Goal: Contribute content: Contribute content

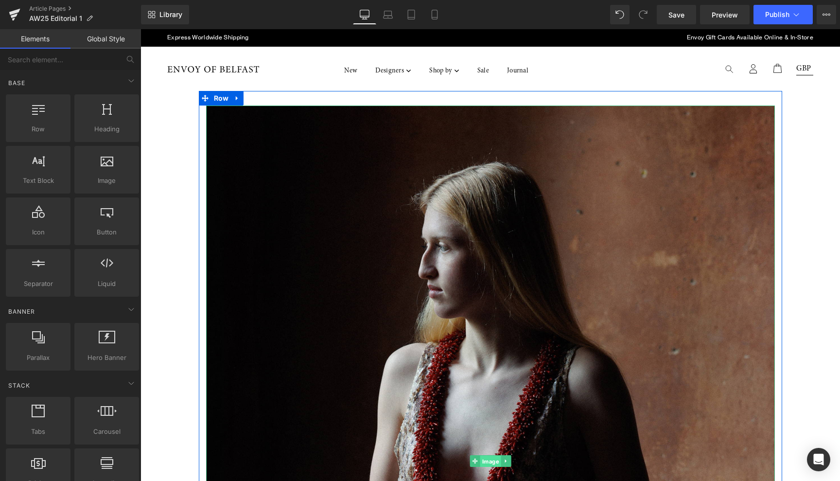
click at [486, 459] on span "Image" at bounding box center [490, 461] width 21 height 12
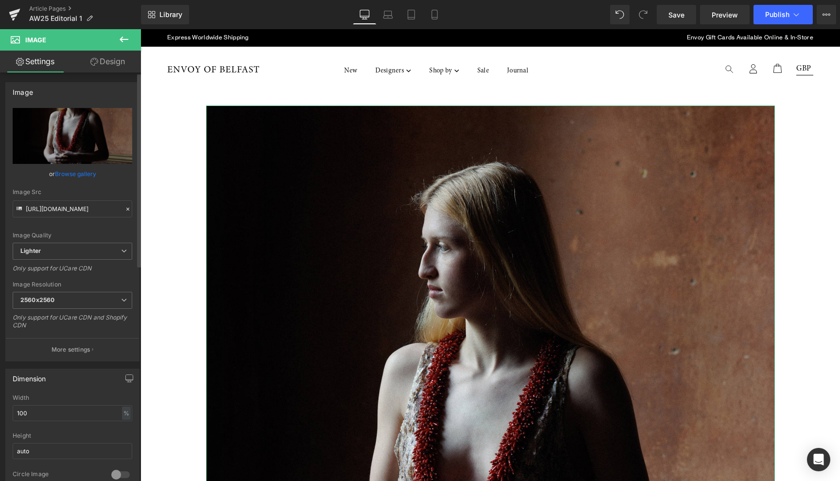
click at [74, 171] on link "Browse gallery" at bounding box center [75, 173] width 41 height 17
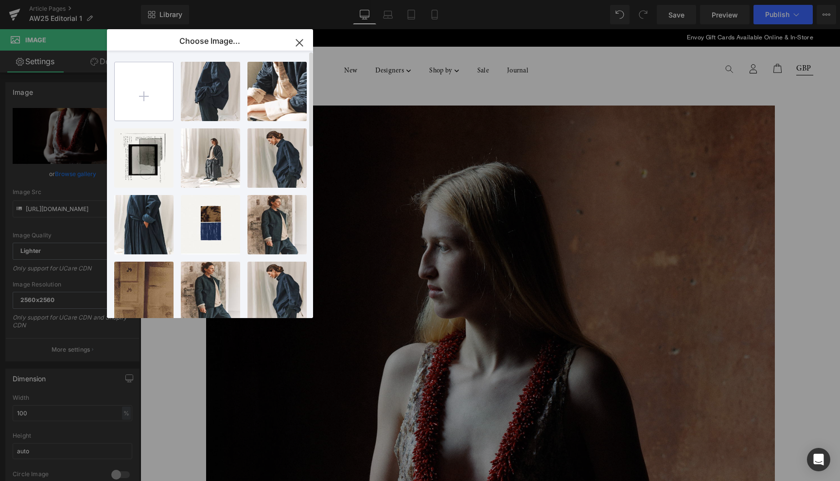
click at [146, 93] on input "file" at bounding box center [144, 91] width 58 height 58
type input "C:\fakepath\look 1 envoy 01.jpg"
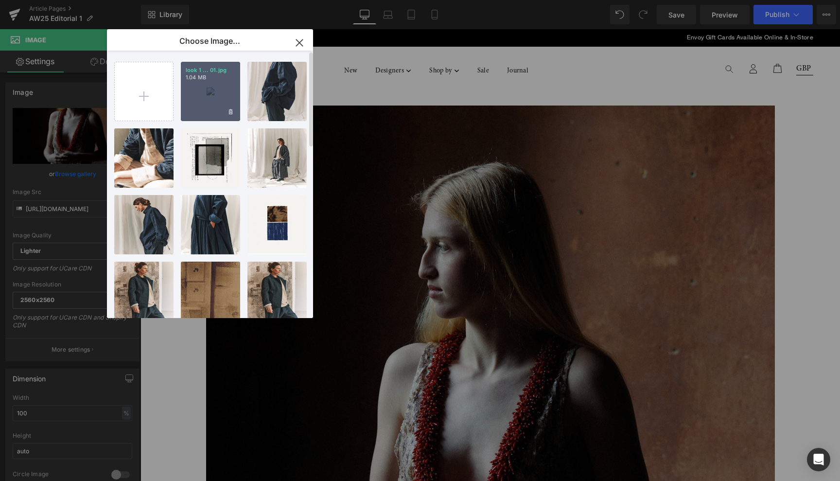
click at [211, 92] on div "look 1 ... 01.jpg 1.04 MB" at bounding box center [210, 91] width 59 height 59
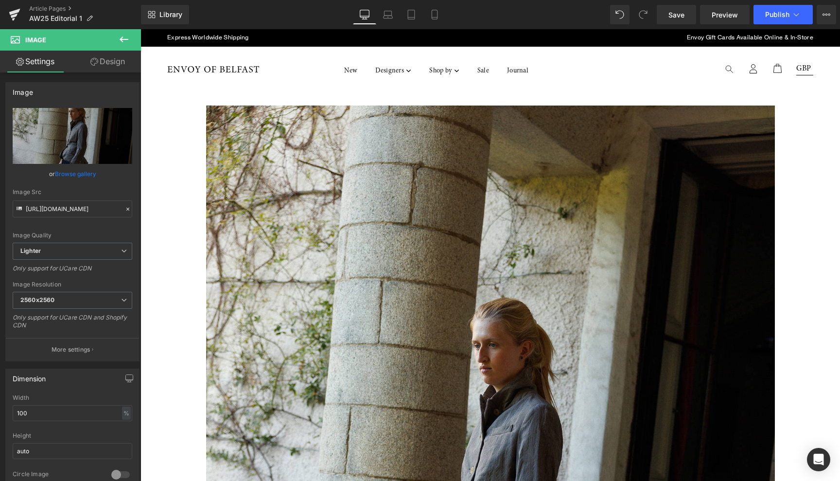
type input "[URL][DOMAIN_NAME]"
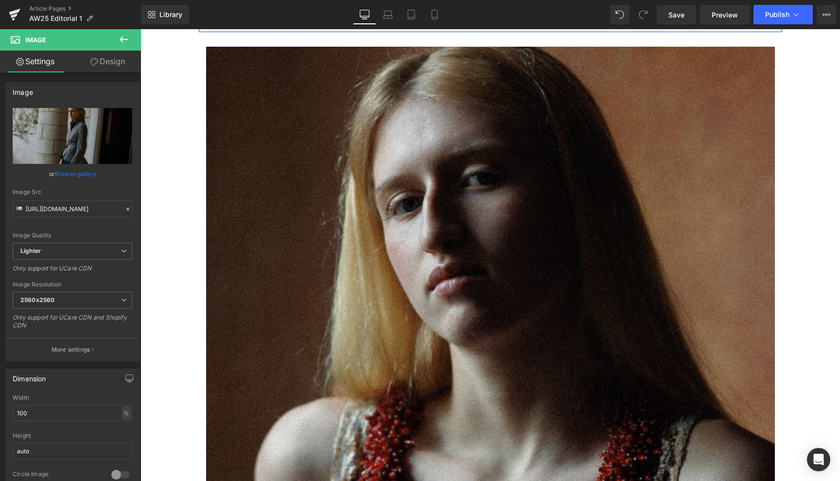
scroll to position [854, 0]
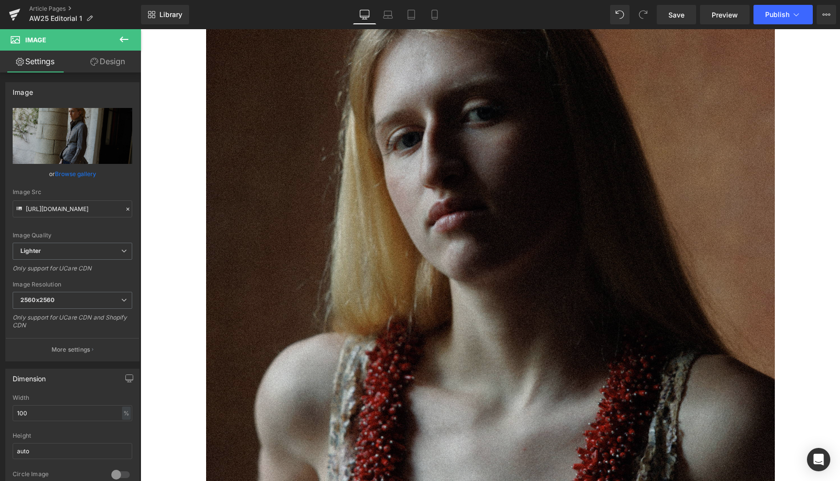
click at [449, 272] on img at bounding box center [490, 337] width 569 height 711
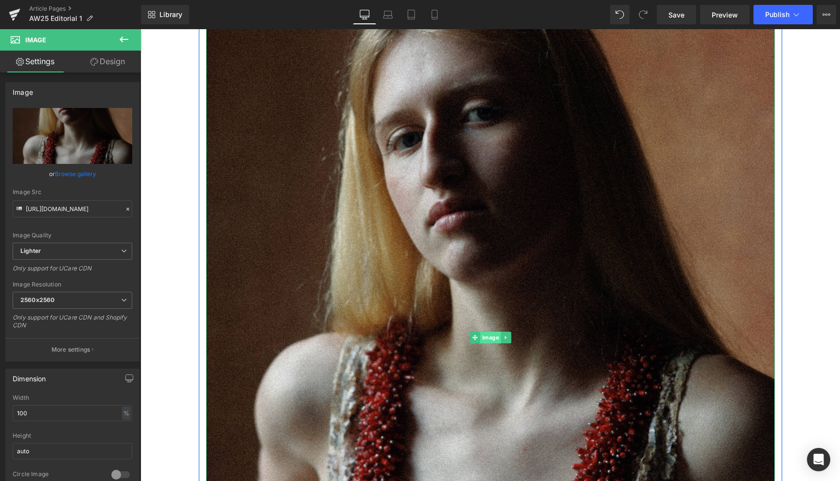
click at [486, 334] on span "Image" at bounding box center [490, 337] width 21 height 12
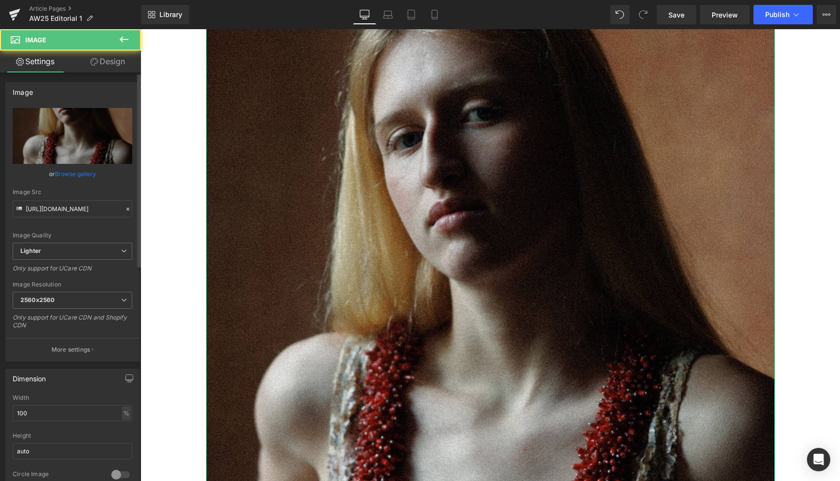
click at [77, 173] on link "Browse gallery" at bounding box center [75, 173] width 41 height 17
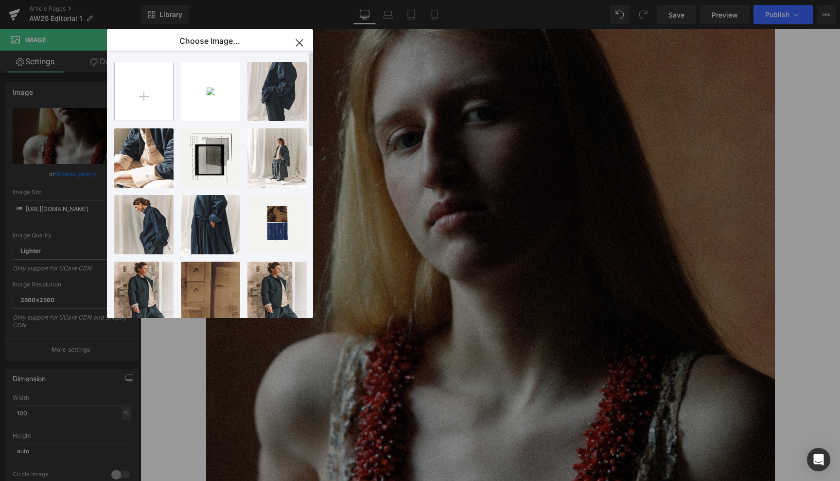
click at [145, 94] on input "file" at bounding box center [144, 91] width 58 height 58
type input "C:\fakepath\look 1 envoy 02.jpg"
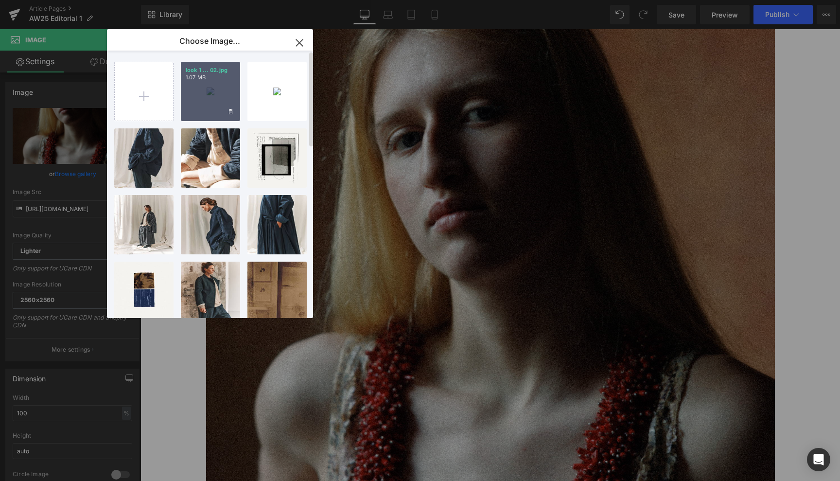
click at [208, 89] on div "look 1 ... 02.jpg 1.07 MB" at bounding box center [210, 91] width 59 height 59
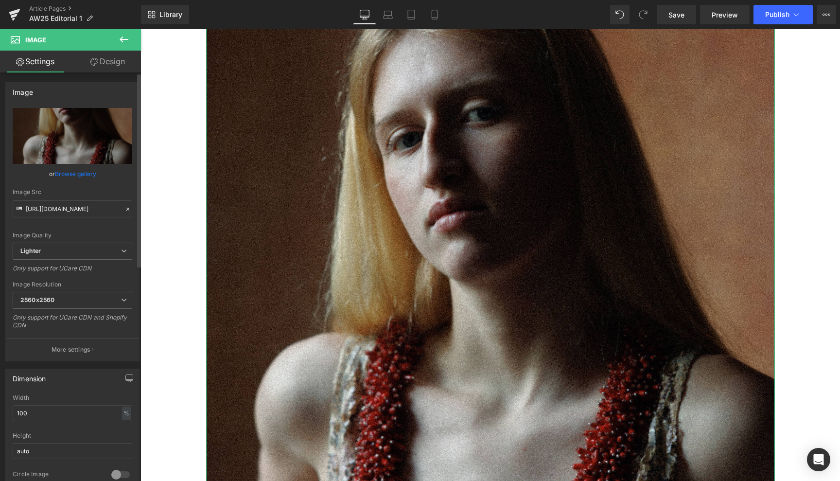
click at [88, 173] on link "Browse gallery" at bounding box center [75, 173] width 41 height 17
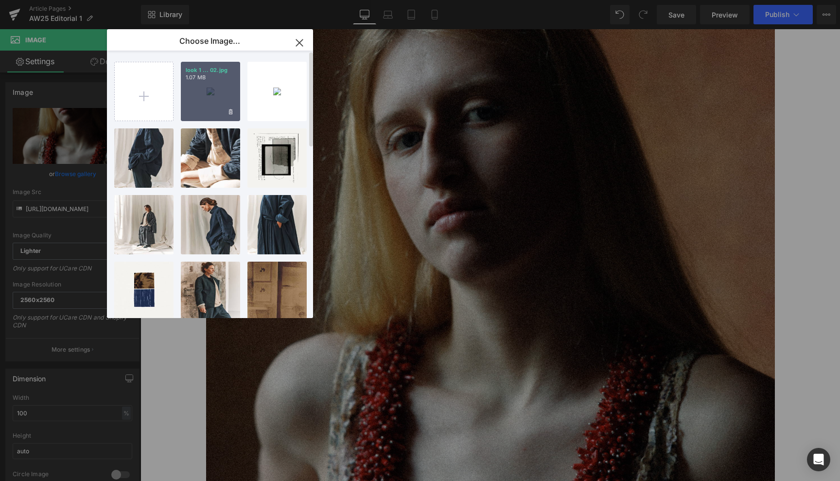
click at [211, 83] on div "look 1 ... 02.jpg 1.07 MB" at bounding box center [210, 91] width 59 height 59
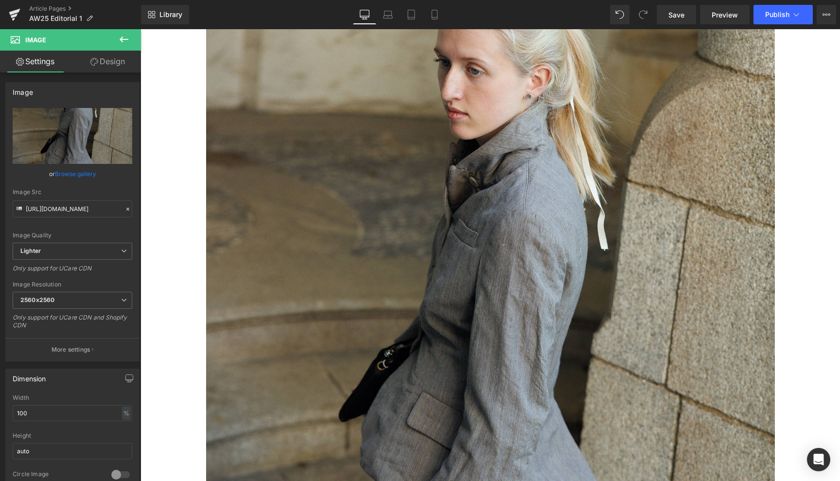
type input "[URL][DOMAIN_NAME]"
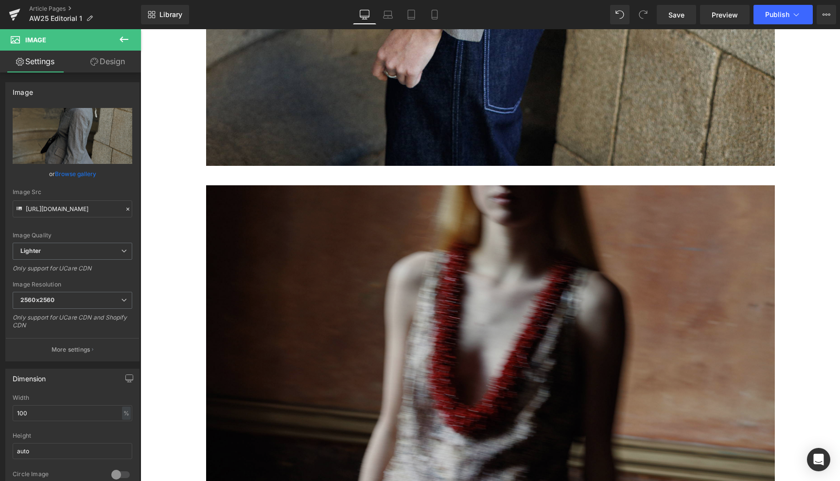
scroll to position [1384, 0]
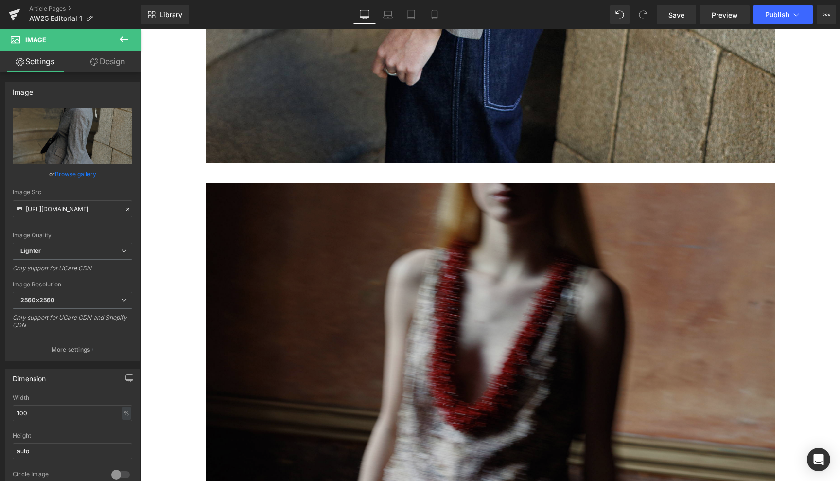
click at [433, 357] on img at bounding box center [490, 410] width 569 height 455
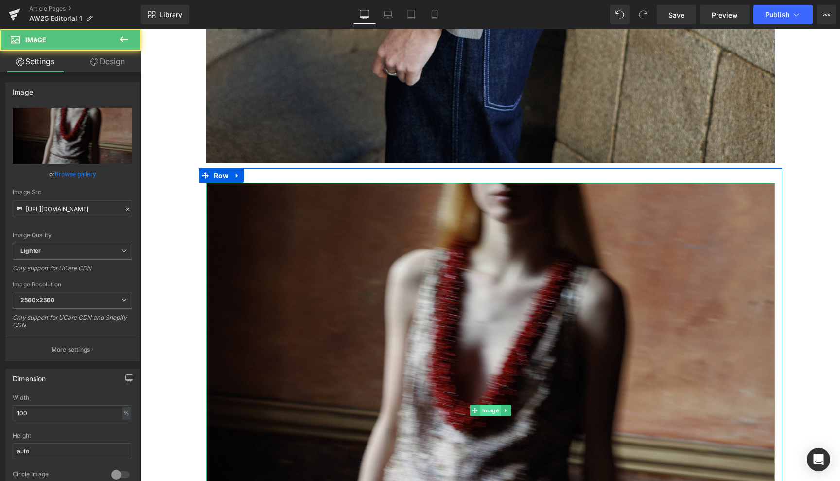
click at [486, 410] on span "Image" at bounding box center [490, 410] width 21 height 12
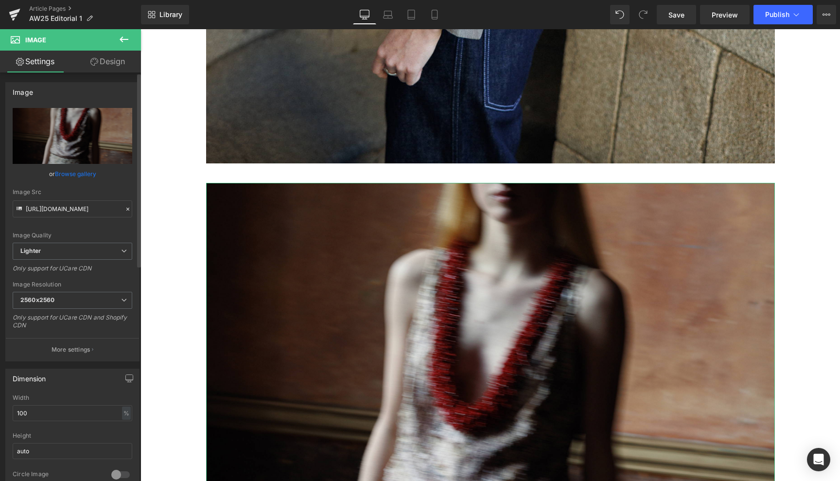
click at [86, 173] on link "Browse gallery" at bounding box center [75, 173] width 41 height 17
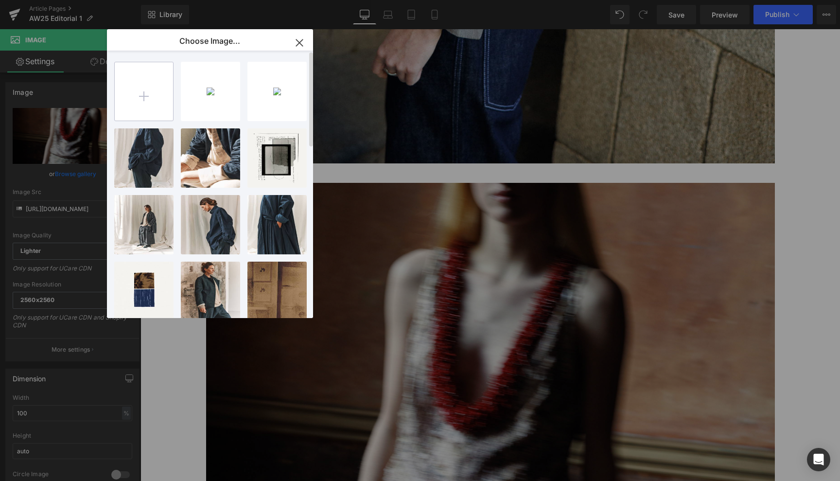
click at [145, 94] on input "file" at bounding box center [144, 91] width 58 height 58
type input "C:\fakepath\look 1 envoy 03.jpg"
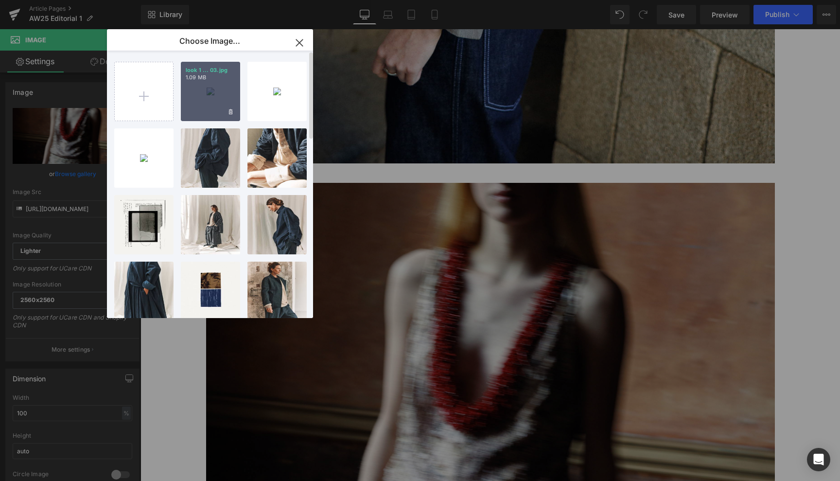
click at [211, 94] on div "look 1 ... 03.jpg 1.09 MB" at bounding box center [210, 91] width 59 height 59
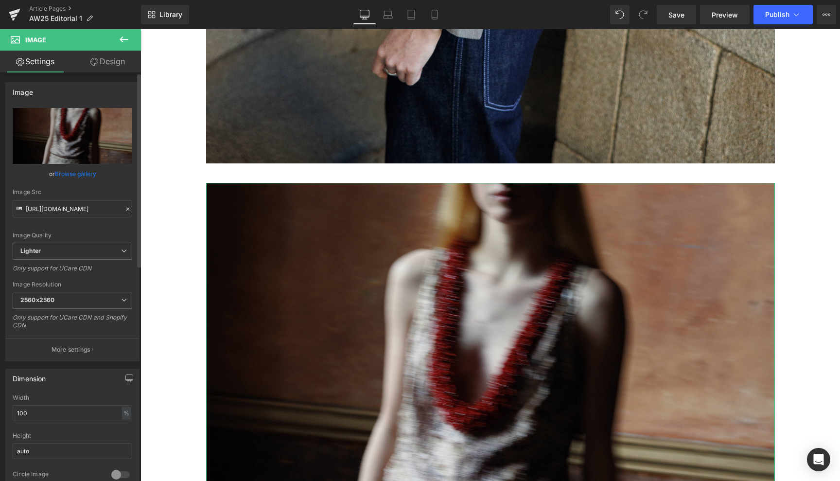
click at [85, 172] on link "Browse gallery" at bounding box center [75, 173] width 41 height 17
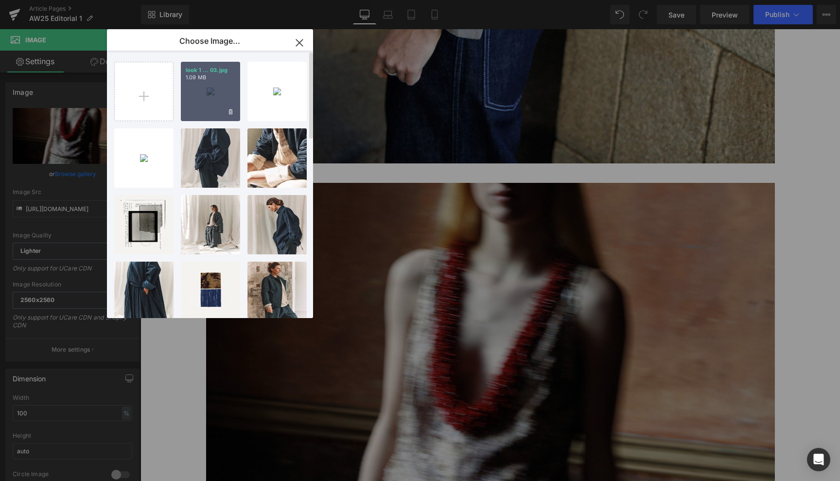
click at [218, 96] on div "look 1 ... 03.jpg 1.09 MB" at bounding box center [210, 91] width 59 height 59
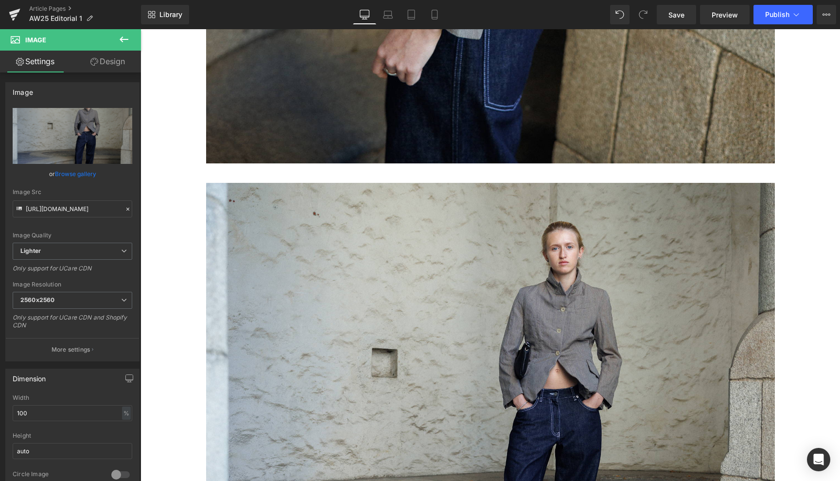
type input "[URL][DOMAIN_NAME]"
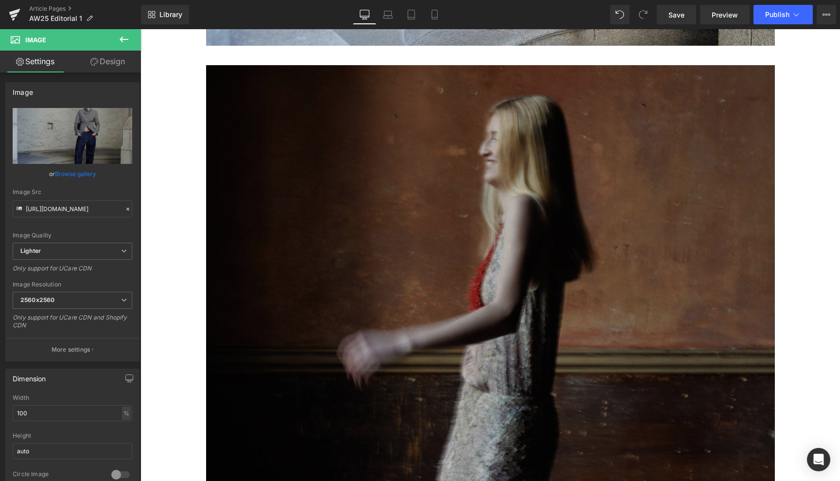
scroll to position [1992, 0]
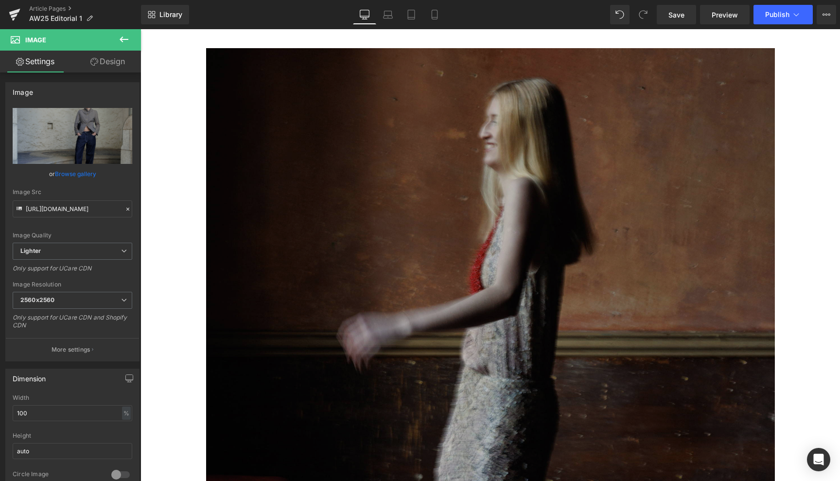
click at [491, 299] on img at bounding box center [490, 403] width 569 height 711
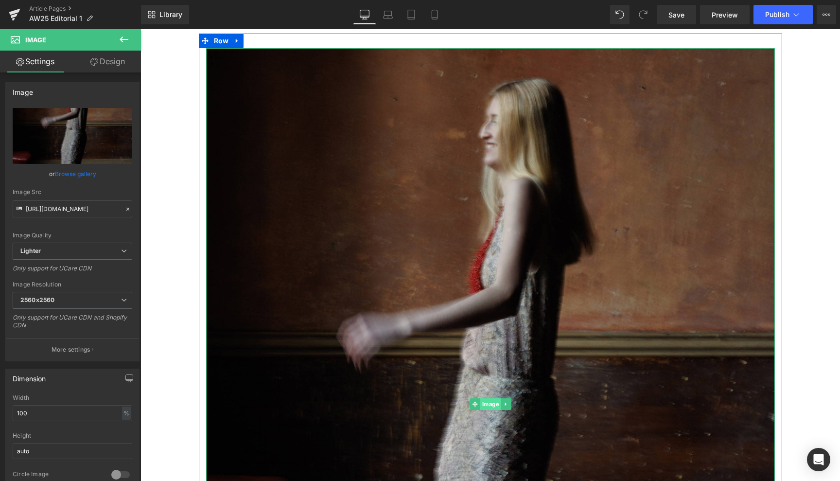
click at [488, 401] on span "Image" at bounding box center [490, 404] width 21 height 12
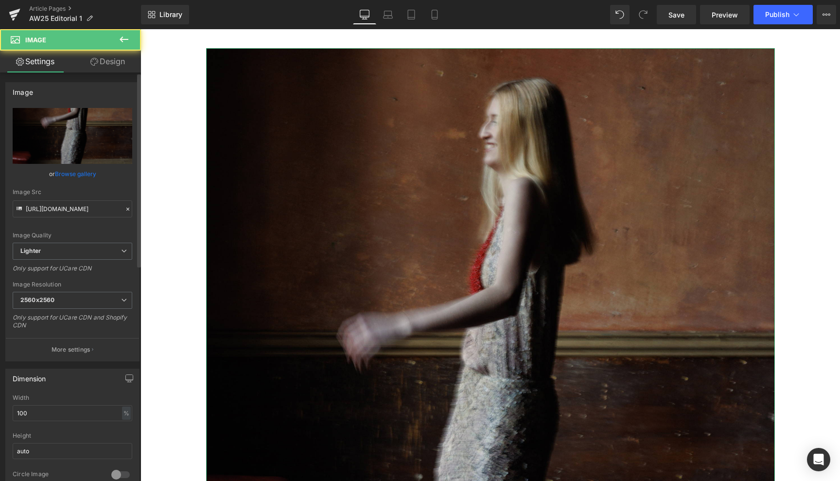
click at [83, 173] on link "Browse gallery" at bounding box center [75, 173] width 41 height 17
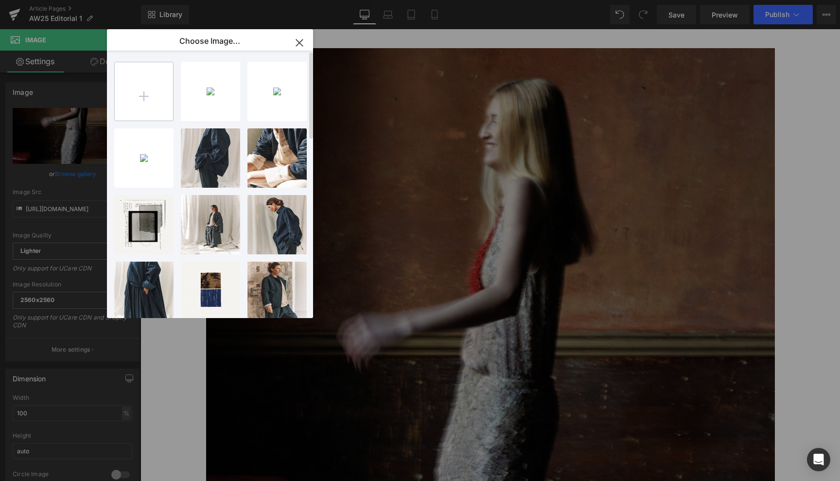
click at [150, 92] on input "file" at bounding box center [144, 91] width 58 height 58
type input "C:\fakepath\look 1 envoy 05.jpg"
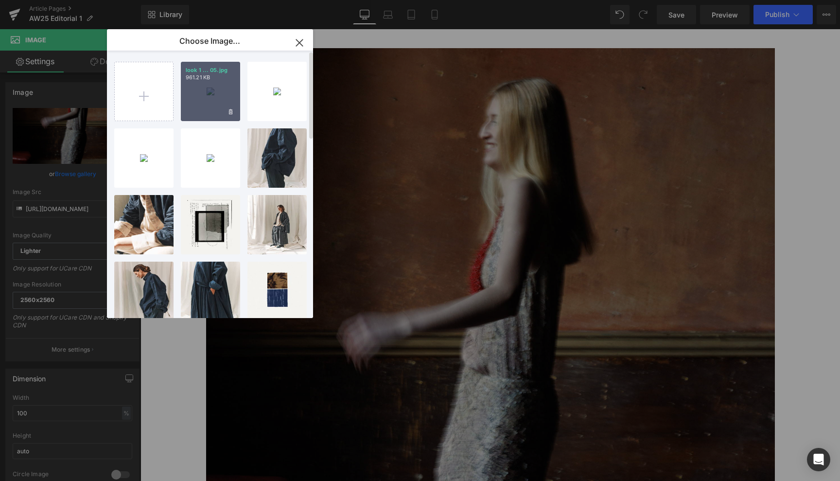
click at [210, 91] on div "look 1 ... 05.jpg 961.21 KB" at bounding box center [210, 91] width 59 height 59
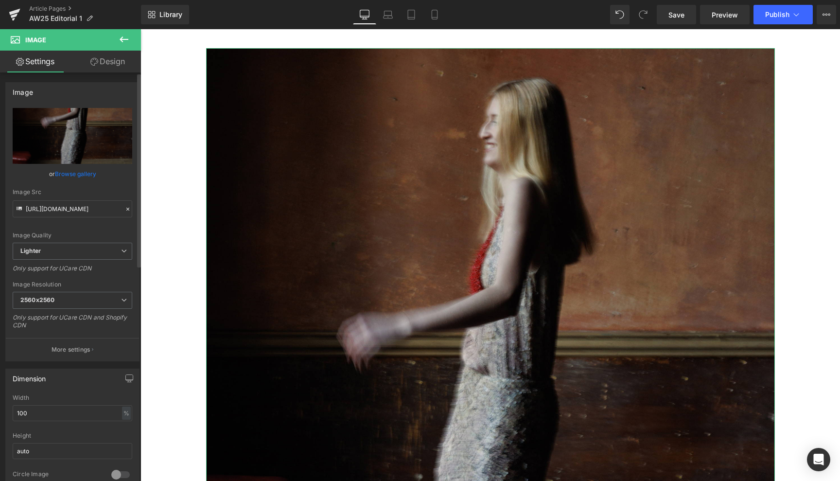
click at [83, 171] on link "Browse gallery" at bounding box center [75, 173] width 41 height 17
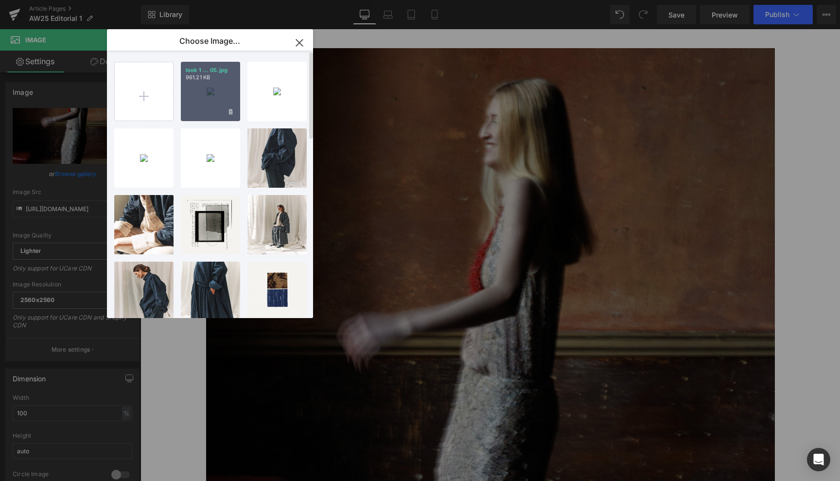
click at [211, 83] on div "look 1 ... 05.jpg 961.21 KB" at bounding box center [210, 91] width 59 height 59
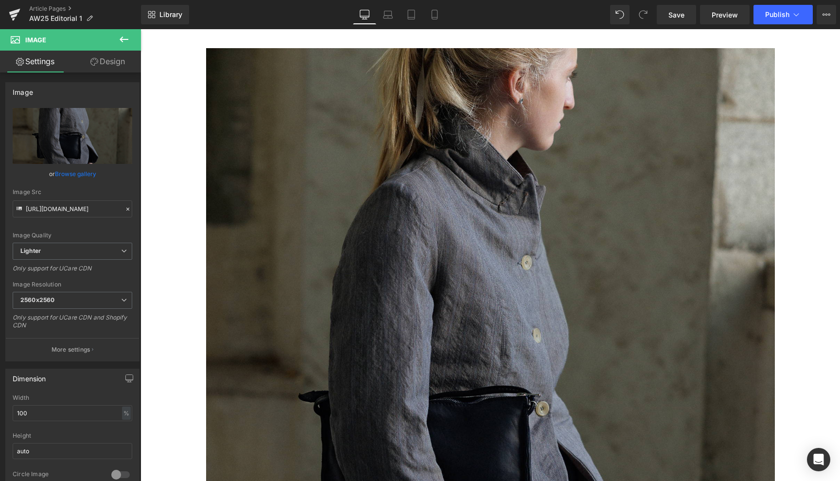
type input "[URL][DOMAIN_NAME]"
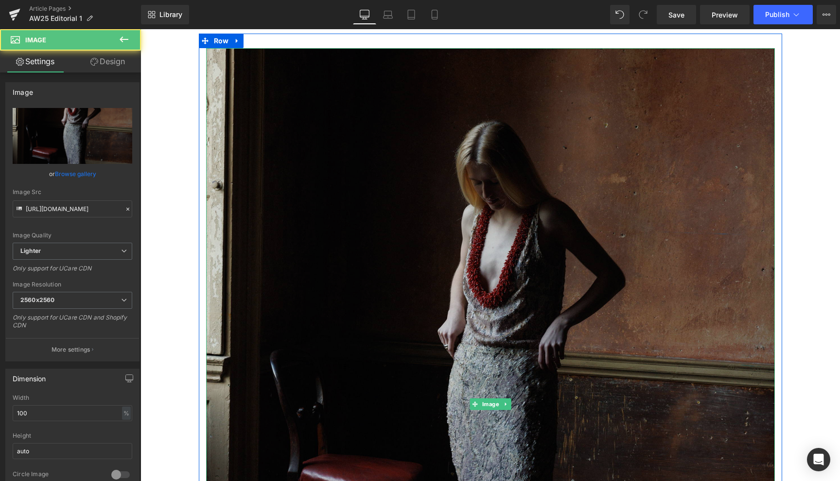
scroll to position [2743, 0]
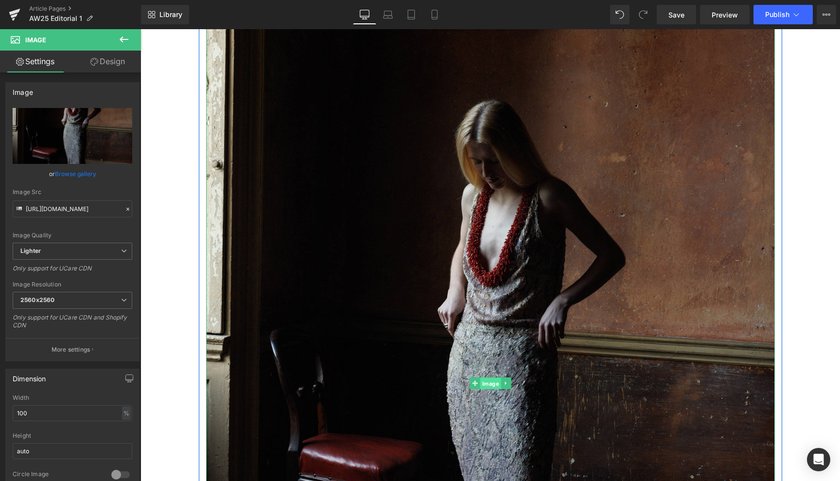
click at [487, 378] on span "Image" at bounding box center [490, 383] width 21 height 12
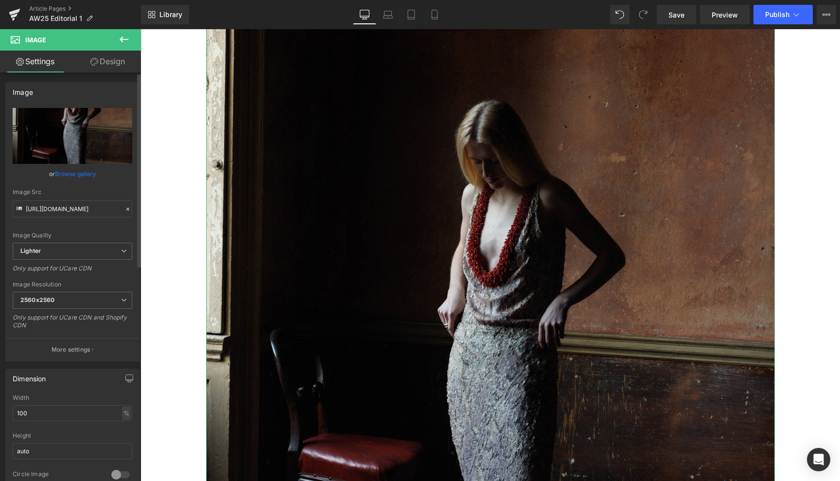
click at [74, 173] on link "Browse gallery" at bounding box center [75, 173] width 41 height 17
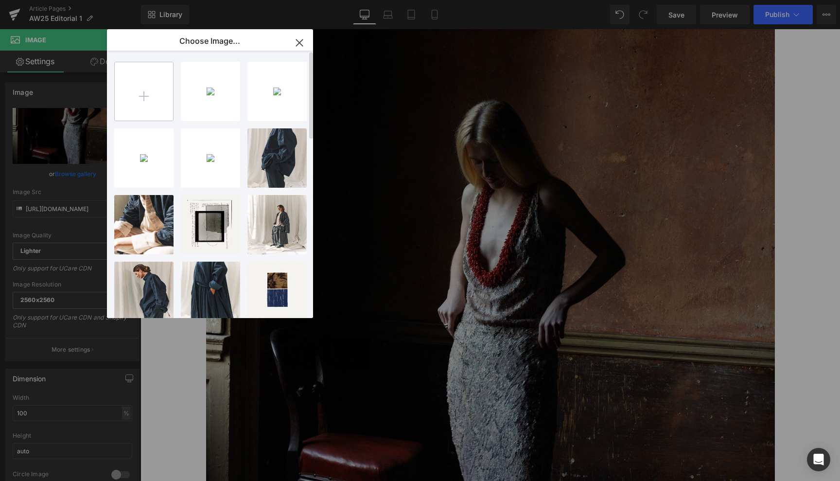
click at [143, 93] on input "file" at bounding box center [144, 91] width 58 height 58
type input "C:\fakepath\look 1 envoy 07.jpg"
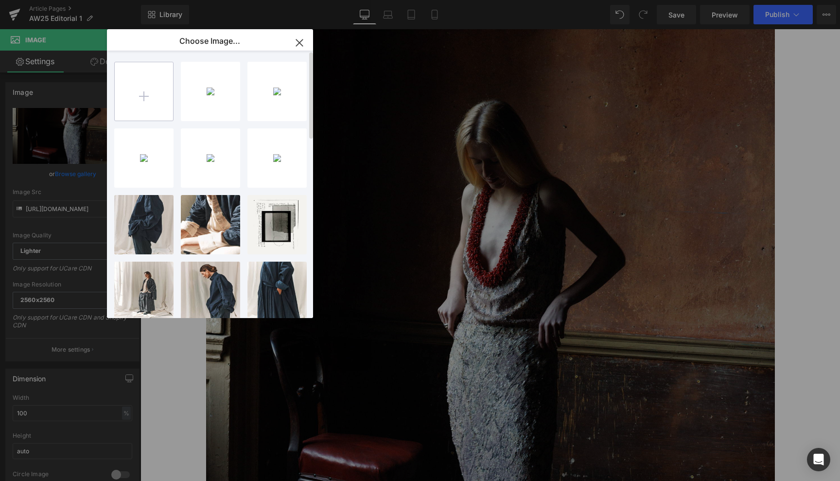
click at [143, 96] on input "file" at bounding box center [144, 91] width 58 height 58
type input "C:\fakepath\look 1 envoy 06.jpg"
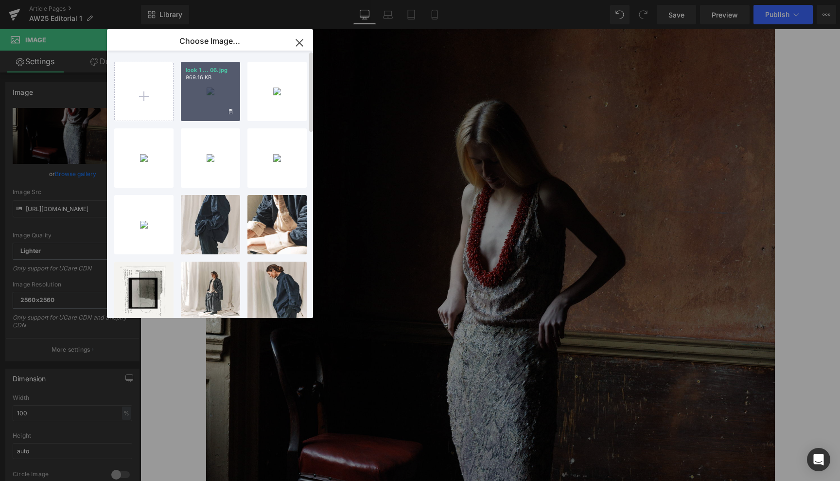
click at [213, 83] on div "look 1 ... 06.jpg 969.16 KB" at bounding box center [210, 91] width 59 height 59
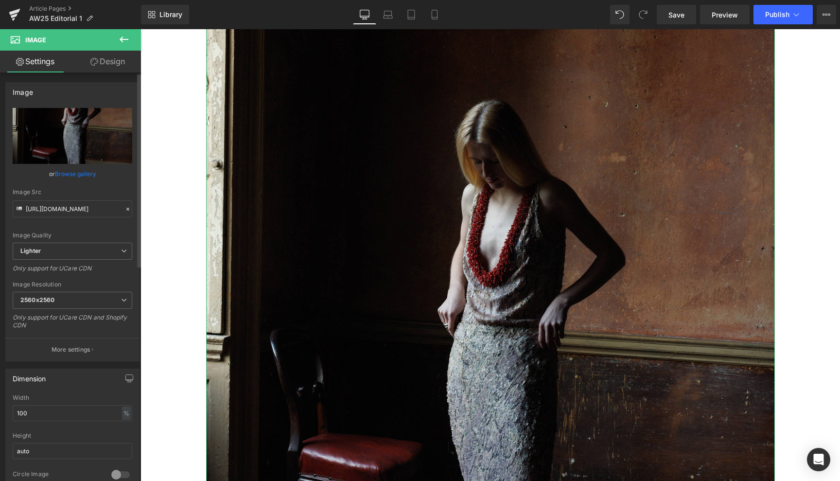
click at [71, 170] on link "Browse gallery" at bounding box center [75, 173] width 41 height 17
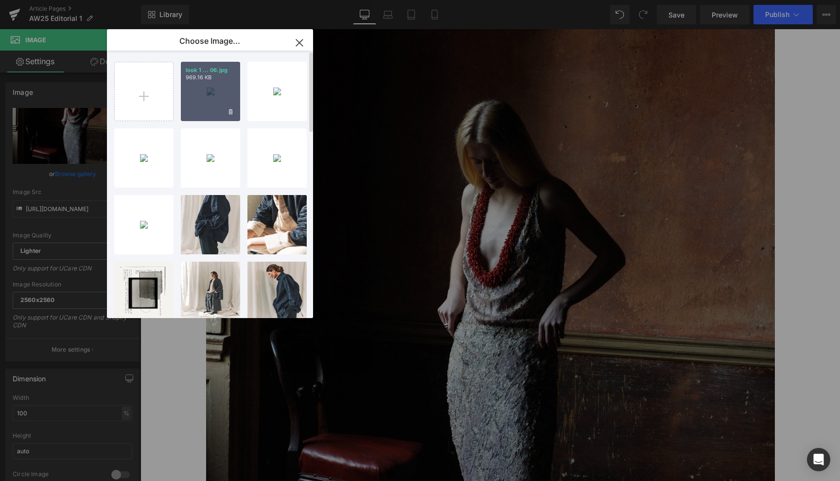
click at [210, 90] on div "look 1 ... 06.jpg 969.16 KB" at bounding box center [210, 91] width 59 height 59
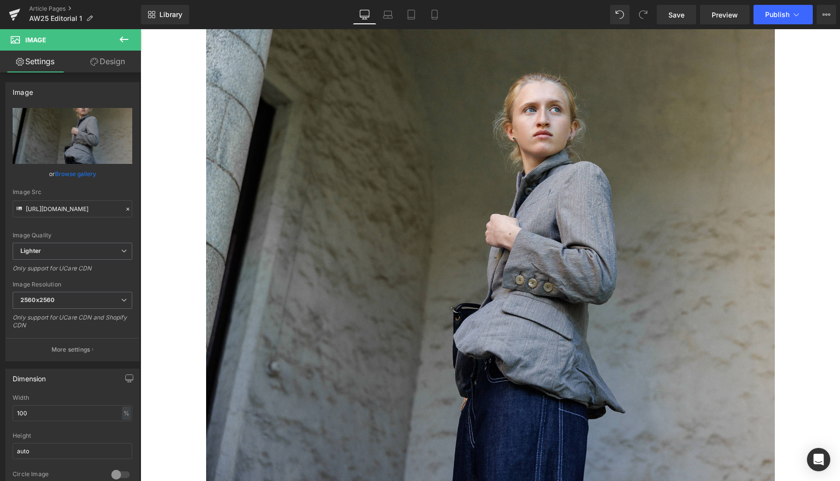
type input "[URL][DOMAIN_NAME]"
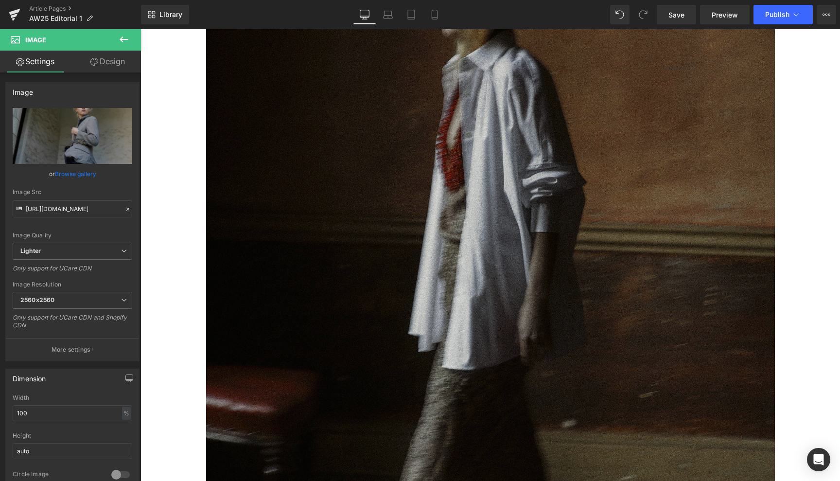
scroll to position [3396, 0]
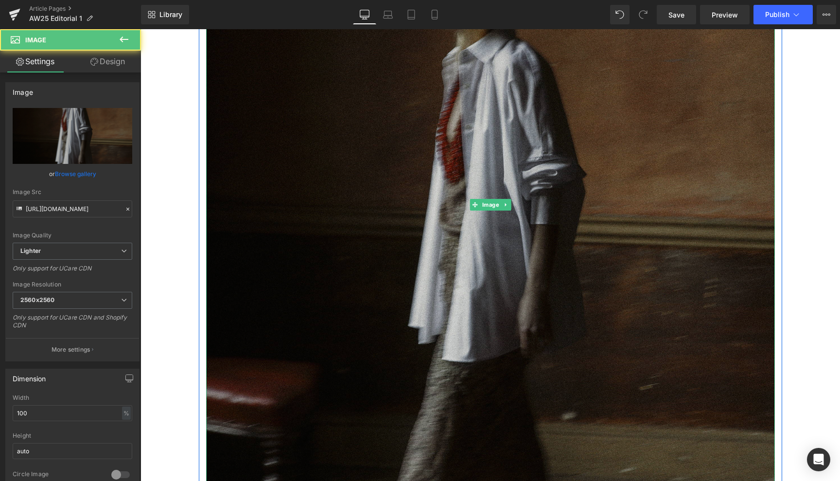
click at [484, 297] on img at bounding box center [490, 204] width 569 height 711
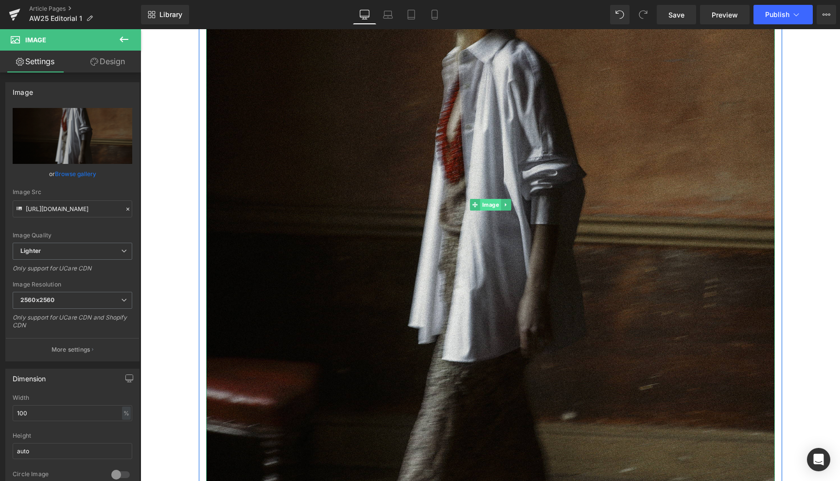
click at [491, 202] on span "Image" at bounding box center [490, 205] width 21 height 12
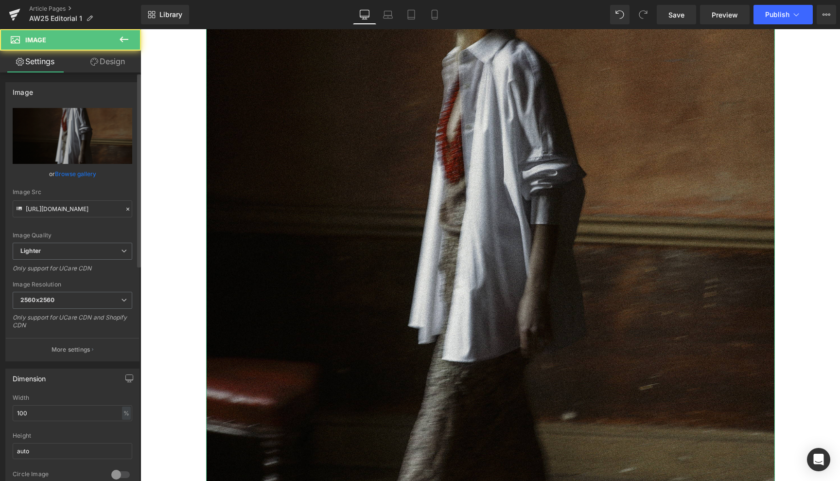
click at [86, 173] on link "Browse gallery" at bounding box center [75, 173] width 41 height 17
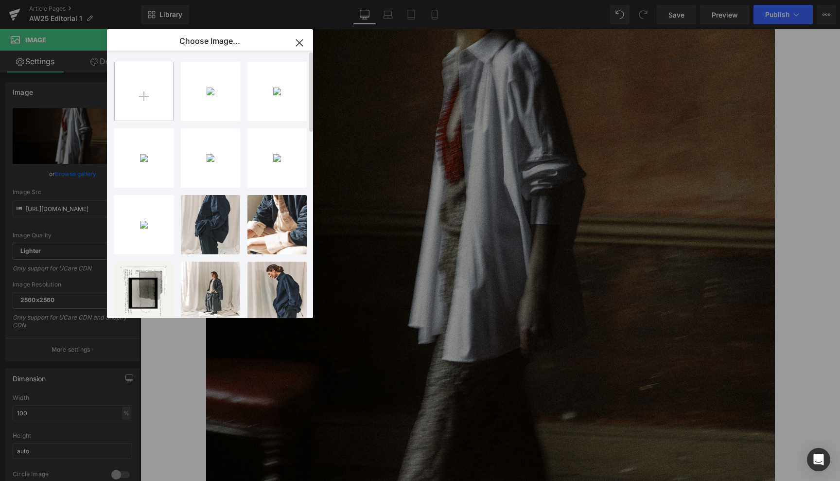
click at [144, 100] on input "file" at bounding box center [144, 91] width 58 height 58
type input "C:\fakepath\look 1 envoy 07.jpg"
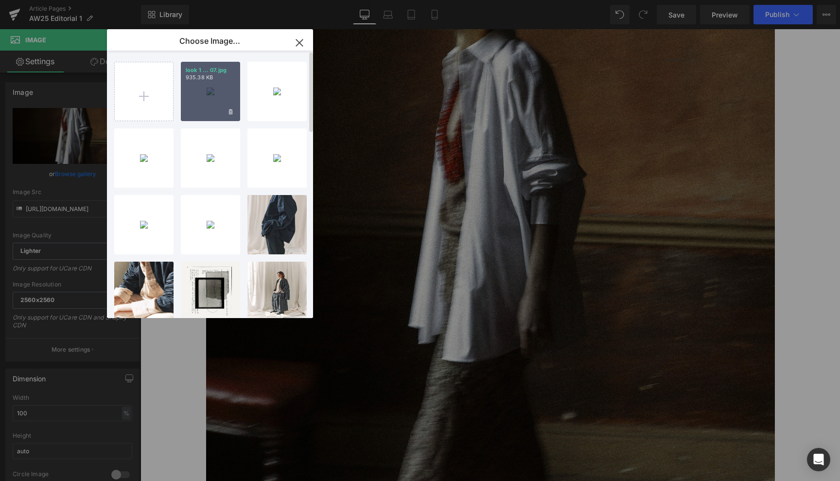
click at [215, 94] on div "look 1 ... 07.jpg 935.38 KB" at bounding box center [210, 91] width 59 height 59
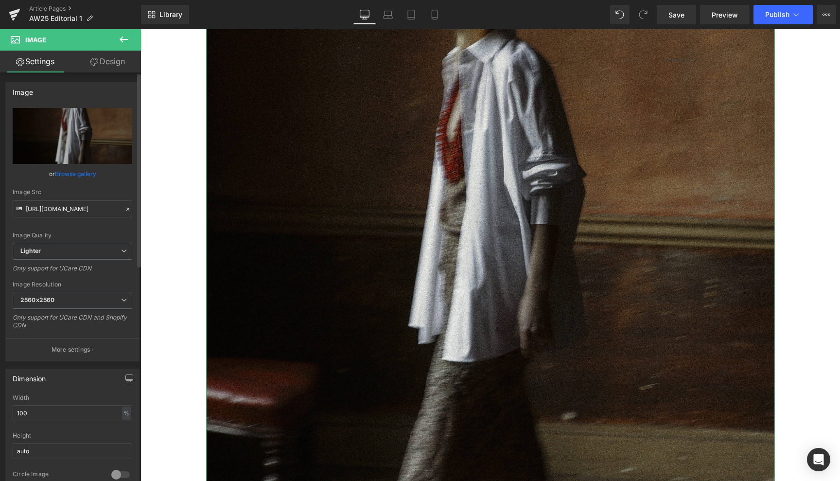
click at [84, 171] on link "Browse gallery" at bounding box center [75, 173] width 41 height 17
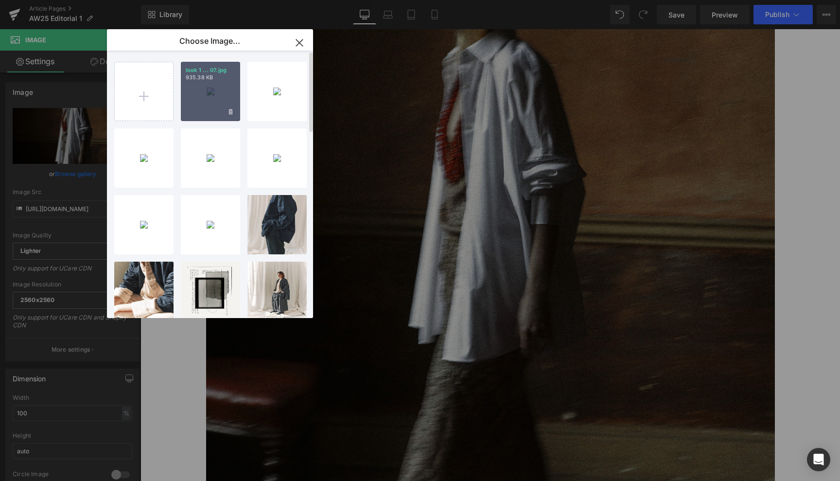
click at [210, 86] on div "look 1 ... 07.jpg 935.38 KB" at bounding box center [210, 91] width 59 height 59
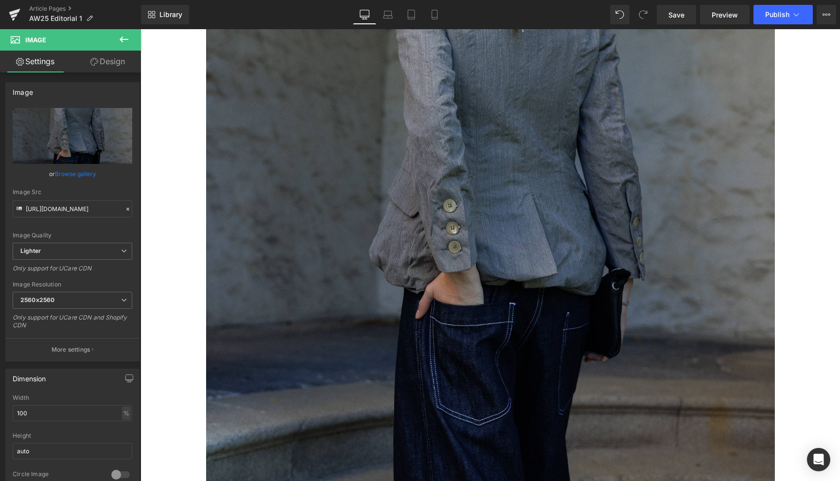
type input "[URL][DOMAIN_NAME]"
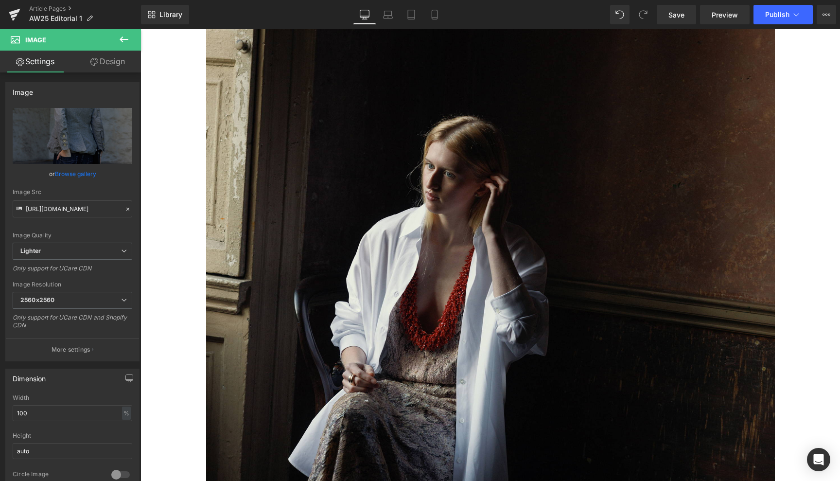
scroll to position [4013, 0]
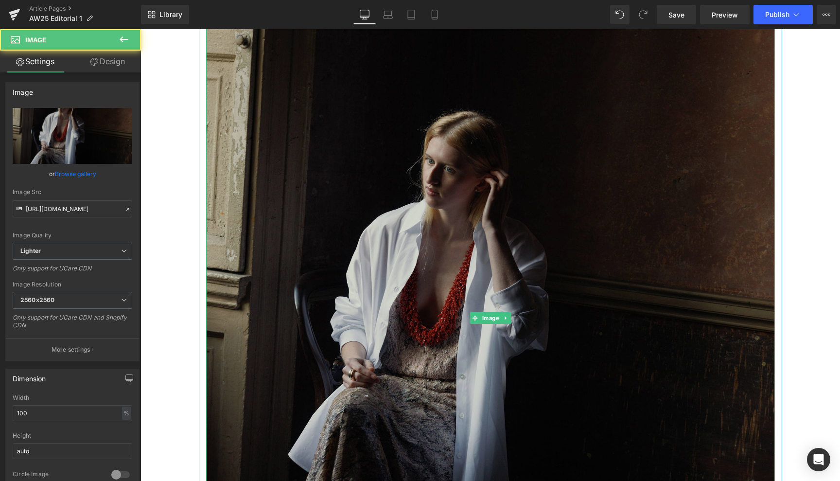
click at [481, 385] on img at bounding box center [490, 318] width 569 height 711
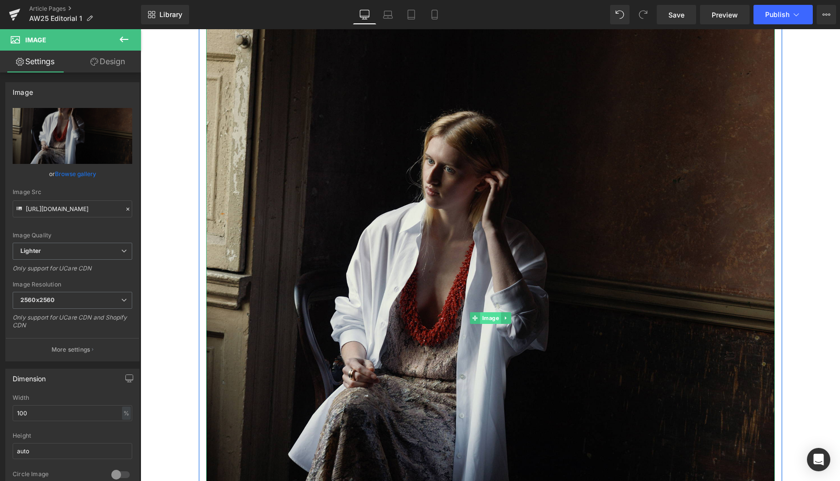
click at [486, 320] on span "Image" at bounding box center [490, 318] width 21 height 12
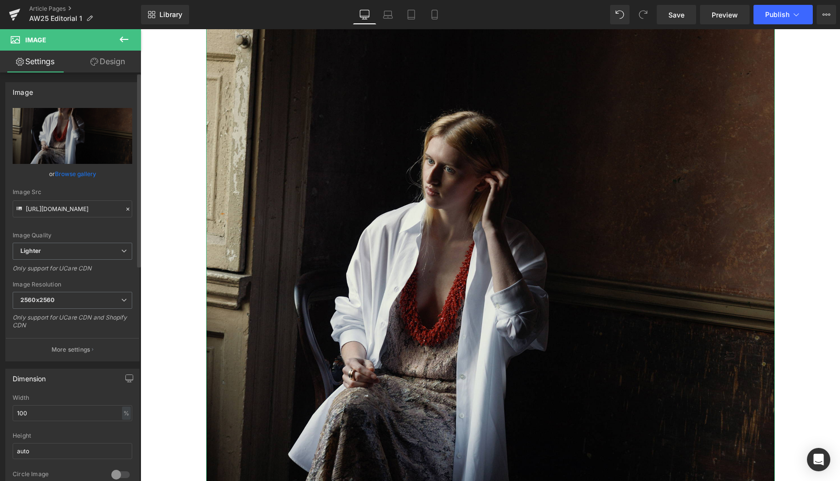
click at [79, 173] on link "Browse gallery" at bounding box center [75, 173] width 41 height 17
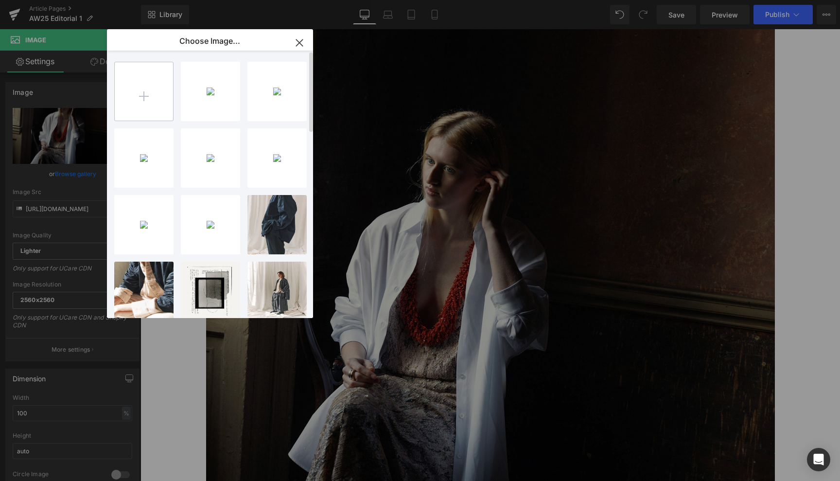
click at [148, 96] on input "file" at bounding box center [144, 91] width 58 height 58
type input "C:\fakepath\look 1 envoy 04.jpg"
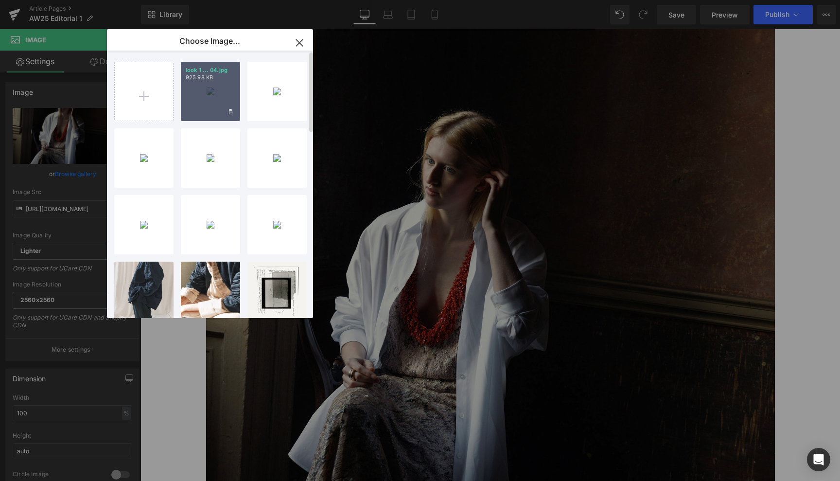
click at [217, 88] on div "look 1 ... 04.jpg 925.98 KB" at bounding box center [210, 91] width 59 height 59
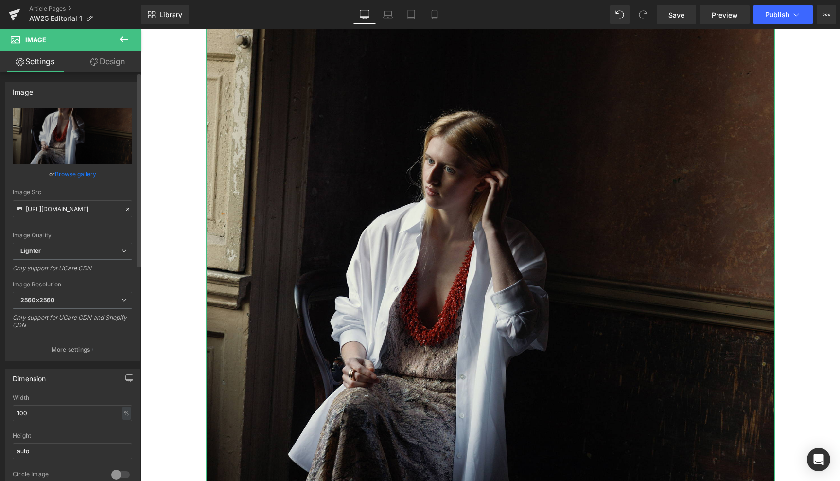
click at [86, 170] on link "Browse gallery" at bounding box center [75, 173] width 41 height 17
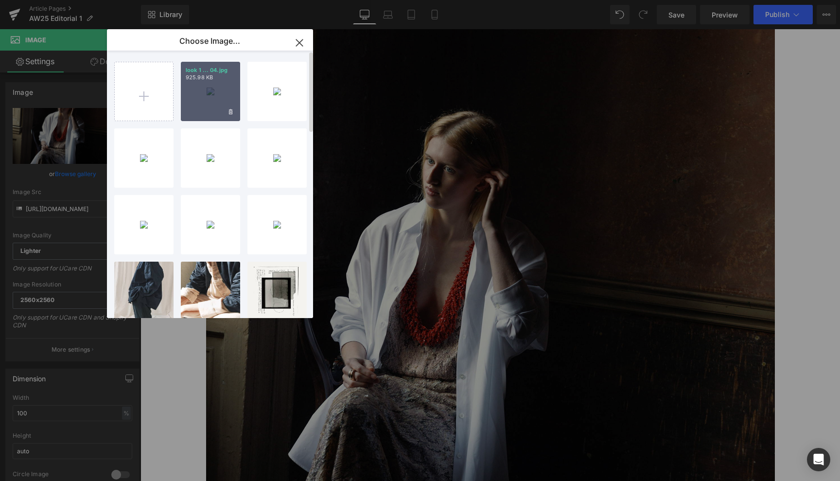
click at [205, 102] on div "look 1 ... 04.jpg 925.98 KB" at bounding box center [210, 91] width 59 height 59
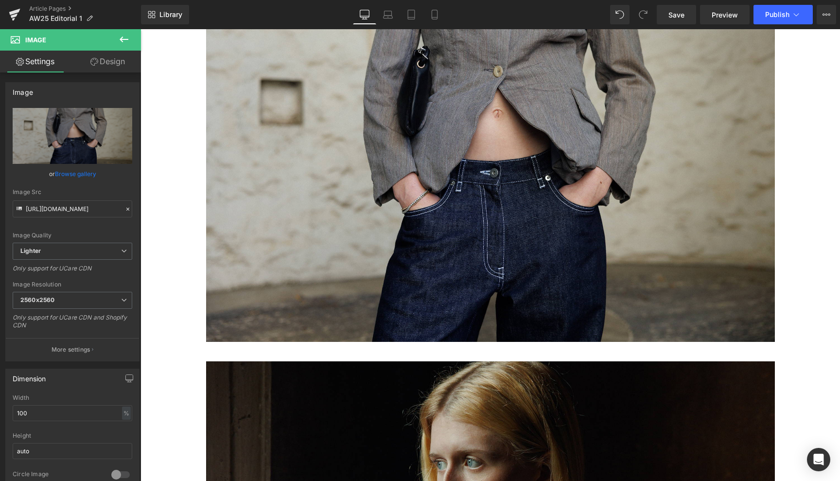
type input "[URL][DOMAIN_NAME]"
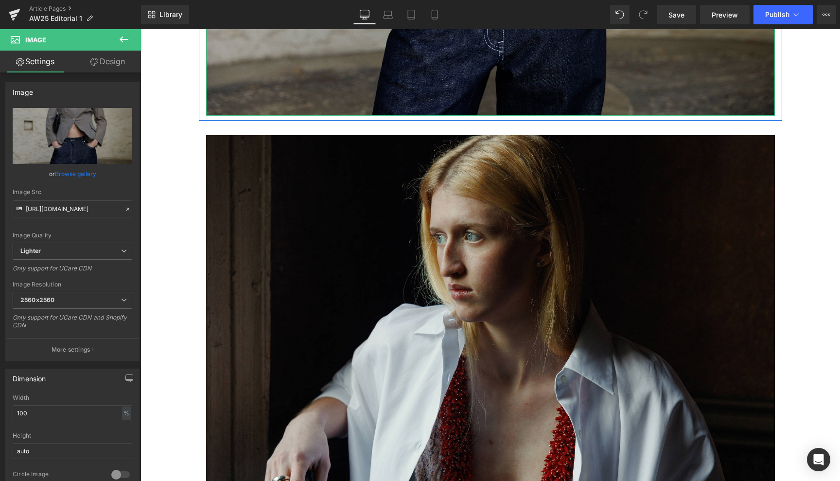
scroll to position [4409, 0]
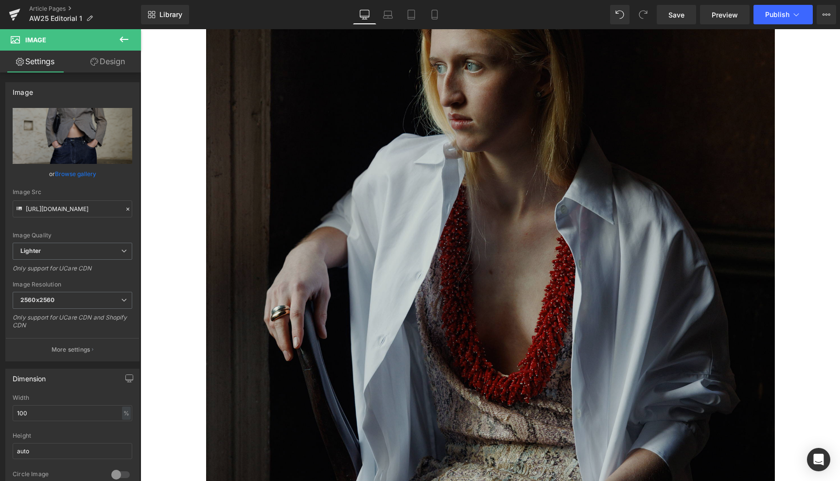
click at [489, 270] on img at bounding box center [490, 320] width 569 height 711
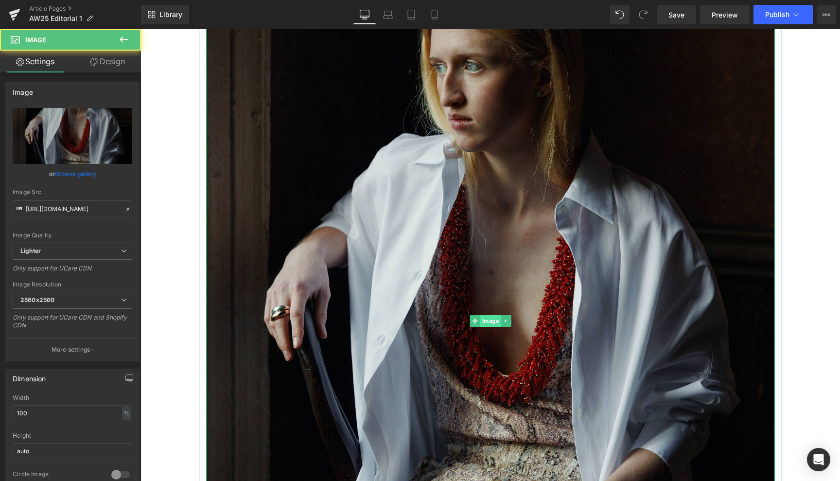
click at [487, 321] on span "Image" at bounding box center [490, 321] width 21 height 12
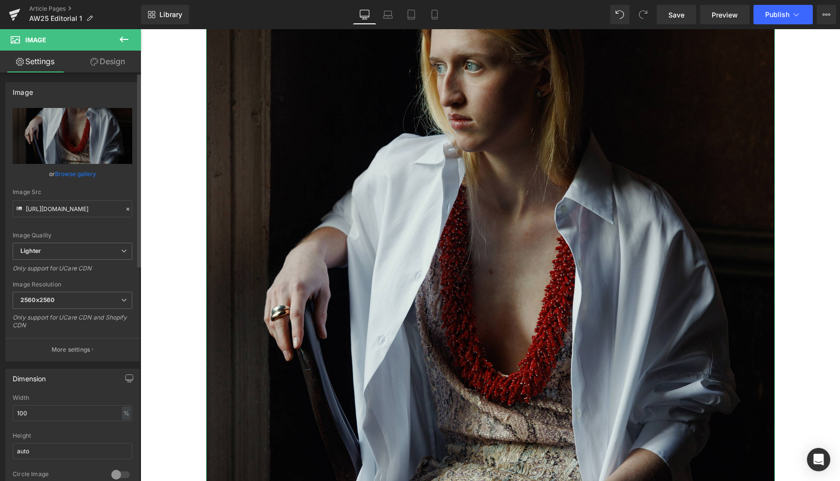
click at [82, 173] on link "Browse gallery" at bounding box center [75, 173] width 41 height 17
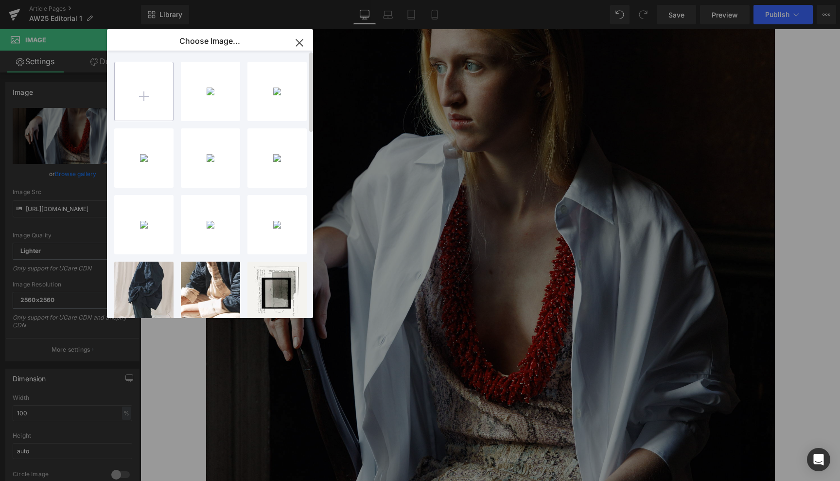
click at [149, 95] on input "file" at bounding box center [144, 91] width 58 height 58
type input "C:\fakepath\look 1 envoy 08.jpg"
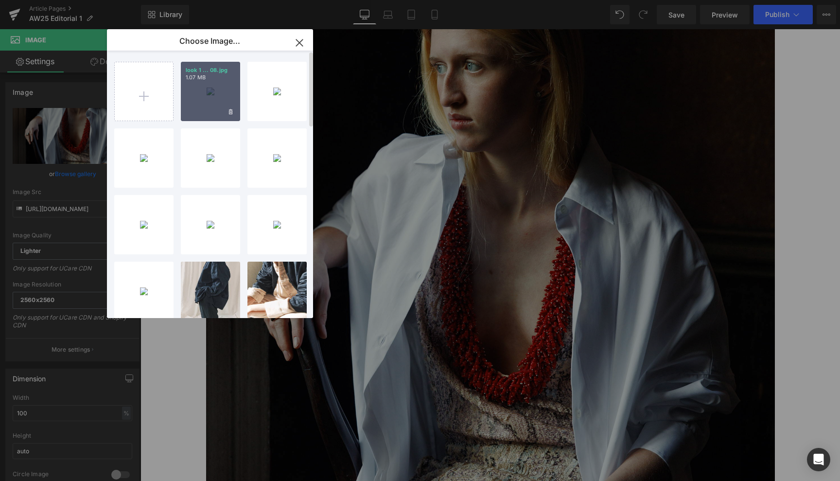
click at [213, 91] on div "look 1 ... 08.jpg 1.07 MB" at bounding box center [210, 91] width 59 height 59
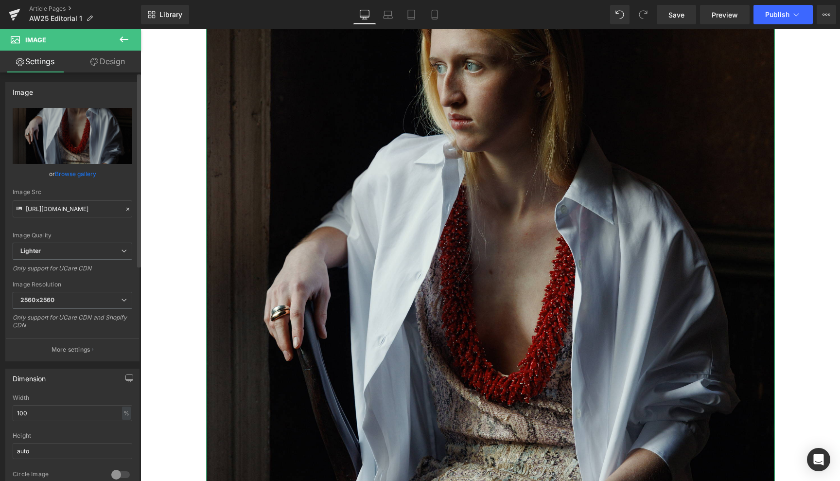
click at [78, 172] on link "Browse gallery" at bounding box center [75, 173] width 41 height 17
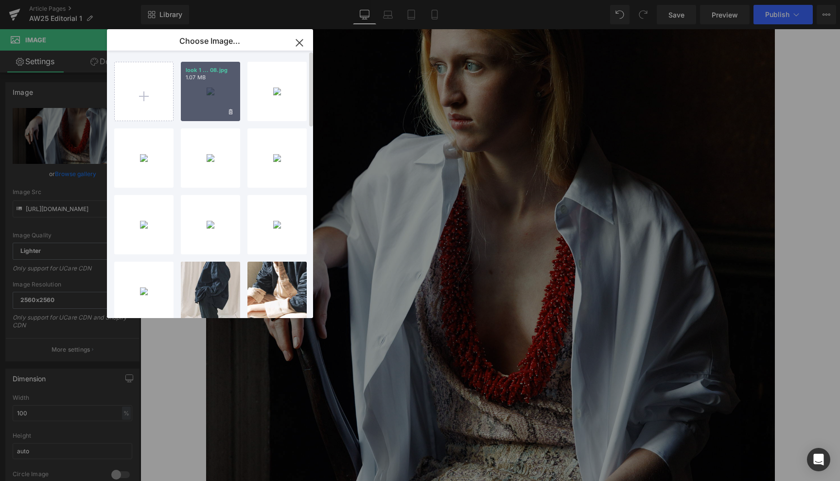
click at [224, 93] on div "look 1 ... 08.jpg 1.07 MB" at bounding box center [210, 91] width 59 height 59
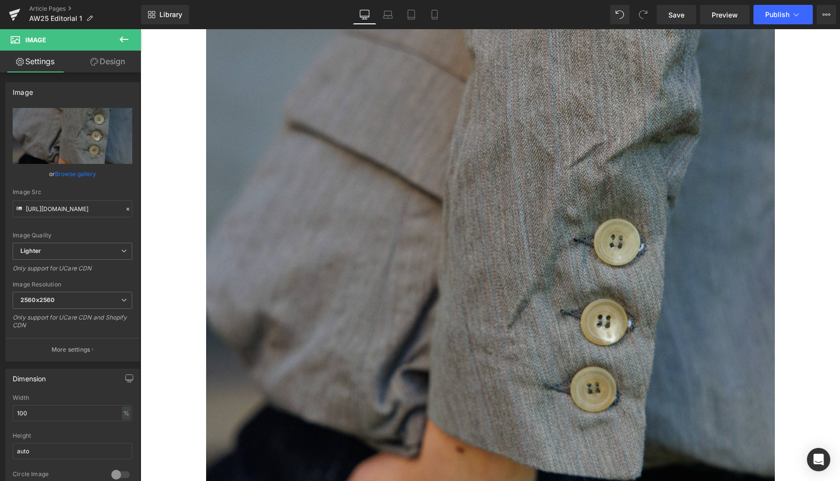
type input "[URL][DOMAIN_NAME]"
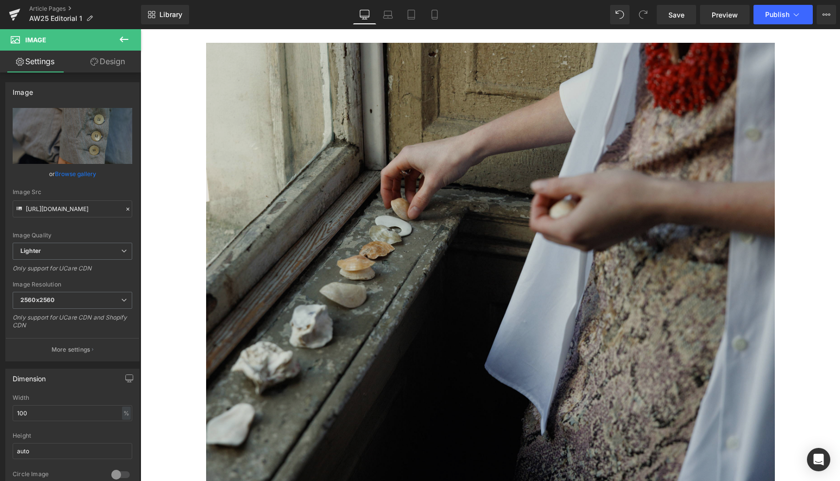
scroll to position [5107, 0]
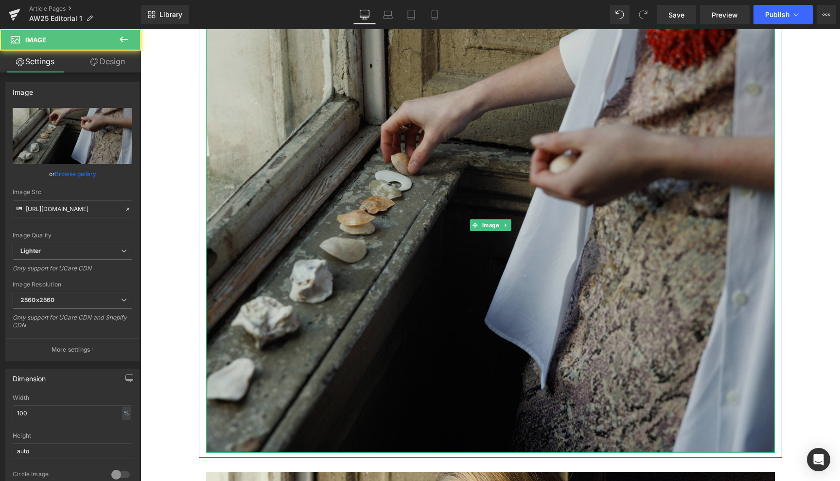
click at [464, 318] on img at bounding box center [490, 225] width 569 height 455
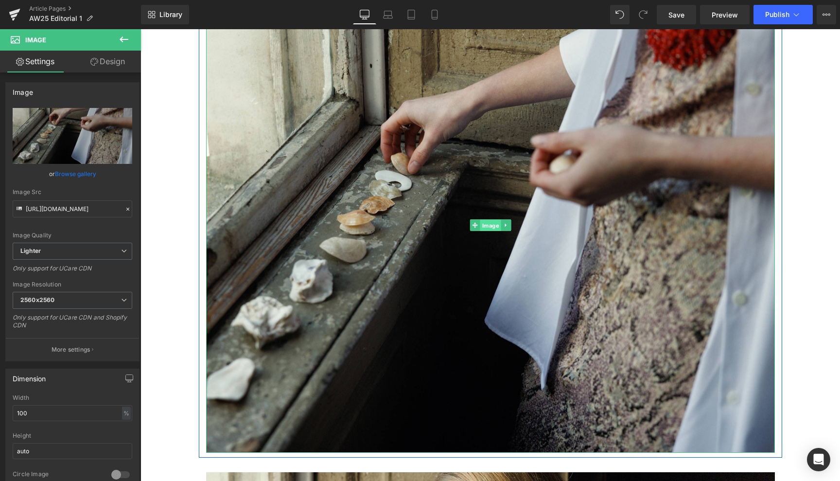
click at [485, 222] on span "Image" at bounding box center [490, 226] width 21 height 12
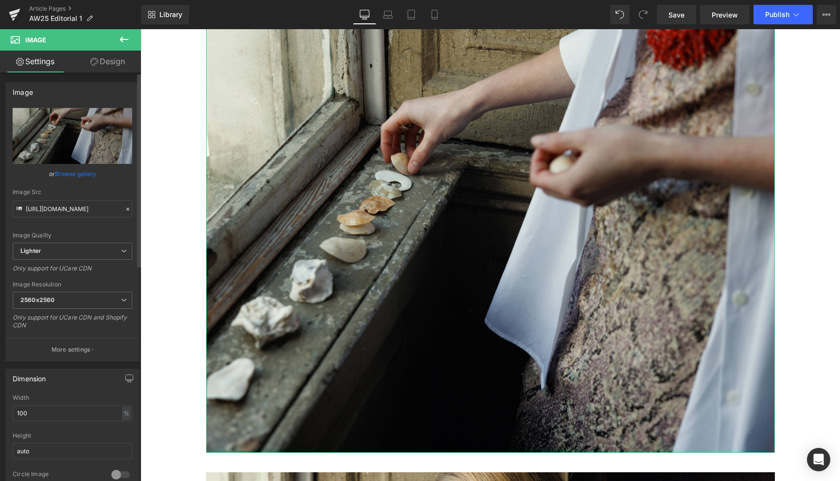
click at [80, 174] on link "Browse gallery" at bounding box center [75, 173] width 41 height 17
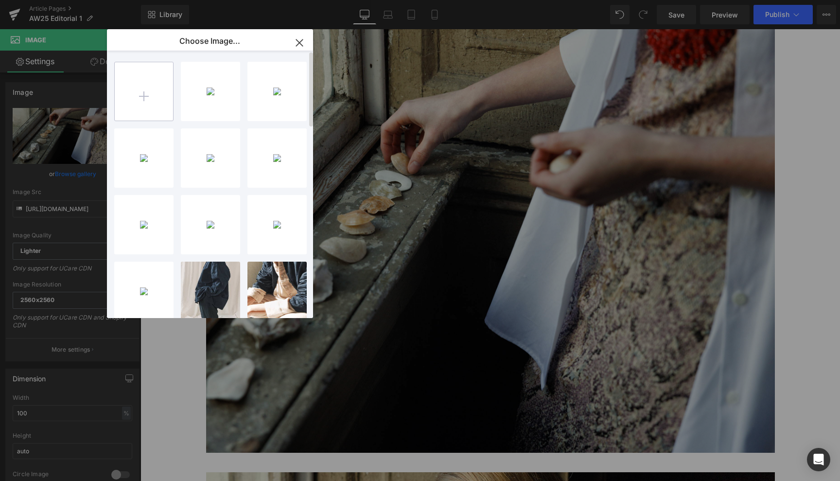
click at [144, 96] on input "file" at bounding box center [144, 91] width 58 height 58
type input "C:\fakepath\look 1 envoy 11.jpg"
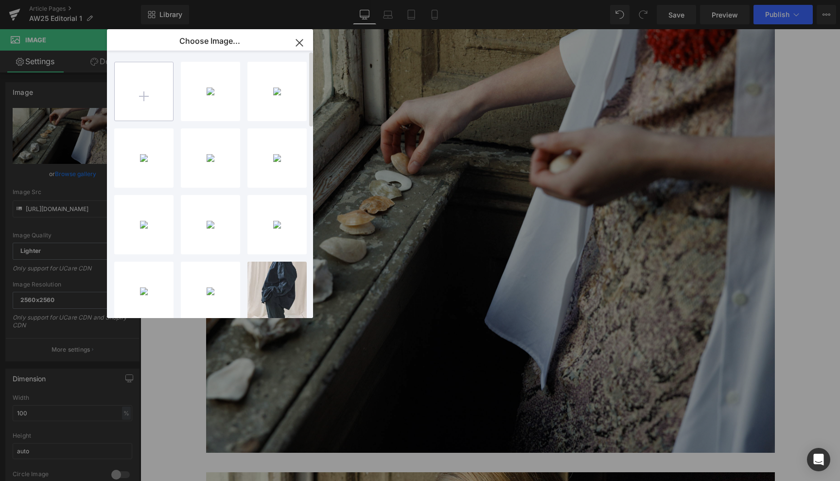
click at [143, 96] on input "file" at bounding box center [144, 91] width 58 height 58
type input "C:\fakepath\look 1 envoy 09.jpg"
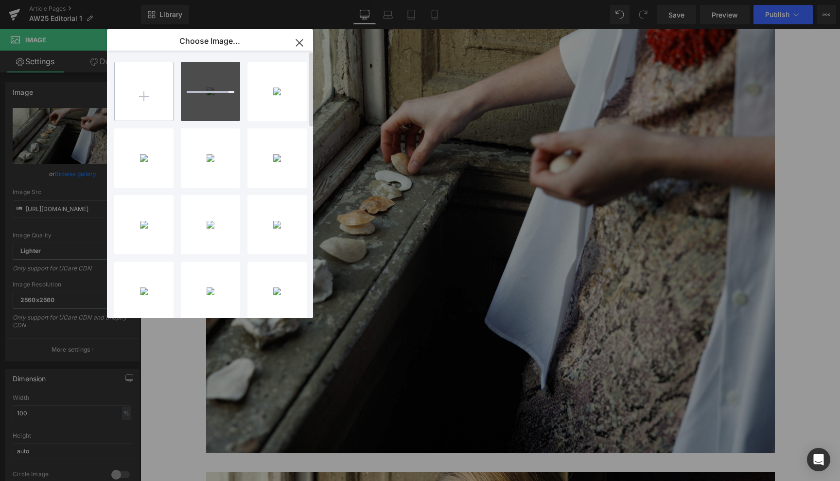
click at [148, 94] on input "file" at bounding box center [144, 91] width 58 height 58
type input "C:\fakepath\look 1 envoy 10.jpg"
click at [148, 99] on input "file" at bounding box center [144, 91] width 58 height 58
type input "C:\fakepath\look 1 envoy 12.jpg"
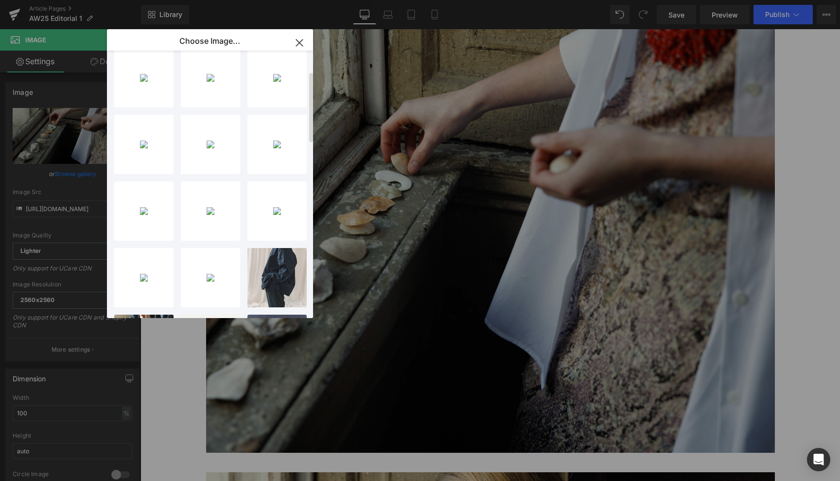
scroll to position [74, 0]
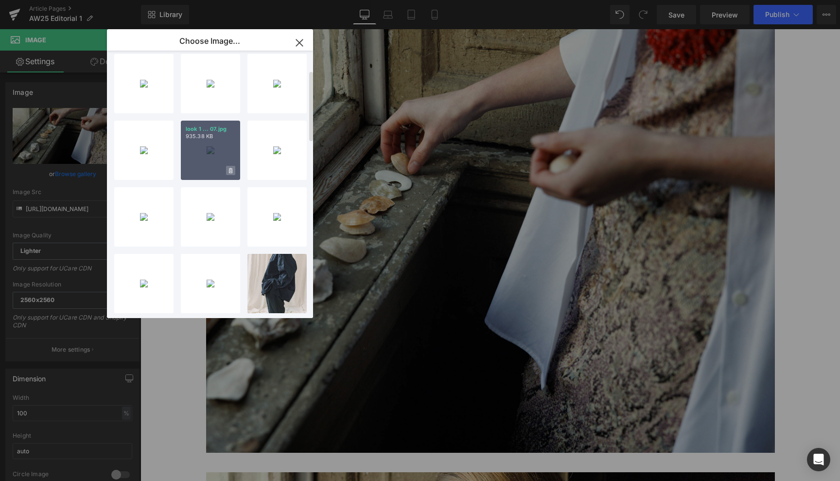
click at [232, 169] on span at bounding box center [230, 170] width 9 height 9
click at [202, 170] on span "Yes" at bounding box center [198, 170] width 24 height 10
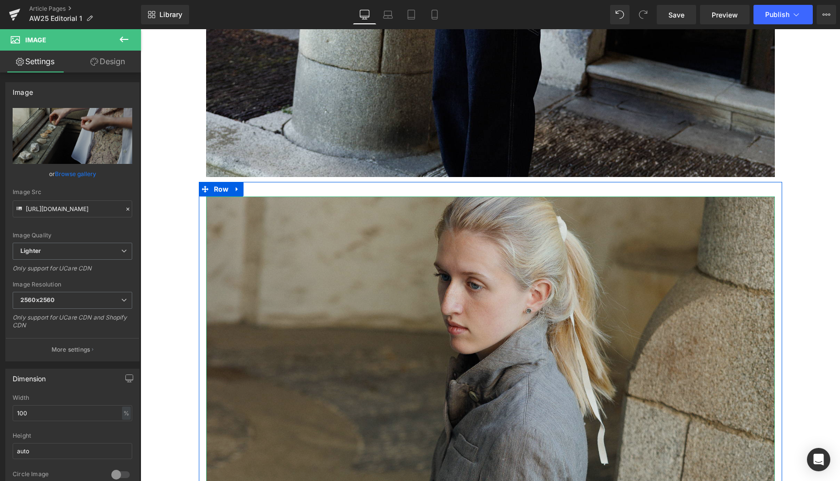
scroll to position [631, 0]
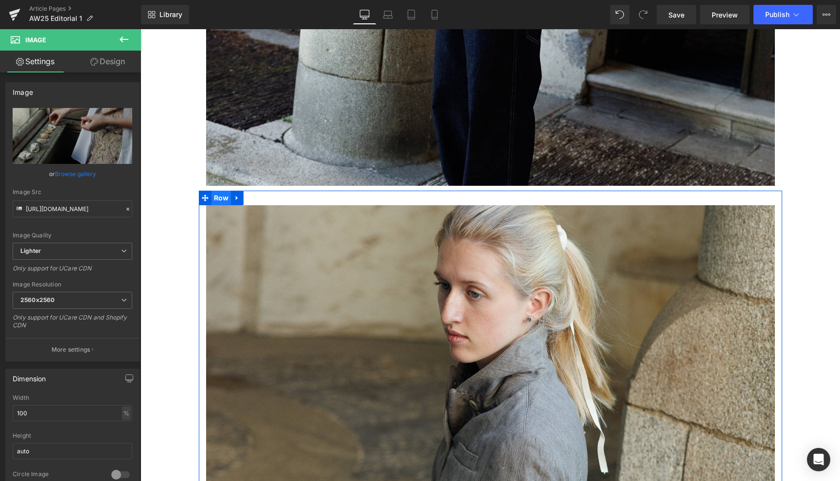
click at [217, 195] on span "Row" at bounding box center [221, 198] width 20 height 15
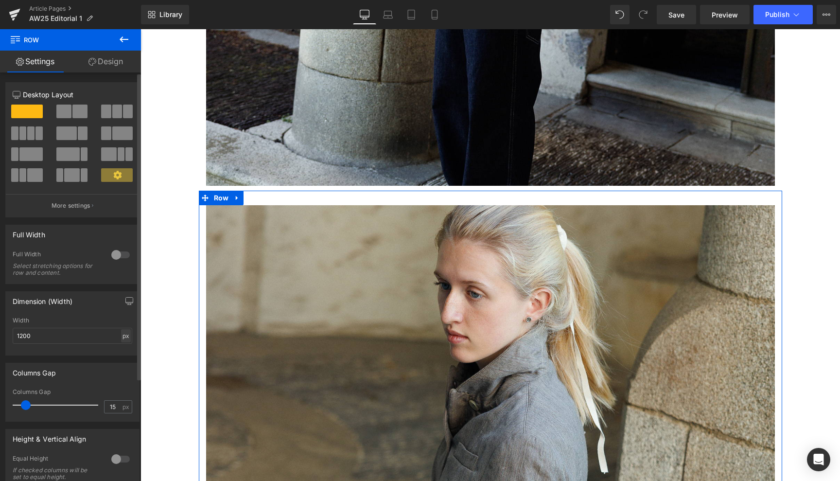
click at [123, 338] on div "px" at bounding box center [126, 335] width 10 height 13
click at [123, 349] on li "%" at bounding box center [126, 351] width 12 height 14
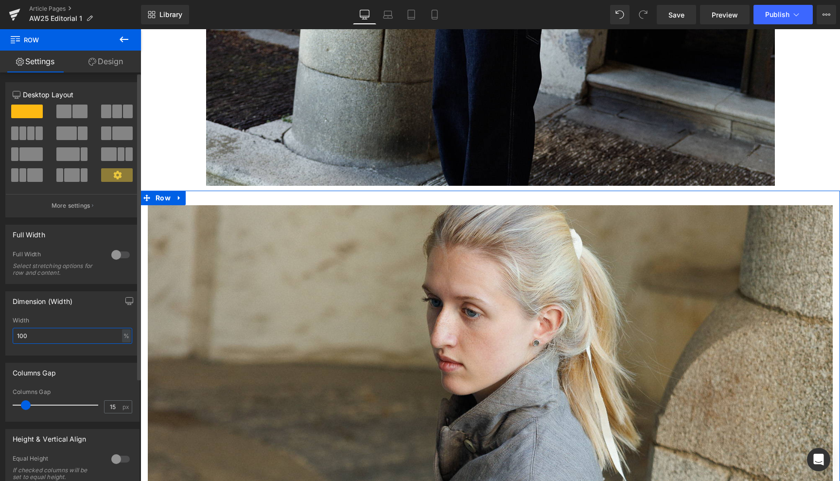
click at [35, 336] on input "100" at bounding box center [73, 336] width 120 height 16
drag, startPoint x: 35, startPoint y: 336, endPoint x: 15, endPoint y: 336, distance: 20.9
click at [15, 336] on input "100" at bounding box center [73, 336] width 120 height 16
type input "80"
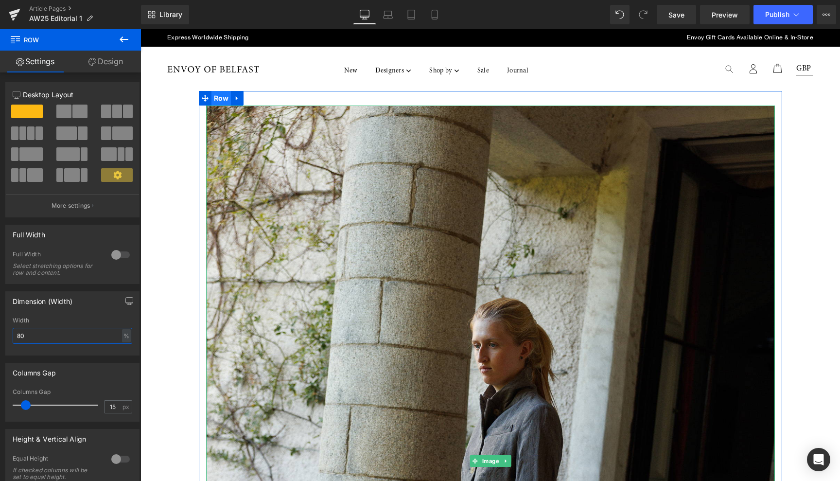
scroll to position [0, 0]
click at [219, 95] on span "Row" at bounding box center [221, 98] width 20 height 15
click at [124, 334] on div "px" at bounding box center [126, 335] width 10 height 13
click at [122, 347] on li "%" at bounding box center [126, 351] width 12 height 14
type input "100"
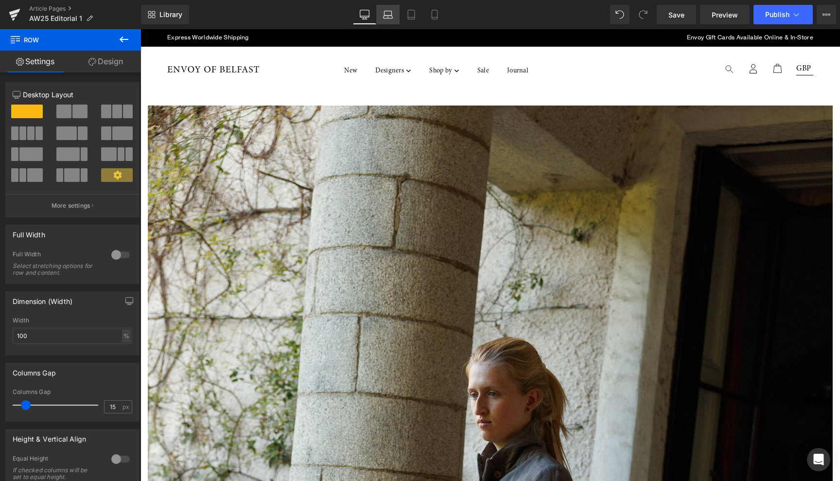
click at [384, 15] on icon at bounding box center [387, 13] width 7 height 4
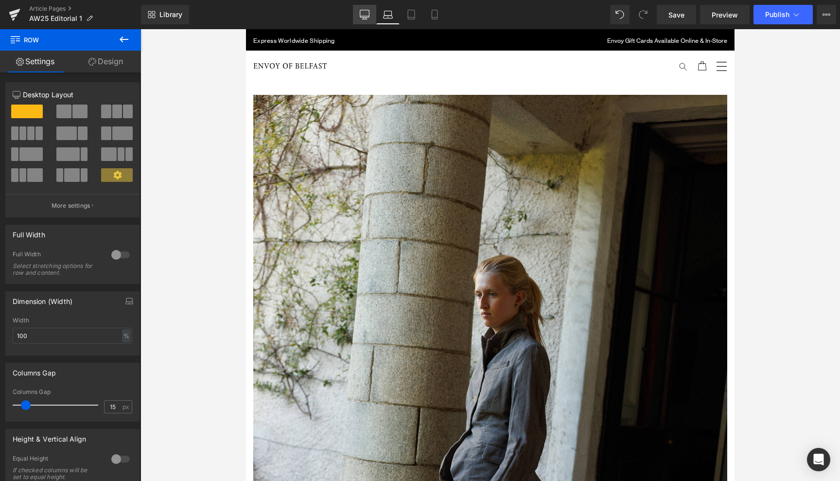
click at [365, 16] on icon at bounding box center [365, 15] width 10 height 10
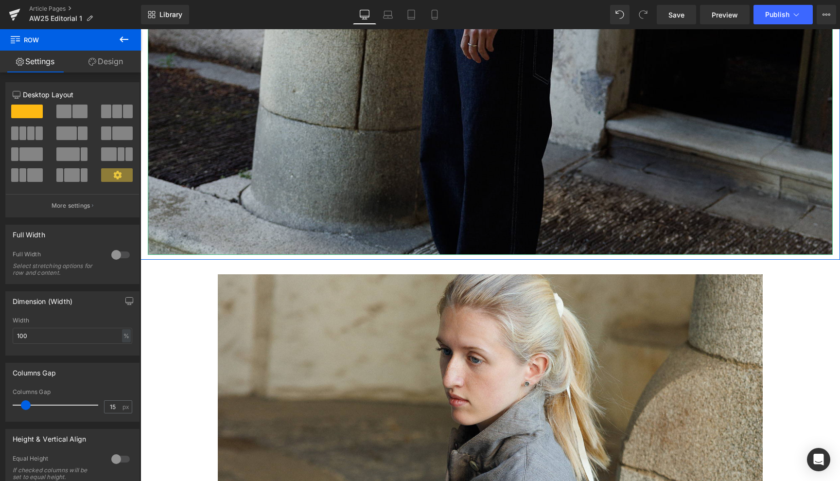
scroll to position [709, 0]
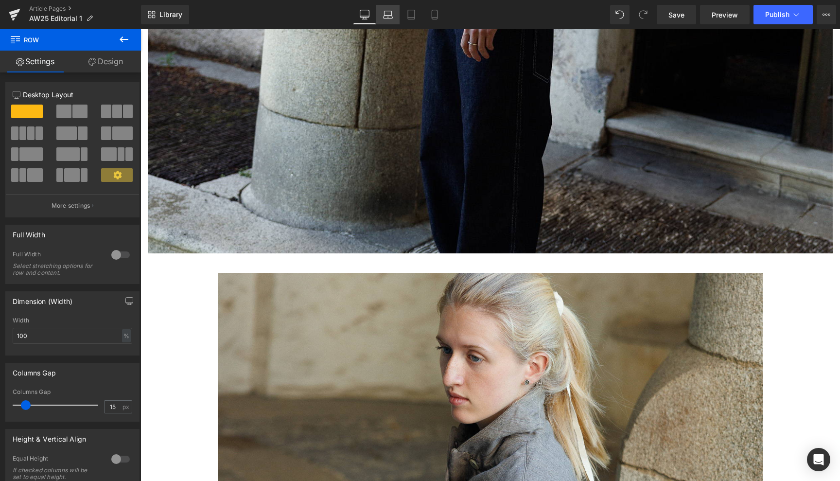
click at [387, 13] on icon at bounding box center [388, 15] width 10 height 10
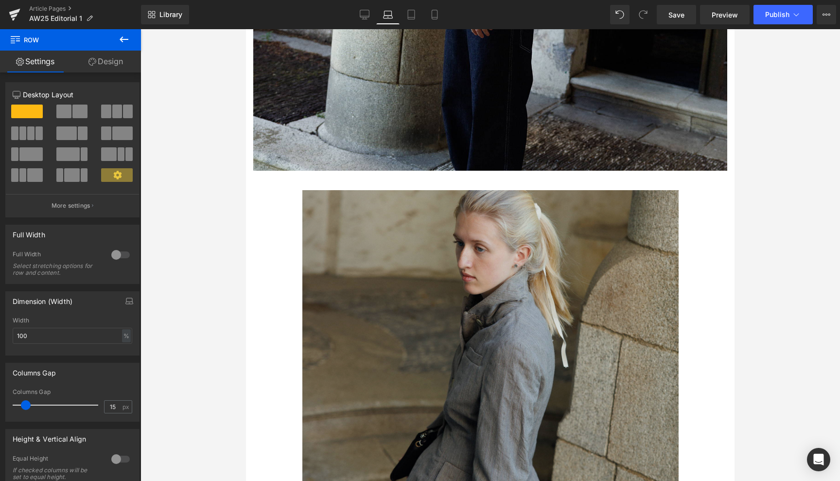
scroll to position [522, 0]
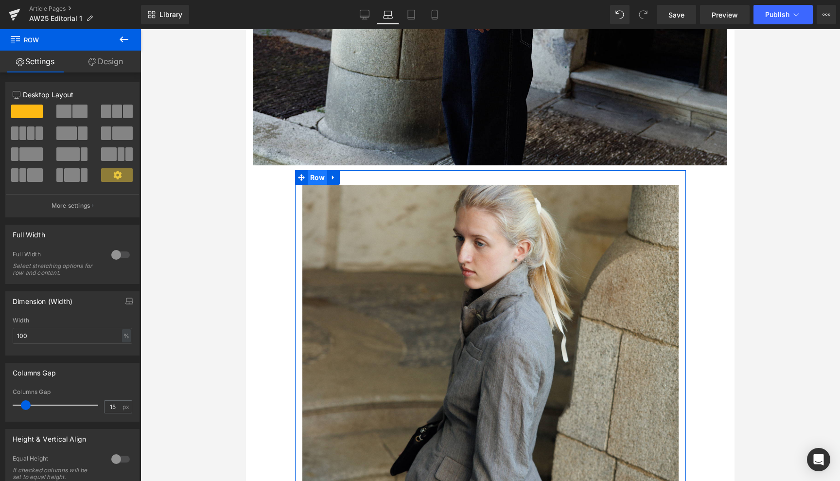
click at [316, 171] on span "Row" at bounding box center [318, 177] width 20 height 15
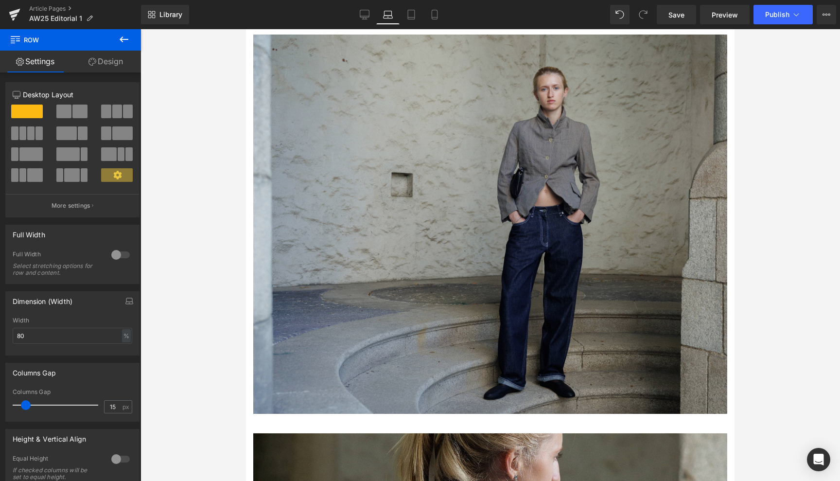
scroll to position [1040, 0]
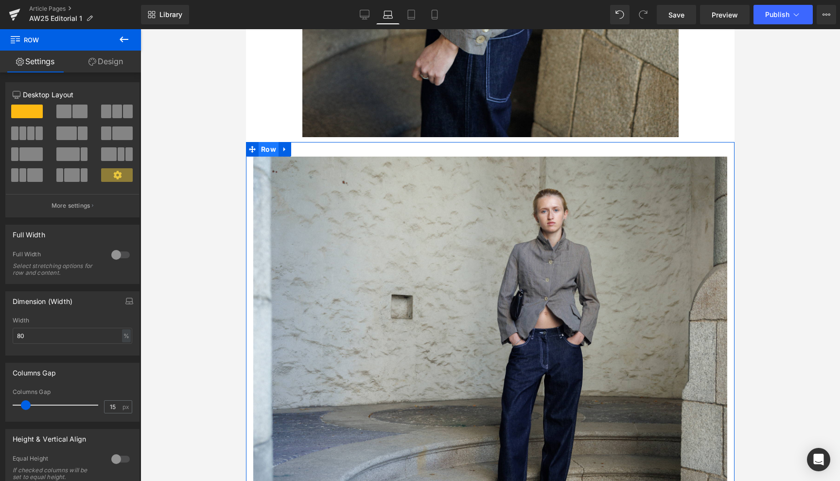
click at [268, 142] on span "Row" at bounding box center [269, 149] width 20 height 15
click at [121, 335] on div "px" at bounding box center [126, 335] width 10 height 13
click at [123, 350] on li "%" at bounding box center [126, 351] width 12 height 14
type input "100"
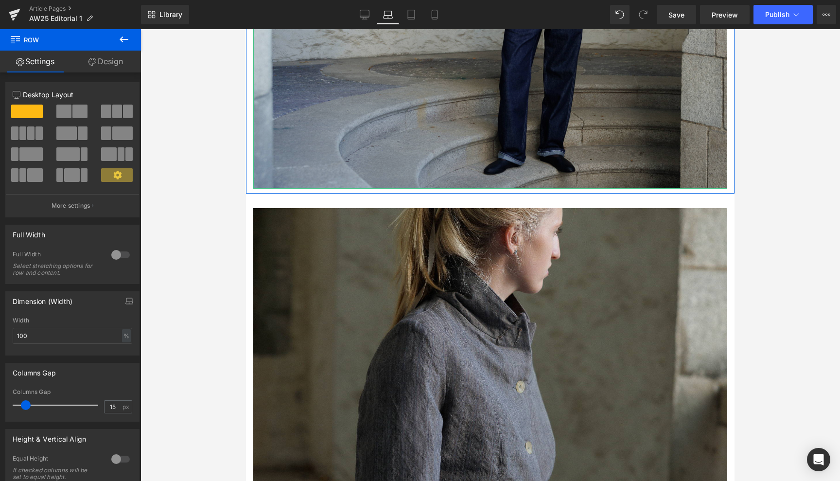
scroll to position [1401, 0]
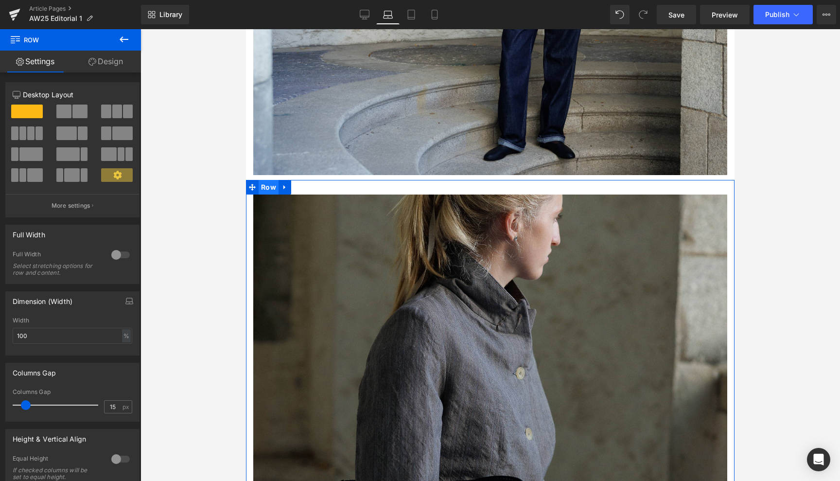
click at [269, 180] on span "Row" at bounding box center [269, 187] width 20 height 15
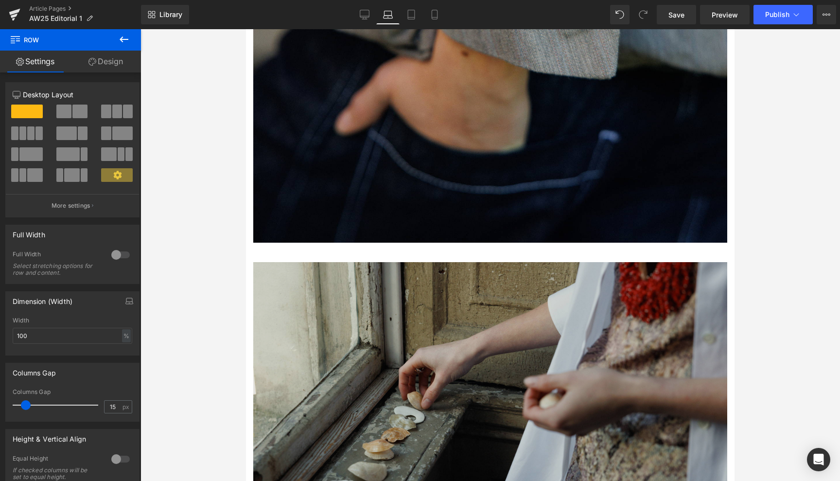
scroll to position [3908, 0]
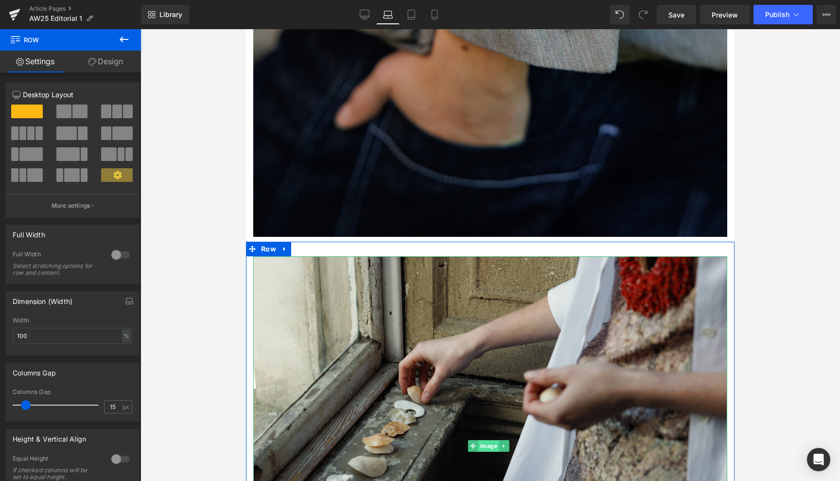
click at [489, 440] on span "Image" at bounding box center [488, 446] width 21 height 12
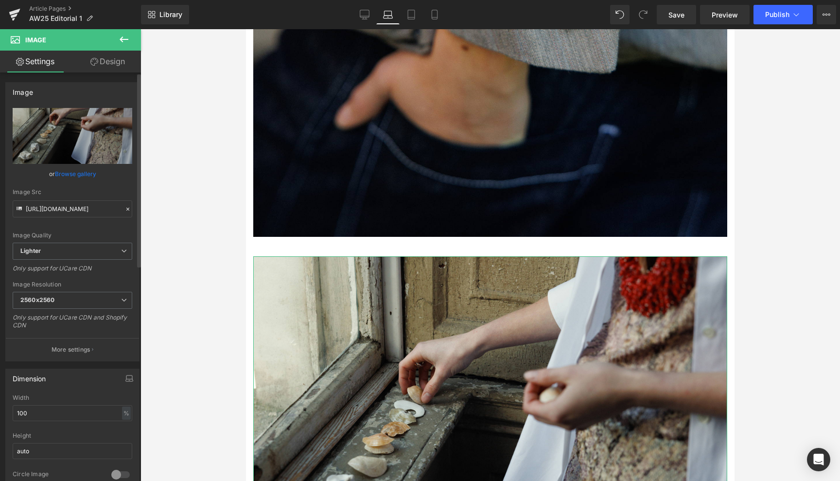
click at [74, 174] on link "Browse gallery" at bounding box center [75, 173] width 41 height 17
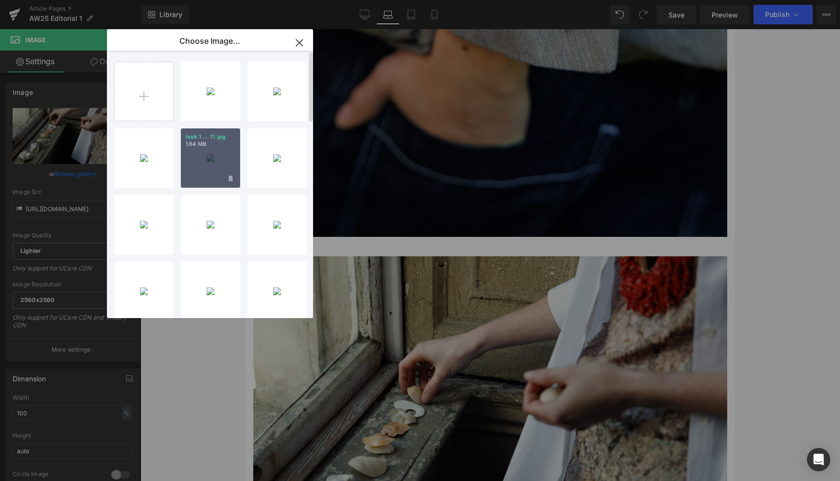
click at [212, 156] on div "look 1 ... 11.jpg 1.64 MB" at bounding box center [210, 157] width 59 height 59
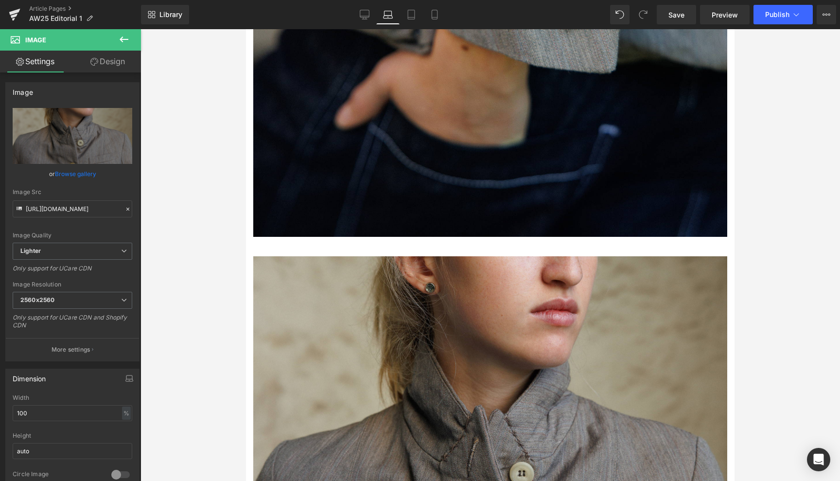
type input "[URL][DOMAIN_NAME]"
click at [121, 37] on icon at bounding box center [124, 40] width 12 height 12
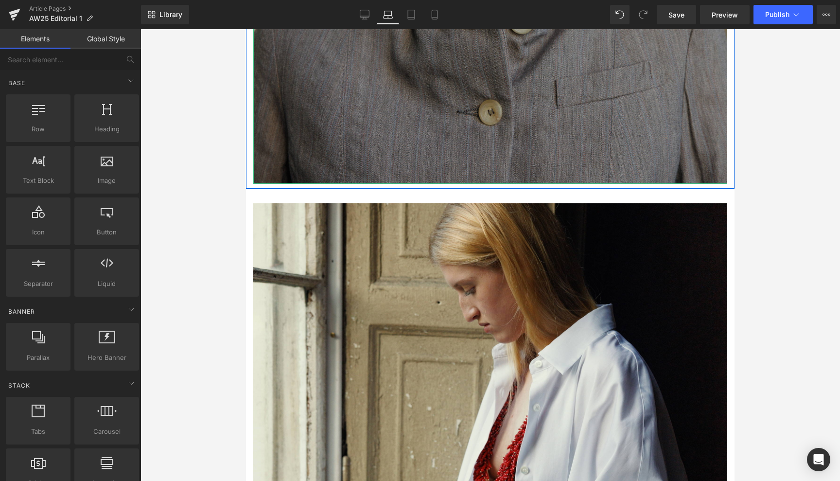
scroll to position [4370, 0]
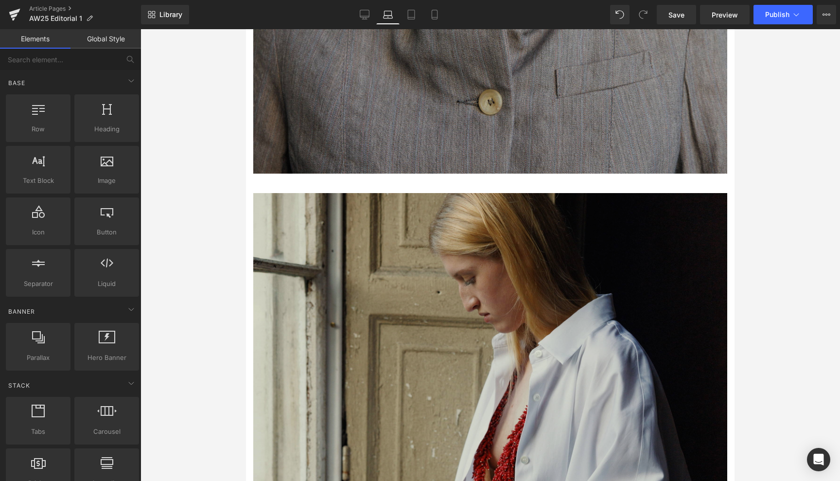
click at [402, 322] on img at bounding box center [490, 489] width 474 height 592
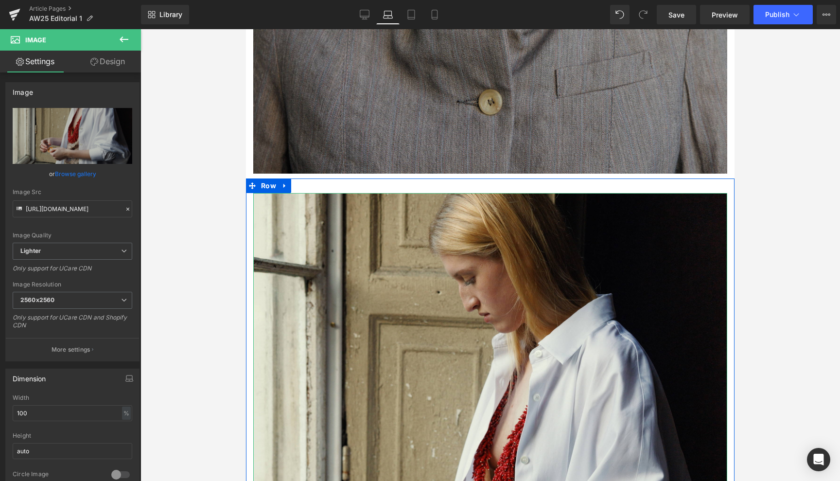
click at [488, 480] on span "Image" at bounding box center [488, 489] width 21 height 12
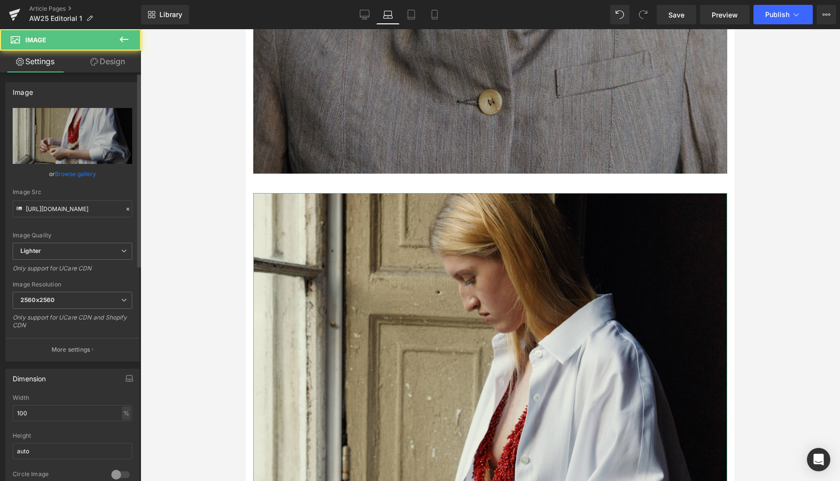
click at [87, 173] on link "Browse gallery" at bounding box center [75, 173] width 41 height 17
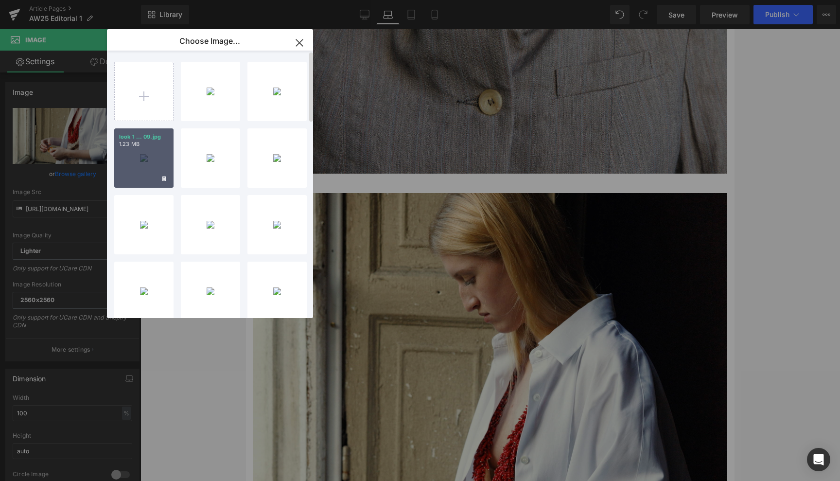
click at [145, 146] on p "1.23 MB" at bounding box center [144, 143] width 50 height 7
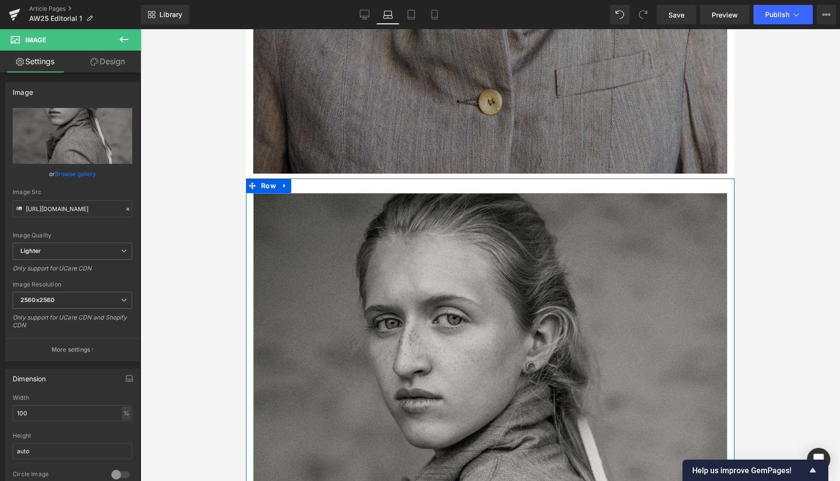
type input "[URL][DOMAIN_NAME]"
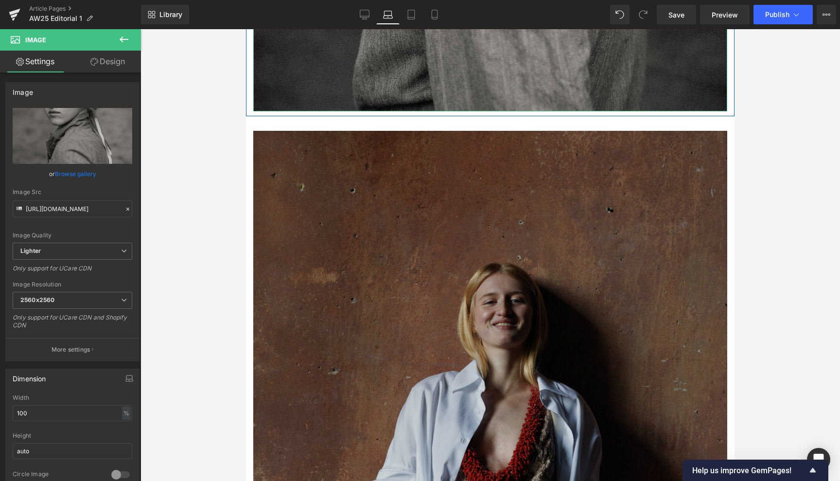
scroll to position [5087, 0]
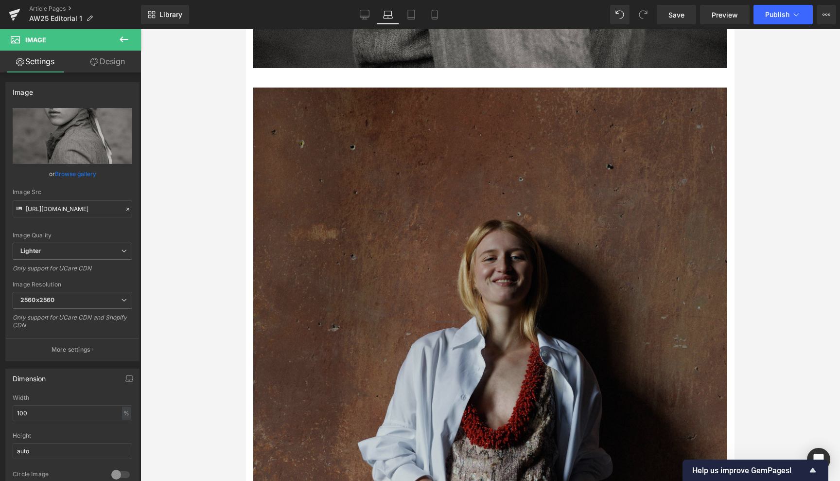
click at [468, 354] on img at bounding box center [490, 383] width 474 height 592
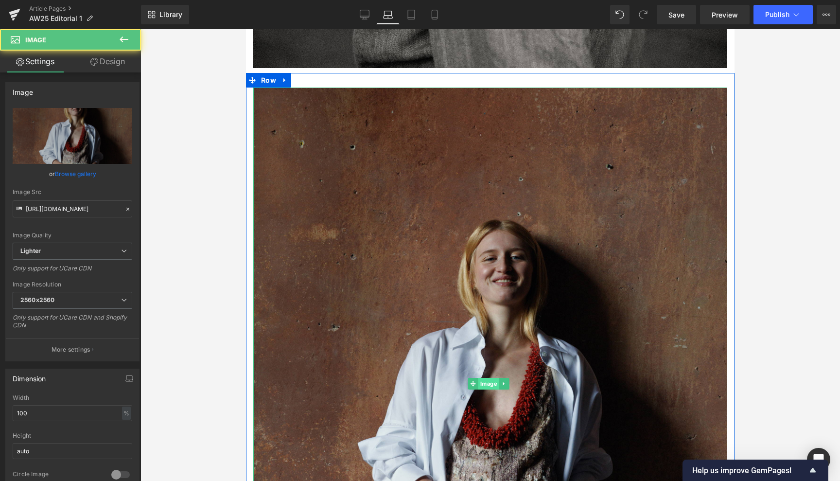
click at [490, 378] on span "Image" at bounding box center [488, 384] width 21 height 12
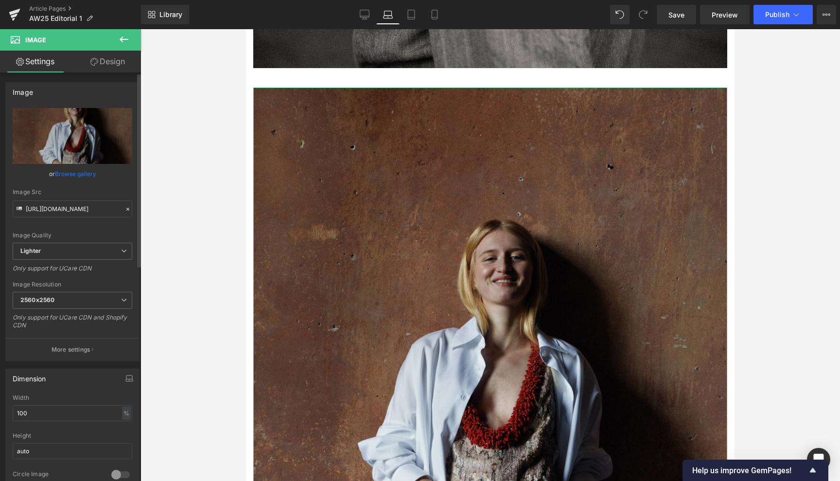
click at [78, 174] on link "Browse gallery" at bounding box center [75, 173] width 41 height 17
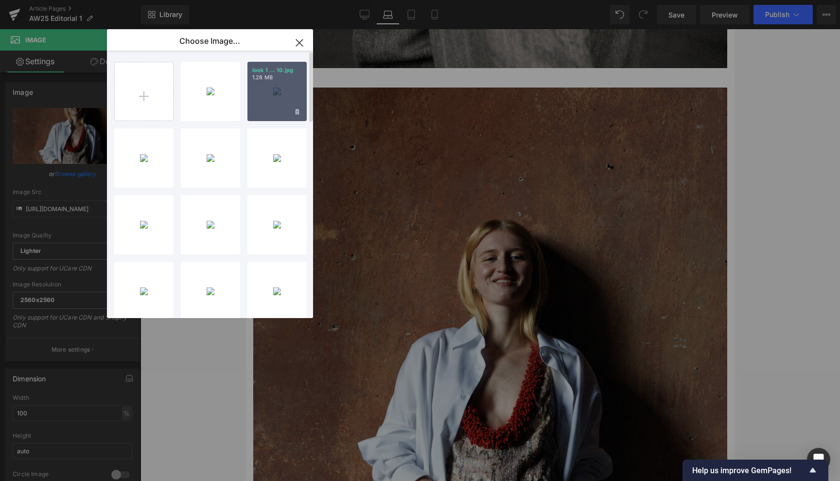
click at [280, 100] on div "look 1 ... 10.jpg 1.28 MB" at bounding box center [276, 91] width 59 height 59
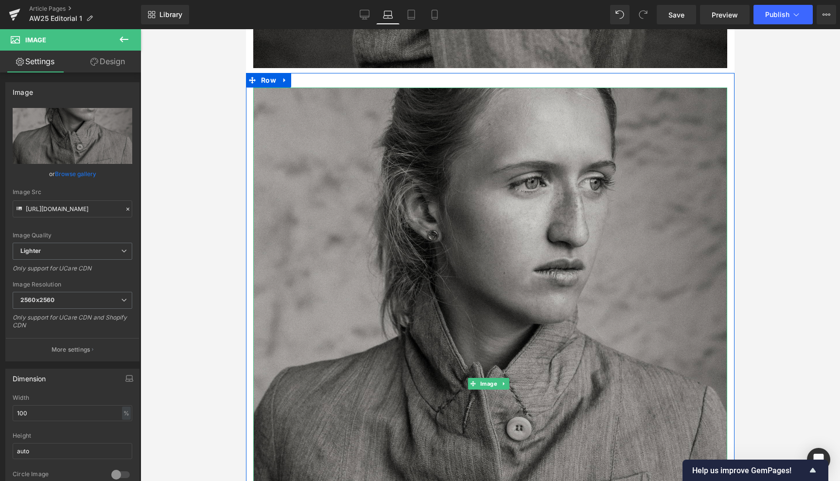
type input "[URL][DOMAIN_NAME]"
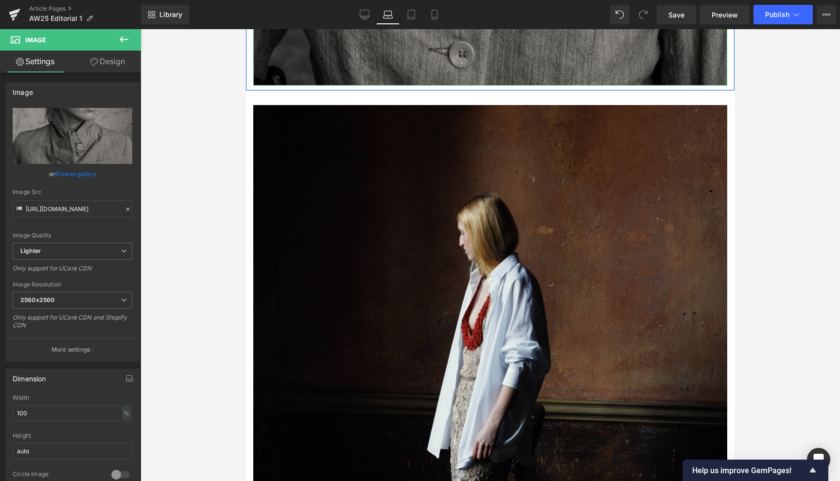
scroll to position [5732, 0]
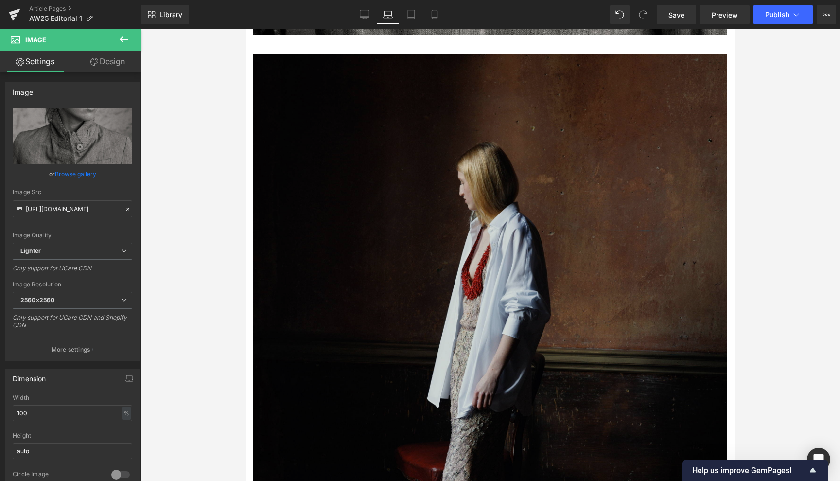
click at [492, 302] on div "Image" at bounding box center [490, 350] width 474 height 592
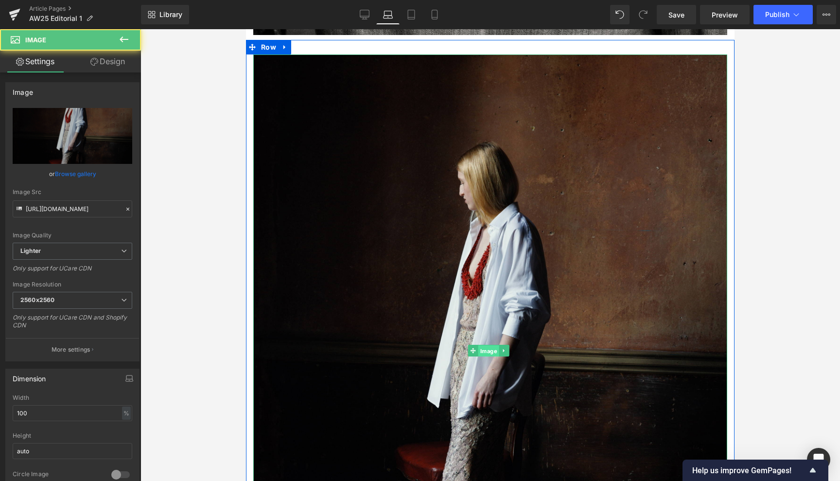
click at [488, 345] on span "Image" at bounding box center [488, 351] width 21 height 12
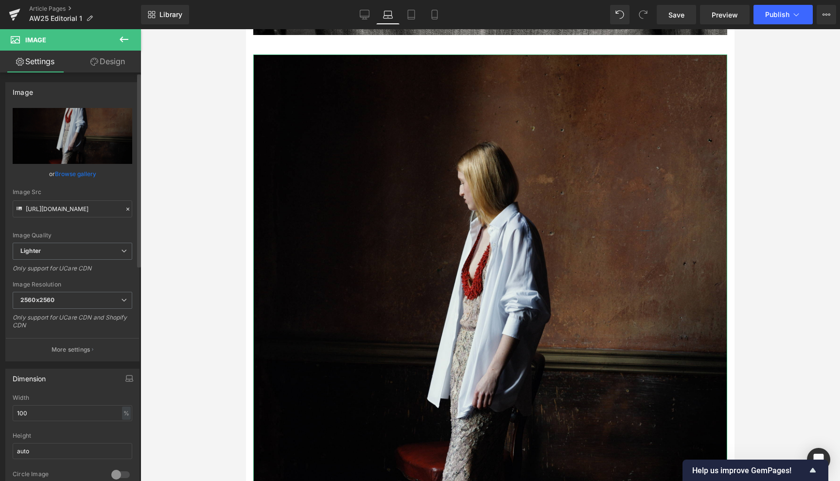
click at [78, 175] on link "Browse gallery" at bounding box center [75, 173] width 41 height 17
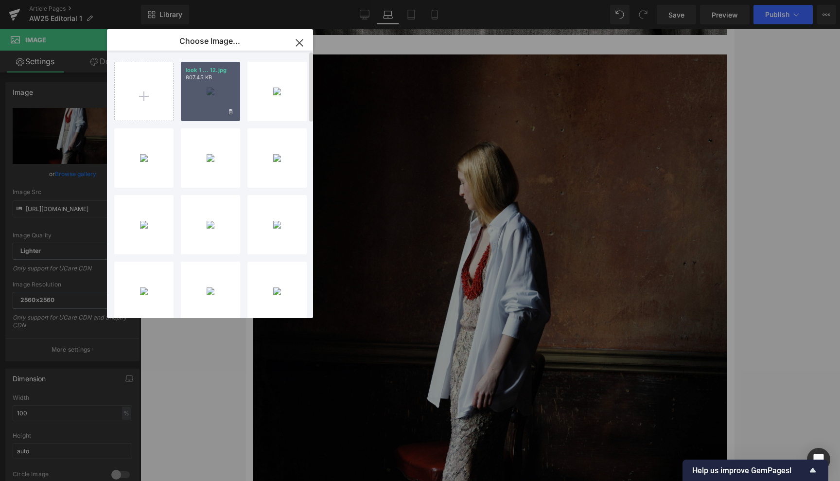
click at [210, 87] on div "look 1 ... 12.jpg 807.45 KB" at bounding box center [210, 91] width 59 height 59
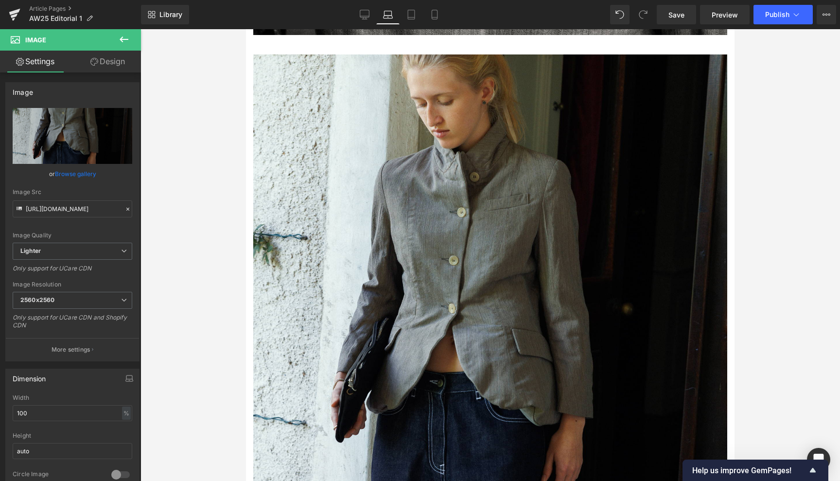
type input "[URL][DOMAIN_NAME]"
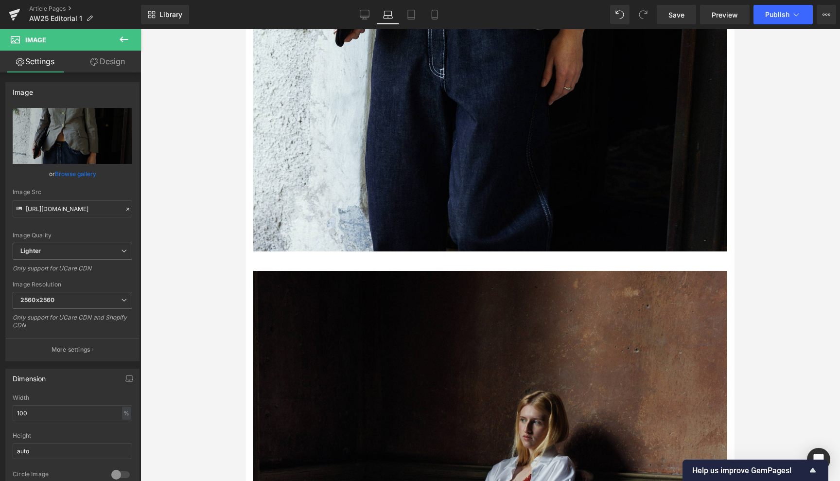
scroll to position [6202, 0]
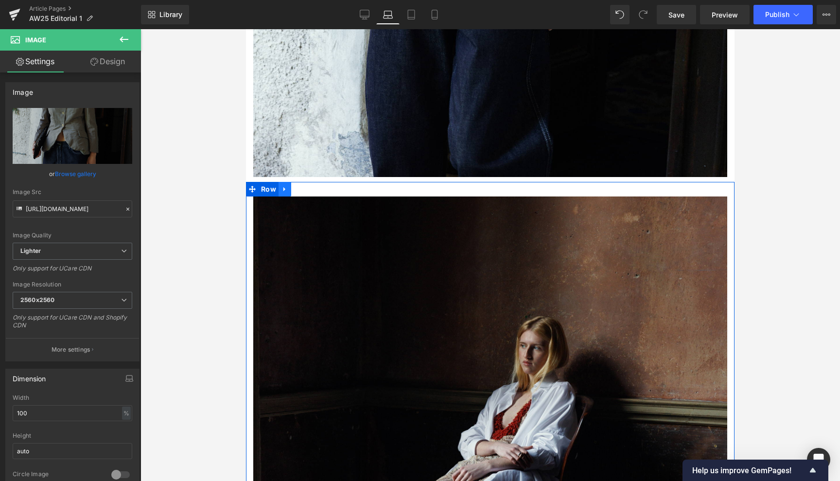
click at [284, 187] on icon at bounding box center [284, 189] width 2 height 4
click at [309, 185] on icon at bounding box center [310, 188] width 7 height 7
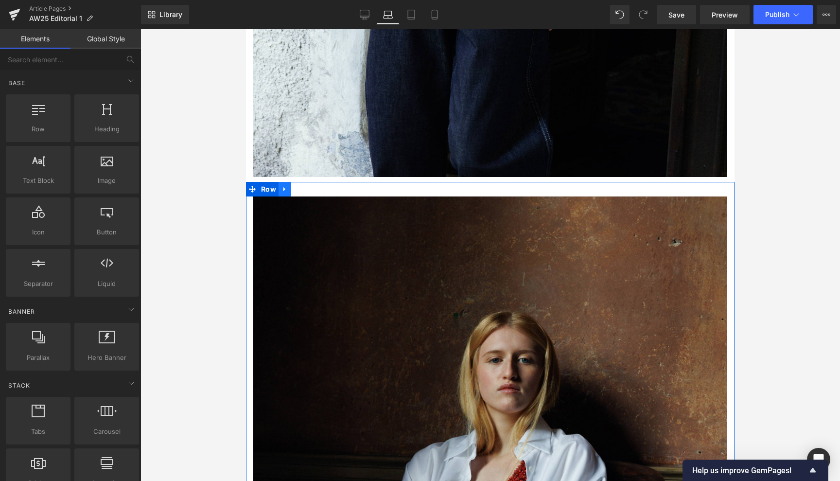
click at [283, 187] on icon at bounding box center [284, 189] width 2 height 4
click at [309, 186] on icon at bounding box center [310, 189] width 7 height 7
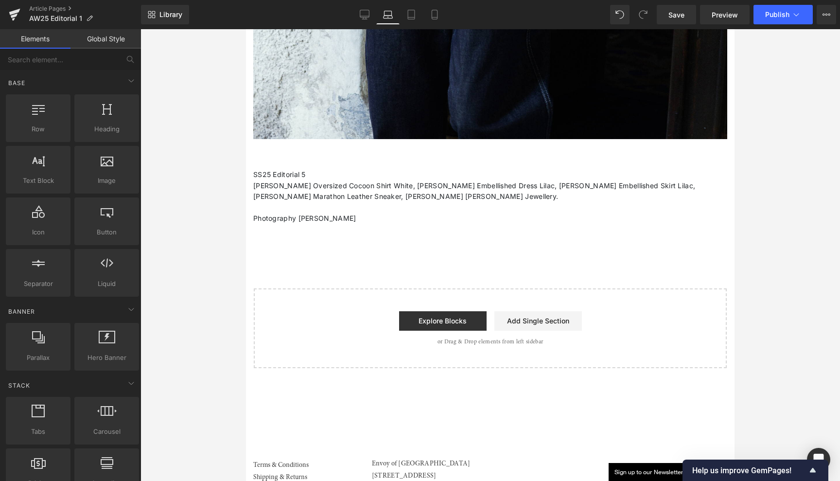
scroll to position [6241, 0]
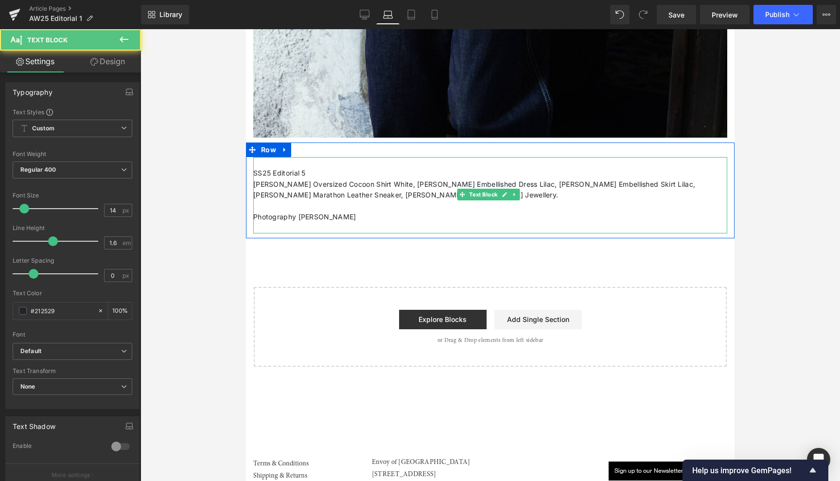
click at [305, 168] on p "SS25 Editorial 5" at bounding box center [490, 173] width 474 height 11
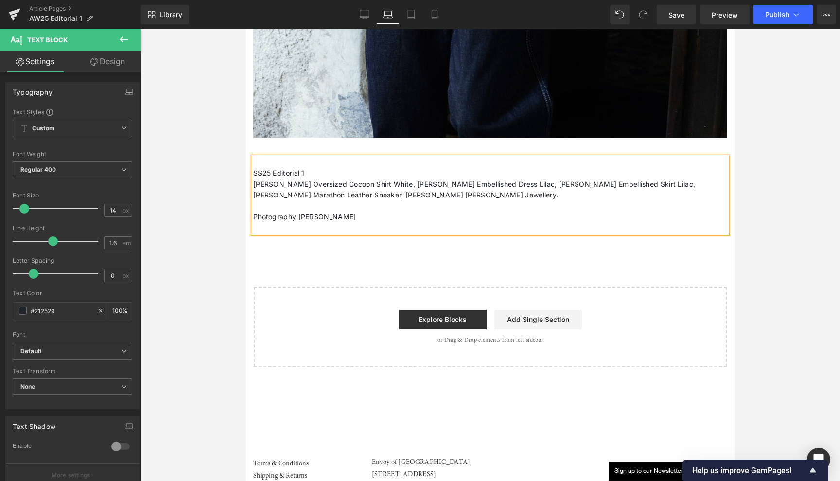
click at [258, 168] on p "SS25 Editorial 1" at bounding box center [490, 173] width 474 height 11
click at [450, 179] on p "[PERSON_NAME] Oversized Cocoon Shirt White, [PERSON_NAME] Embellished Dress Lil…" at bounding box center [490, 190] width 474 height 22
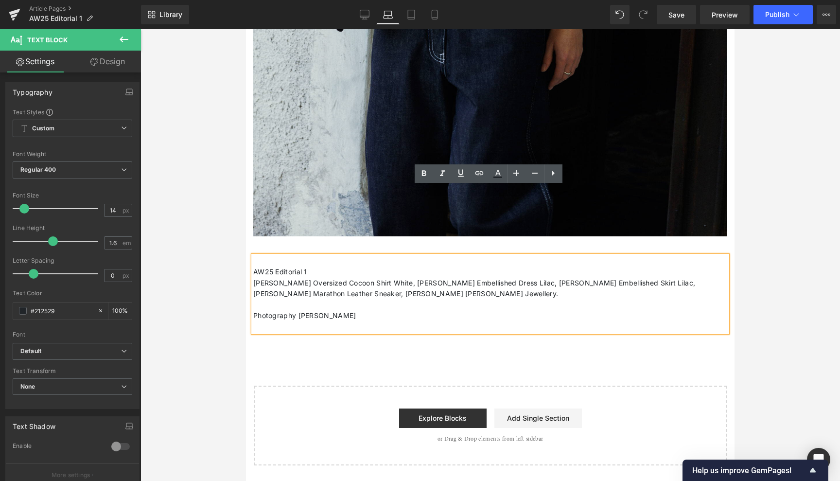
scroll to position [6162, 0]
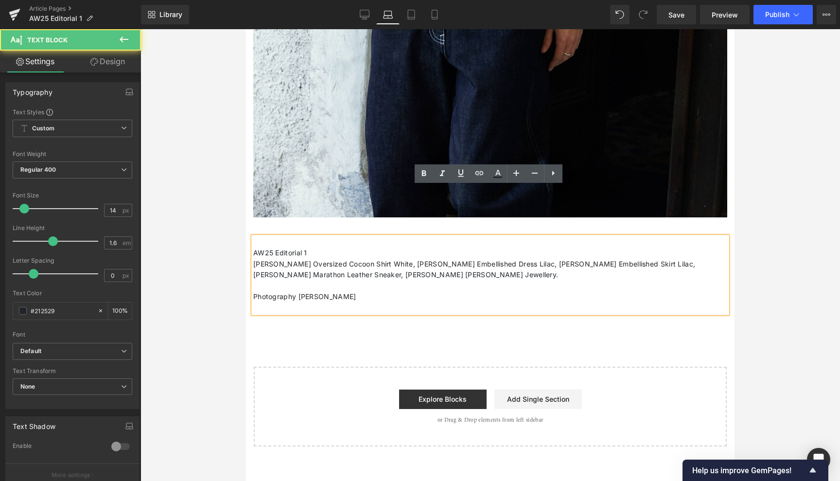
click at [410, 259] on p "[PERSON_NAME] Oversized Cocoon Shirt White, [PERSON_NAME] Embellished Dress Lil…" at bounding box center [490, 270] width 474 height 22
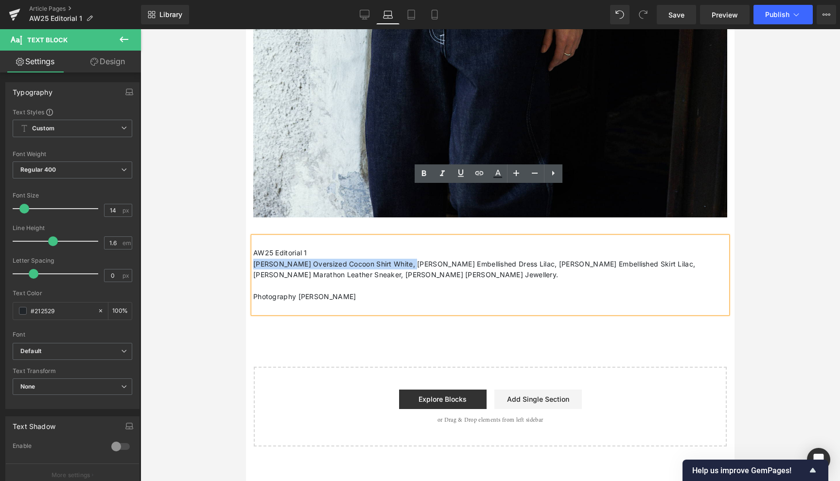
drag, startPoint x: 410, startPoint y: 211, endPoint x: 253, endPoint y: 210, distance: 157.0
click at [253, 259] on p "[PERSON_NAME] Oversized Cocoon Shirt White, [PERSON_NAME] Embellished Dress Lil…" at bounding box center [490, 270] width 474 height 22
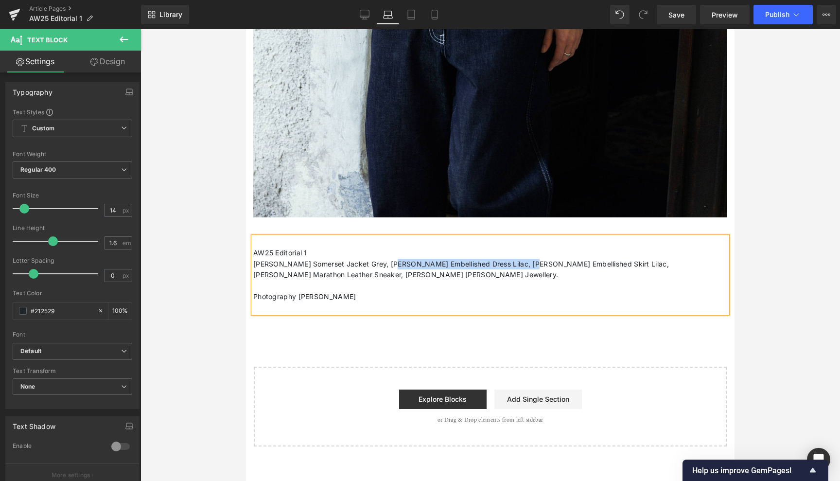
drag, startPoint x: 523, startPoint y: 213, endPoint x: 388, endPoint y: 213, distance: 135.1
click at [388, 259] on p "[PERSON_NAME] Somerset Jacket Grey, [PERSON_NAME] Embellished Dress Lilac, [PER…" at bounding box center [490, 270] width 474 height 22
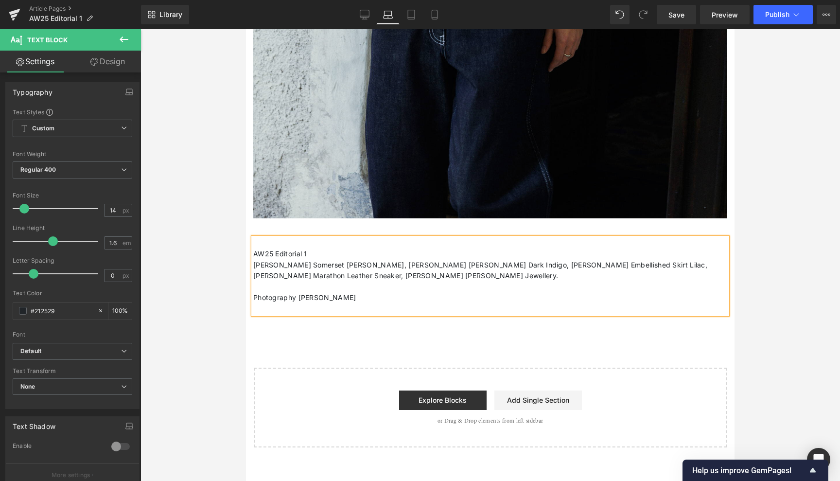
scroll to position [6178, 0]
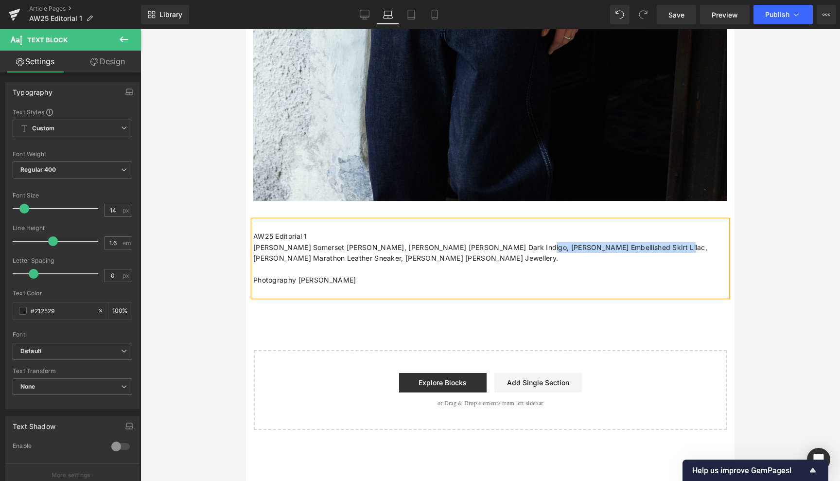
drag, startPoint x: 646, startPoint y: 195, endPoint x: 517, endPoint y: 194, distance: 129.8
click at [517, 242] on p "[PERSON_NAME] Somerset [PERSON_NAME], [PERSON_NAME] [PERSON_NAME] Dark Indigo, …" at bounding box center [490, 253] width 474 height 22
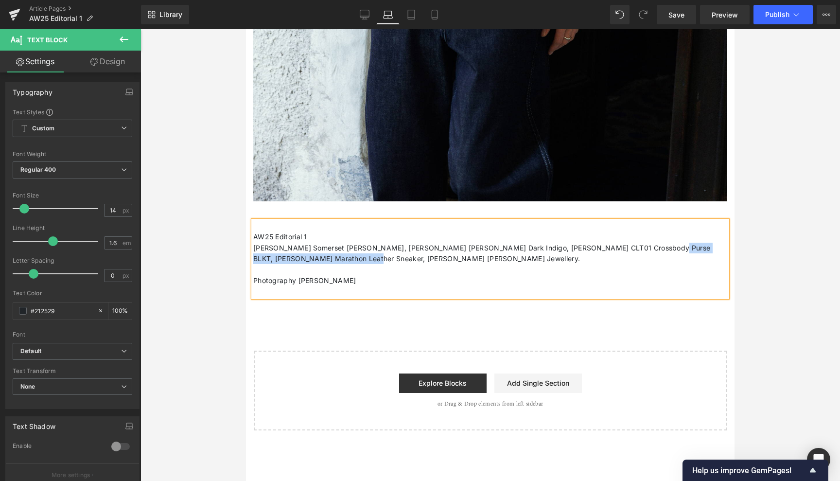
drag, startPoint x: 342, startPoint y: 208, endPoint x: 639, endPoint y: 196, distance: 297.1
click at [639, 243] on p "[PERSON_NAME] Somerset [PERSON_NAME], [PERSON_NAME] [PERSON_NAME] Dark Indigo, …" at bounding box center [490, 254] width 474 height 22
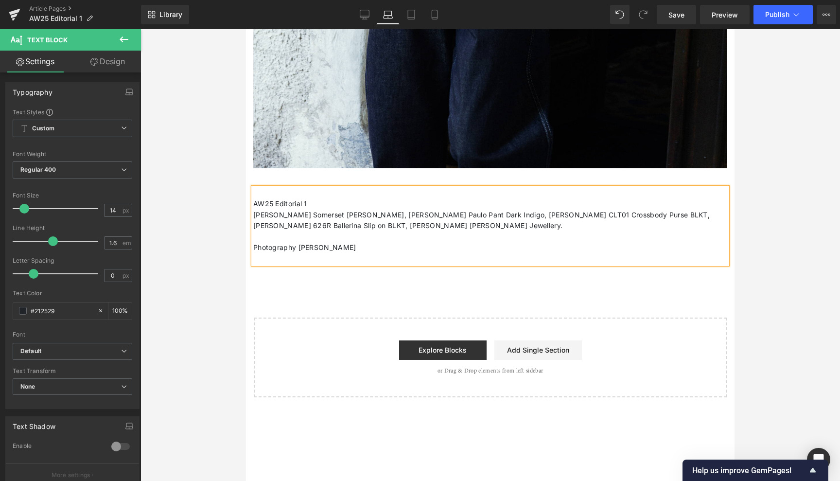
scroll to position [6207, 0]
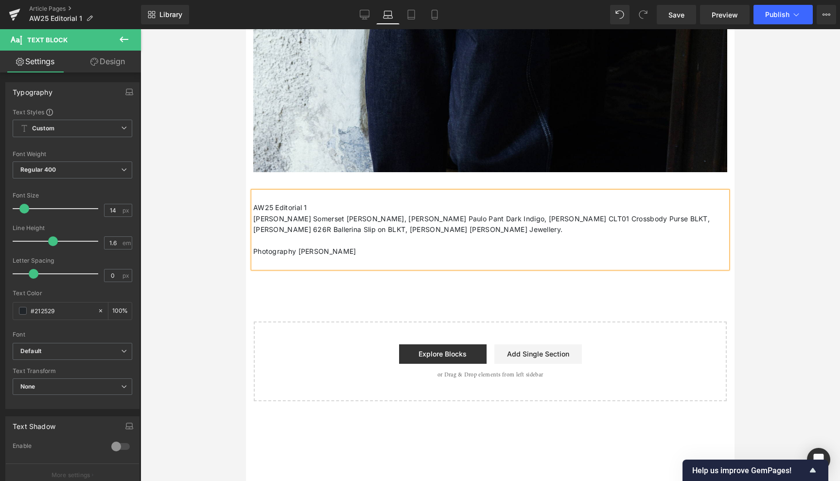
click at [461, 235] on p at bounding box center [490, 240] width 474 height 11
click at [674, 14] on span "Save" at bounding box center [676, 15] width 16 height 10
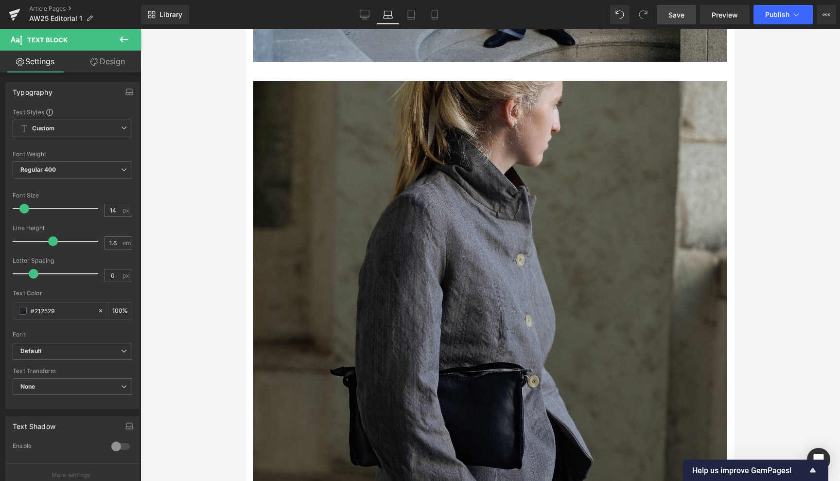
scroll to position [1507, 0]
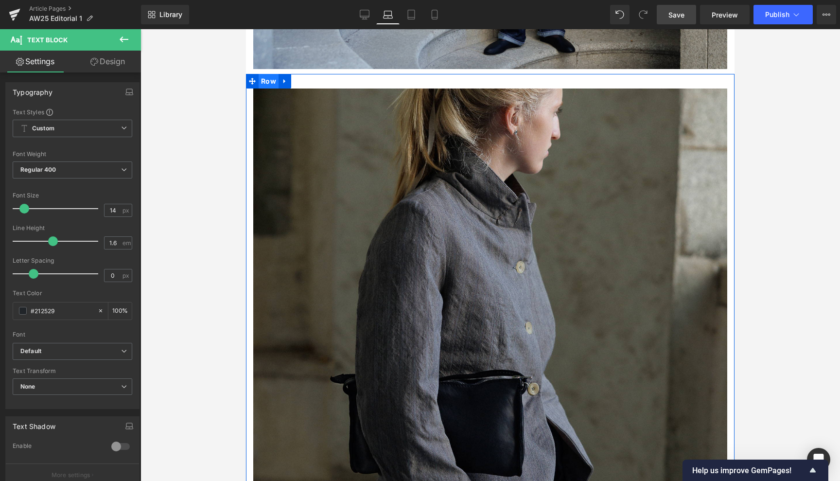
click at [266, 74] on span "Row" at bounding box center [269, 81] width 20 height 15
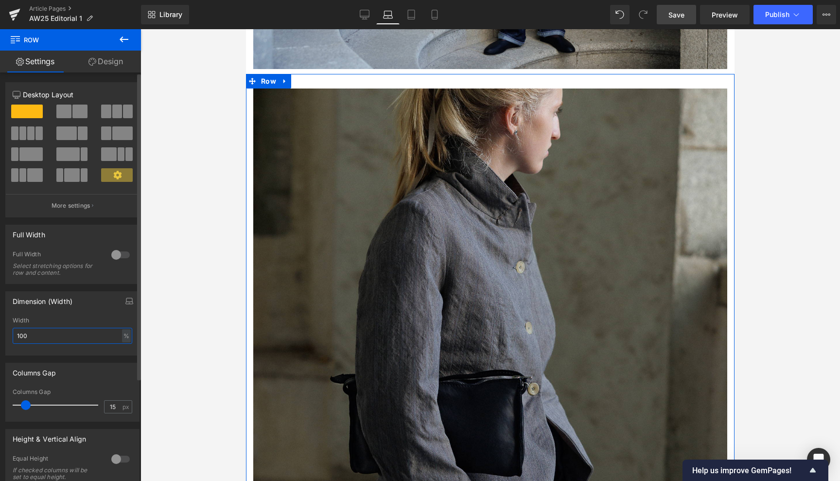
drag, startPoint x: 32, startPoint y: 334, endPoint x: 18, endPoint y: 332, distance: 14.2
click at [18, 332] on input "100" at bounding box center [73, 336] width 120 height 16
type input "80"
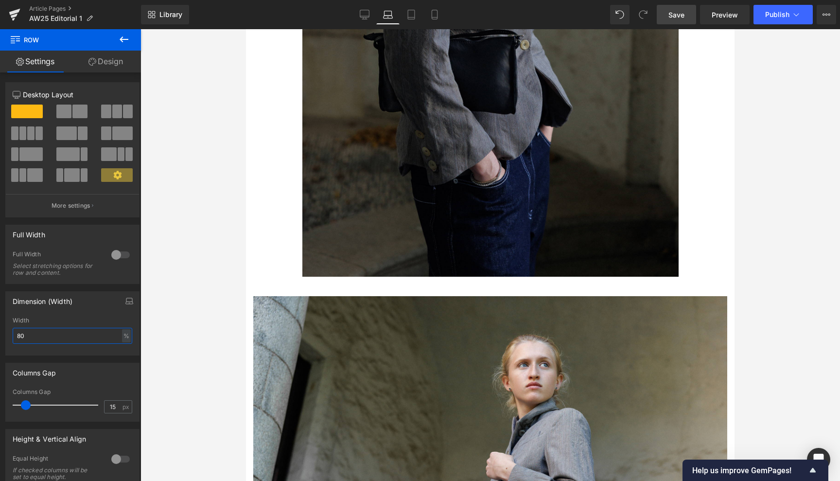
scroll to position [1795, 0]
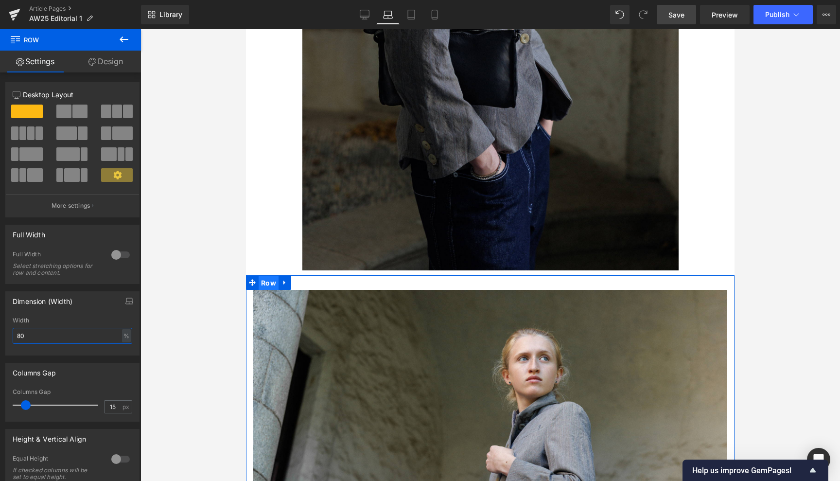
click at [269, 276] on span "Row" at bounding box center [269, 283] width 20 height 15
click at [124, 336] on div "px" at bounding box center [126, 335] width 10 height 13
click at [121, 347] on li "%" at bounding box center [126, 351] width 12 height 14
type input "100"
click at [272, 275] on span "Row" at bounding box center [269, 282] width 20 height 15
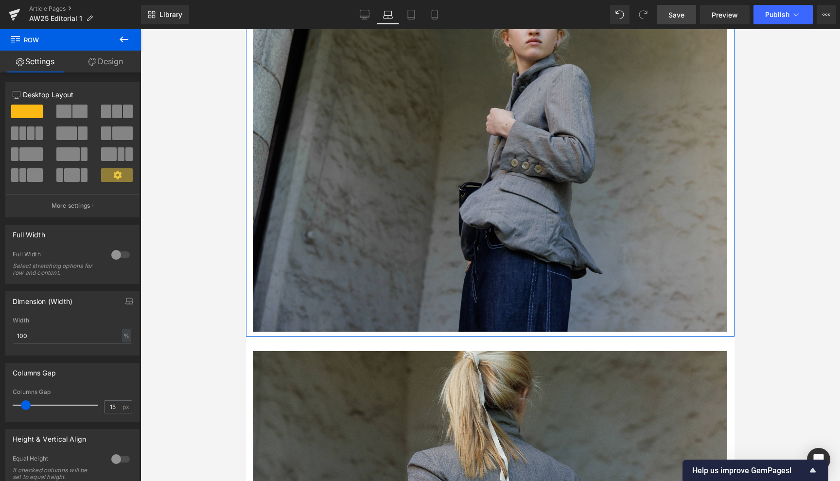
scroll to position [2138, 0]
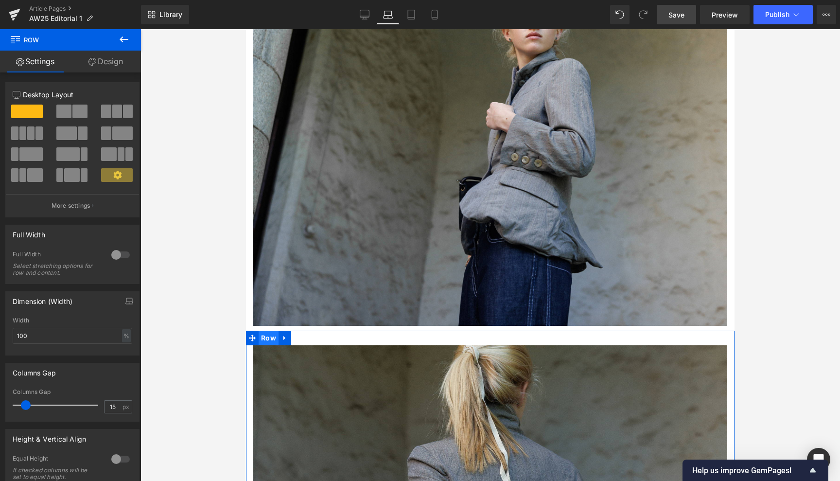
click at [270, 330] on span "Row" at bounding box center [269, 337] width 20 height 15
click at [123, 336] on div "px" at bounding box center [126, 335] width 10 height 13
click at [122, 347] on li "%" at bounding box center [126, 351] width 12 height 14
drag, startPoint x: 36, startPoint y: 334, endPoint x: 2, endPoint y: 334, distance: 33.5
click at [2, 334] on div "Dimension (Width) 100% Width 100 % % px" at bounding box center [72, 319] width 145 height 71
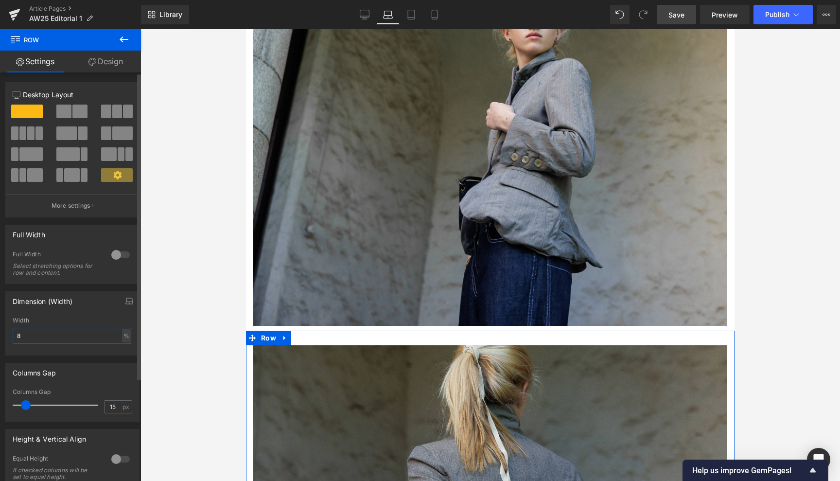
type input "80"
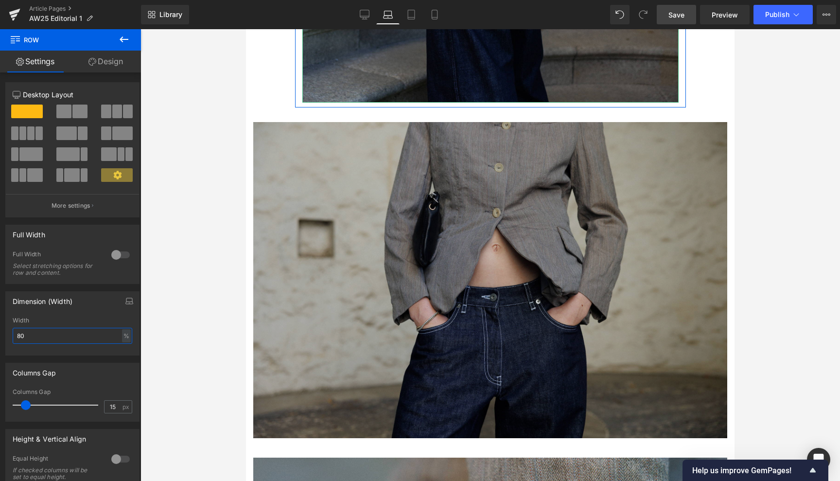
scroll to position [2844, 0]
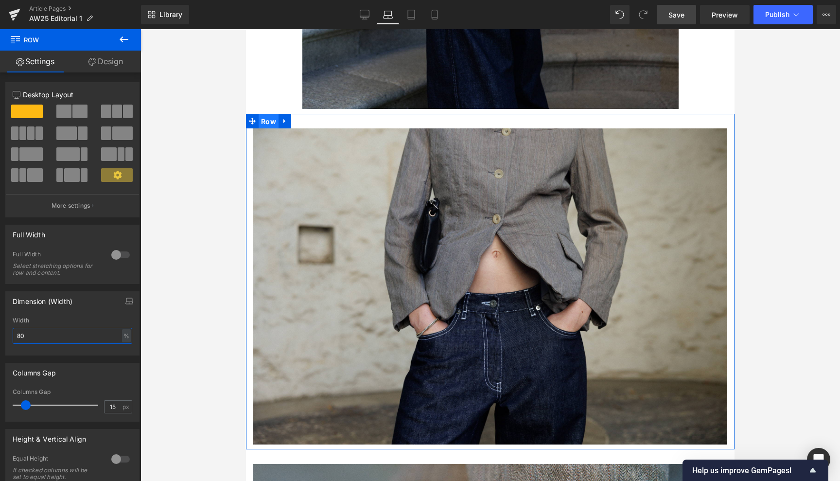
click at [267, 114] on span "Row" at bounding box center [269, 121] width 20 height 15
click at [126, 335] on div "px" at bounding box center [126, 335] width 10 height 13
click at [121, 348] on li "%" at bounding box center [126, 351] width 12 height 14
type input "100"
click at [270, 114] on span "Row" at bounding box center [269, 121] width 20 height 15
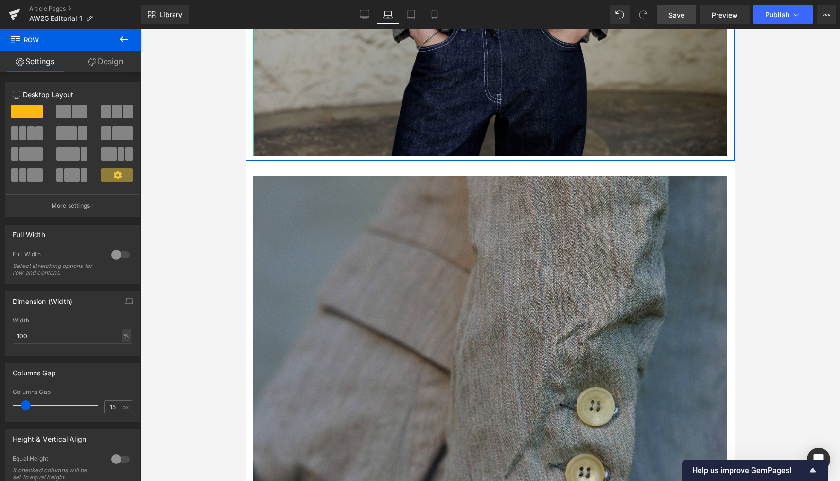
scroll to position [3145, 0]
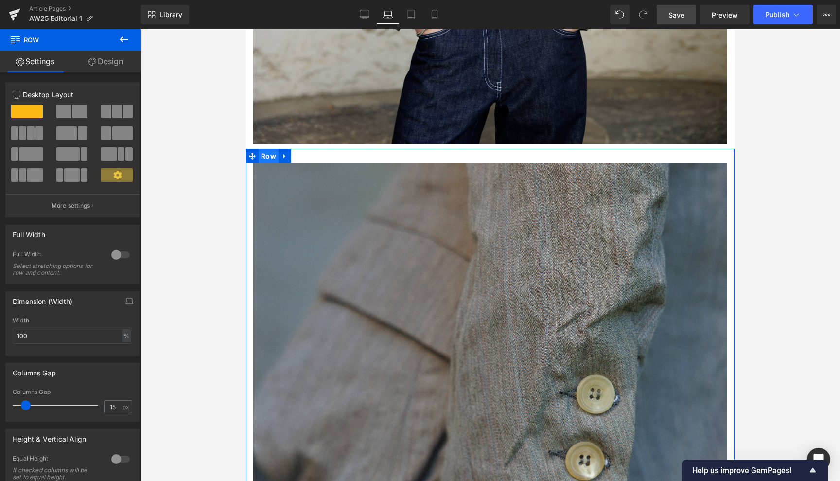
click at [267, 149] on span "Row" at bounding box center [269, 156] width 20 height 15
click at [121, 339] on div "px" at bounding box center [126, 335] width 10 height 13
click at [122, 347] on li "%" at bounding box center [126, 351] width 12 height 14
drag, startPoint x: 33, startPoint y: 335, endPoint x: 4, endPoint y: 334, distance: 28.2
click at [4, 334] on div "Dimension (Width) 100% Width 100 % % px" at bounding box center [72, 319] width 145 height 71
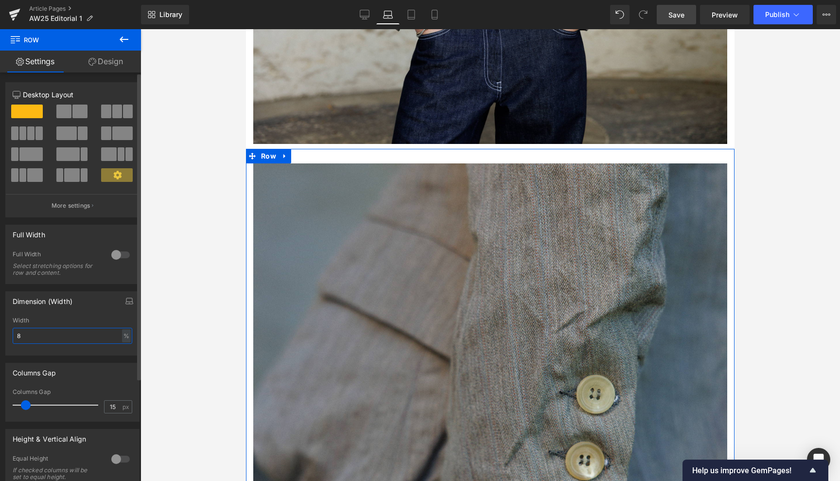
type input "80"
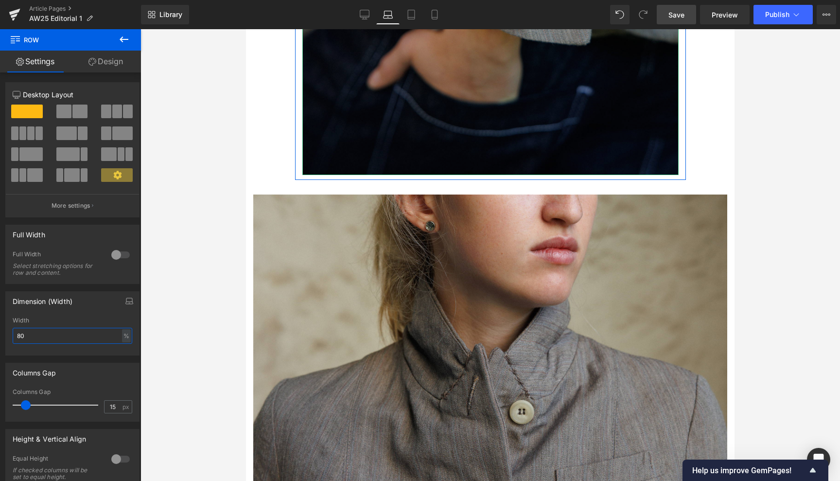
scroll to position [3492, 0]
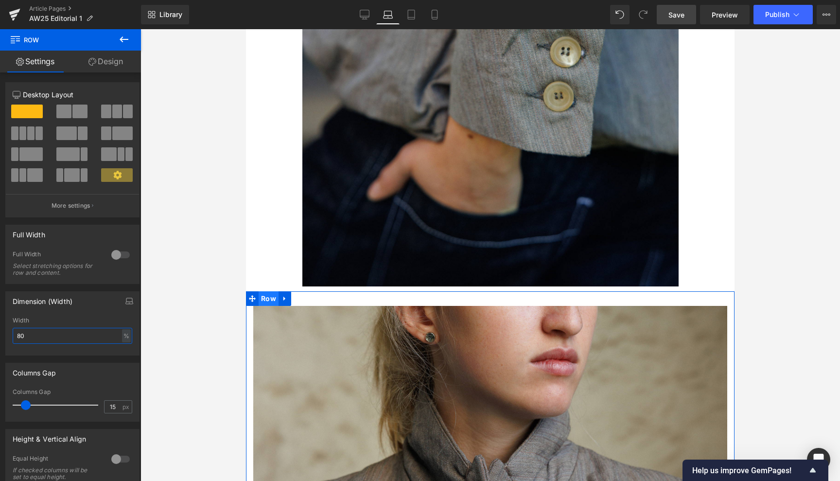
click at [265, 291] on span "Row" at bounding box center [269, 298] width 20 height 15
click at [122, 335] on div "px" at bounding box center [126, 335] width 10 height 13
click at [122, 347] on li "%" at bounding box center [126, 351] width 12 height 14
type input "100"
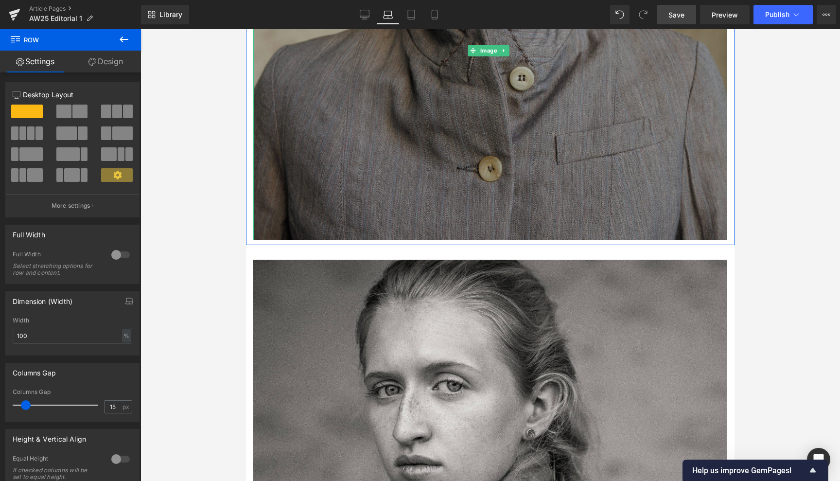
scroll to position [3942, 0]
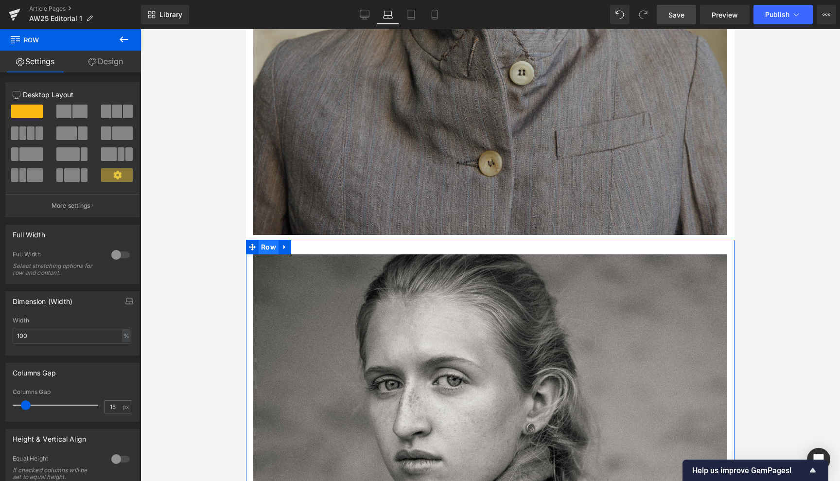
click at [271, 240] on span "Row" at bounding box center [269, 247] width 20 height 15
click at [121, 332] on div "px" at bounding box center [126, 335] width 10 height 13
click at [122, 347] on li "%" at bounding box center [126, 351] width 12 height 14
type input "100"
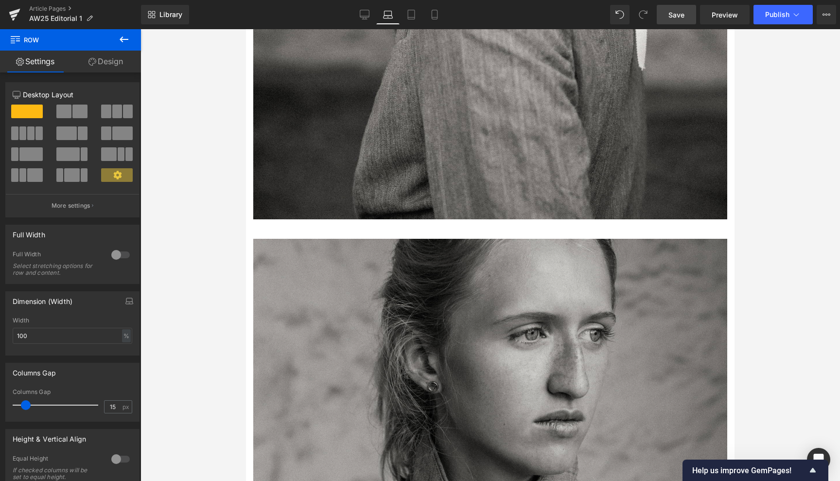
scroll to position [4573, 0]
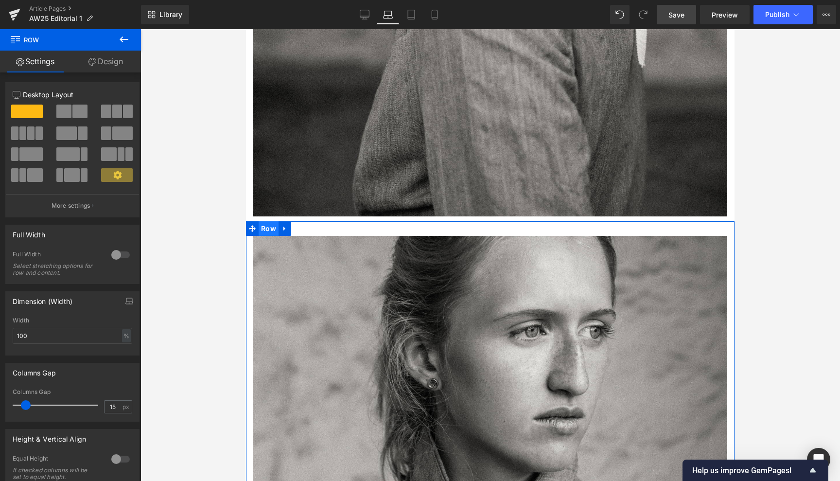
click at [268, 221] on span "Row" at bounding box center [269, 228] width 20 height 15
click at [38, 151] on span at bounding box center [30, 154] width 23 height 14
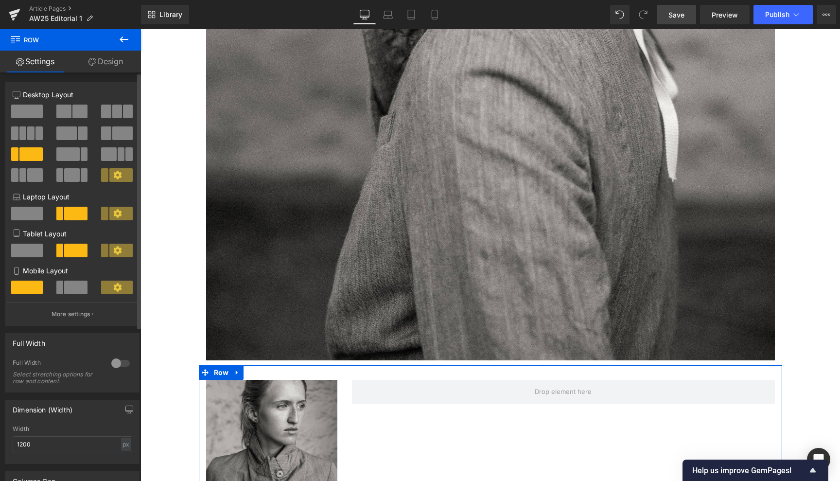
scroll to position [6217, 0]
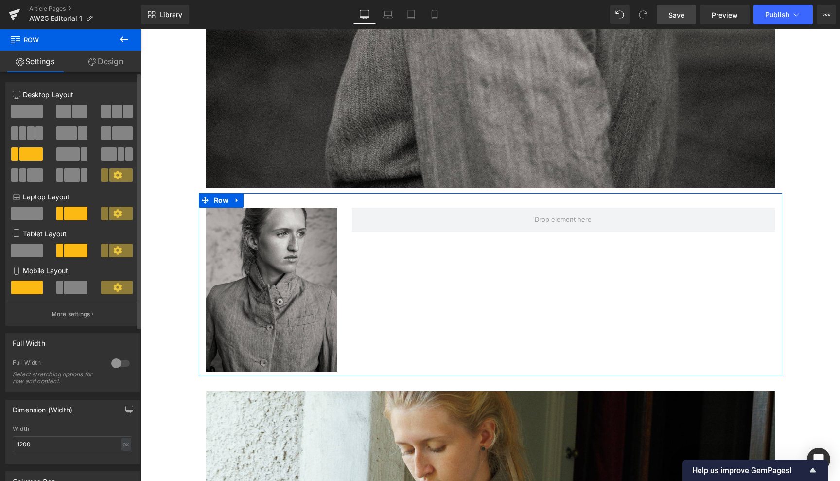
click at [73, 284] on span at bounding box center [75, 287] width 23 height 14
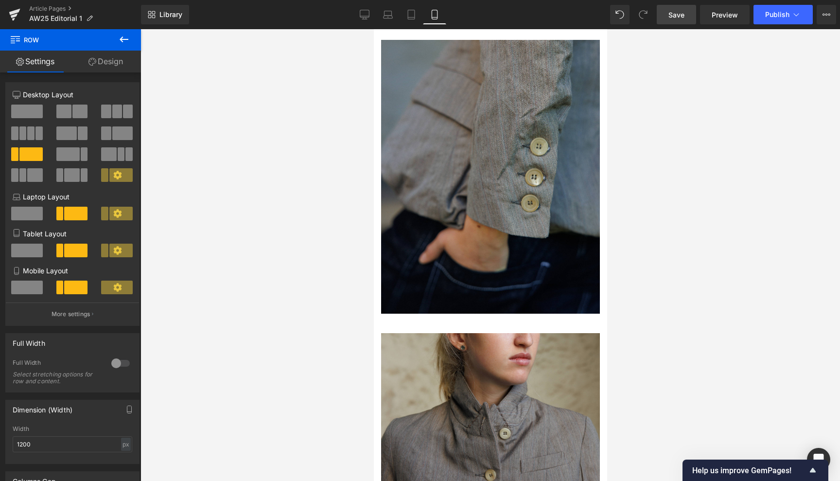
scroll to position [1706, 0]
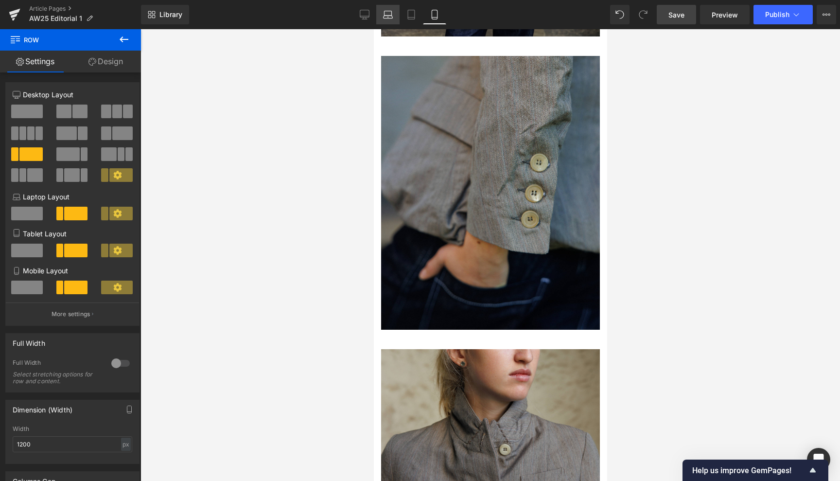
click at [387, 11] on icon at bounding box center [387, 13] width 7 height 4
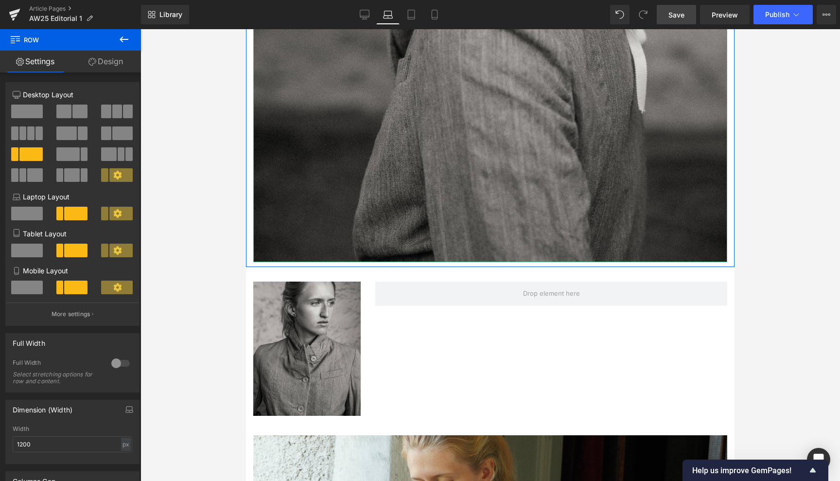
scroll to position [4528, 0]
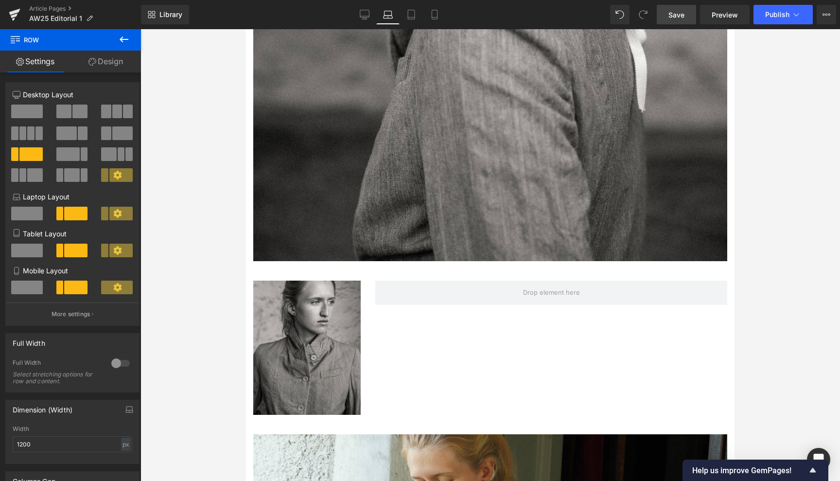
click at [122, 38] on icon at bounding box center [124, 40] width 12 height 12
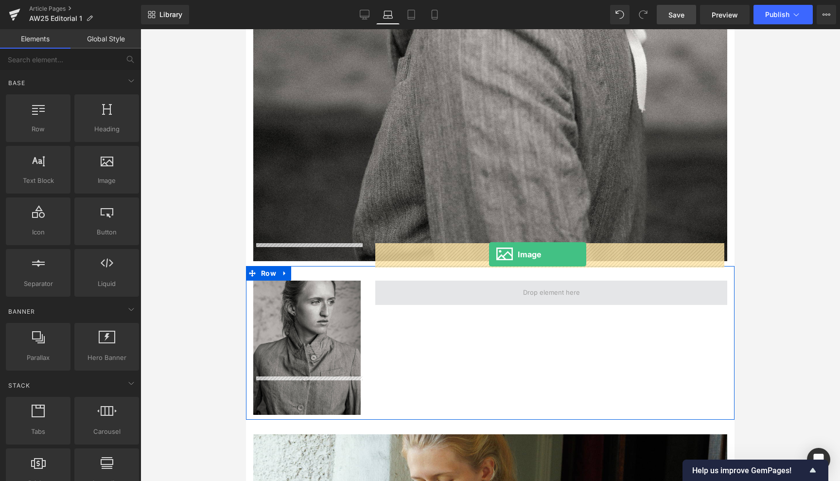
drag, startPoint x: 352, startPoint y: 195, endPoint x: 489, endPoint y: 254, distance: 148.9
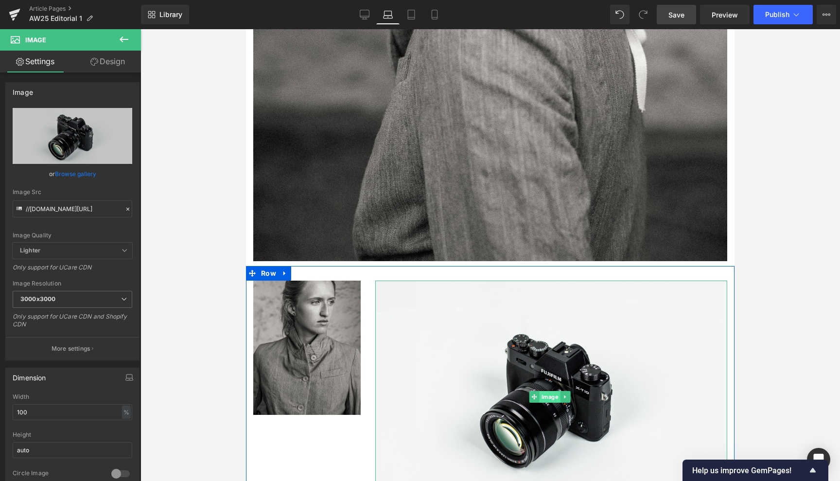
click at [550, 391] on span "Image" at bounding box center [549, 397] width 21 height 12
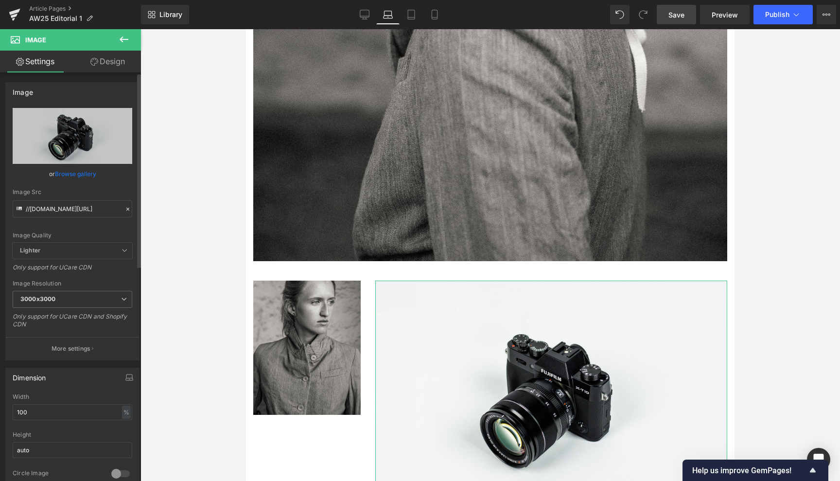
click at [82, 174] on link "Browse gallery" at bounding box center [75, 173] width 41 height 17
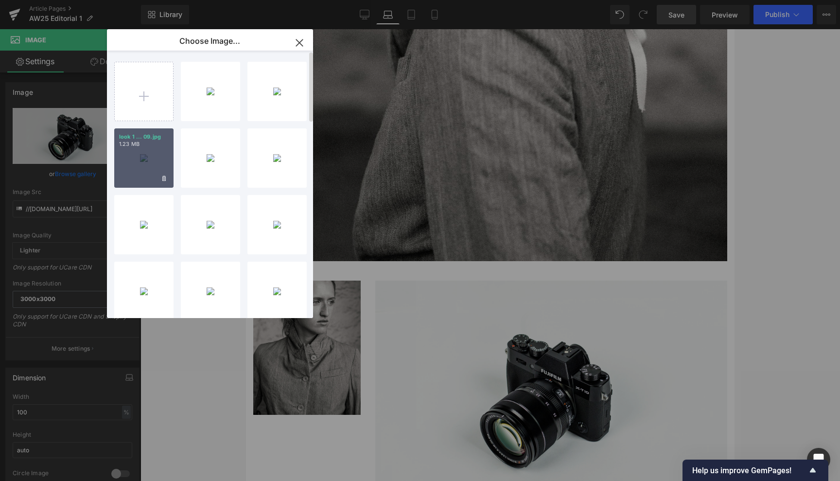
click at [143, 158] on div "look 1 ... 09.jpg 1.23 MB" at bounding box center [143, 157] width 59 height 59
type input "[URL][DOMAIN_NAME]"
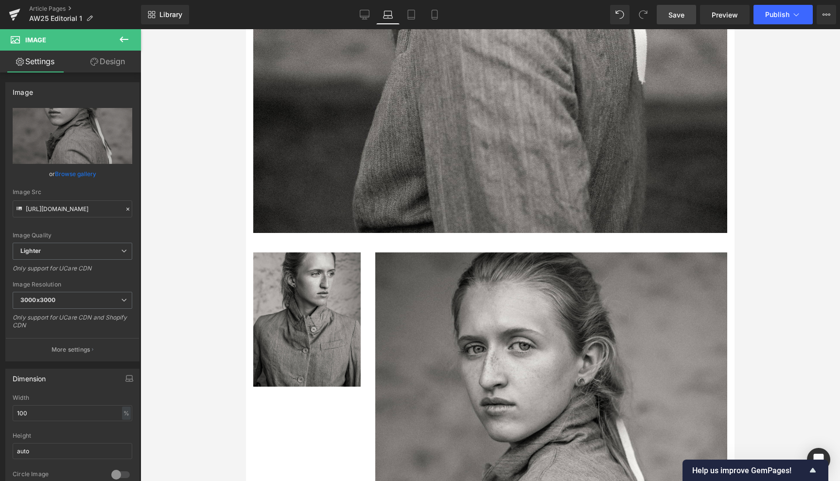
scroll to position [4556, 0]
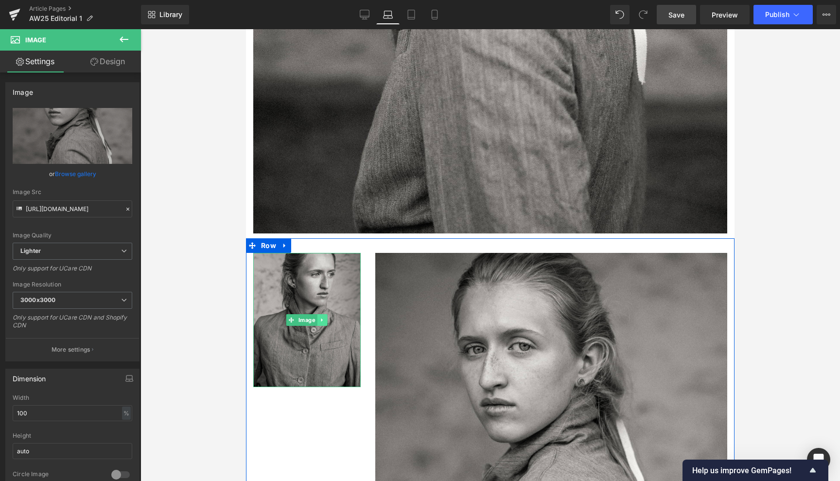
click at [320, 317] on icon at bounding box center [321, 320] width 5 height 6
click at [326, 317] on icon at bounding box center [326, 319] width 5 height 5
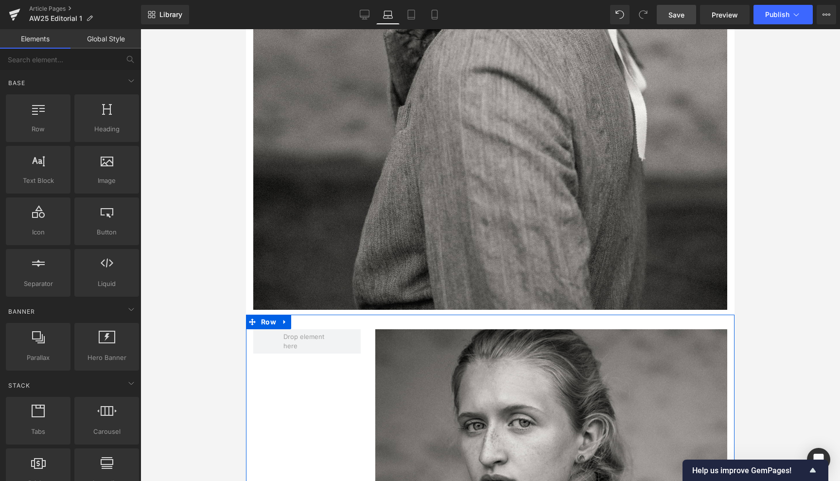
scroll to position [4481, 0]
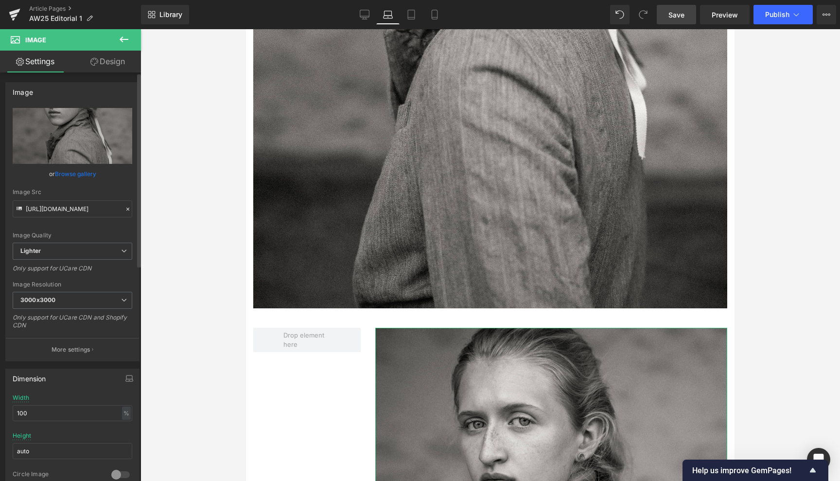
click at [84, 173] on link "Browse gallery" at bounding box center [75, 173] width 41 height 17
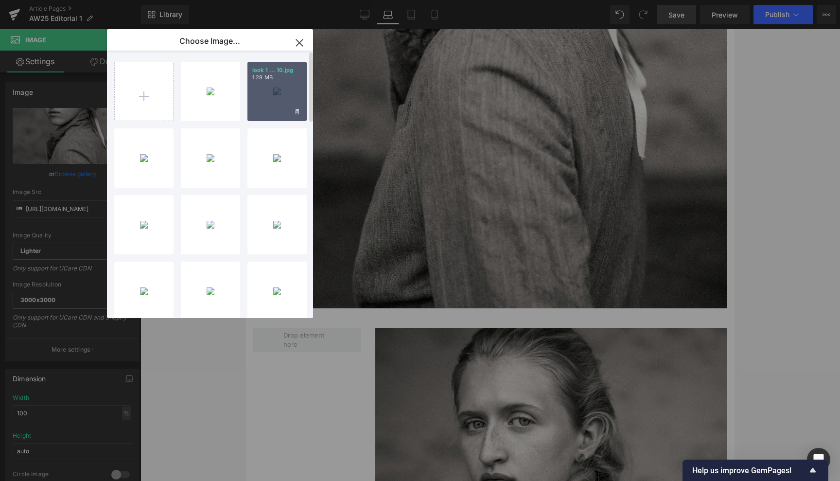
click at [280, 84] on div "look 1 ... 10.jpg 1.28 MB" at bounding box center [276, 91] width 59 height 59
type input "[URL][DOMAIN_NAME]"
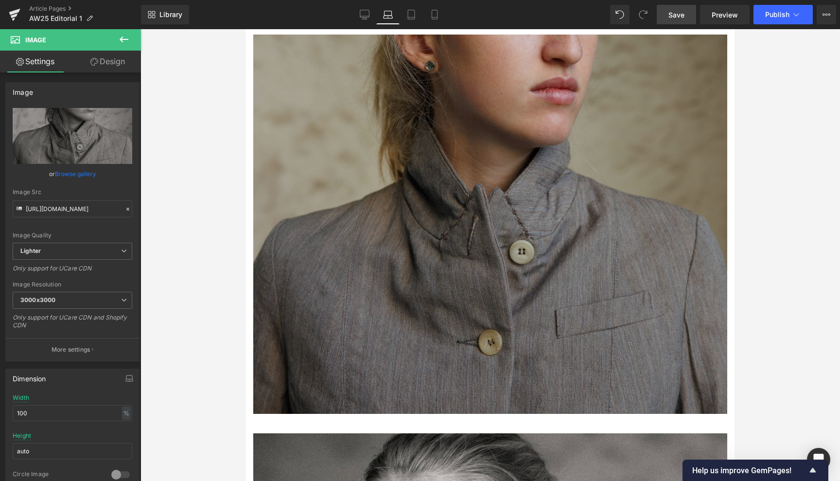
scroll to position [3720, 0]
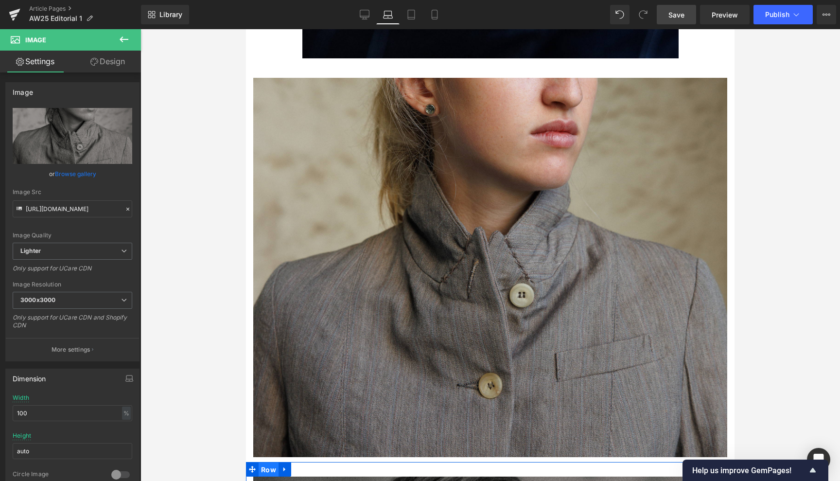
click at [268, 462] on span "Row" at bounding box center [269, 469] width 20 height 15
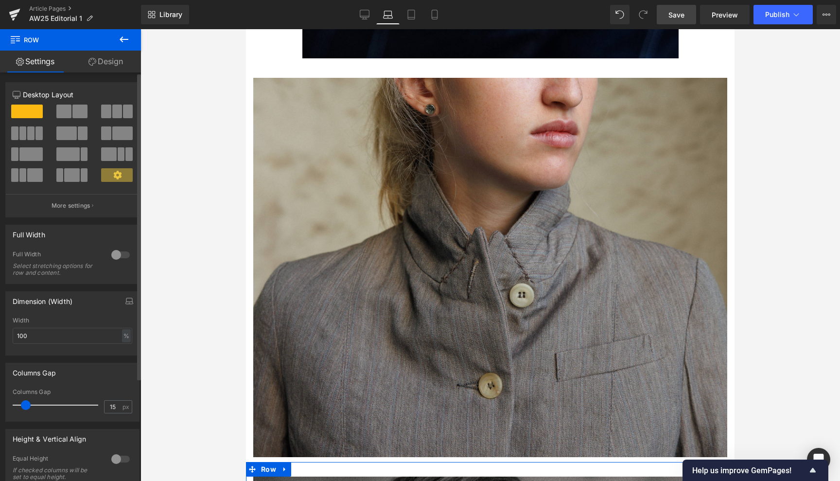
click at [69, 154] on span at bounding box center [67, 154] width 23 height 14
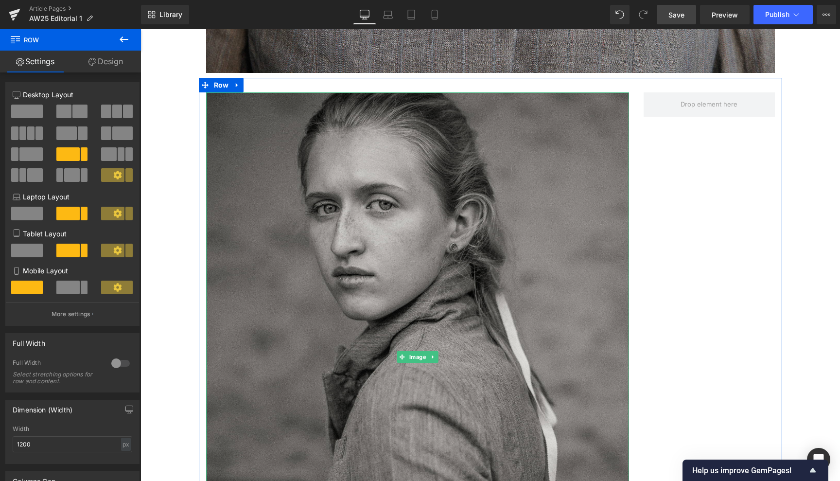
scroll to position [5596, 0]
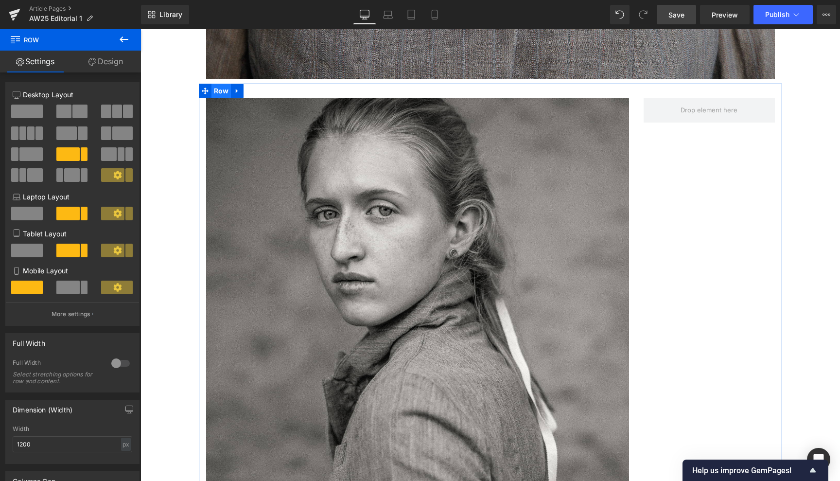
click at [219, 84] on span "Row" at bounding box center [221, 91] width 20 height 15
click at [123, 445] on div "px" at bounding box center [126, 443] width 10 height 13
click at [121, 456] on li "%" at bounding box center [126, 459] width 12 height 14
type input "100"
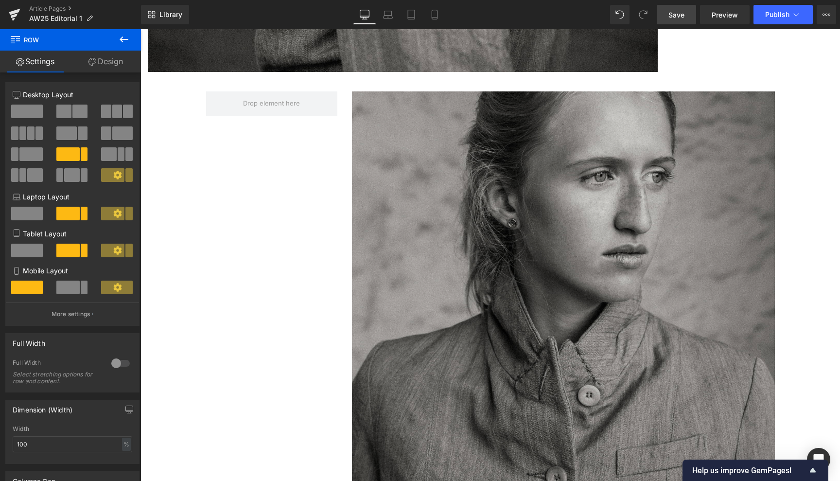
scroll to position [6261, 0]
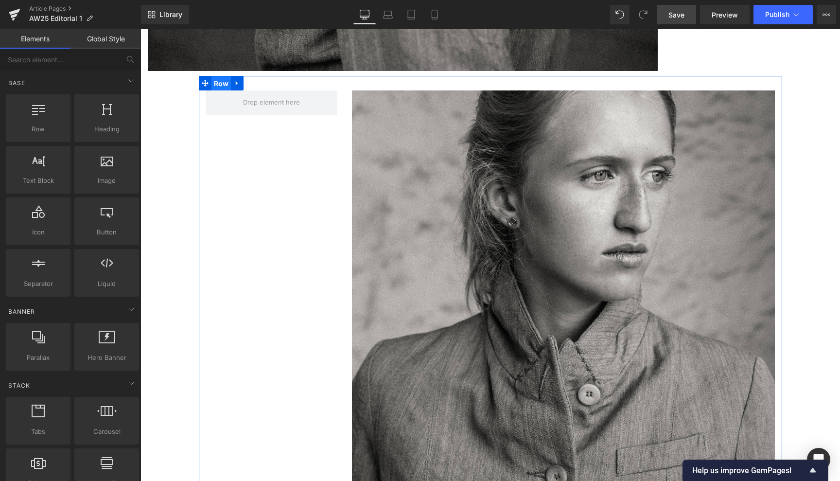
click at [219, 76] on span "Row" at bounding box center [221, 83] width 20 height 15
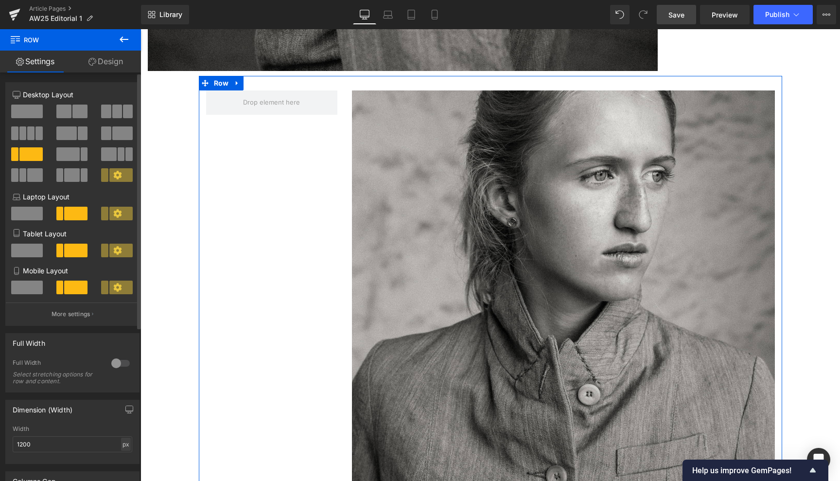
click at [122, 443] on div "px" at bounding box center [126, 443] width 10 height 13
click at [121, 456] on li "%" at bounding box center [126, 459] width 12 height 14
type input "100"
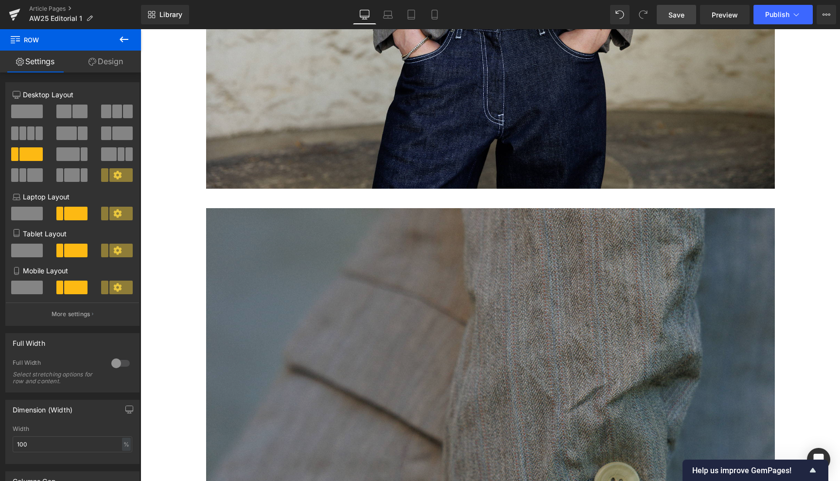
scroll to position [4278, 0]
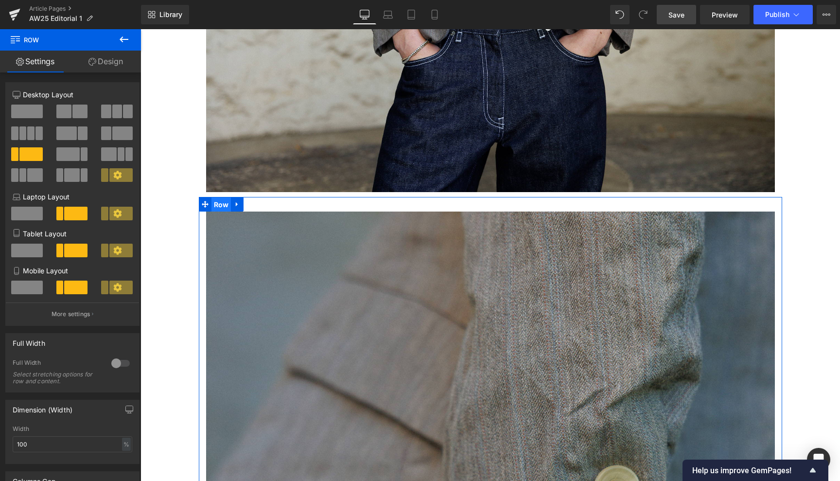
click at [217, 197] on span "Row" at bounding box center [221, 204] width 20 height 15
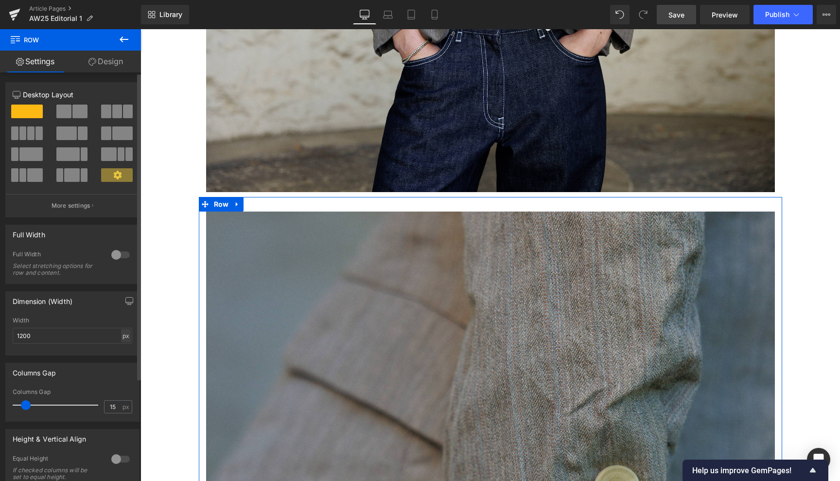
click at [121, 334] on div "px" at bounding box center [126, 335] width 10 height 13
click at [120, 346] on li "%" at bounding box center [126, 351] width 12 height 14
type input "100"
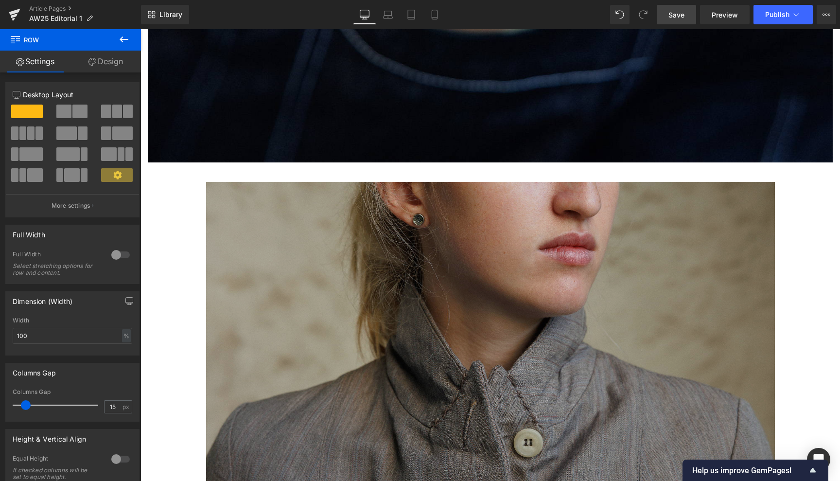
scroll to position [5184, 0]
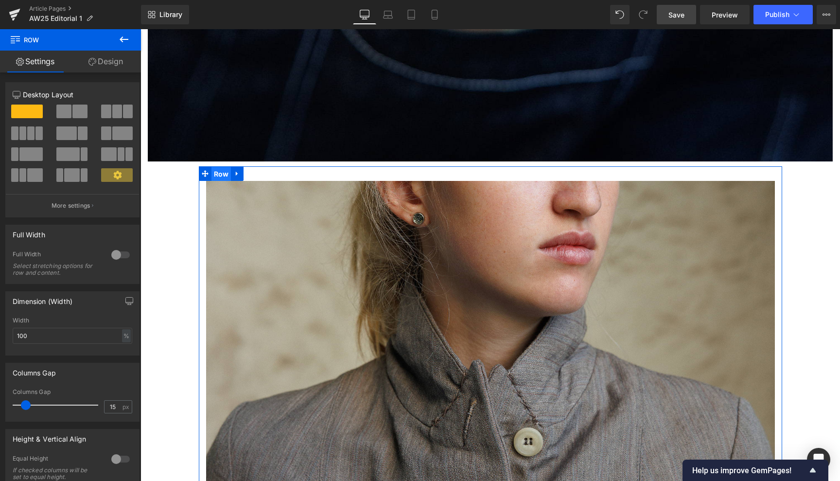
click at [222, 167] on span "Row" at bounding box center [221, 174] width 20 height 15
click at [217, 166] on span "Row" at bounding box center [221, 173] width 20 height 15
click at [121, 337] on div "px" at bounding box center [126, 335] width 10 height 13
click at [120, 350] on li "%" at bounding box center [126, 351] width 12 height 14
type input "100"
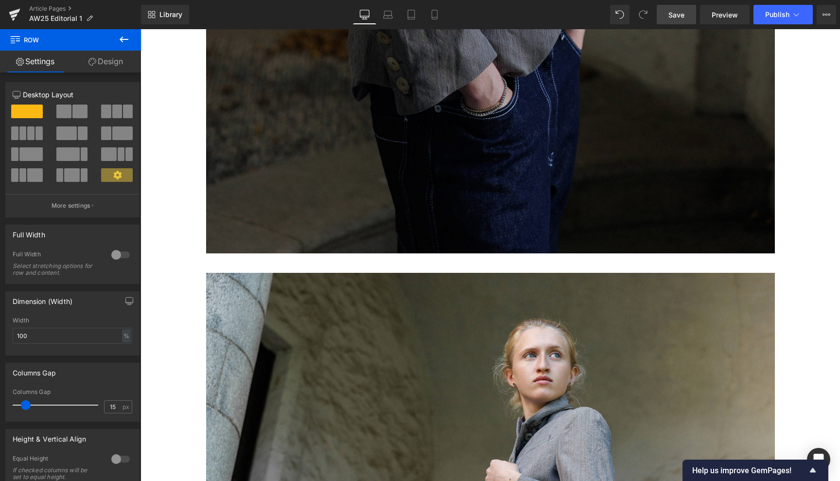
scroll to position [2613, 0]
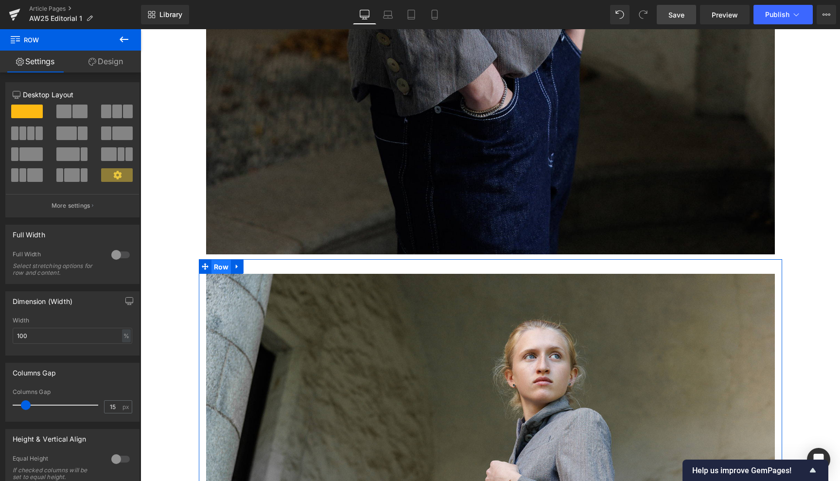
click at [218, 260] on span "Row" at bounding box center [221, 267] width 20 height 15
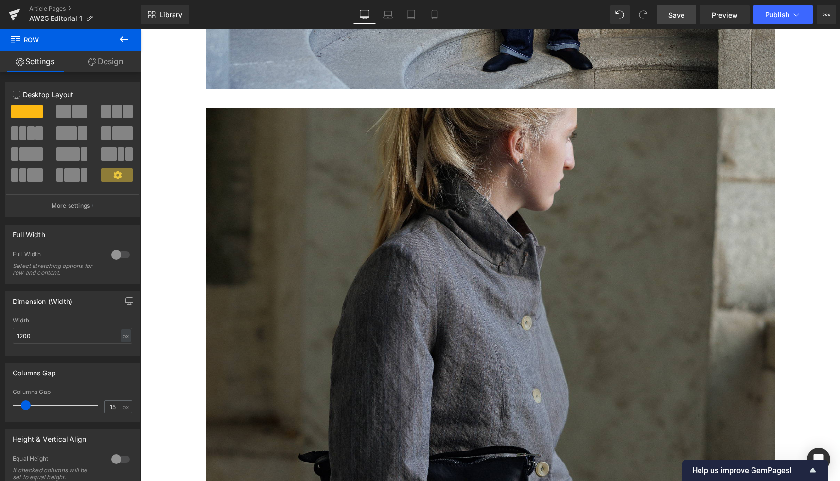
scroll to position [2049, 0]
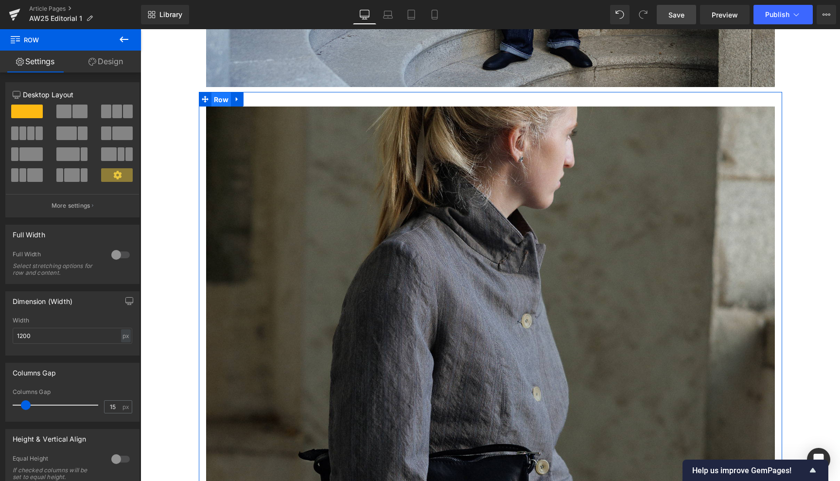
click at [220, 92] on span "Row" at bounding box center [221, 99] width 20 height 15
click at [122, 335] on div "px" at bounding box center [126, 335] width 10 height 13
click at [121, 348] on li "%" at bounding box center [126, 351] width 12 height 14
type input "100"
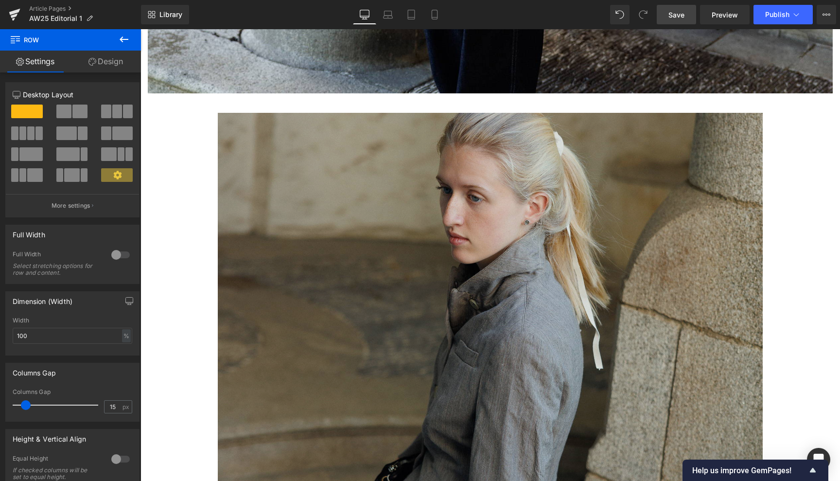
scroll to position [883, 0]
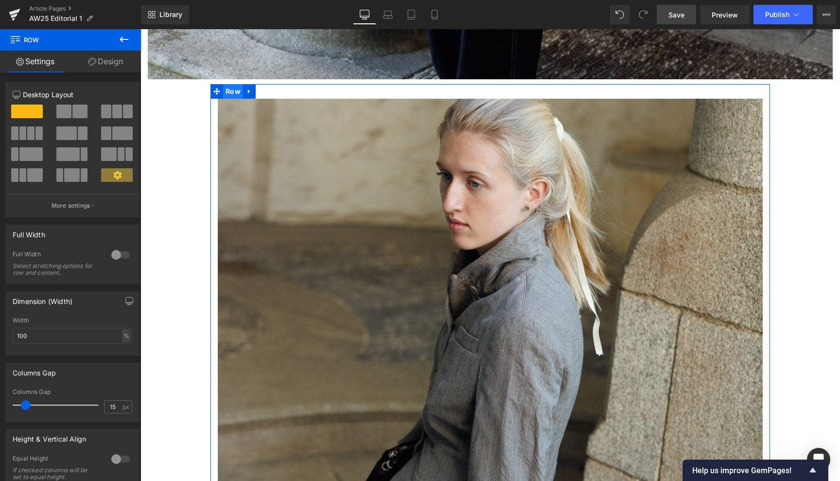
click at [232, 84] on span "Row" at bounding box center [233, 91] width 20 height 15
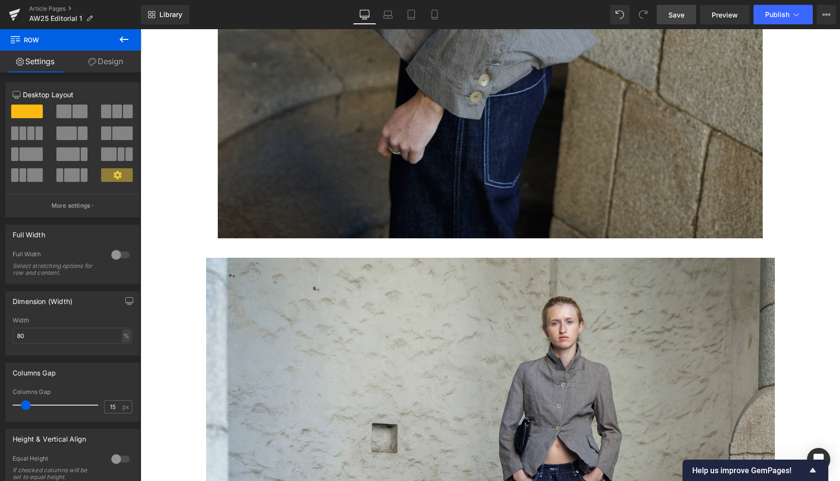
scroll to position [1423, 0]
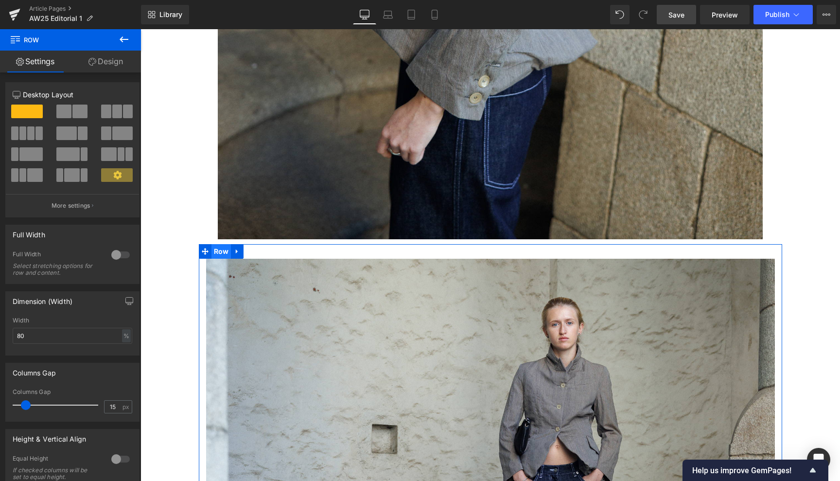
click at [218, 244] on span "Row" at bounding box center [221, 251] width 20 height 15
click at [121, 337] on div "px" at bounding box center [126, 335] width 10 height 13
click at [121, 348] on li "%" at bounding box center [126, 351] width 12 height 14
type input "100"
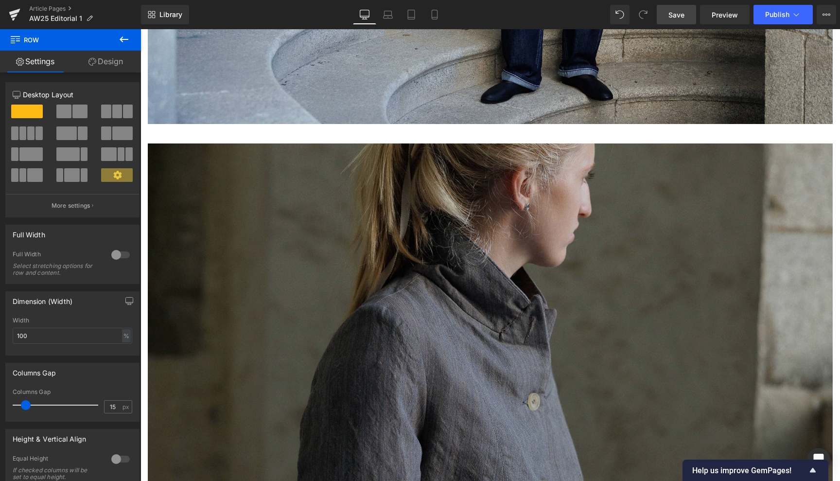
scroll to position [2102, 0]
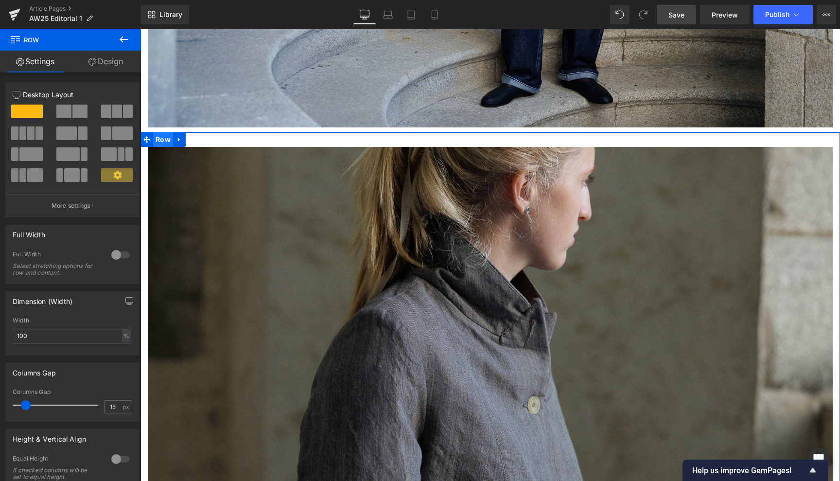
click at [162, 132] on span "Row" at bounding box center [163, 139] width 20 height 15
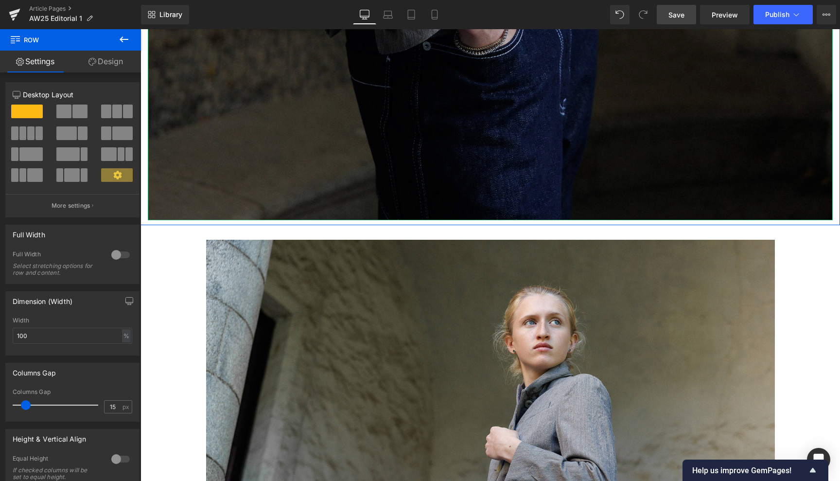
scroll to position [2897, 0]
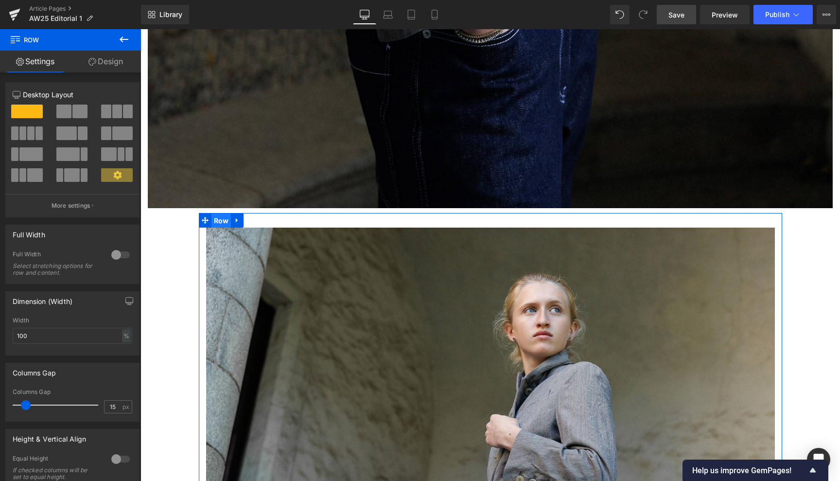
click at [219, 213] on span "Row" at bounding box center [221, 220] width 20 height 15
click at [123, 335] on div "px" at bounding box center [126, 335] width 10 height 13
click at [121, 350] on li "%" at bounding box center [126, 351] width 12 height 14
type input "100"
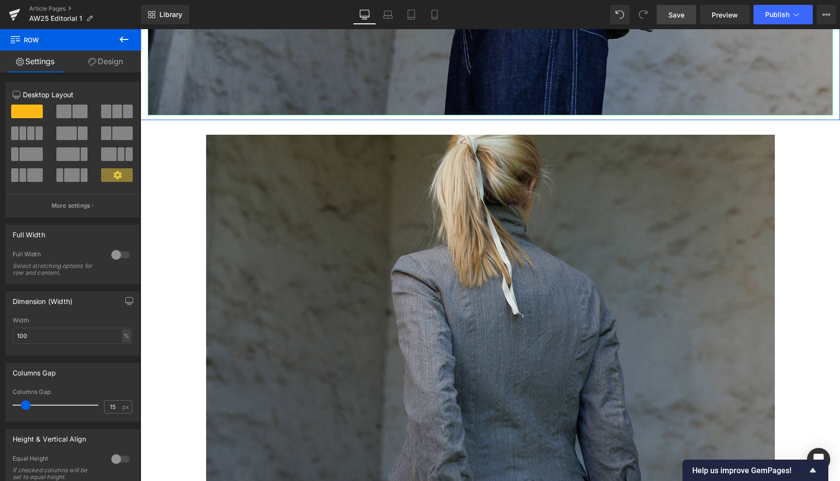
scroll to position [3600, 0]
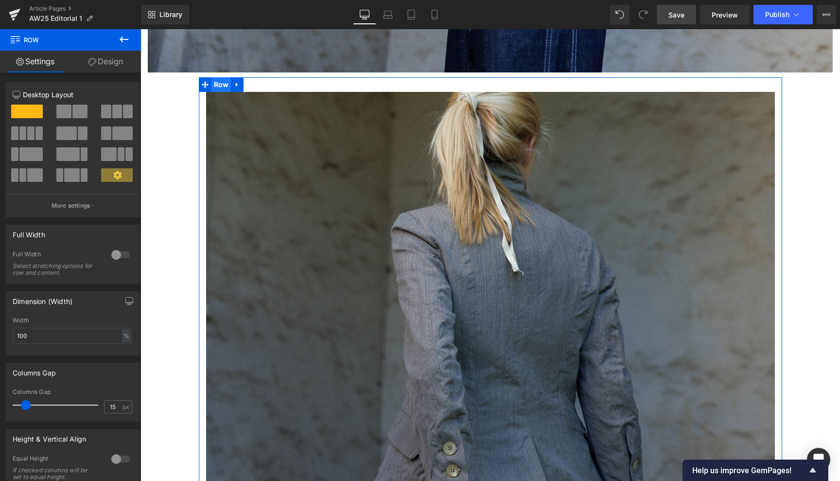
click at [218, 77] on span "Row" at bounding box center [221, 84] width 20 height 15
click at [121, 335] on div "px" at bounding box center [126, 335] width 10 height 13
click at [121, 351] on li "%" at bounding box center [126, 351] width 12 height 14
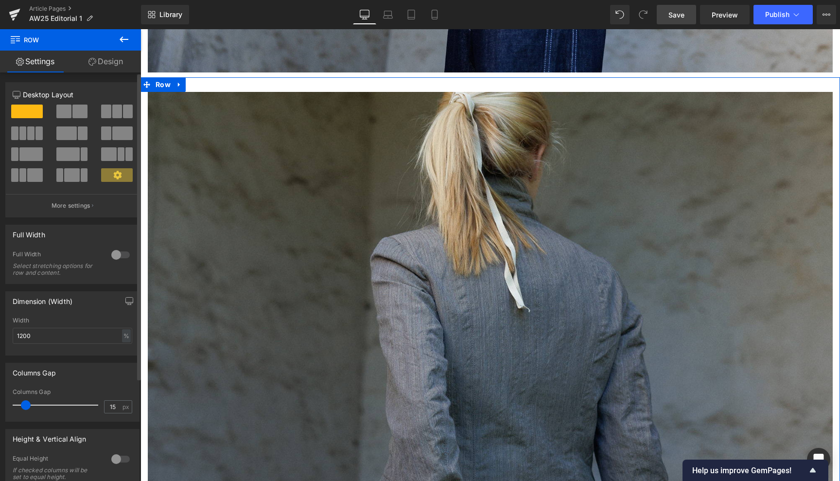
type input "100"
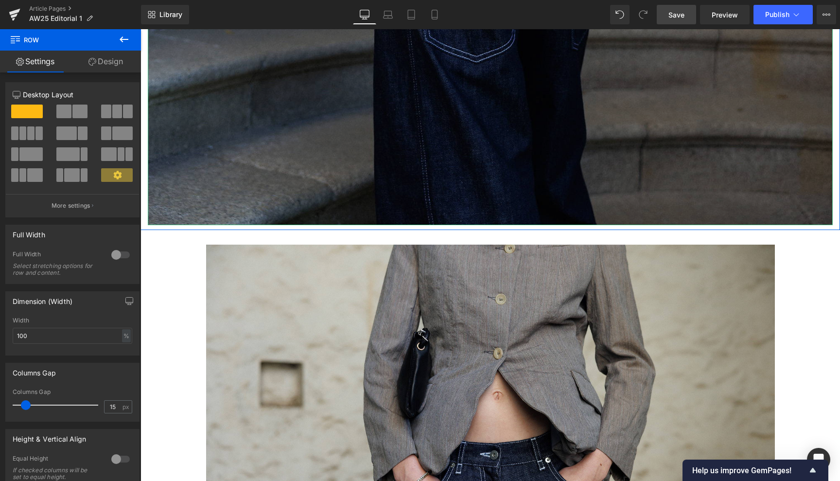
scroll to position [4350, 0]
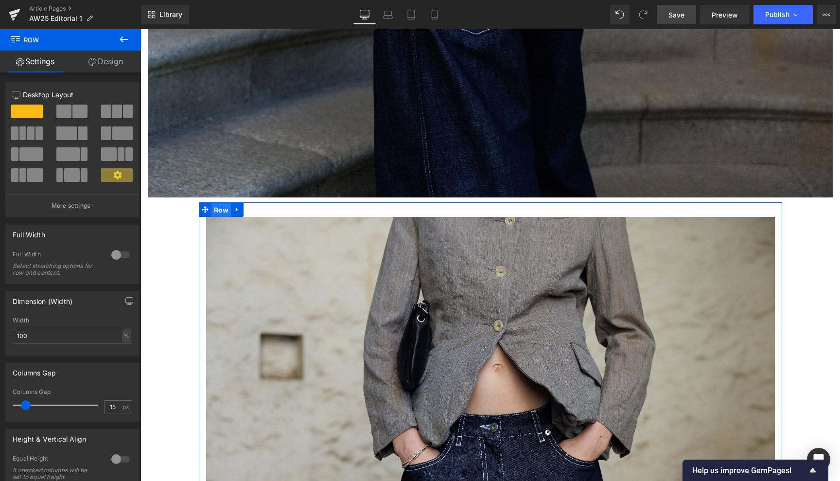
click at [216, 203] on span "Row" at bounding box center [221, 210] width 20 height 15
click at [121, 336] on div "px" at bounding box center [126, 335] width 10 height 13
click at [120, 347] on li "%" at bounding box center [126, 351] width 12 height 14
type input "100"
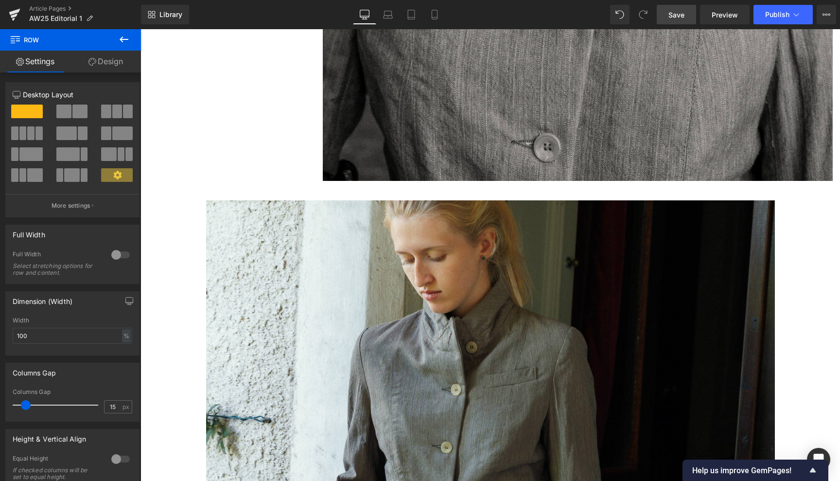
scroll to position [7644, 0]
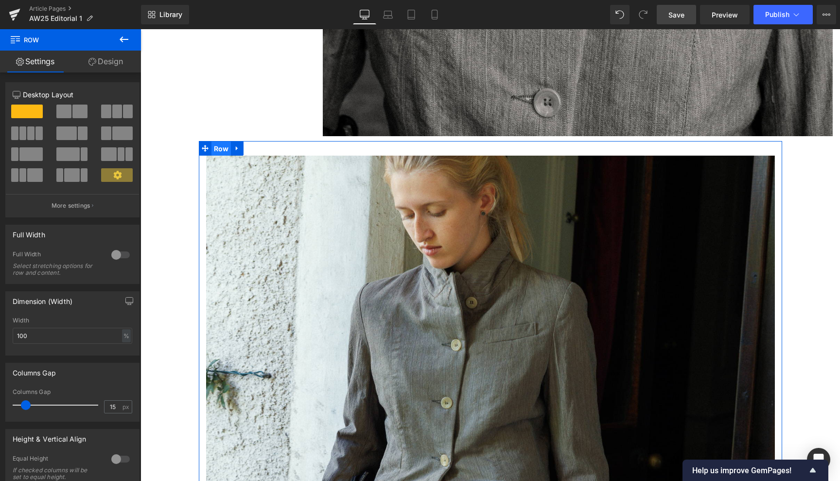
click at [219, 141] on span "Row" at bounding box center [221, 148] width 20 height 15
click at [123, 336] on div "px" at bounding box center [126, 335] width 10 height 13
click at [123, 345] on li "%" at bounding box center [126, 351] width 12 height 14
type input "100"
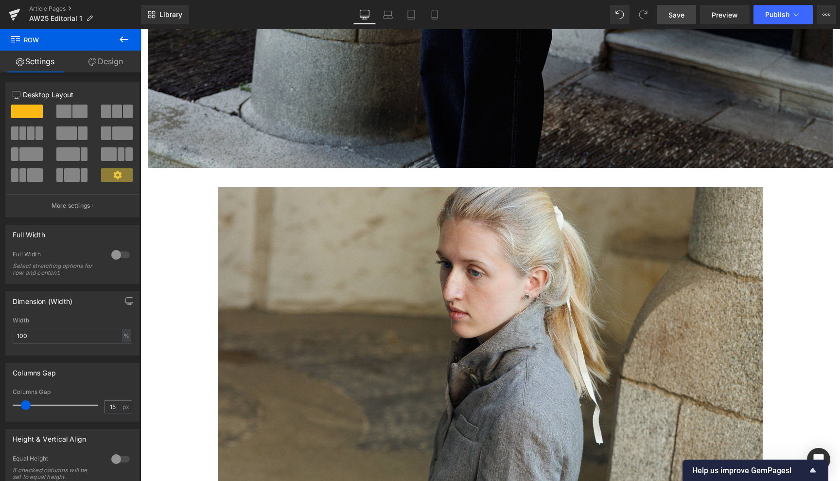
scroll to position [825, 0]
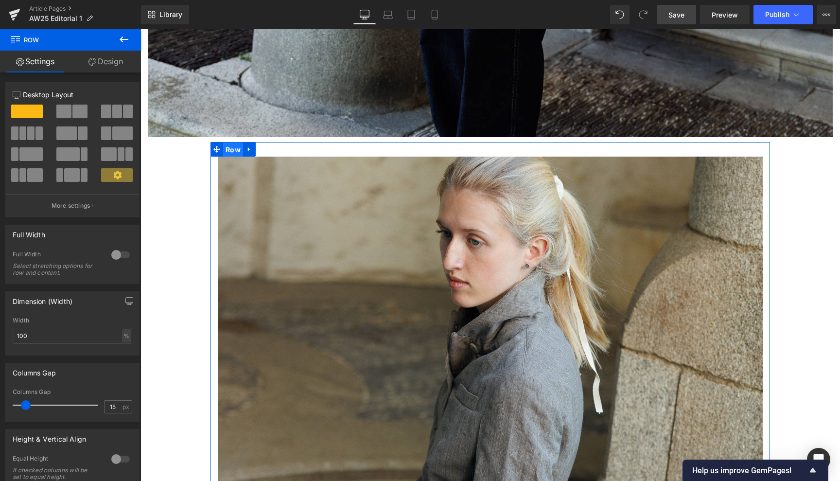
click at [234, 146] on span "Row" at bounding box center [233, 149] width 20 height 15
click at [126, 297] on icon "button" at bounding box center [129, 300] width 7 height 6
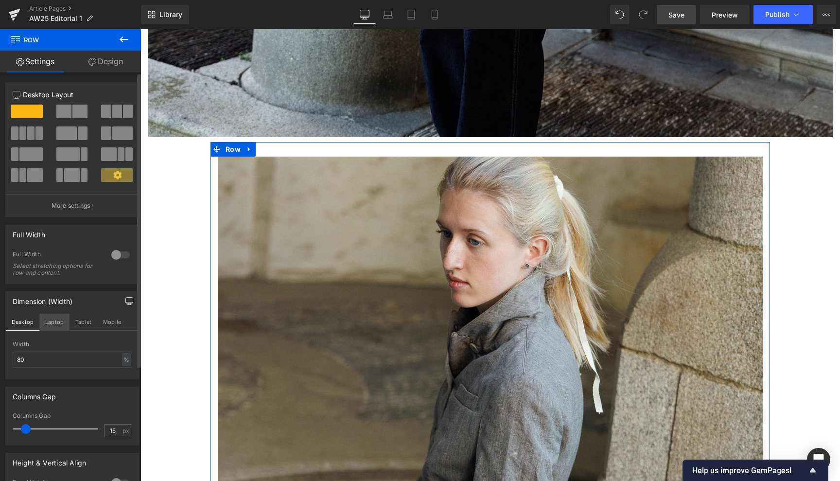
click at [57, 320] on button "Laptop" at bounding box center [54, 321] width 30 height 17
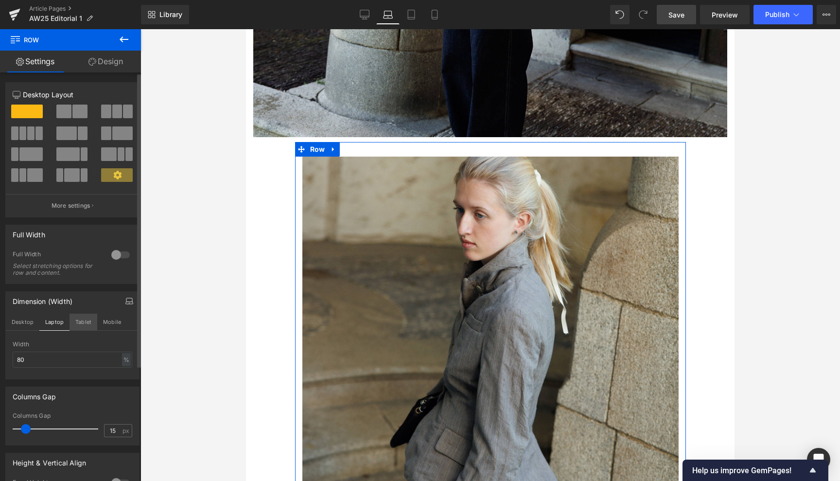
click at [87, 320] on button "Tablet" at bounding box center [83, 321] width 28 height 17
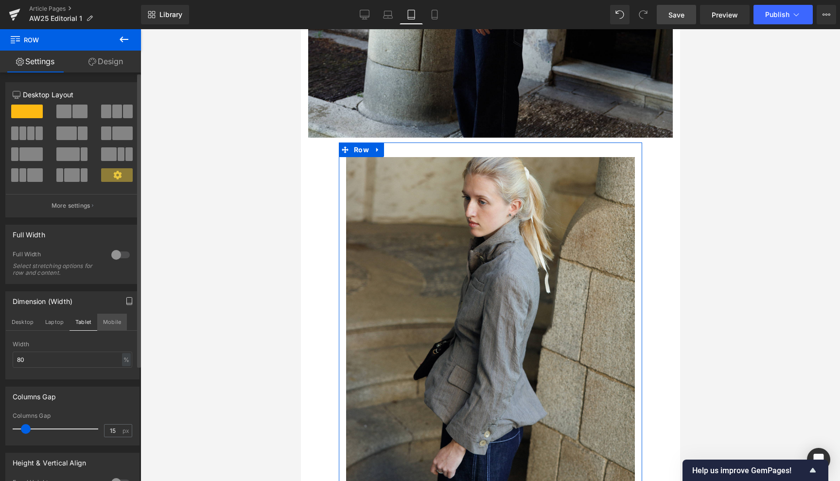
click at [113, 316] on button "Mobile" at bounding box center [112, 321] width 30 height 17
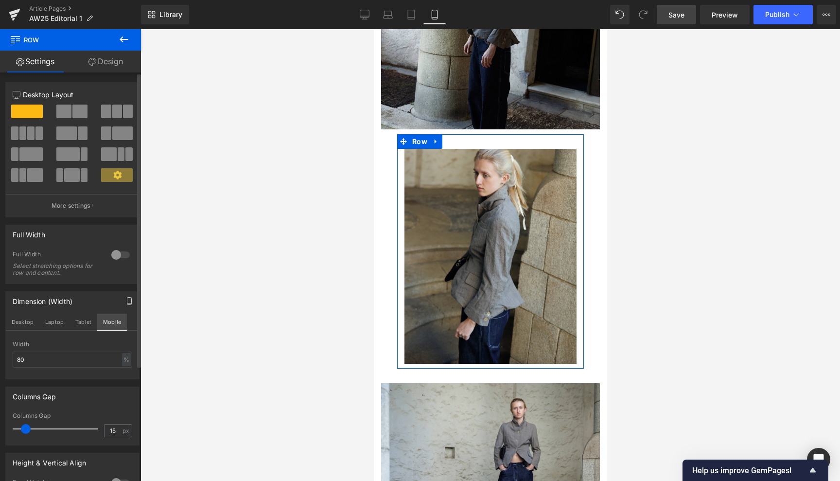
scroll to position [230, 0]
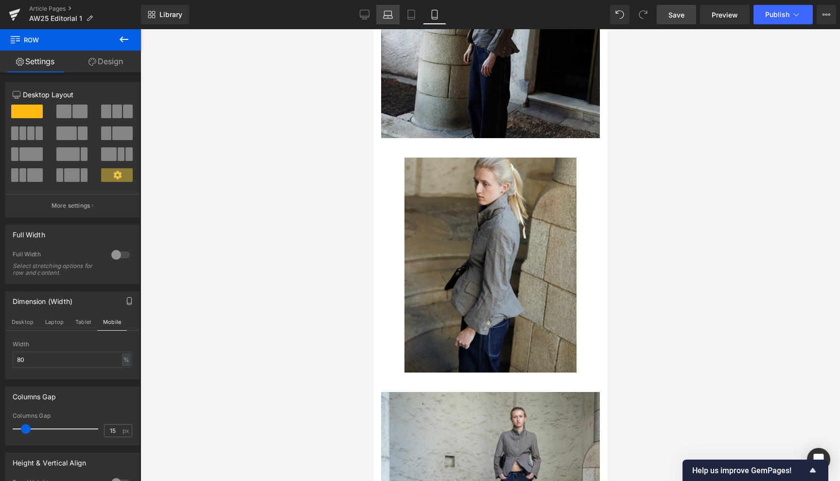
click at [391, 14] on icon at bounding box center [388, 15] width 10 height 10
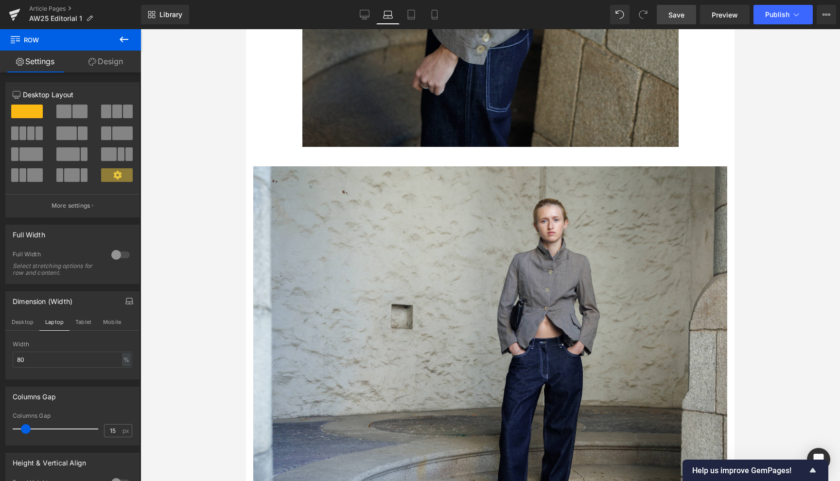
scroll to position [1041, 0]
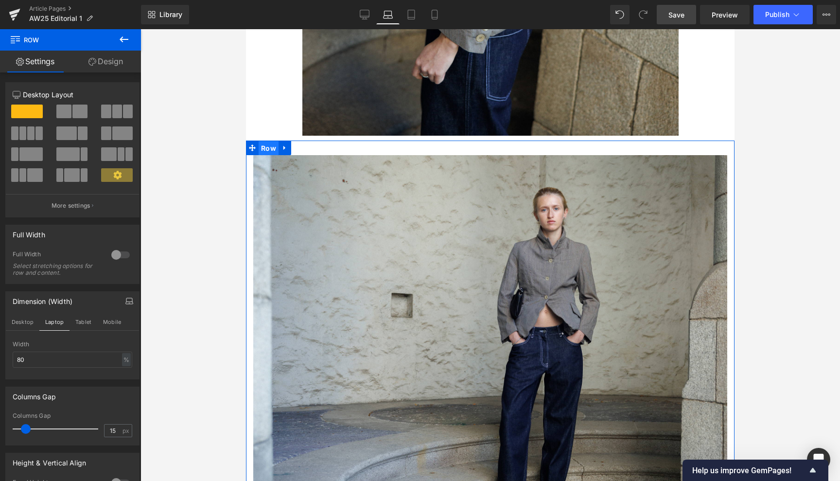
click at [265, 141] on span "Row" at bounding box center [269, 148] width 20 height 15
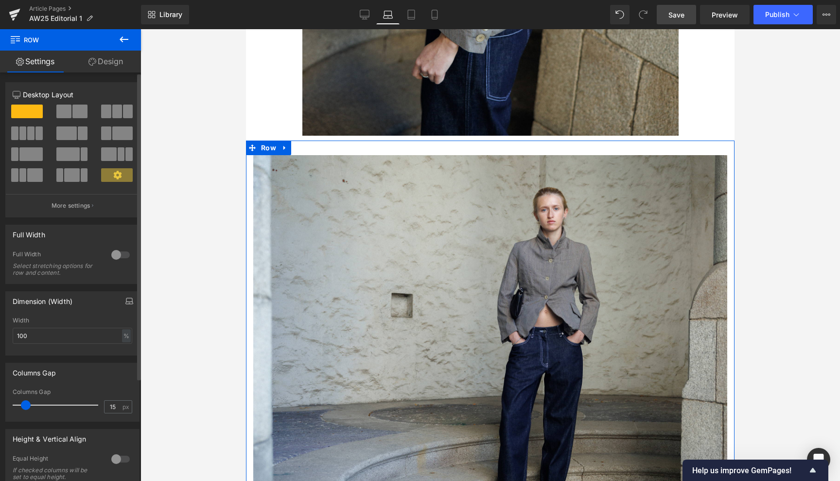
click at [128, 299] on icon "button" at bounding box center [129, 301] width 8 height 8
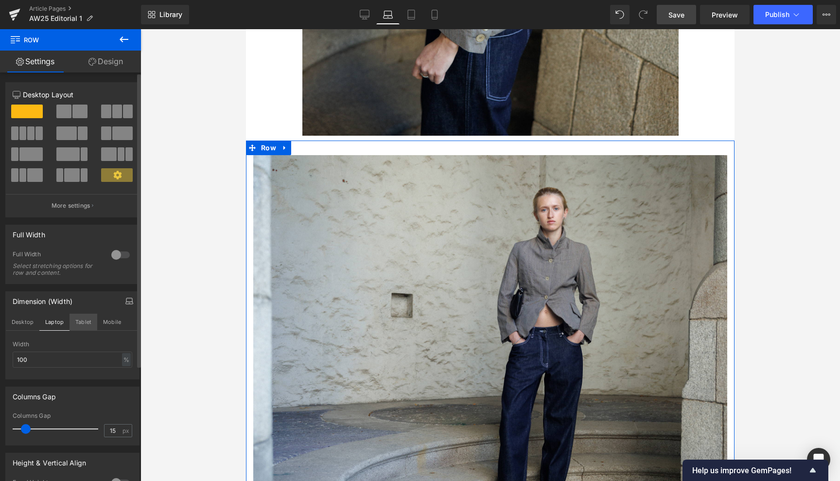
click at [82, 320] on button "Tablet" at bounding box center [83, 321] width 28 height 17
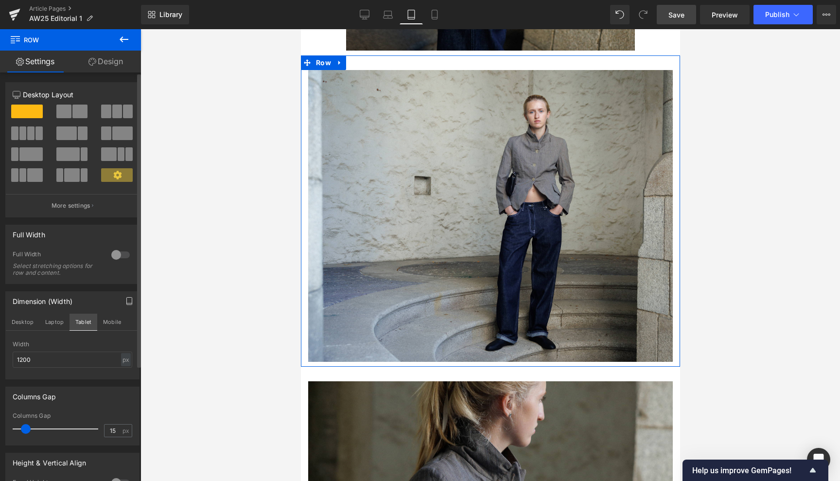
scroll to position [795, 0]
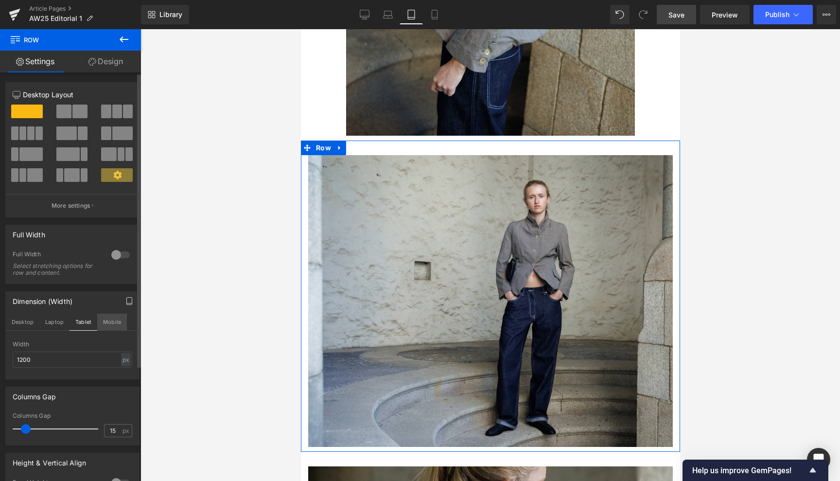
click at [116, 321] on button "Mobile" at bounding box center [112, 321] width 30 height 17
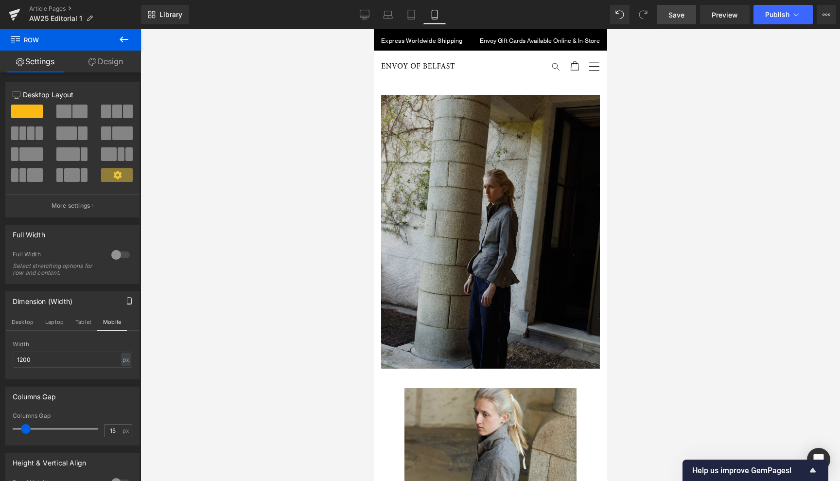
scroll to position [0, 0]
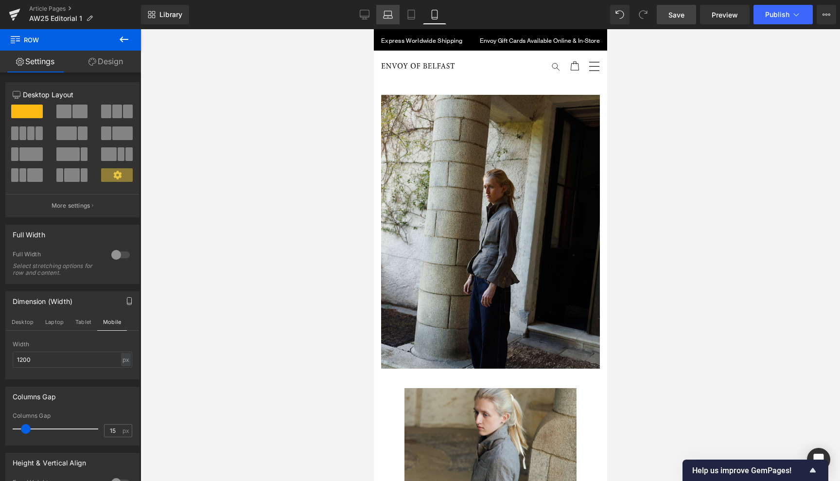
click at [388, 14] on icon at bounding box center [388, 15] width 10 height 10
type input "100"
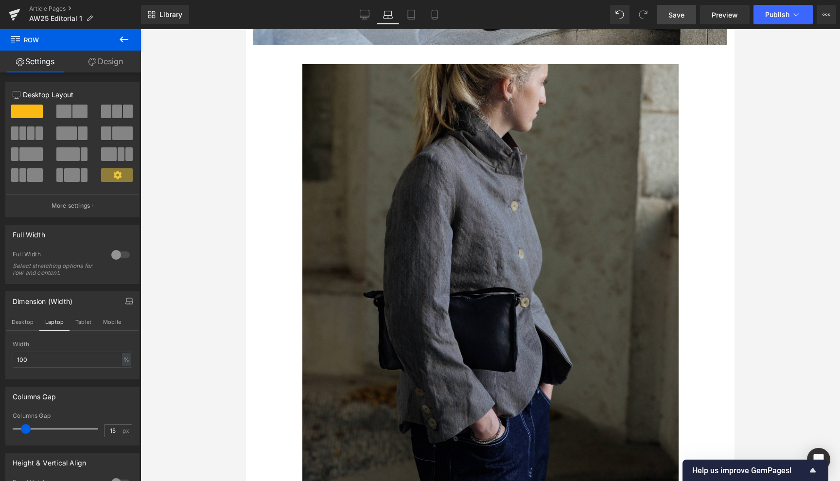
scroll to position [1536, 0]
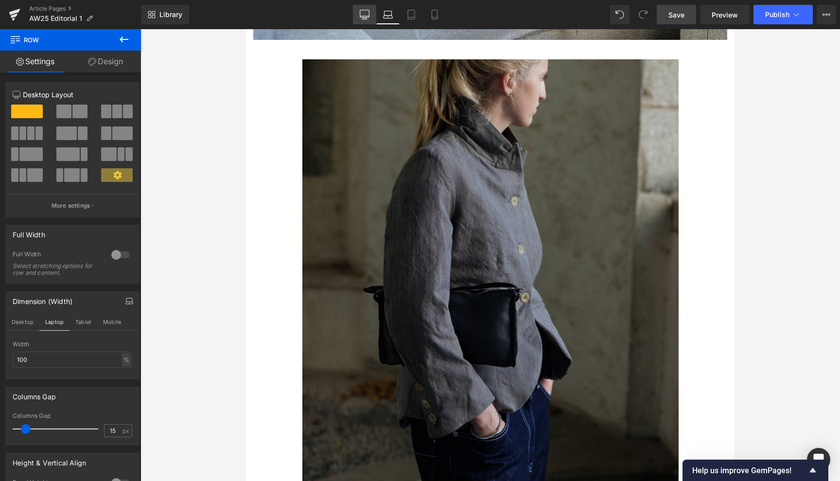
click at [365, 12] on icon at bounding box center [365, 15] width 10 height 10
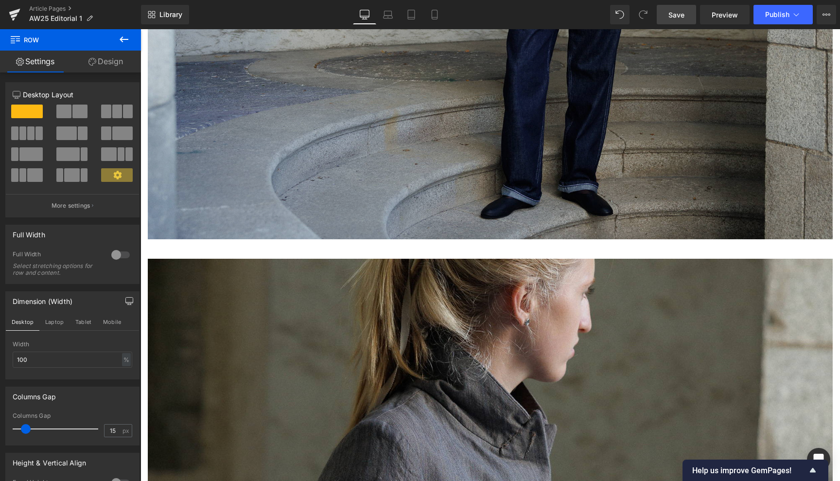
scroll to position [1989, 0]
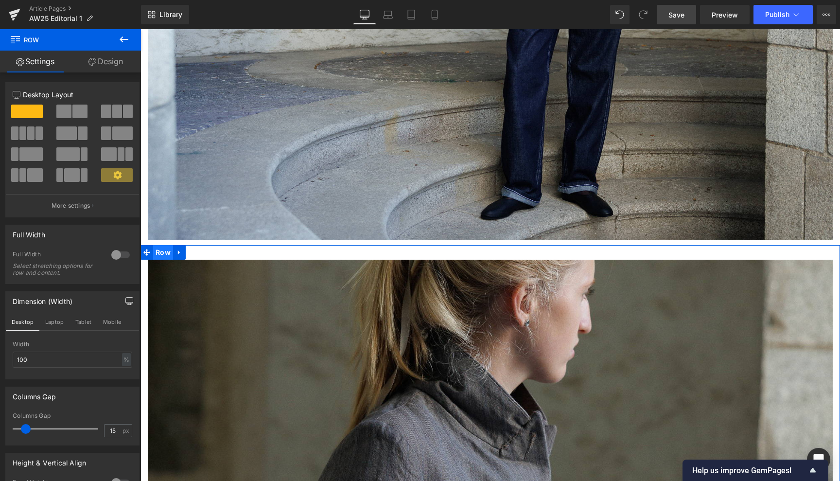
click at [165, 245] on span "Row" at bounding box center [163, 252] width 20 height 15
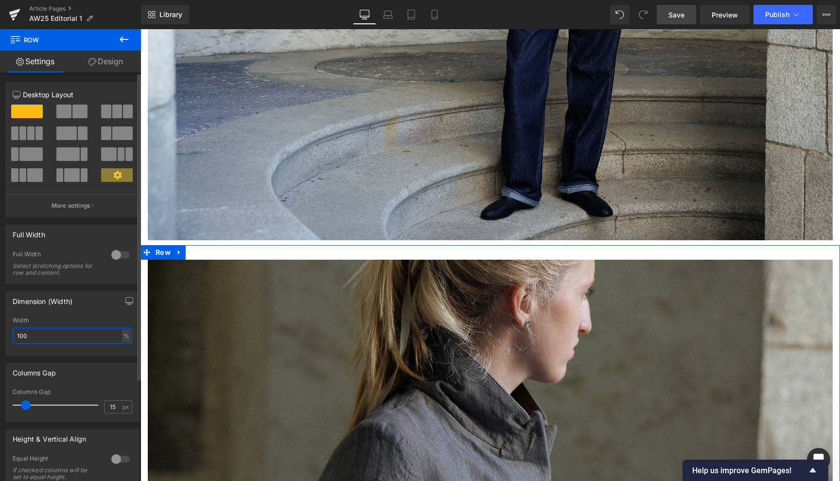
drag, startPoint x: 37, startPoint y: 338, endPoint x: 0, endPoint y: 333, distance: 37.7
click at [0, 333] on div "Dimension (Width) 100% Width 100 % % px" at bounding box center [72, 319] width 145 height 71
type input "80"
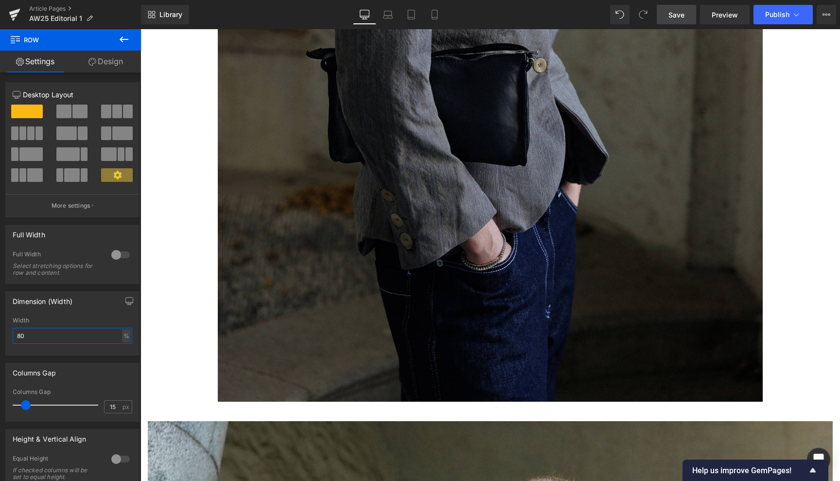
scroll to position [2527, 0]
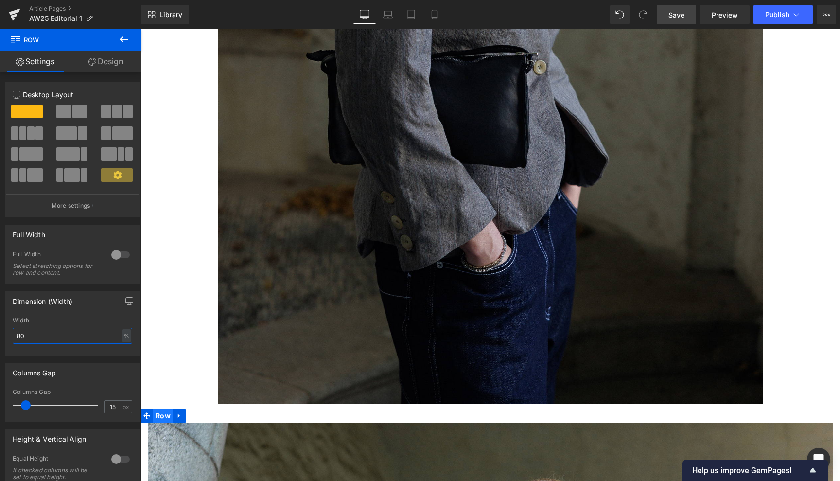
click at [161, 408] on span "Row" at bounding box center [163, 415] width 20 height 15
click at [125, 299] on icon "button" at bounding box center [129, 301] width 8 height 8
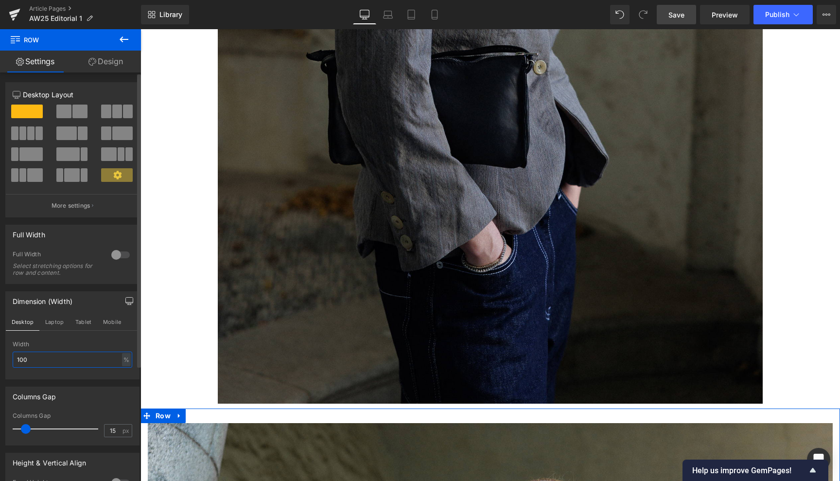
drag, startPoint x: 31, startPoint y: 360, endPoint x: 11, endPoint y: 360, distance: 19.9
click at [11, 360] on div "100% Width 100 % % px" at bounding box center [72, 360] width 133 height 38
type input "80"
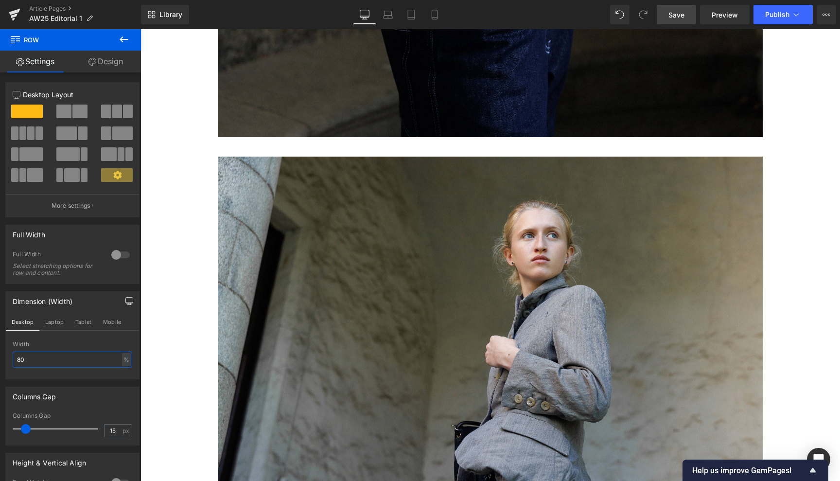
scroll to position [2784, 0]
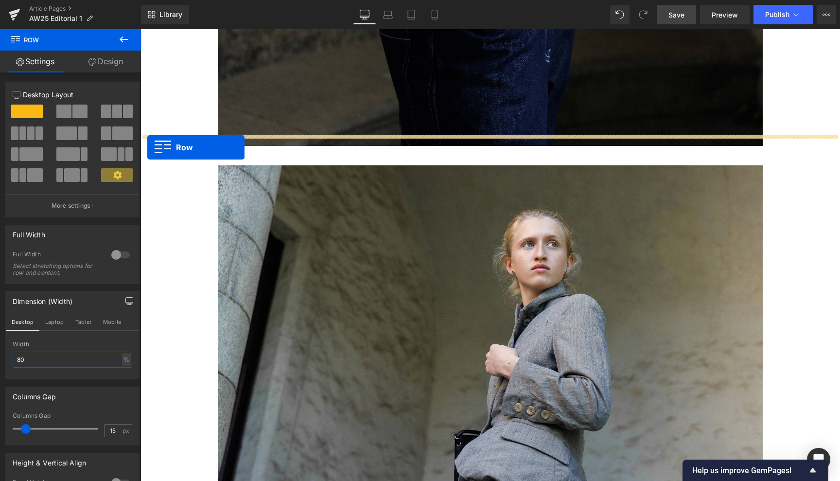
drag, startPoint x: 147, startPoint y: 381, endPoint x: 147, endPoint y: 147, distance: 233.3
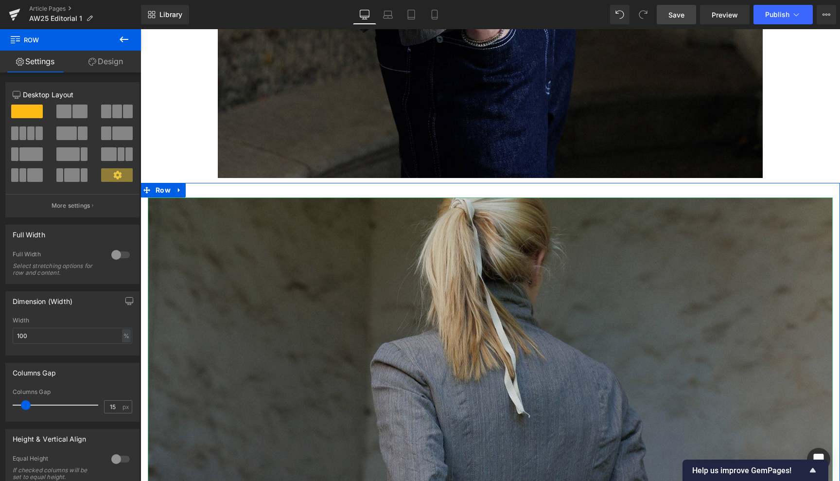
scroll to position [2751, 0]
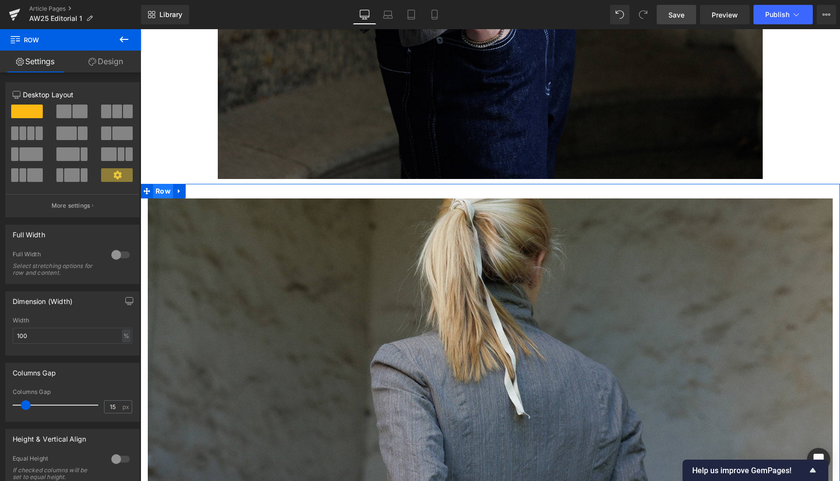
click at [163, 184] on span "Row" at bounding box center [163, 191] width 20 height 15
click at [22, 334] on input "100" at bounding box center [73, 336] width 120 height 16
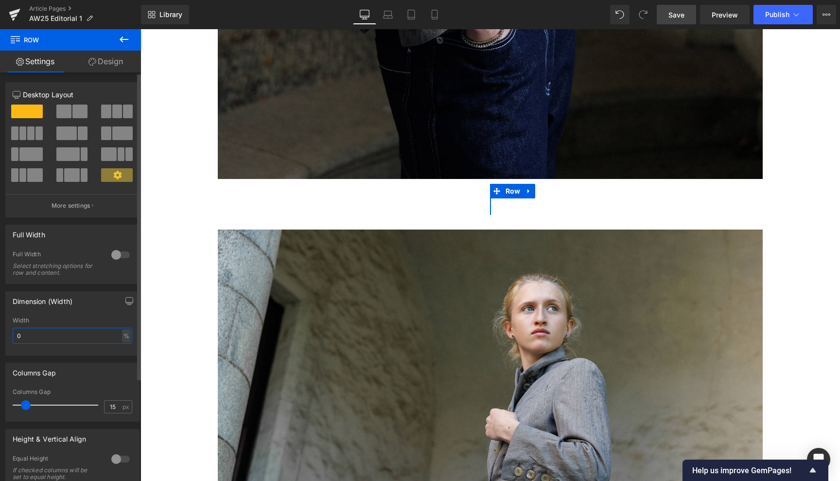
type input "90"
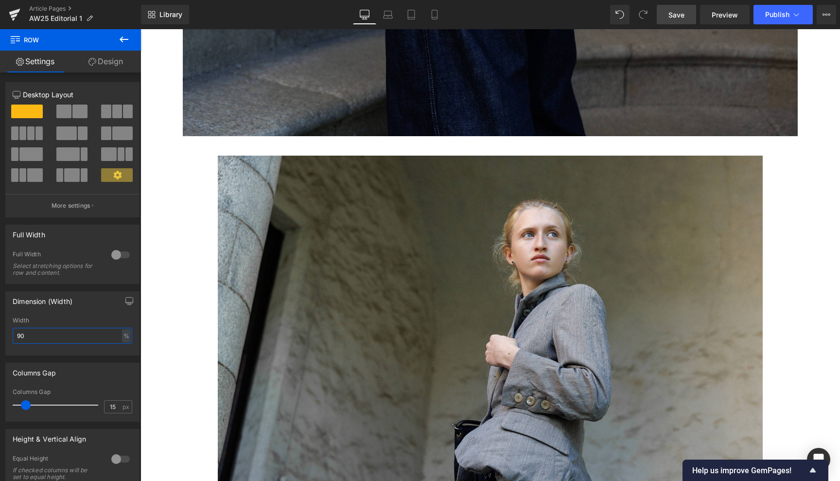
scroll to position [3567, 0]
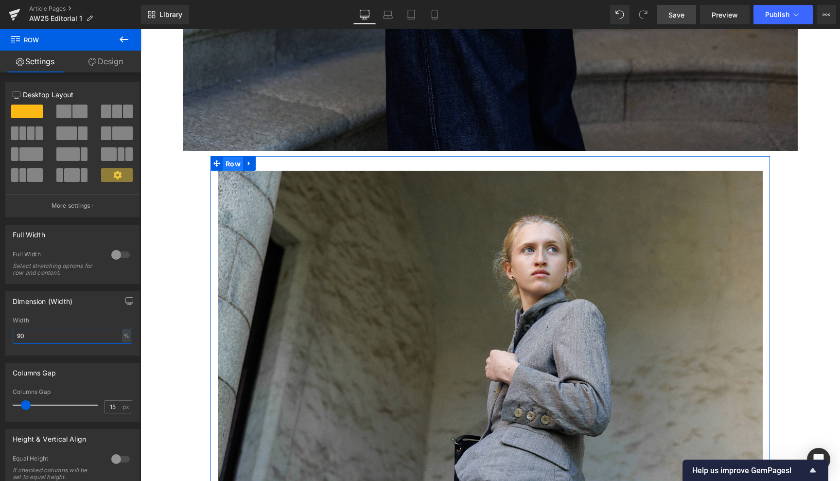
click at [231, 156] on span "Row" at bounding box center [233, 163] width 20 height 15
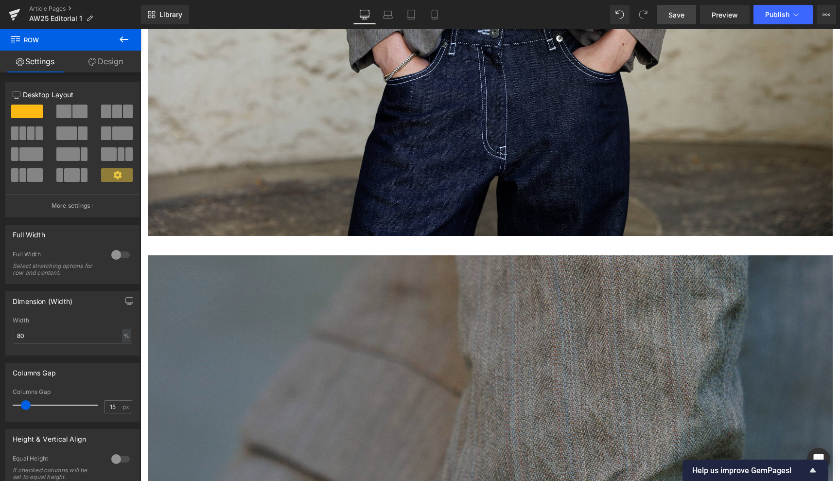
scroll to position [4405, 0]
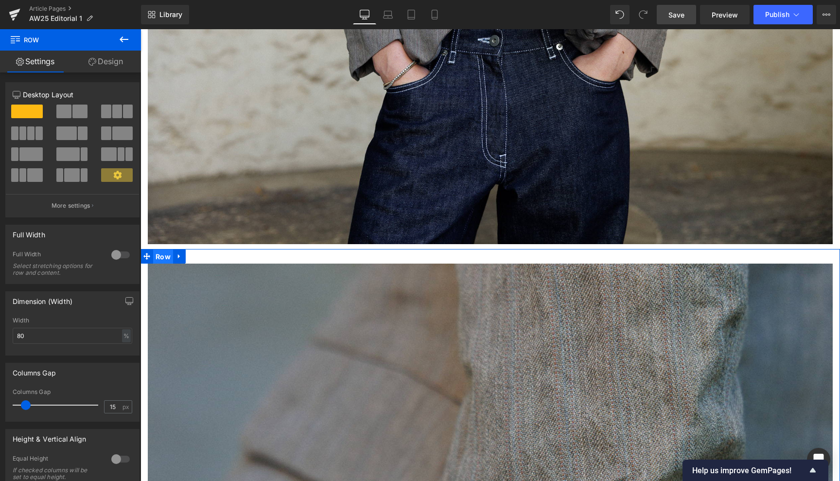
click at [161, 249] on span "Row" at bounding box center [163, 256] width 20 height 15
click at [68, 154] on span at bounding box center [67, 154] width 23 height 14
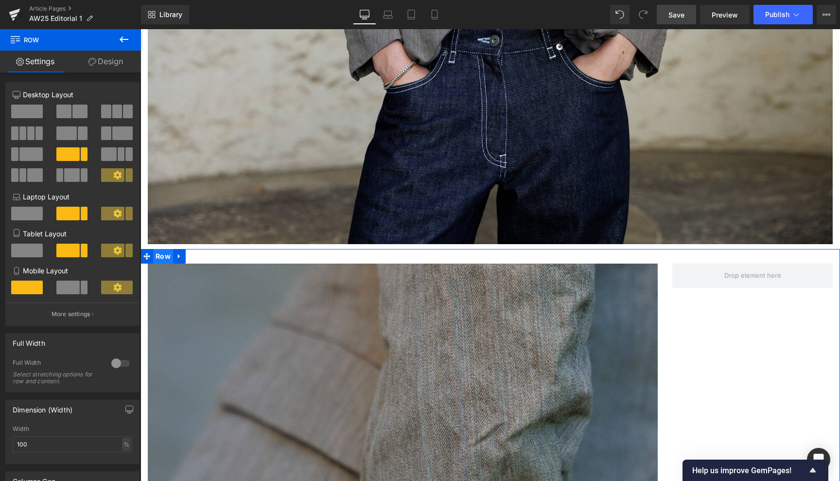
click at [163, 249] on span "Row" at bounding box center [163, 256] width 20 height 15
click at [122, 442] on div "%" at bounding box center [126, 443] width 9 height 13
click at [120, 456] on li "%" at bounding box center [126, 459] width 12 height 14
drag, startPoint x: 32, startPoint y: 444, endPoint x: 8, endPoint y: 444, distance: 23.8
click at [8, 444] on div "100% Width 100 % % px" at bounding box center [72, 444] width 133 height 38
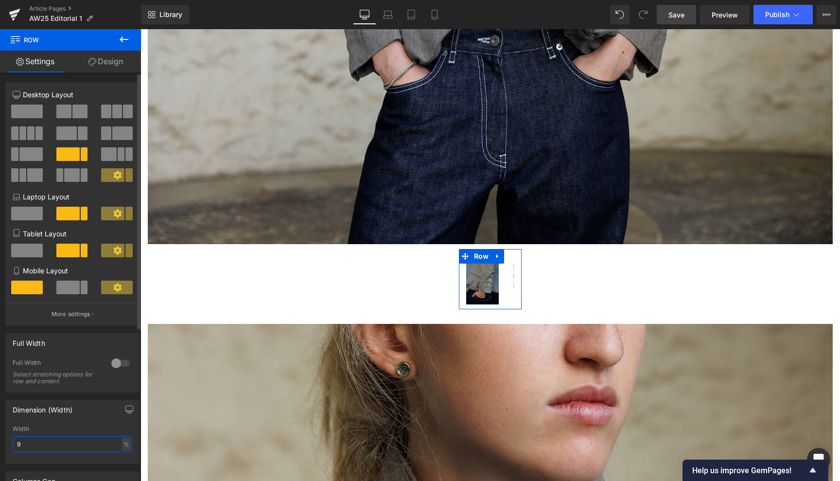
type input "95"
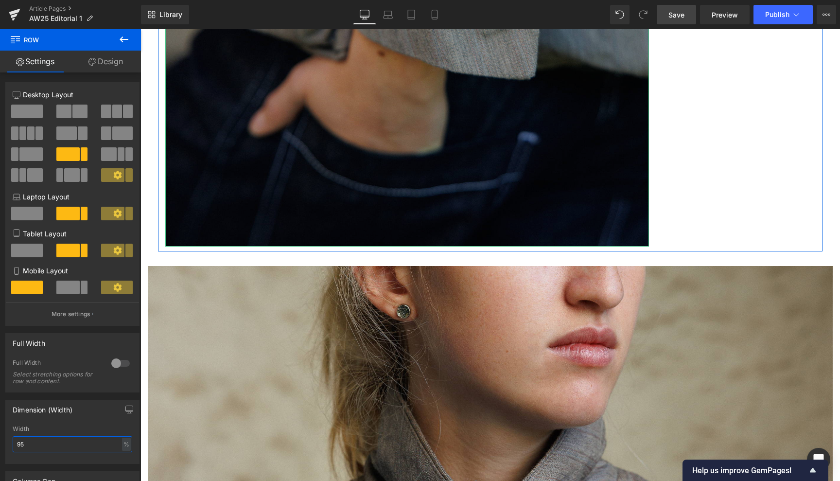
scroll to position [5033, 0]
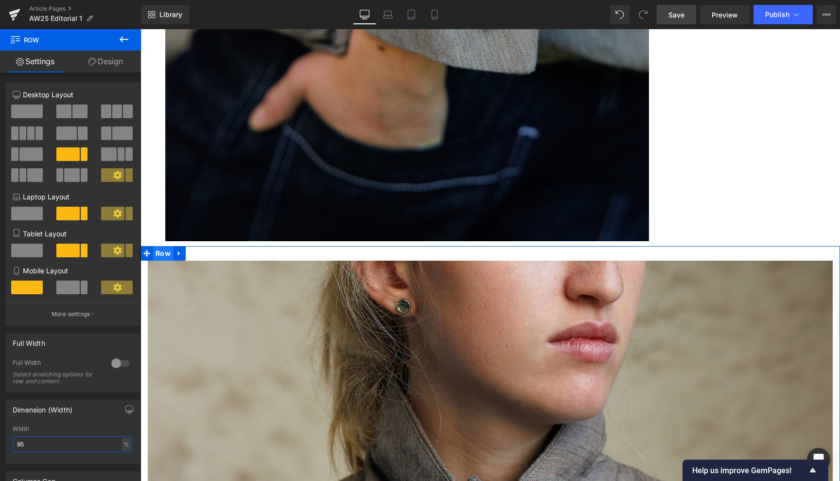
click at [159, 246] on span "Row" at bounding box center [163, 253] width 20 height 15
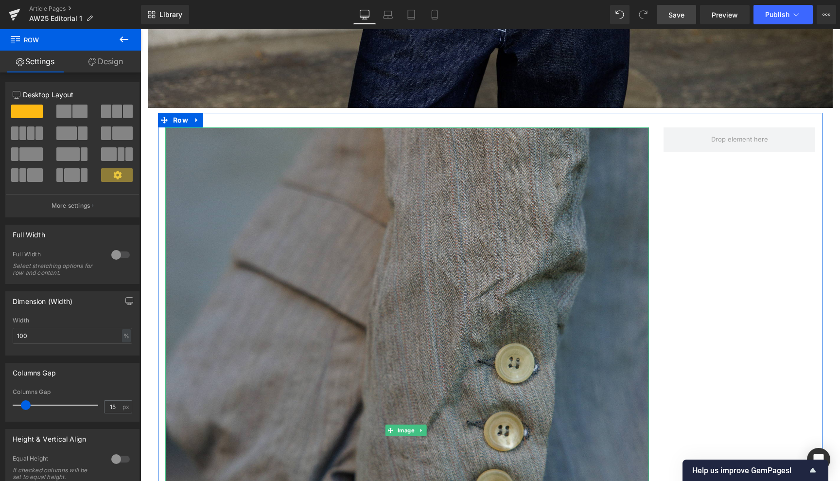
scroll to position [4541, 0]
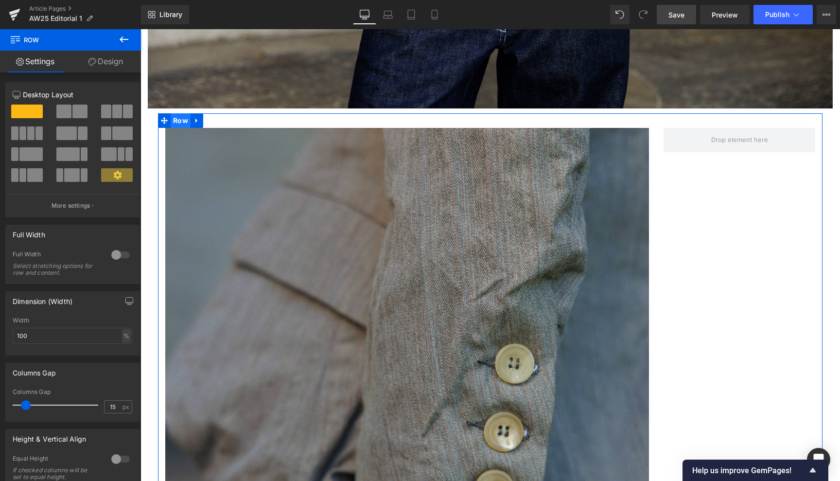
click at [178, 113] on span "Row" at bounding box center [181, 120] width 20 height 15
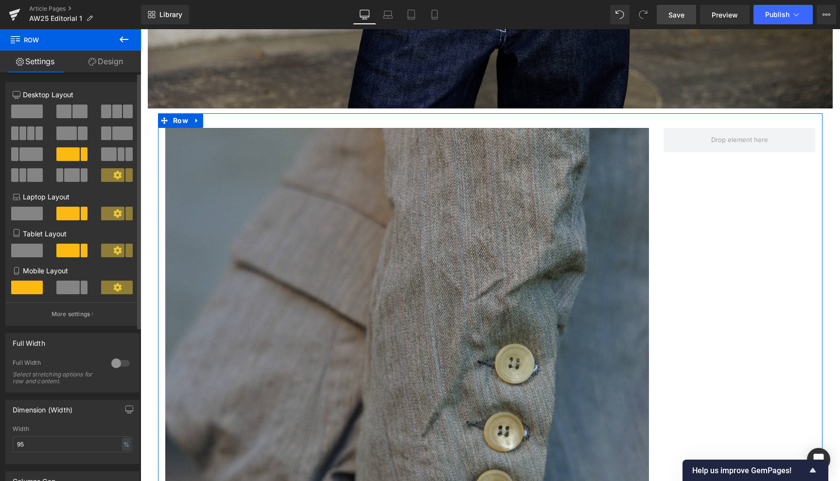
click at [69, 283] on span at bounding box center [67, 287] width 23 height 14
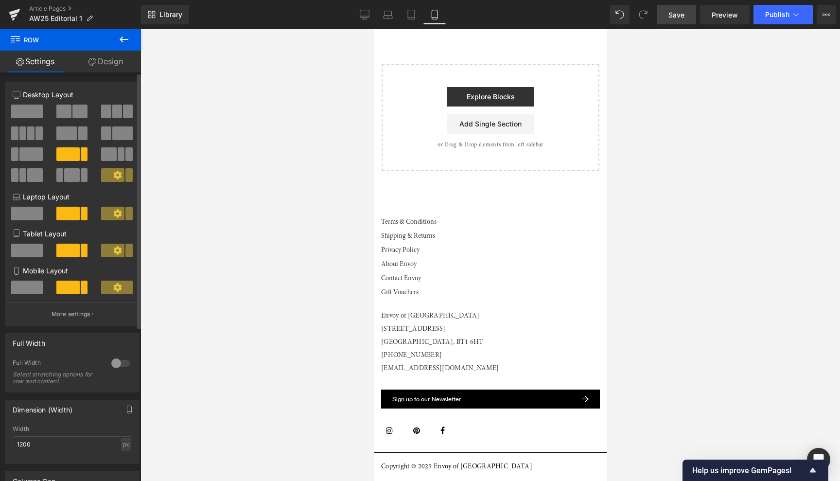
scroll to position [3029, 0]
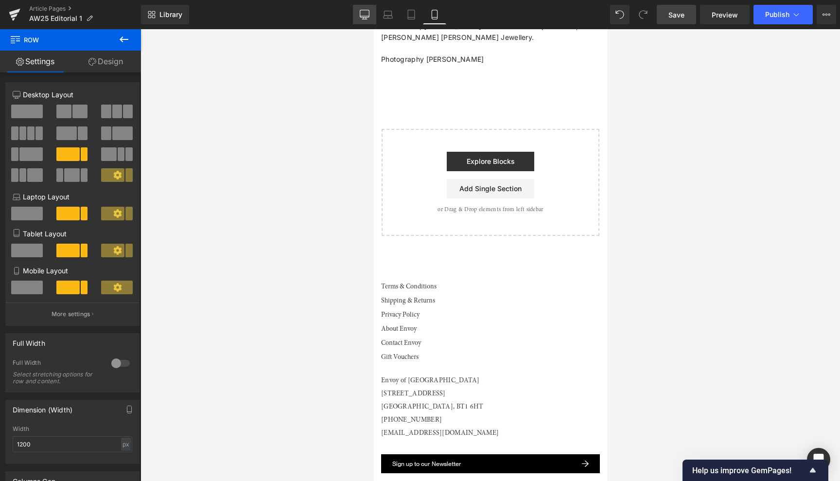
click at [367, 11] on icon at bounding box center [365, 15] width 10 height 10
type input "95"
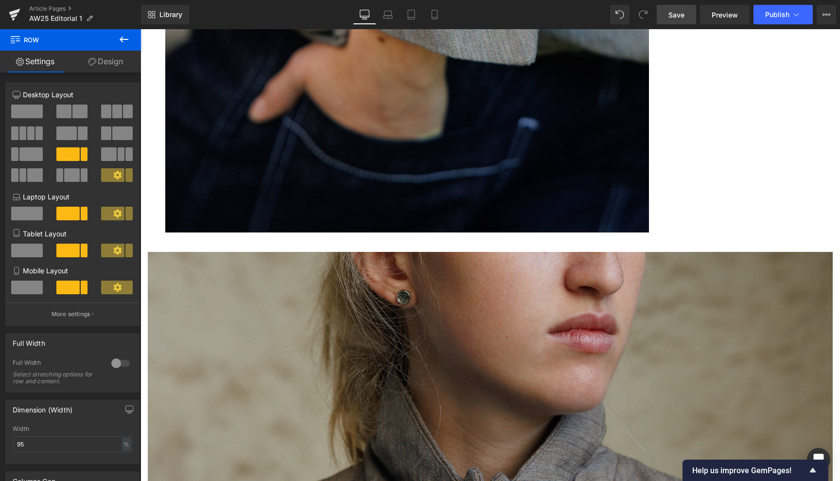
scroll to position [5038, 0]
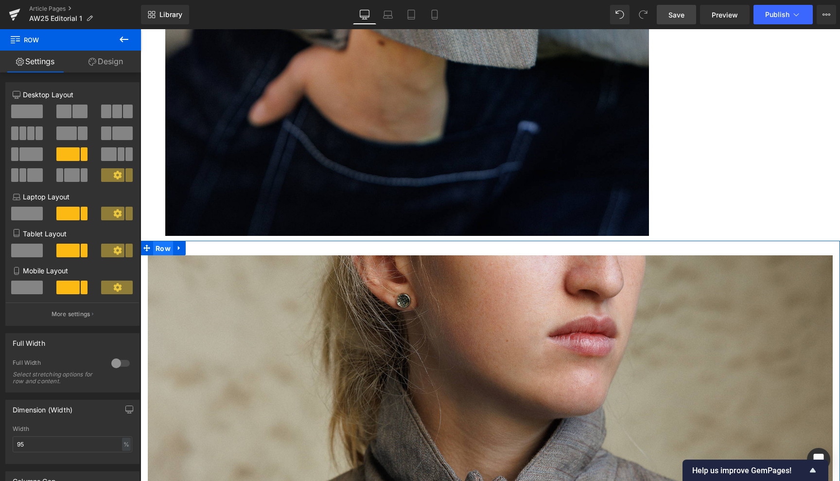
click at [162, 241] on span "Row" at bounding box center [163, 248] width 20 height 15
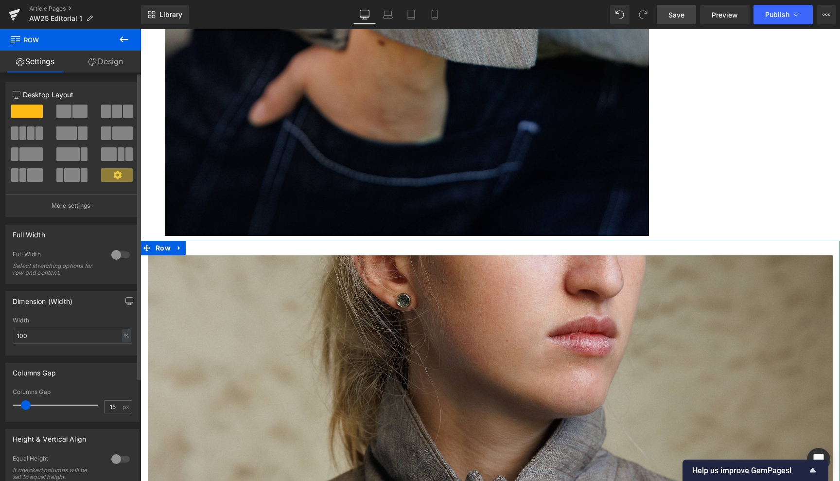
click at [30, 155] on span at bounding box center [30, 154] width 23 height 14
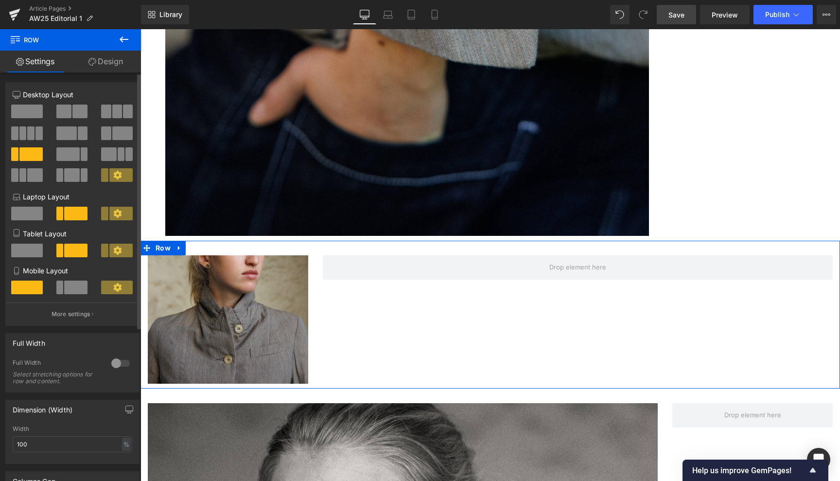
click at [77, 282] on span at bounding box center [75, 287] width 23 height 14
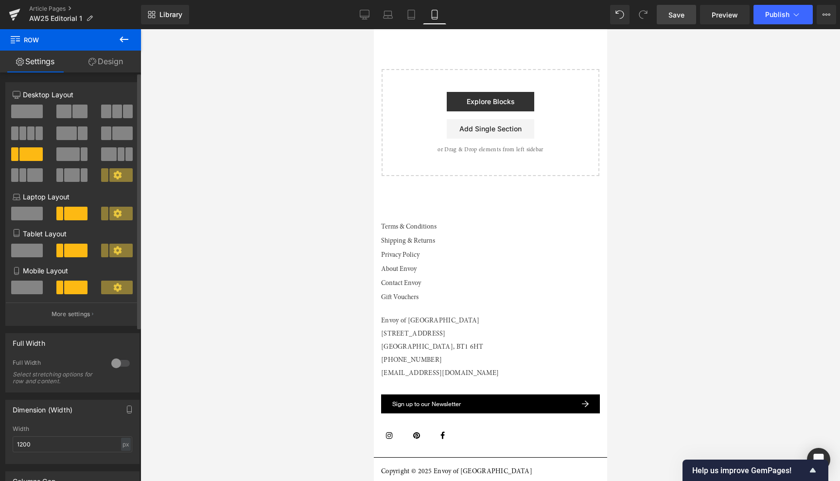
scroll to position [2891, 0]
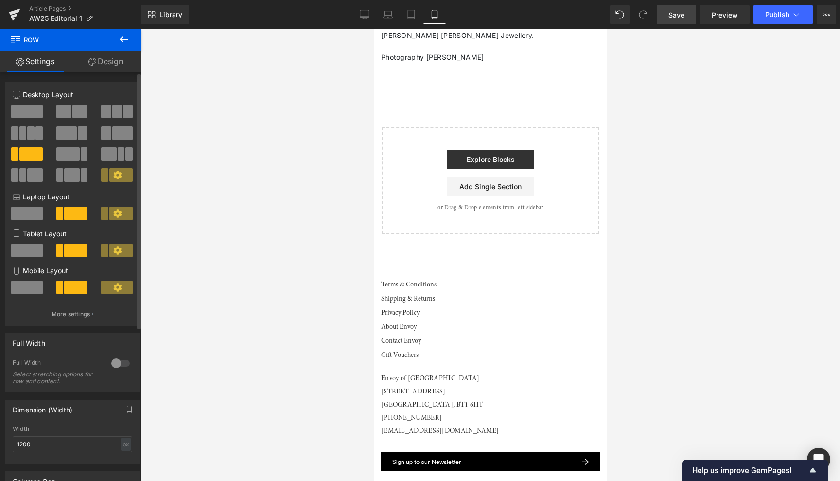
click at [76, 215] on span at bounding box center [75, 214] width 23 height 14
click at [33, 154] on span at bounding box center [30, 154] width 23 height 14
click at [363, 15] on icon at bounding box center [365, 15] width 10 height 10
type input "100"
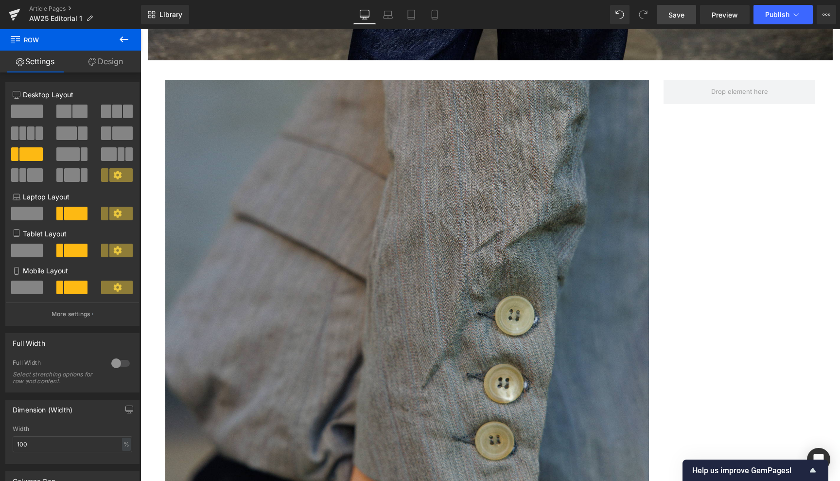
scroll to position [5068, 0]
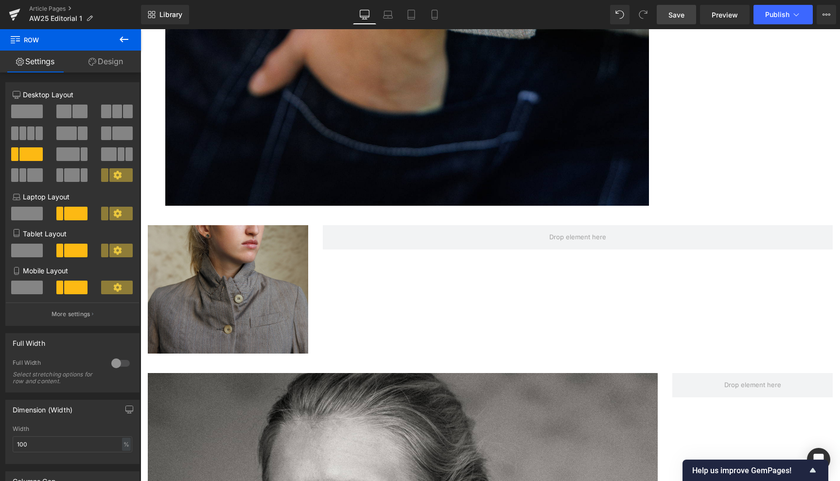
click at [125, 37] on icon at bounding box center [124, 40] width 12 height 12
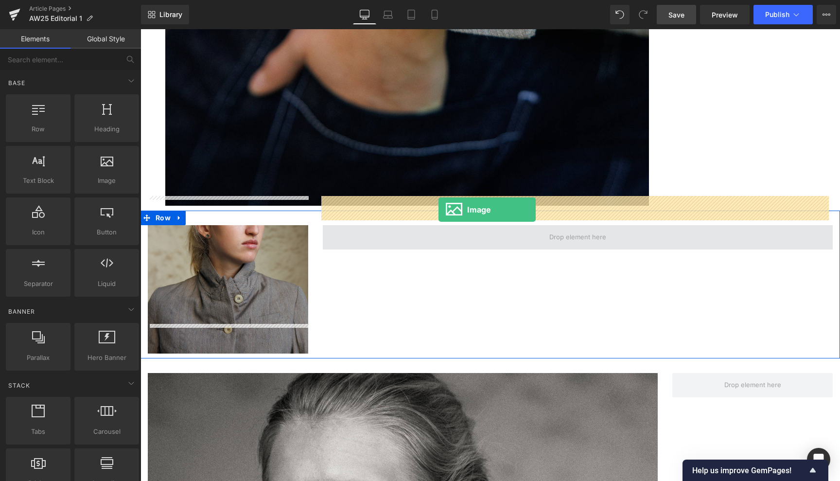
drag, startPoint x: 247, startPoint y: 207, endPoint x: 438, endPoint y: 209, distance: 191.0
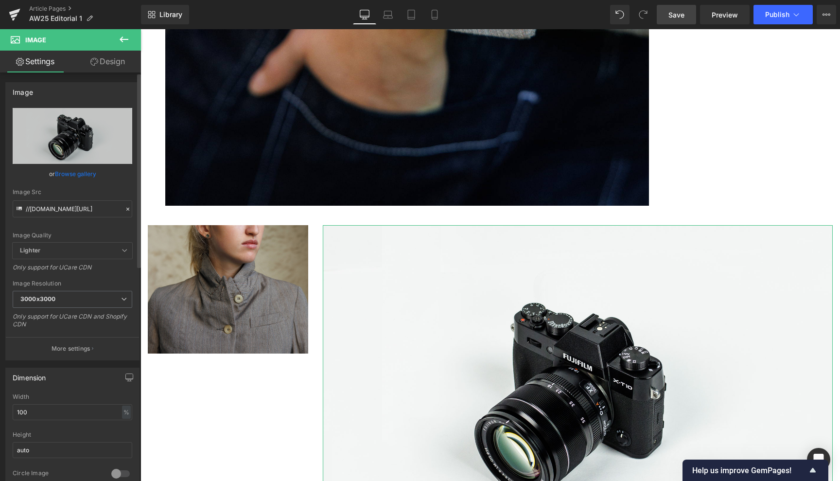
click at [82, 172] on link "Browse gallery" at bounding box center [75, 173] width 41 height 17
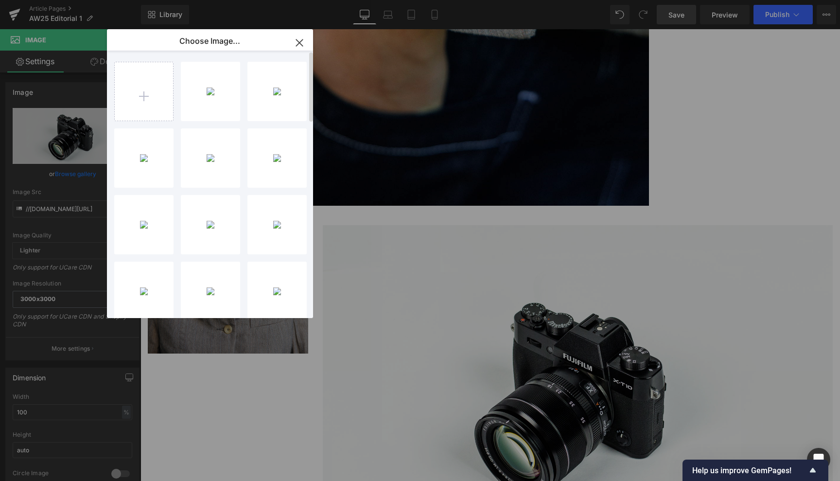
scroll to position [0, 0]
click at [215, 157] on div "look 1 ... 11.jpg 1.64 MB" at bounding box center [210, 157] width 59 height 59
type input "[URL][DOMAIN_NAME]"
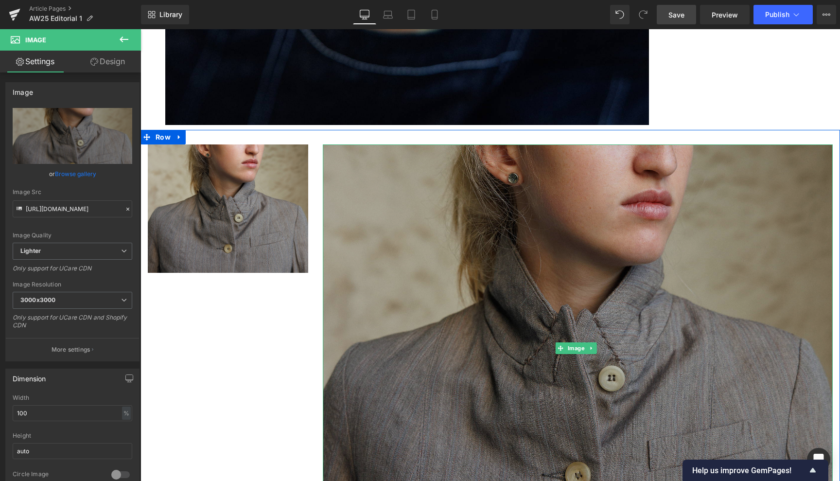
scroll to position [5114, 0]
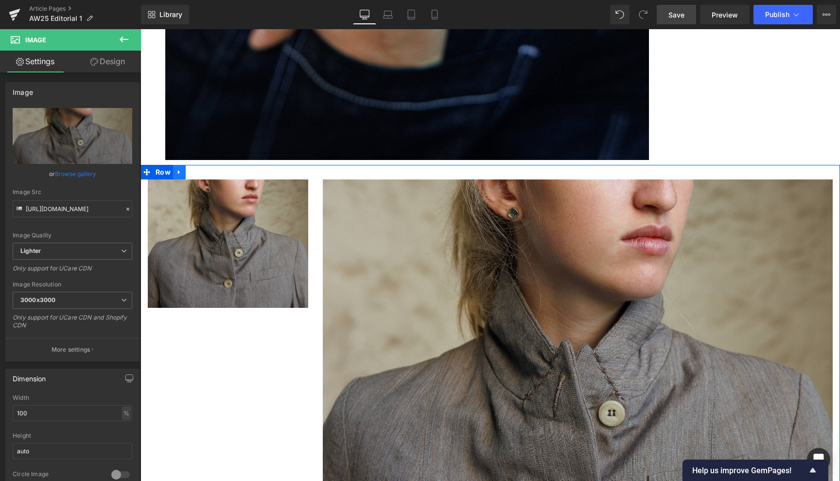
click at [178, 168] on icon at bounding box center [179, 171] width 7 height 7
click at [203, 168] on icon at bounding box center [204, 171] width 7 height 7
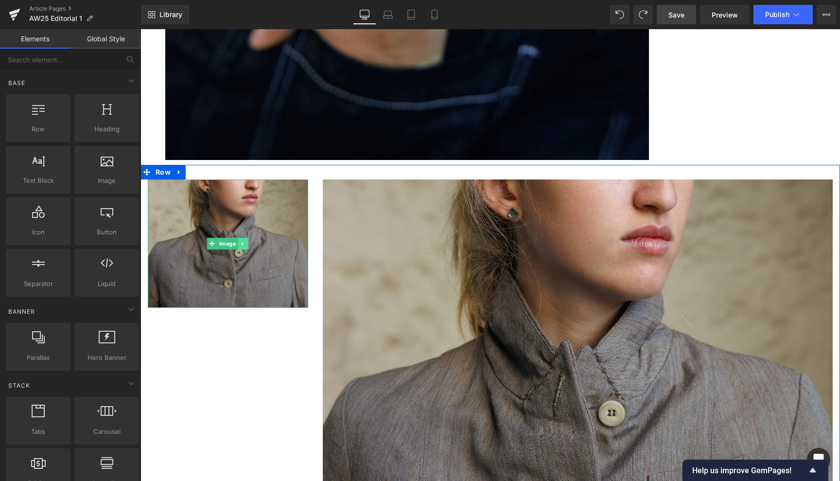
click at [243, 241] on icon at bounding box center [242, 244] width 5 height 6
click at [248, 241] on icon at bounding box center [247, 244] width 5 height 6
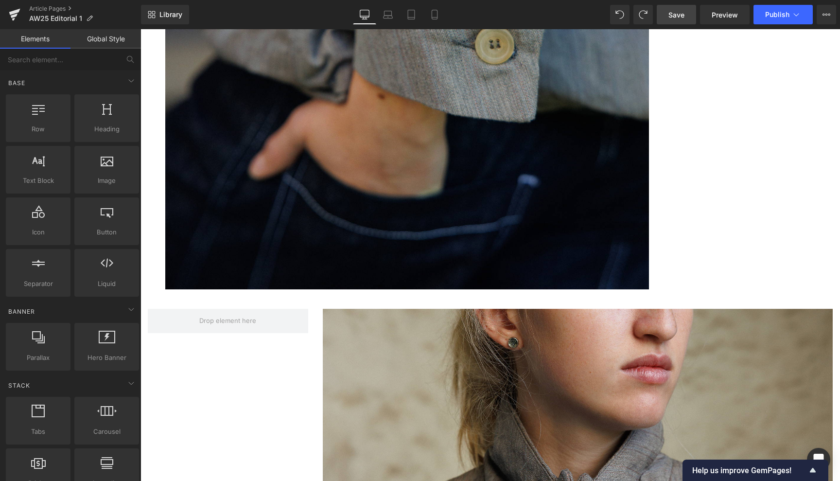
scroll to position [4984, 0]
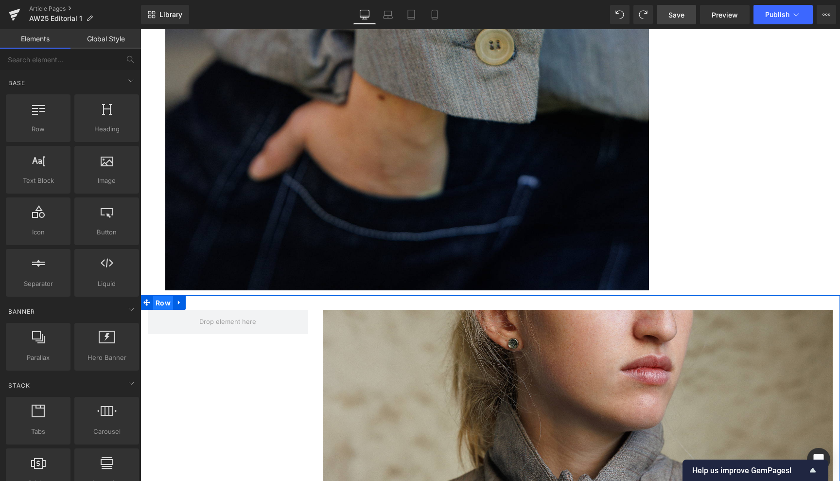
click at [162, 295] on span "Row" at bounding box center [163, 302] width 20 height 15
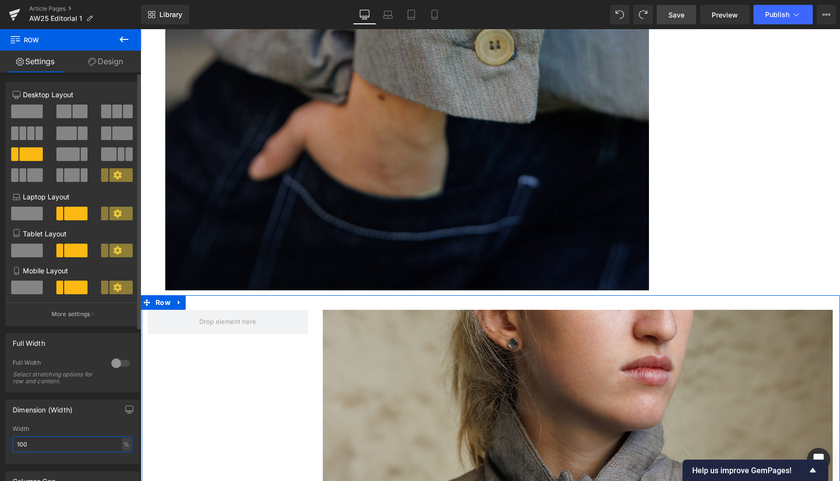
drag, startPoint x: 39, startPoint y: 442, endPoint x: 2, endPoint y: 436, distance: 36.9
click at [2, 436] on div "Dimension (Width) 100% Width 100 % % px" at bounding box center [72, 427] width 145 height 71
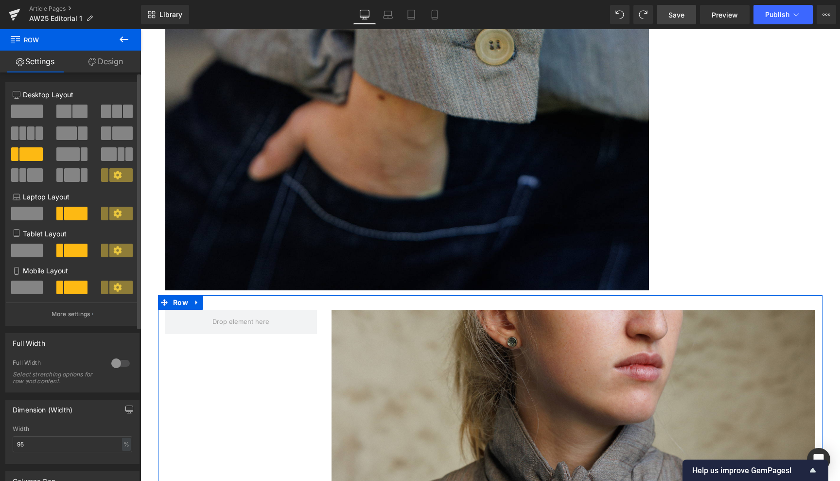
click at [125, 406] on icon "button" at bounding box center [129, 409] width 8 height 8
click at [57, 428] on button "Laptop" at bounding box center [54, 430] width 30 height 17
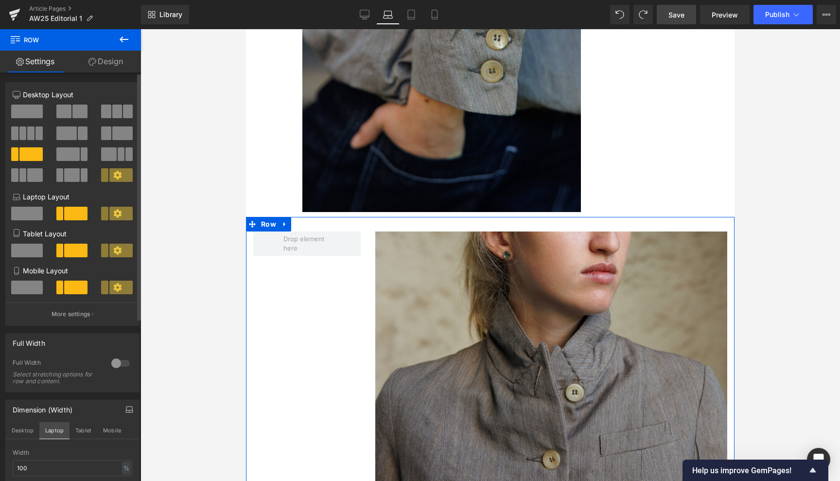
scroll to position [3366, 0]
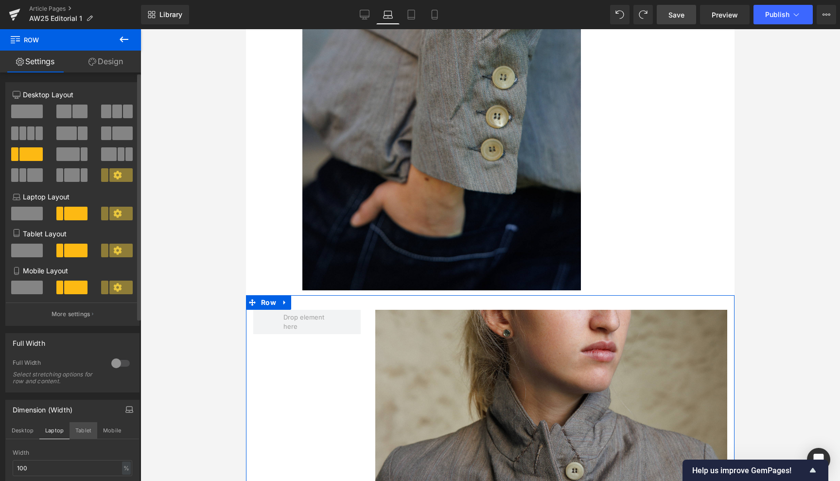
click at [91, 427] on button "Tablet" at bounding box center [83, 430] width 28 height 17
type input "1200"
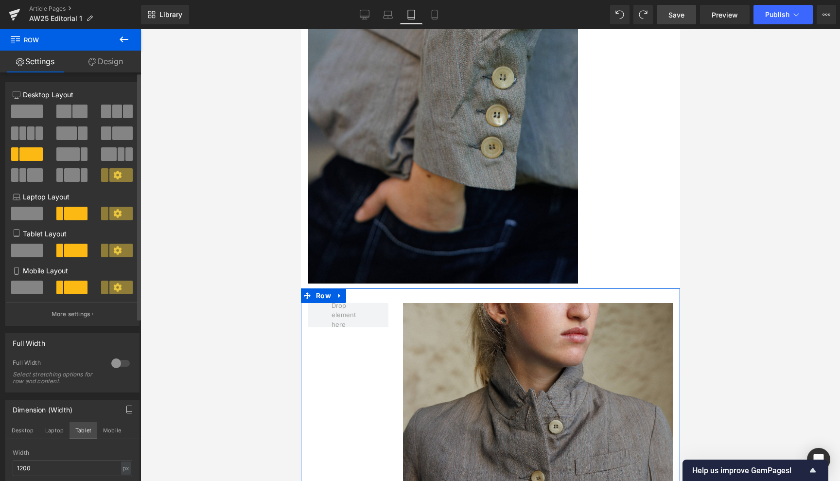
scroll to position [2829, 0]
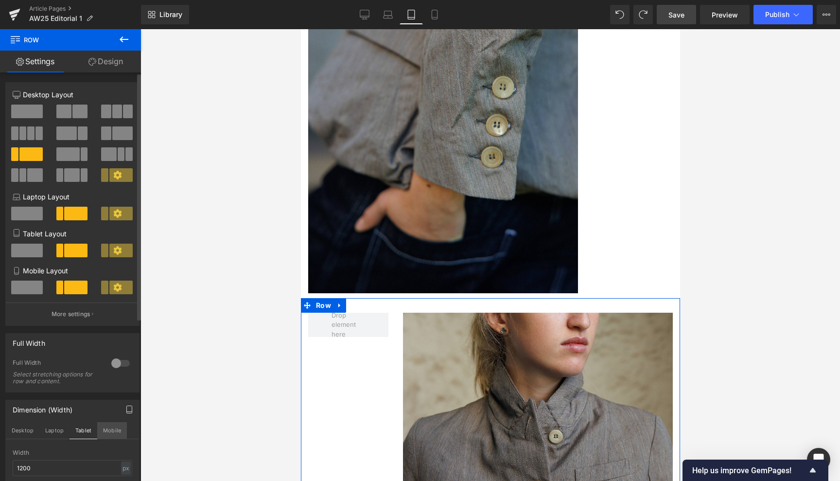
click at [110, 429] on button "Mobile" at bounding box center [112, 430] width 30 height 17
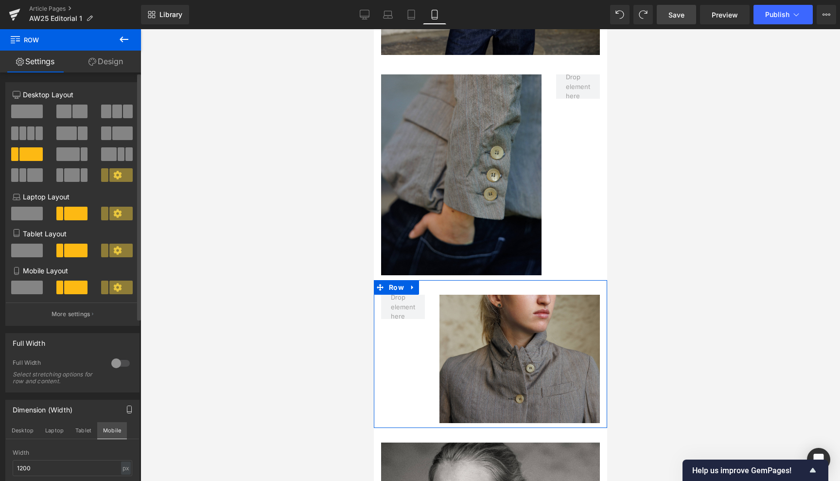
scroll to position [1669, 0]
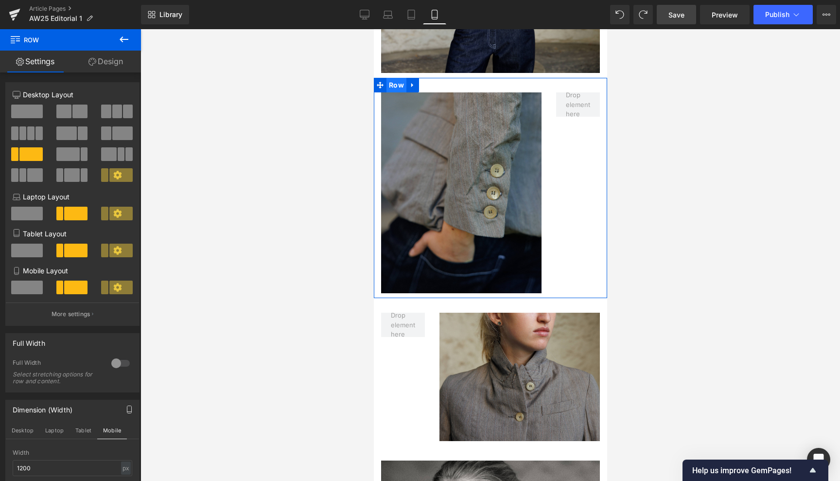
click at [397, 78] on span "Row" at bounding box center [396, 85] width 20 height 15
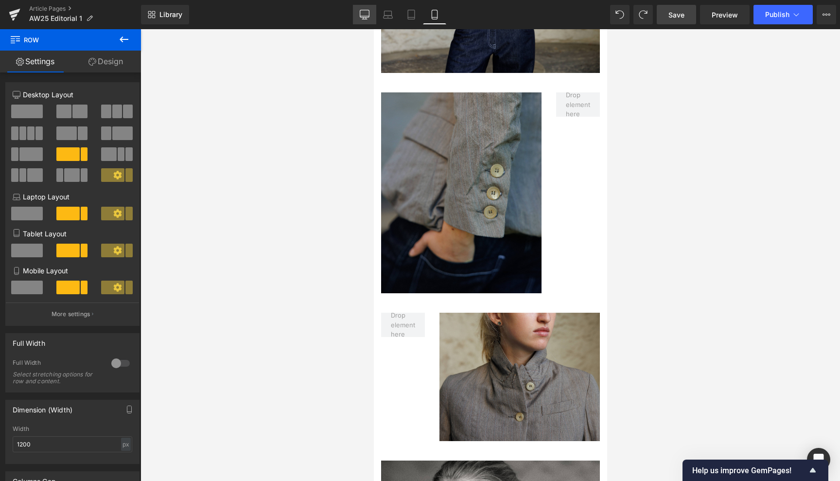
click at [369, 13] on icon at bounding box center [364, 13] width 9 height 7
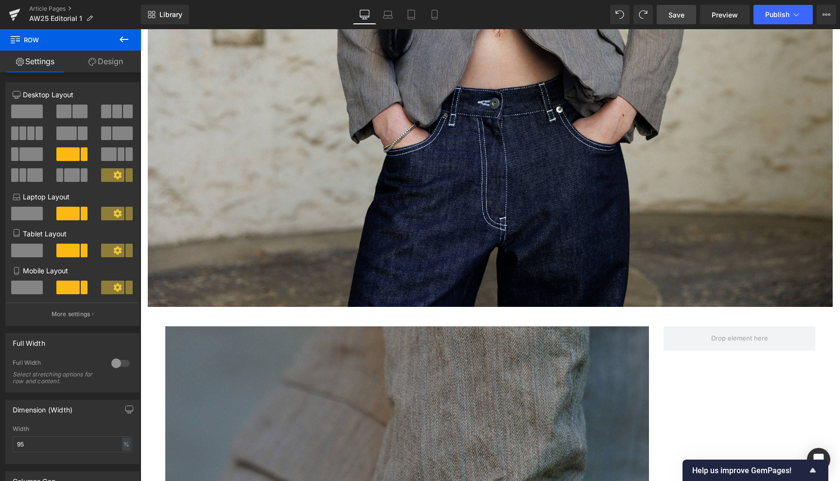
scroll to position [4343, 0]
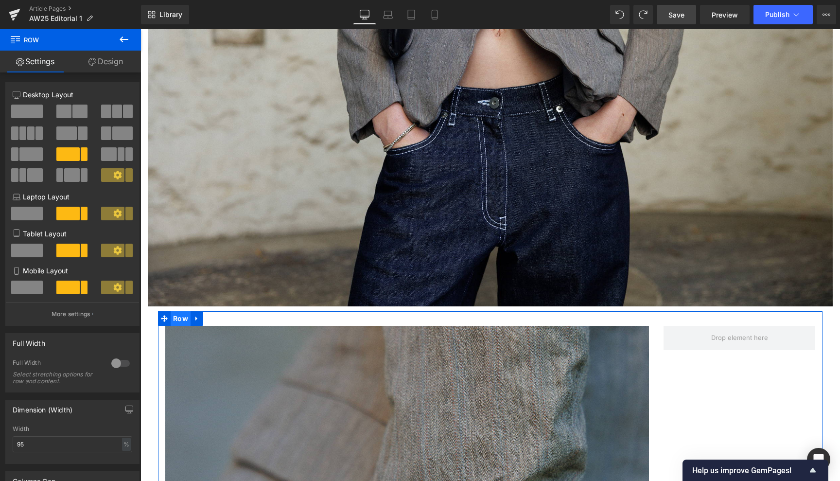
click at [174, 311] on span "Row" at bounding box center [181, 318] width 20 height 15
click at [21, 441] on input "95" at bounding box center [73, 444] width 120 height 16
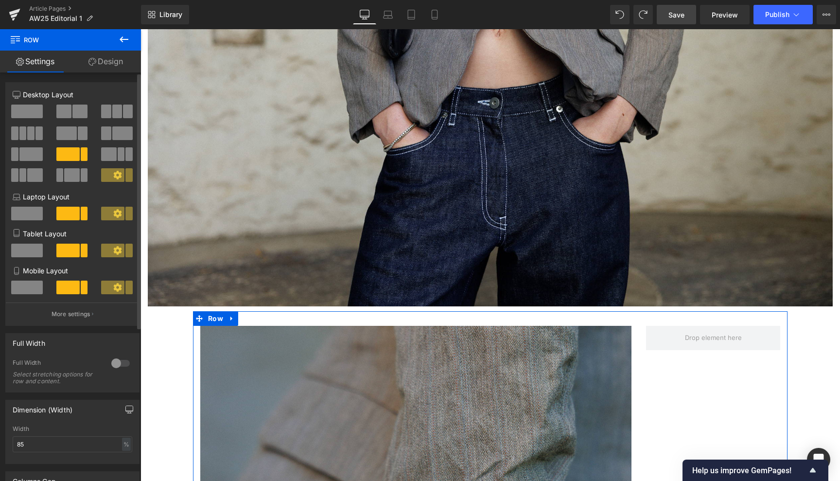
click at [125, 406] on icon "button" at bounding box center [129, 409] width 8 height 8
click at [53, 426] on button "Laptop" at bounding box center [54, 430] width 30 height 17
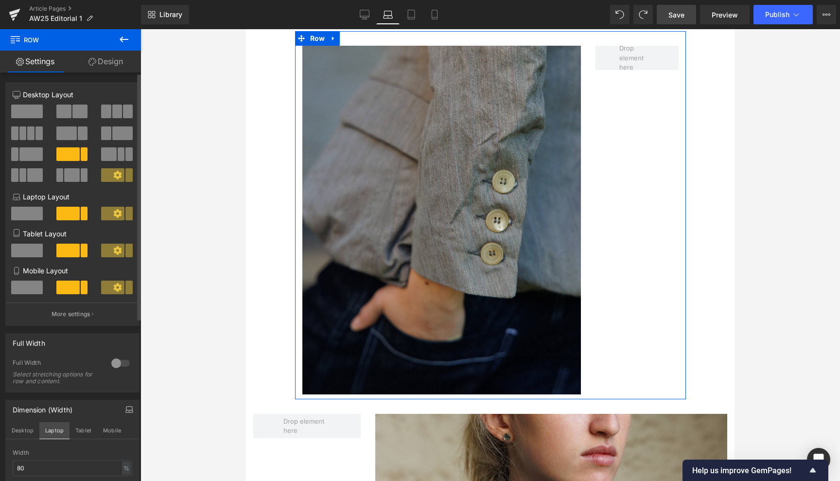
scroll to position [2982, 0]
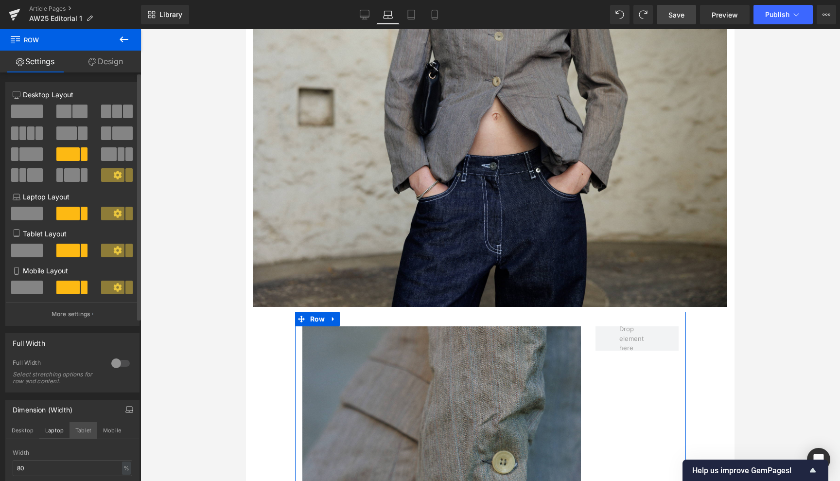
click at [85, 427] on button "Tablet" at bounding box center [83, 430] width 28 height 17
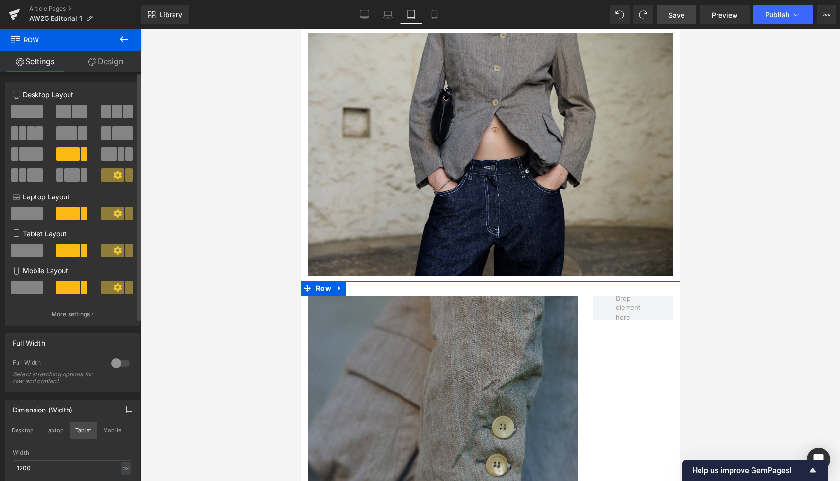
scroll to position [2457, 0]
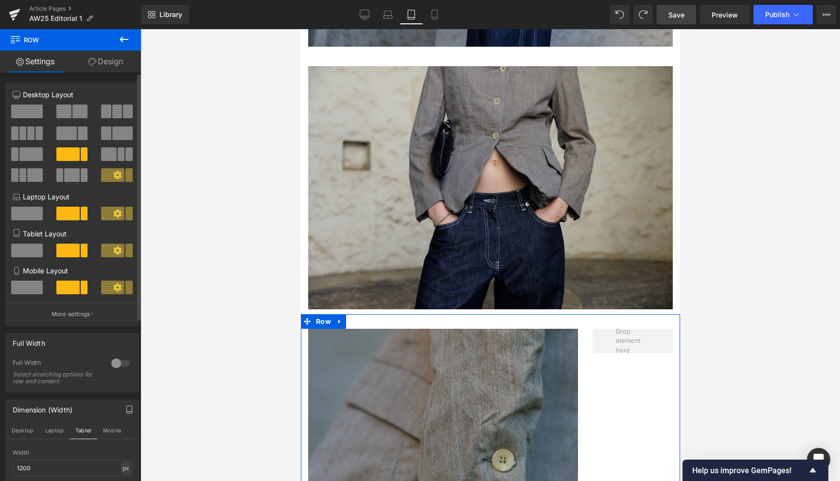
click at [124, 468] on div "px" at bounding box center [126, 467] width 10 height 13
click at [121, 466] on div "px" at bounding box center [126, 467] width 10 height 13
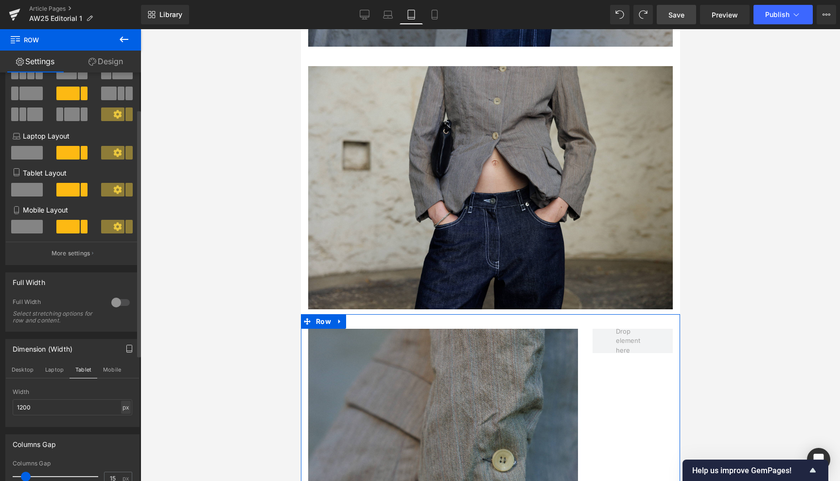
scroll to position [78, 0]
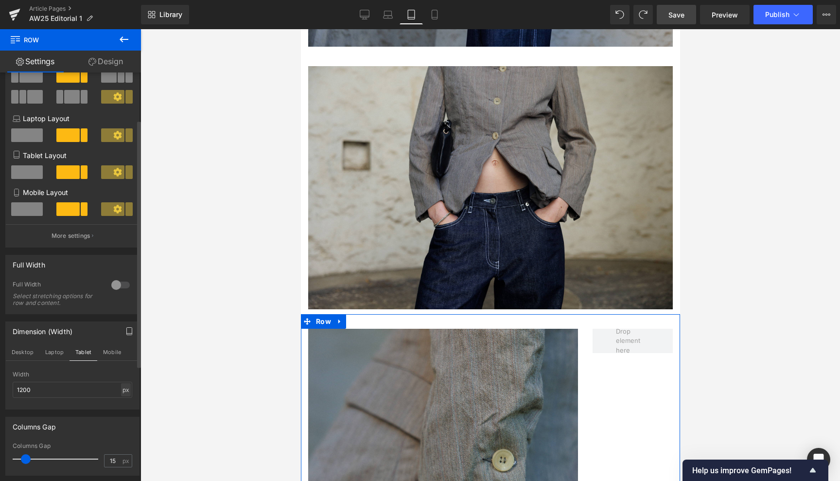
click at [121, 391] on div "px" at bounding box center [126, 389] width 10 height 13
click at [121, 403] on li "%" at bounding box center [126, 405] width 12 height 14
drag, startPoint x: 46, startPoint y: 388, endPoint x: 0, endPoint y: 388, distance: 45.7
click at [0, 388] on div "Dimension (Width) Desktop Laptop Tablet Mobile 100% Width 100 % % px" at bounding box center [72, 361] width 145 height 95
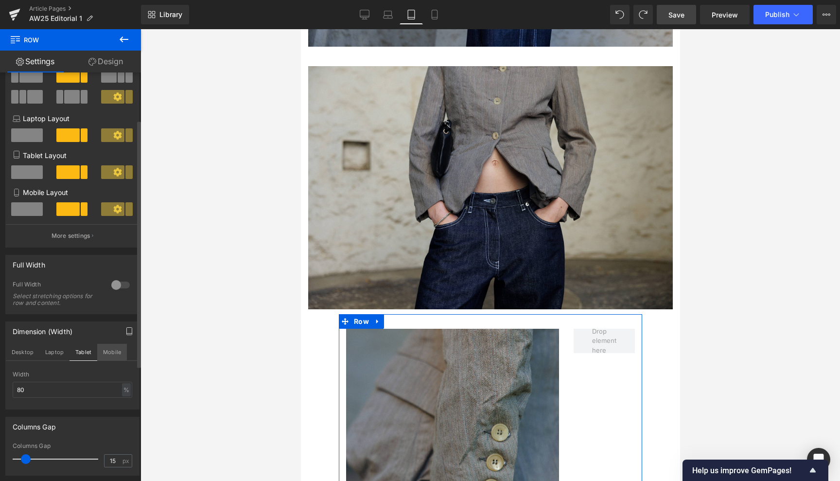
click at [117, 349] on button "Mobile" at bounding box center [112, 352] width 30 height 17
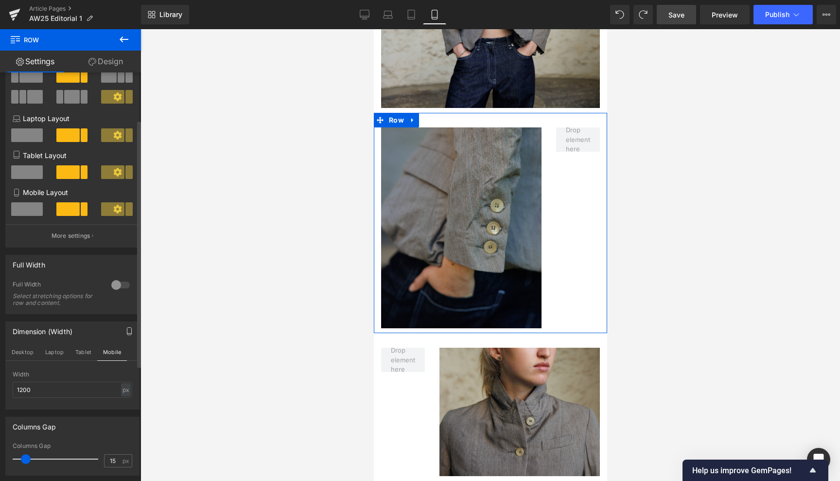
scroll to position [1433, 0]
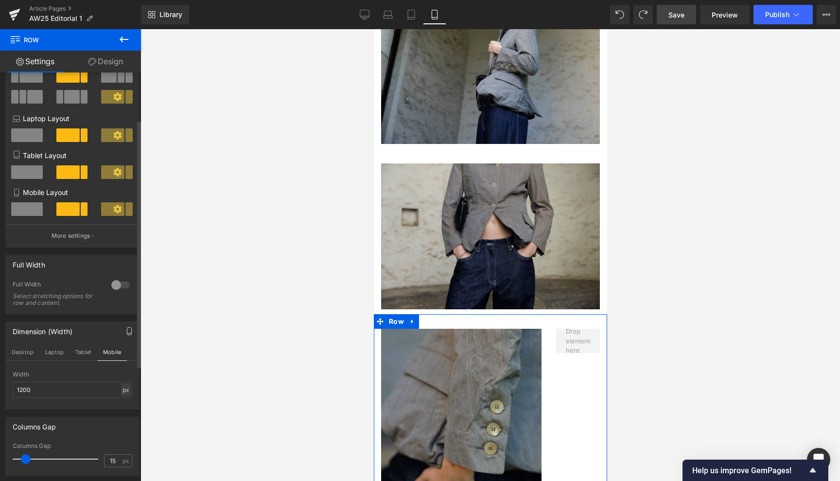
click at [122, 389] on div "px" at bounding box center [126, 389] width 10 height 13
click at [122, 401] on li "%" at bounding box center [126, 405] width 12 height 14
drag, startPoint x: 39, startPoint y: 386, endPoint x: 0, endPoint y: 383, distance: 39.5
click at [0, 383] on div "Dimension (Width) Desktop Laptop Tablet Mobile 100% Width 100 % % px" at bounding box center [72, 361] width 145 height 95
type input "80"
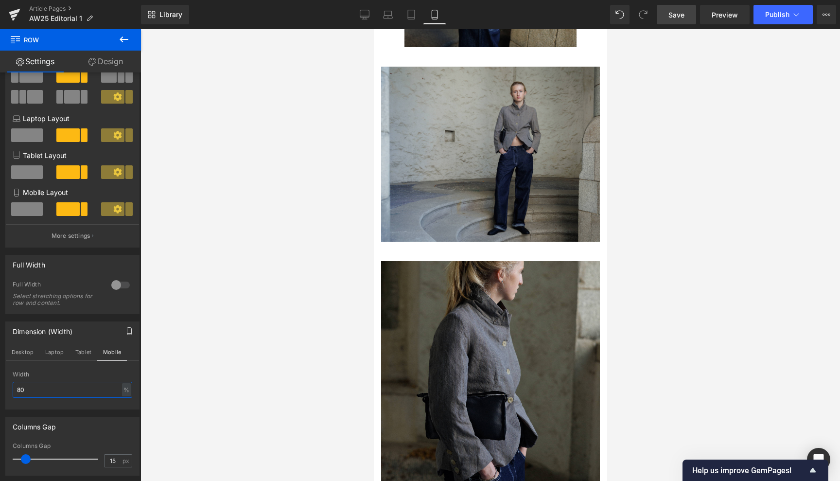
scroll to position [557, 0]
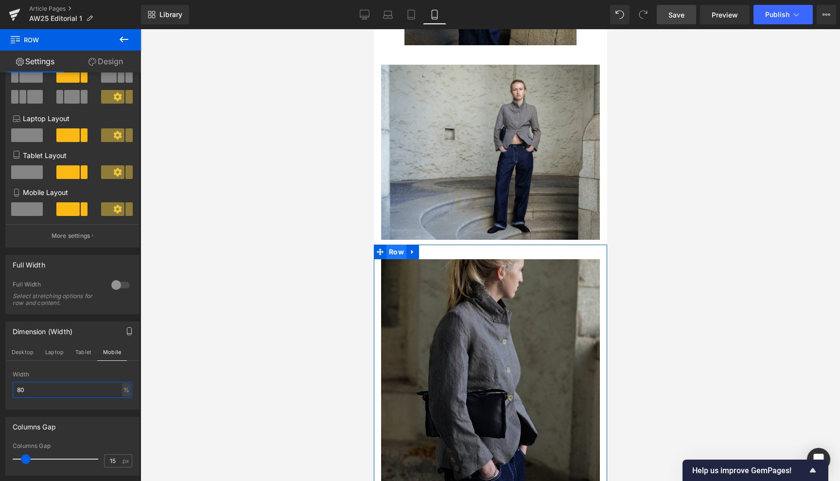
click at [397, 244] on span "Row" at bounding box center [396, 251] width 20 height 15
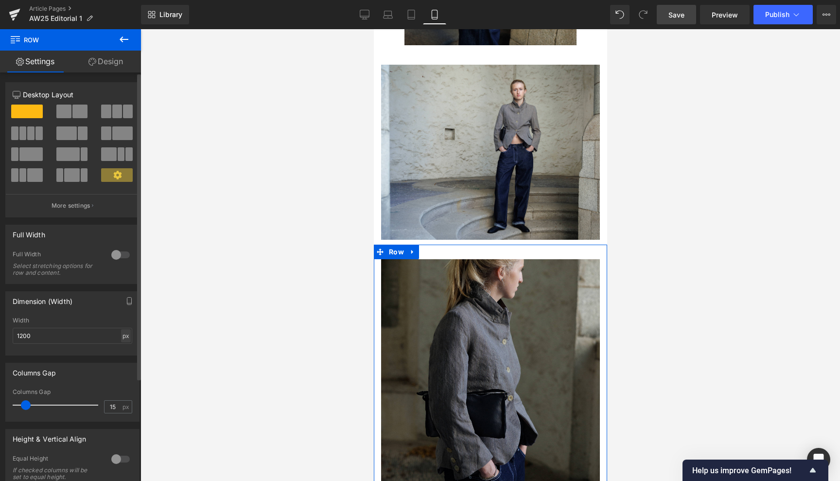
click at [121, 337] on div "px" at bounding box center [126, 335] width 10 height 13
click at [124, 350] on li "%" at bounding box center [126, 351] width 12 height 14
click at [397, 244] on span "Row" at bounding box center [396, 251] width 20 height 15
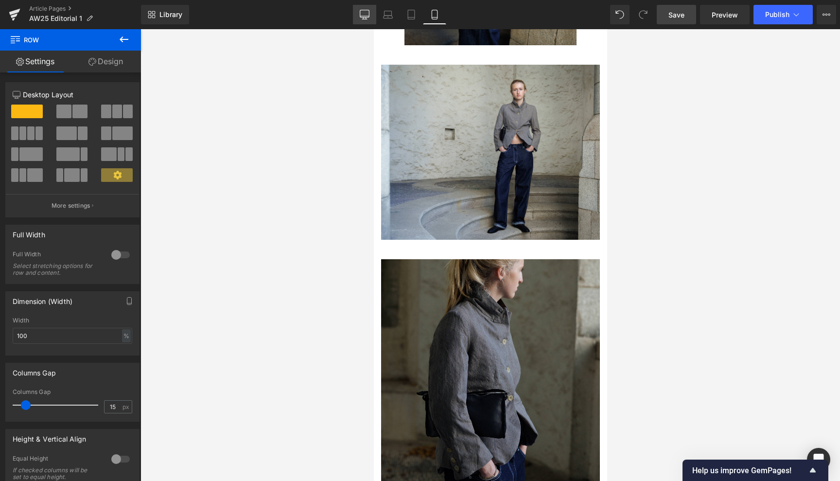
click at [367, 14] on icon at bounding box center [365, 15] width 10 height 10
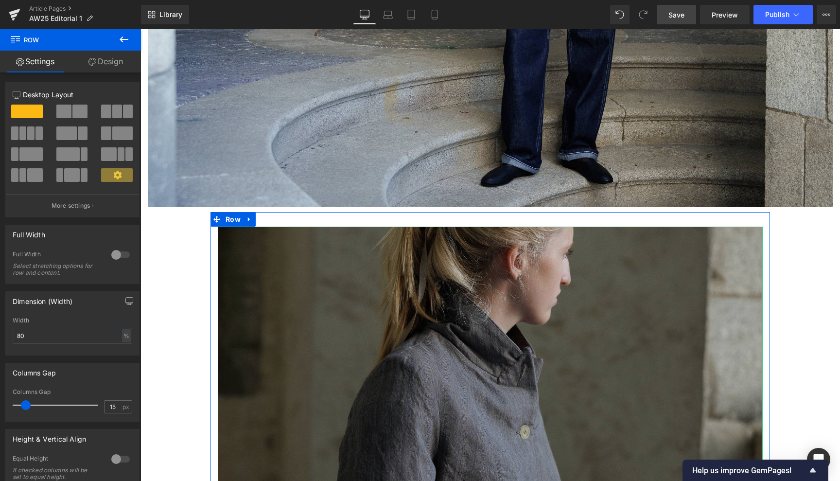
scroll to position [2013, 0]
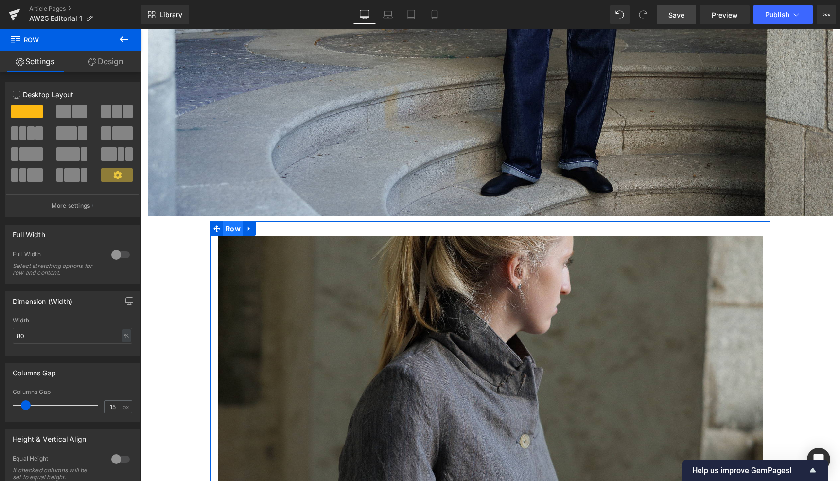
click at [233, 221] on span "Row" at bounding box center [233, 228] width 20 height 15
click at [125, 298] on icon "button" at bounding box center [129, 301] width 8 height 8
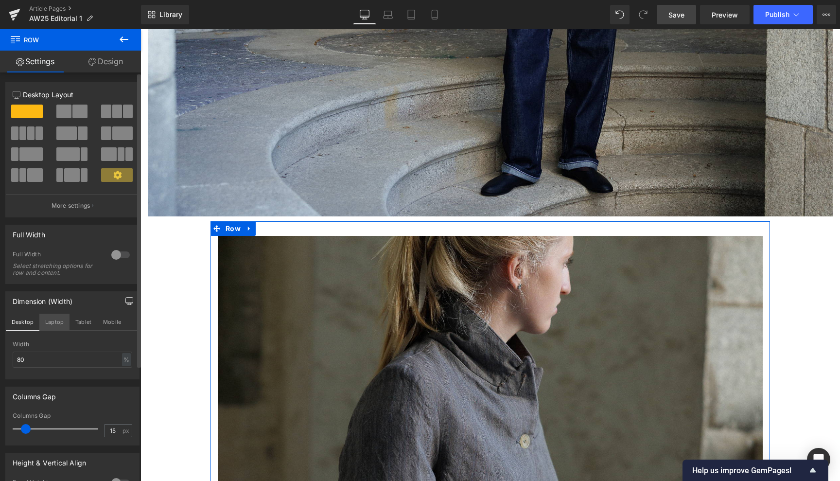
click at [48, 320] on button "Laptop" at bounding box center [54, 321] width 30 height 17
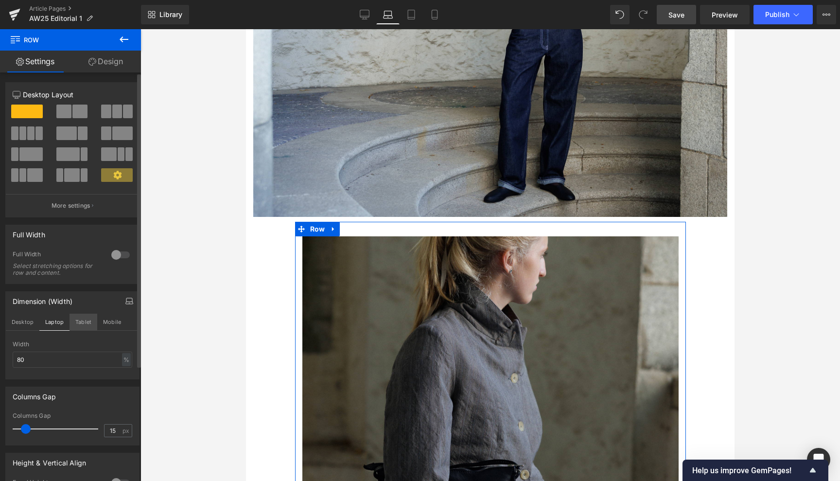
click at [80, 322] on button "Tablet" at bounding box center [83, 321] width 28 height 17
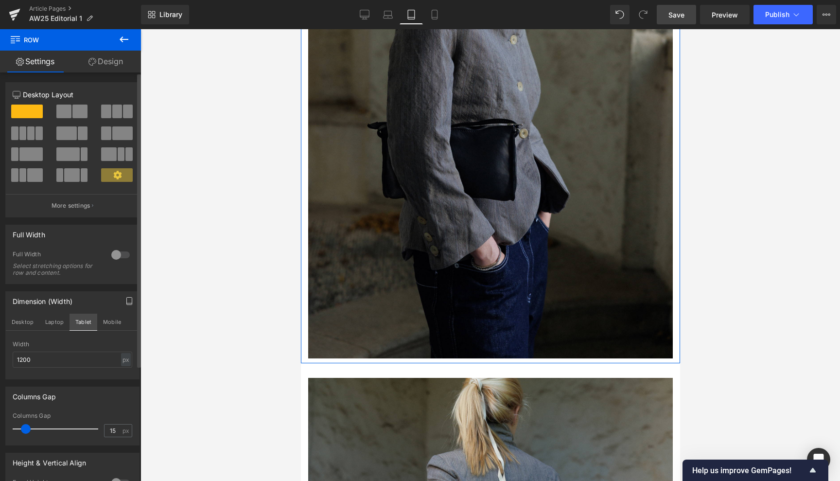
scroll to position [1025, 0]
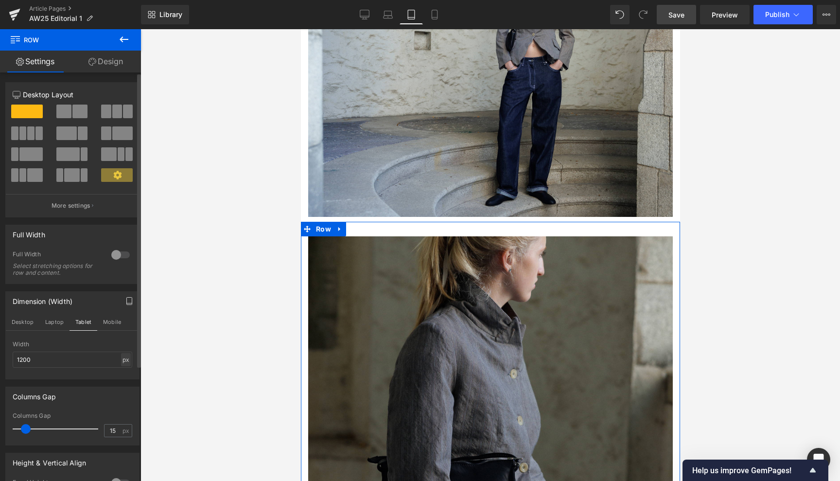
click at [121, 359] on div "px" at bounding box center [126, 359] width 10 height 13
click at [121, 369] on li "%" at bounding box center [126, 374] width 12 height 14
drag, startPoint x: 39, startPoint y: 362, endPoint x: 2, endPoint y: 356, distance: 37.3
click at [2, 356] on div "Dimension (Width) Desktop Laptop Tablet Mobile 100% Width 100 % % px" at bounding box center [72, 331] width 145 height 95
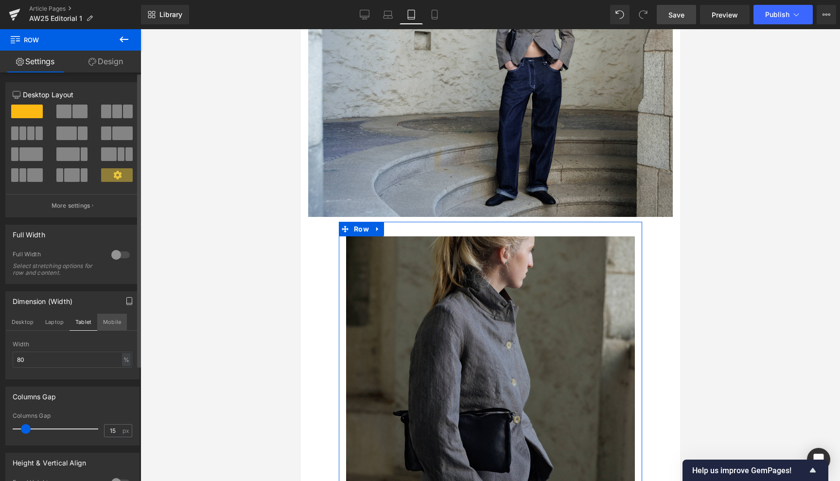
click at [114, 323] on button "Mobile" at bounding box center [112, 321] width 30 height 17
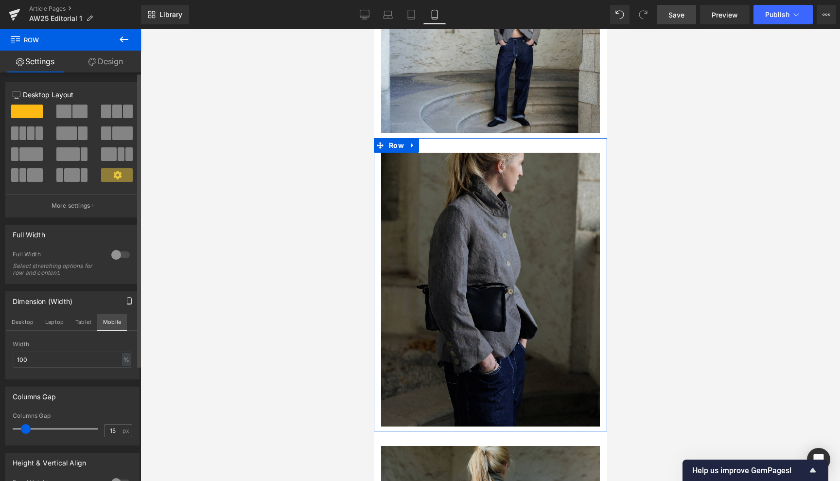
scroll to position [580, 0]
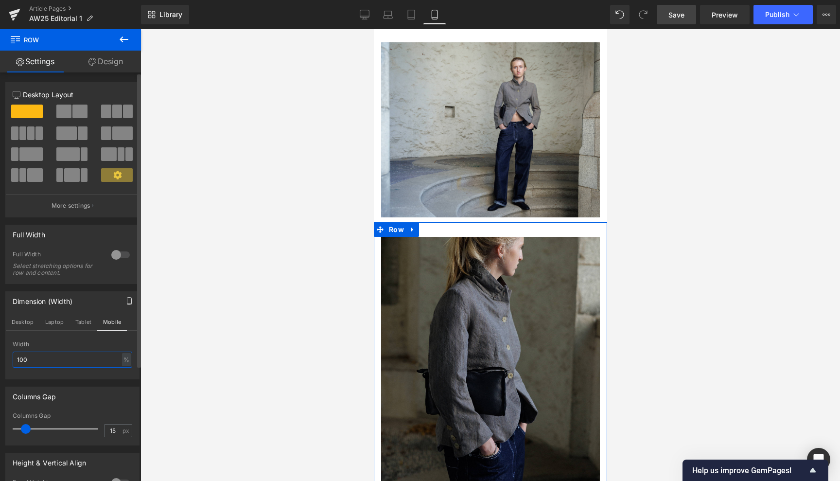
drag, startPoint x: 39, startPoint y: 359, endPoint x: 9, endPoint y: 355, distance: 30.0
click at [9, 355] on div "100% Width 100 % % px" at bounding box center [72, 360] width 133 height 38
type input "9"
type input "80"
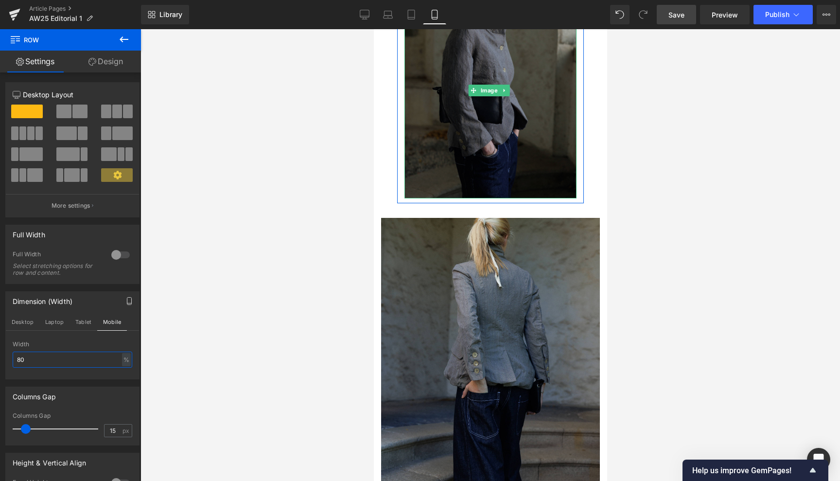
scroll to position [855, 0]
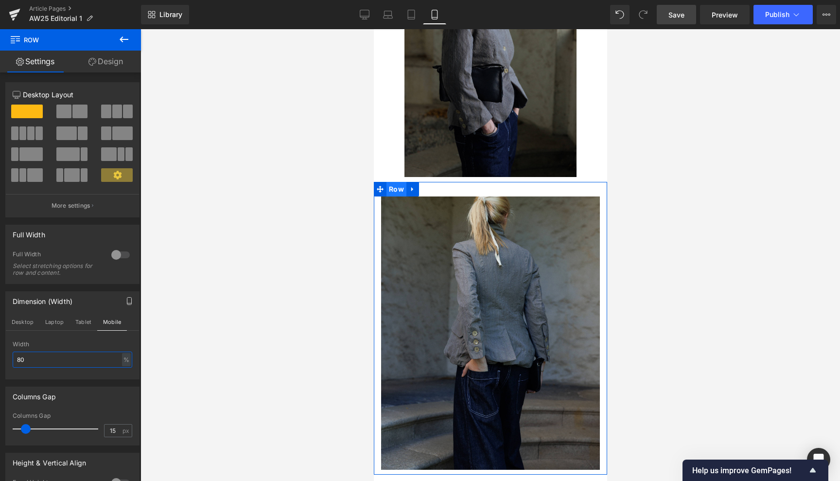
click at [396, 182] on span "Row" at bounding box center [396, 189] width 20 height 15
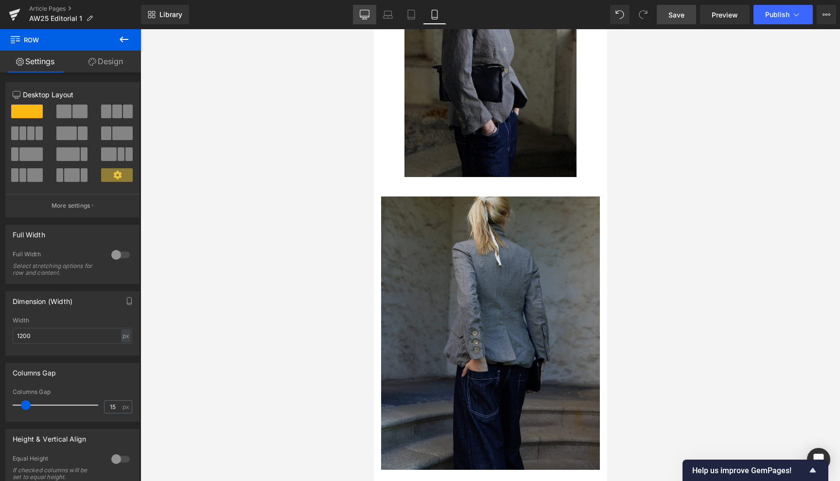
click at [368, 11] on icon at bounding box center [365, 15] width 10 height 10
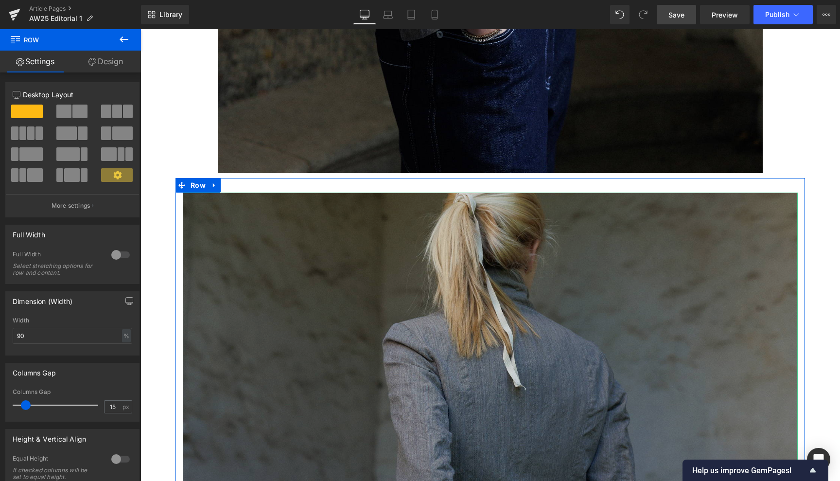
scroll to position [2778, 0]
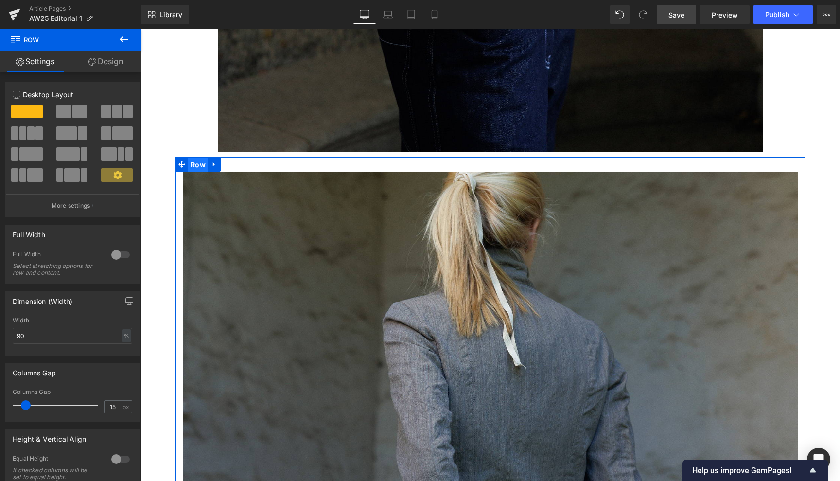
click at [197, 157] on span "Row" at bounding box center [198, 164] width 20 height 15
click at [126, 296] on button "button" at bounding box center [129, 301] width 16 height 18
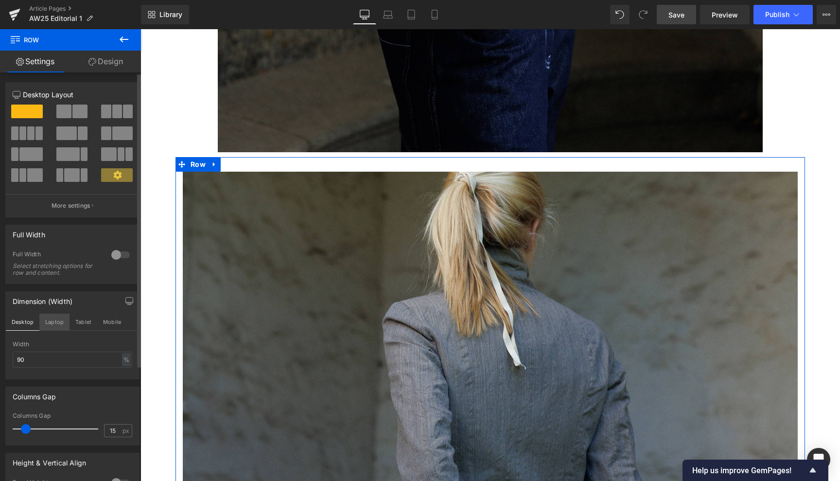
click at [53, 319] on button "Laptop" at bounding box center [54, 321] width 30 height 17
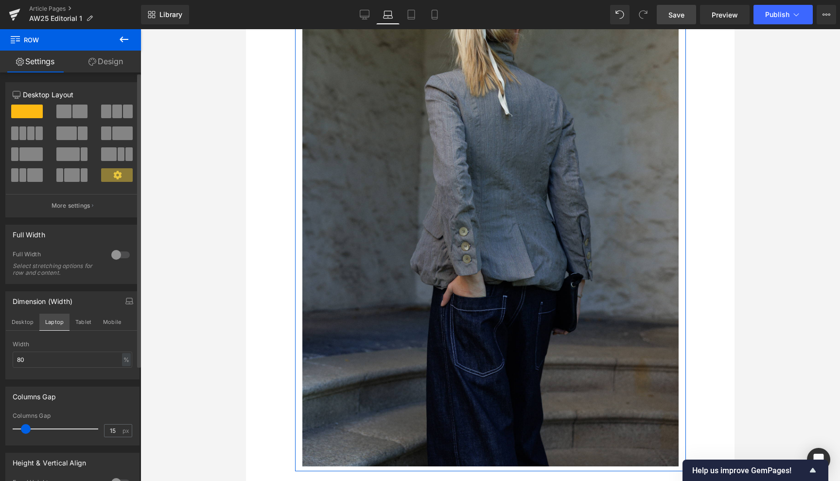
scroll to position [1913, 0]
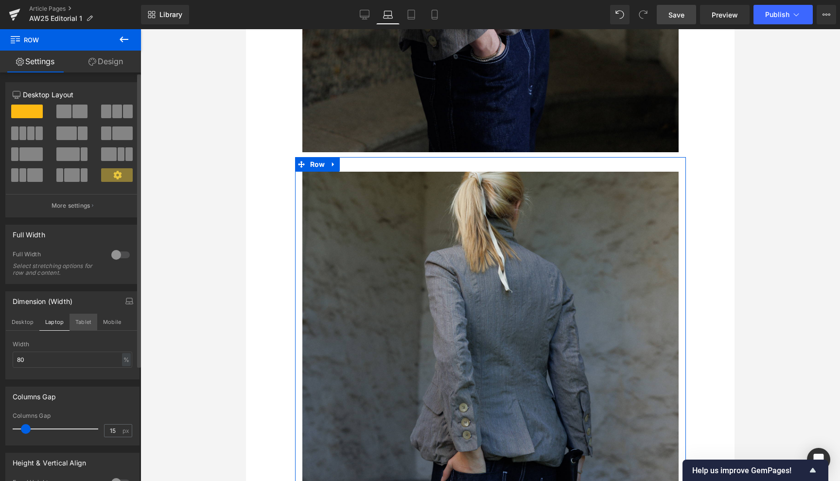
click at [83, 319] on button "Tablet" at bounding box center [83, 321] width 28 height 17
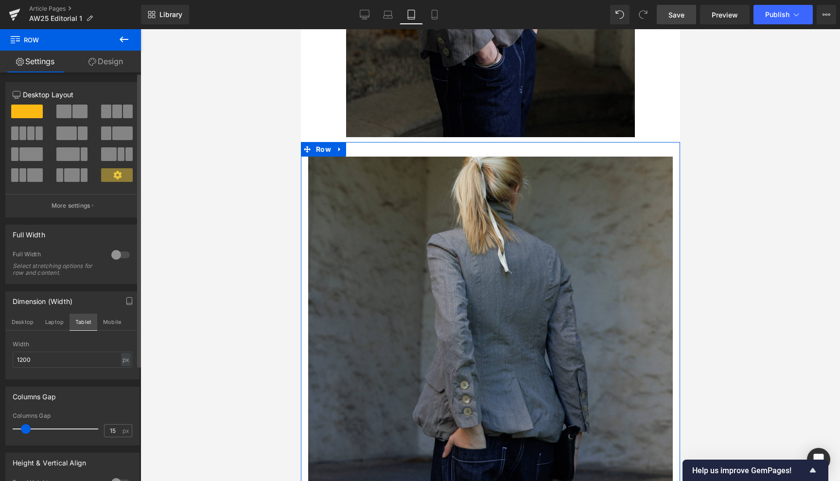
scroll to position [1470, 0]
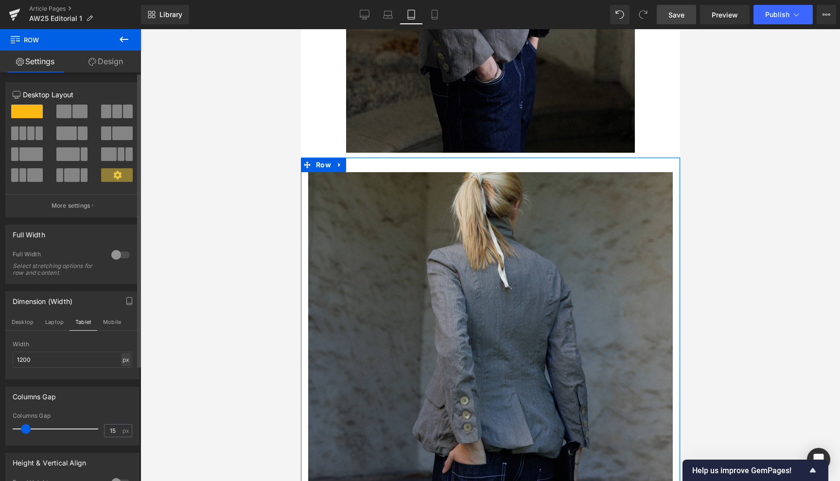
click at [122, 360] on div "px" at bounding box center [126, 359] width 10 height 13
click at [121, 371] on li "%" at bounding box center [126, 374] width 12 height 14
drag, startPoint x: 56, startPoint y: 358, endPoint x: 0, endPoint y: 354, distance: 56.5
click at [0, 354] on div "Dimension (Width) Desktop Laptop Tablet Mobile 100% Width 100 % % px" at bounding box center [72, 331] width 145 height 95
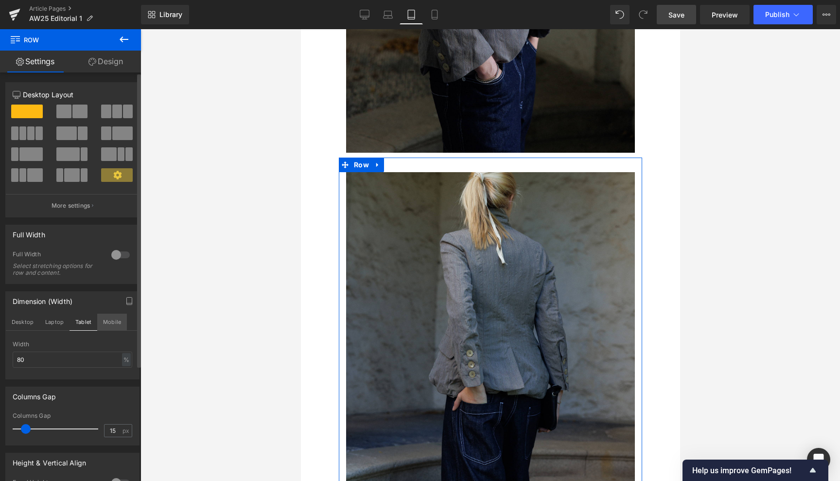
click at [113, 320] on button "Mobile" at bounding box center [112, 321] width 30 height 17
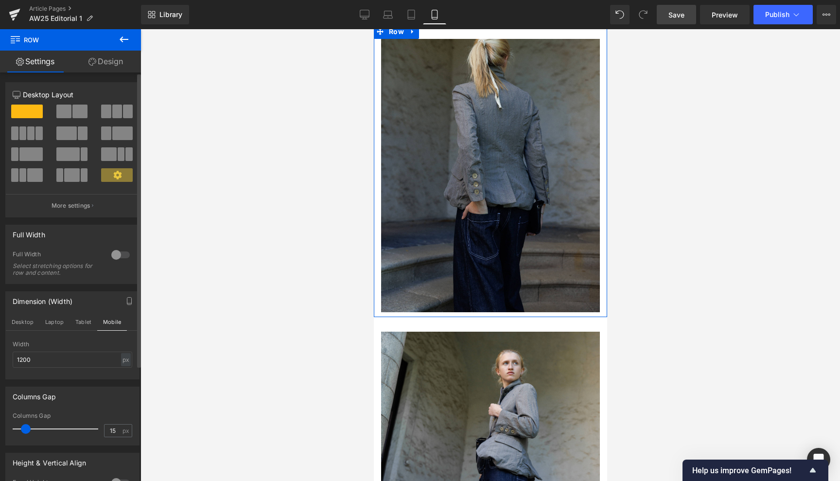
scroll to position [879, 0]
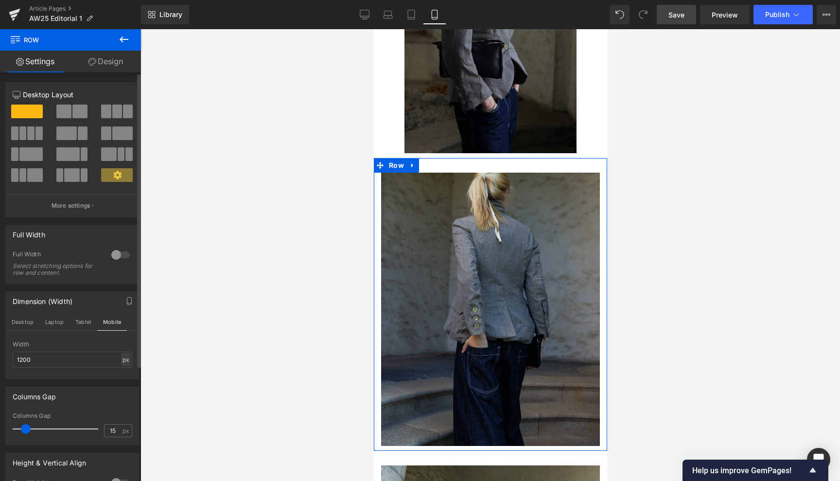
click at [121, 358] on div "px" at bounding box center [126, 359] width 10 height 13
click at [120, 374] on li "%" at bounding box center [126, 374] width 12 height 14
drag, startPoint x: 39, startPoint y: 358, endPoint x: 6, endPoint y: 358, distance: 33.1
click at [6, 358] on div "100% Width 100 % % px" at bounding box center [72, 360] width 133 height 38
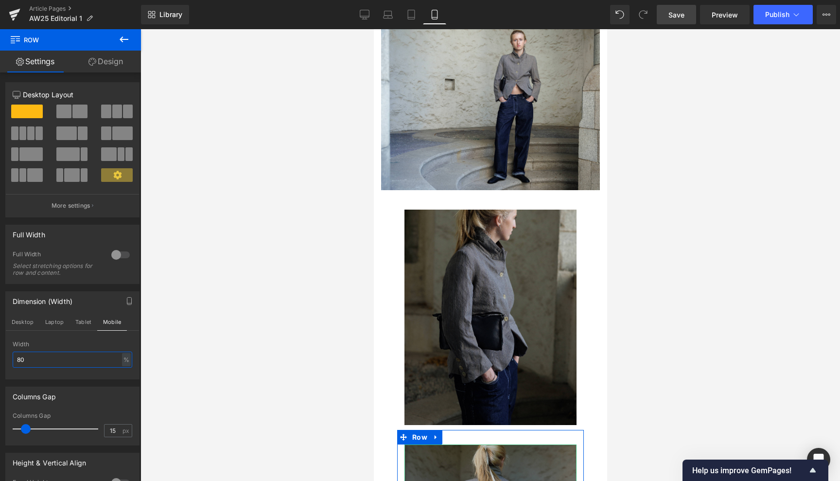
scroll to position [581, 0]
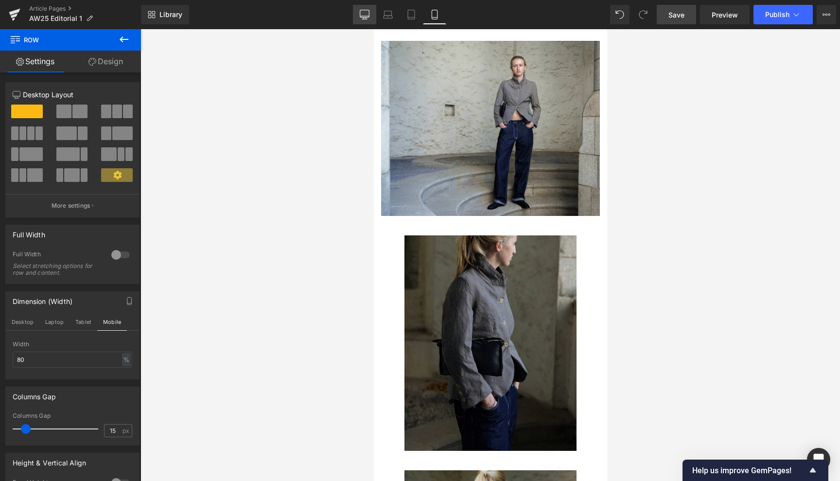
click at [365, 16] on icon at bounding box center [365, 15] width 10 height 10
type input "90"
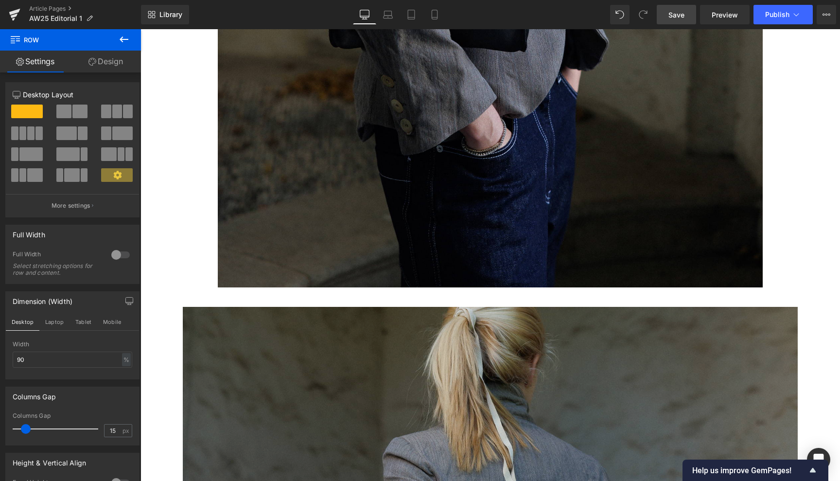
scroll to position [2587, 0]
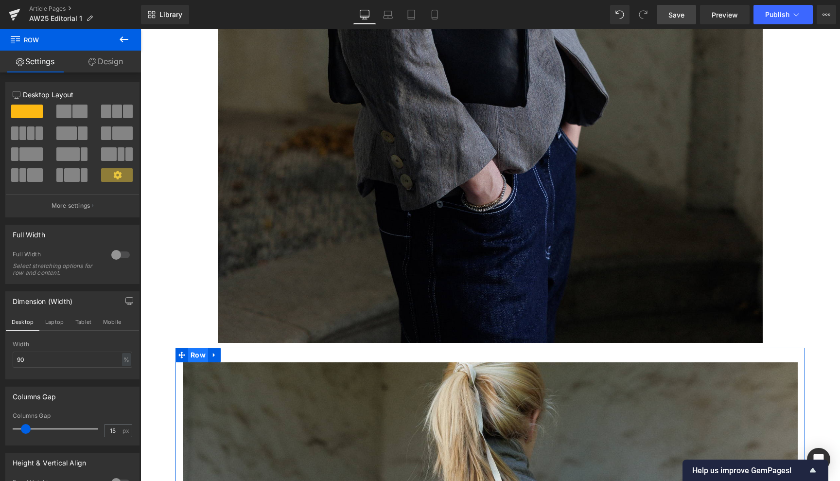
click at [195, 347] on span "Row" at bounding box center [198, 354] width 20 height 15
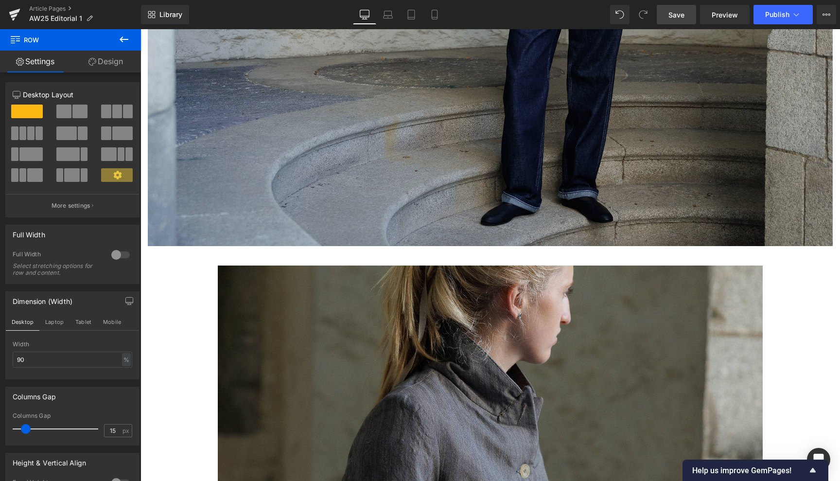
scroll to position [1965, 0]
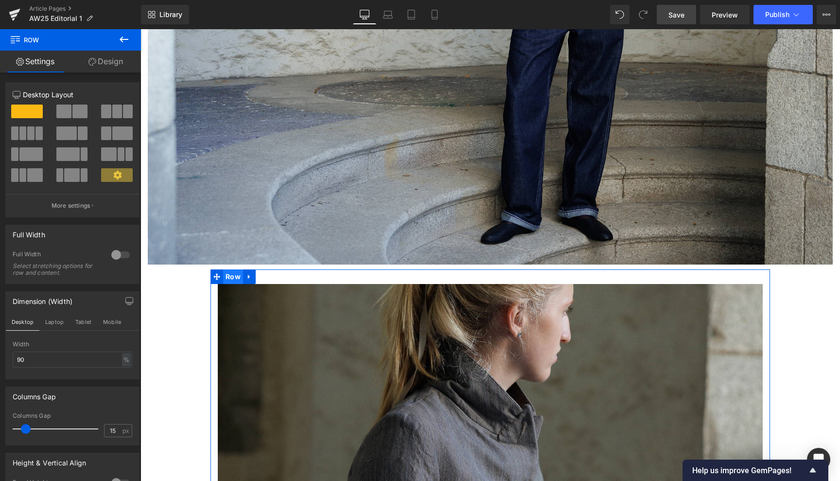
click at [232, 269] on span "Row" at bounding box center [233, 276] width 20 height 15
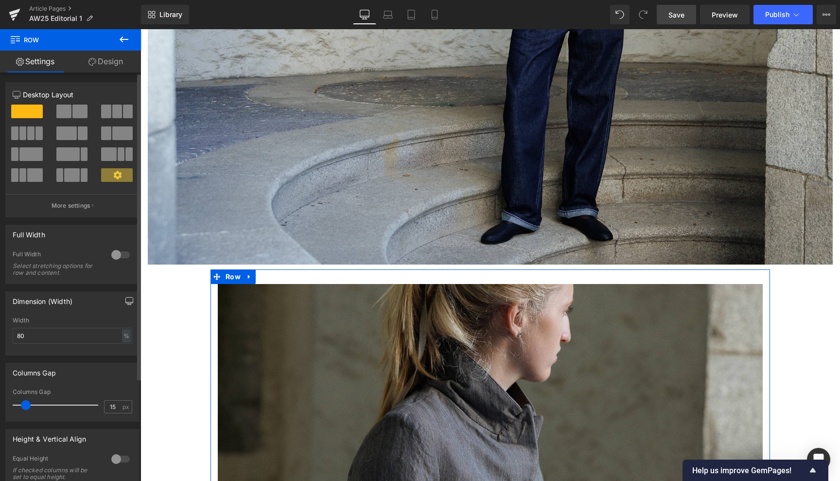
click at [129, 298] on button "button" at bounding box center [129, 301] width 16 height 18
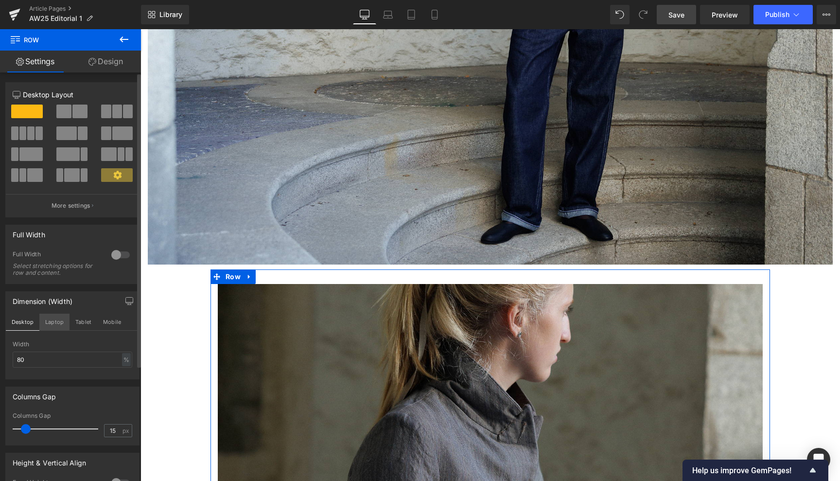
click at [47, 324] on button "Laptop" at bounding box center [54, 321] width 30 height 17
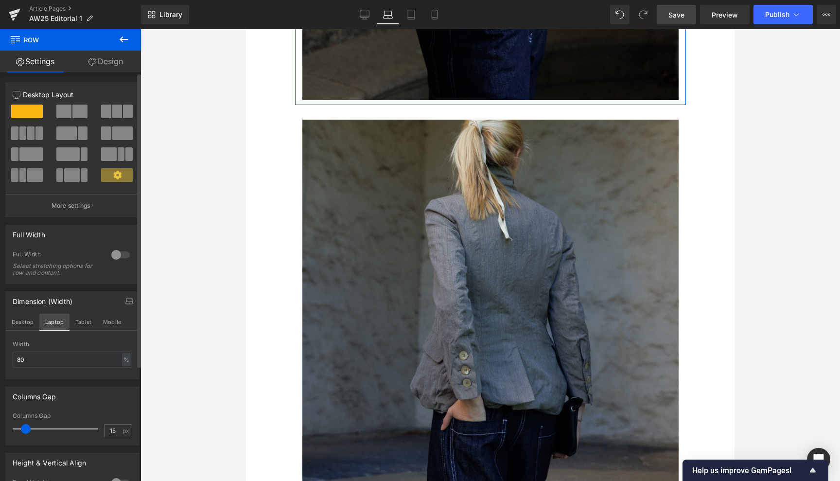
scroll to position [1311, 0]
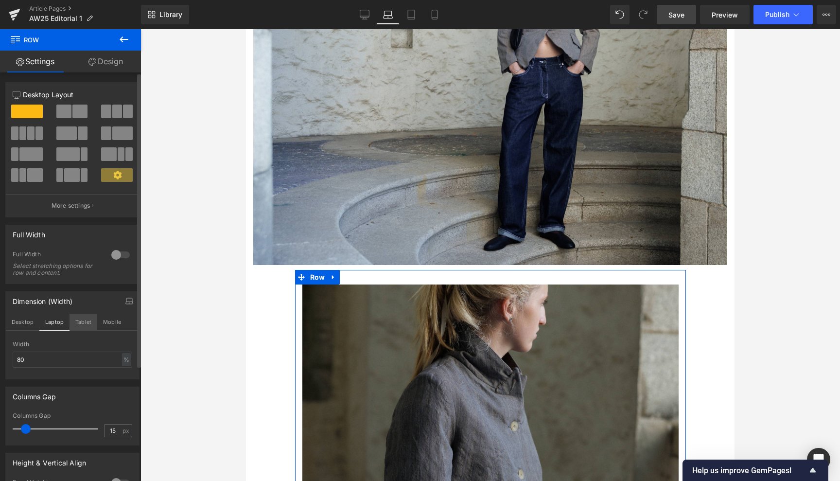
click at [76, 317] on button "Tablet" at bounding box center [83, 321] width 28 height 17
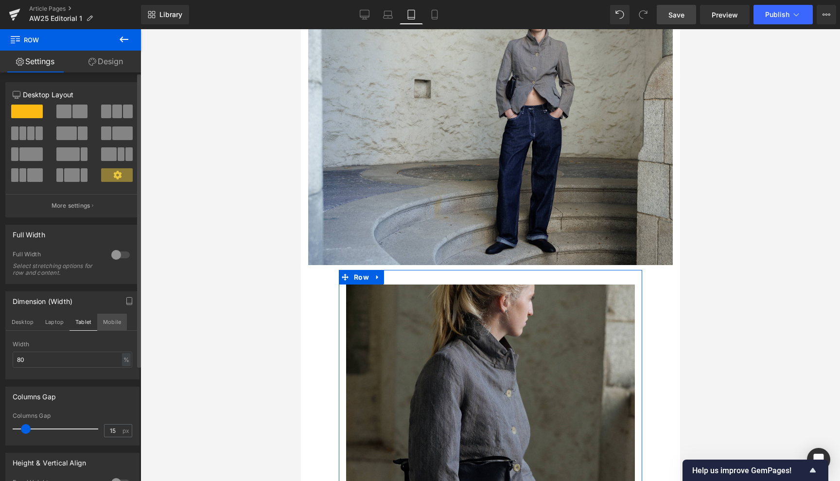
click at [106, 322] on button "Mobile" at bounding box center [112, 321] width 30 height 17
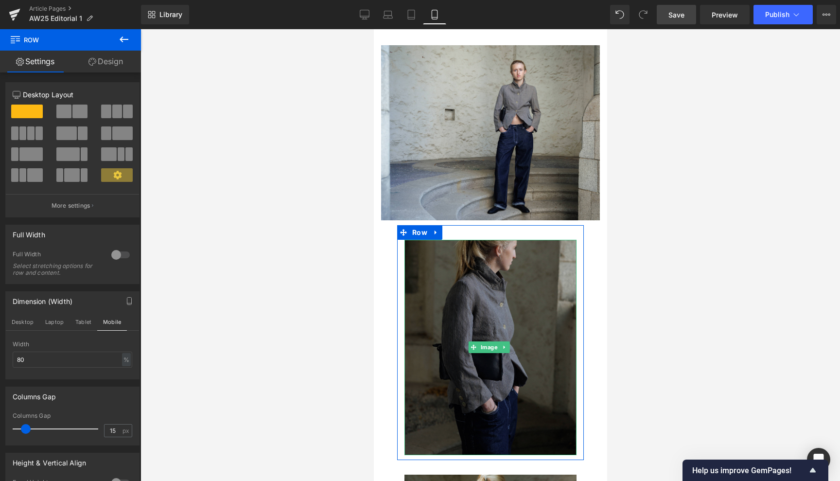
scroll to position [638, 0]
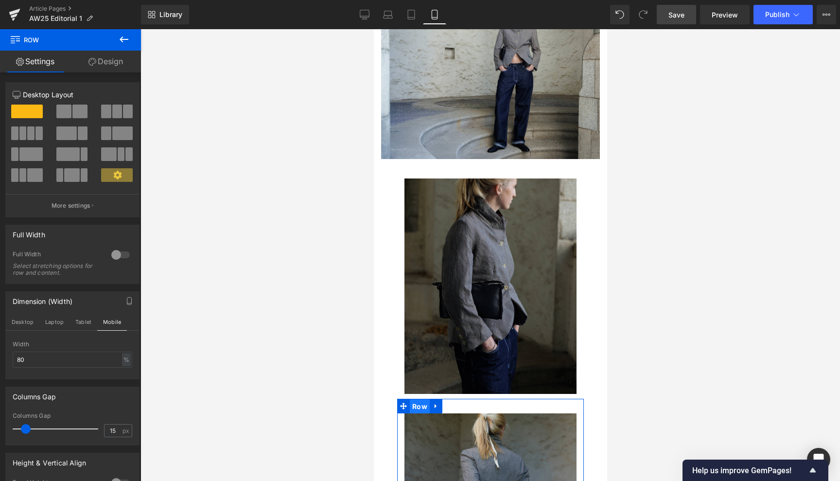
click at [421, 399] on span "Row" at bounding box center [419, 406] width 20 height 15
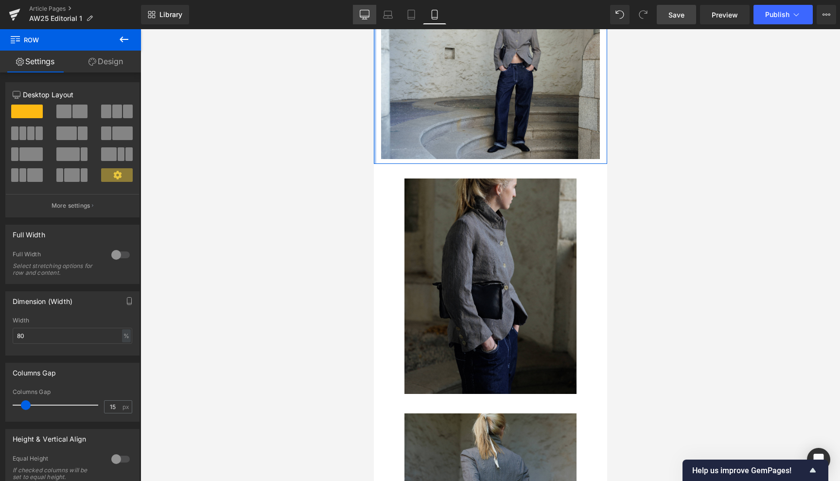
click at [364, 11] on icon at bounding box center [365, 15] width 10 height 10
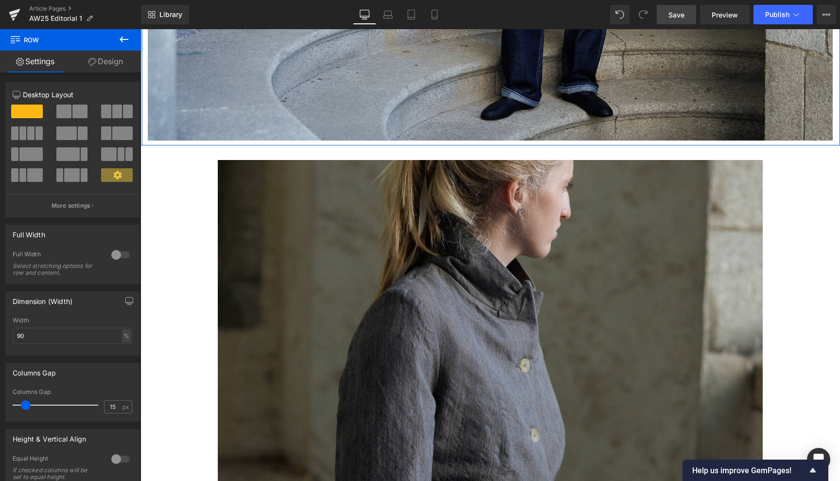
scroll to position [2536, 0]
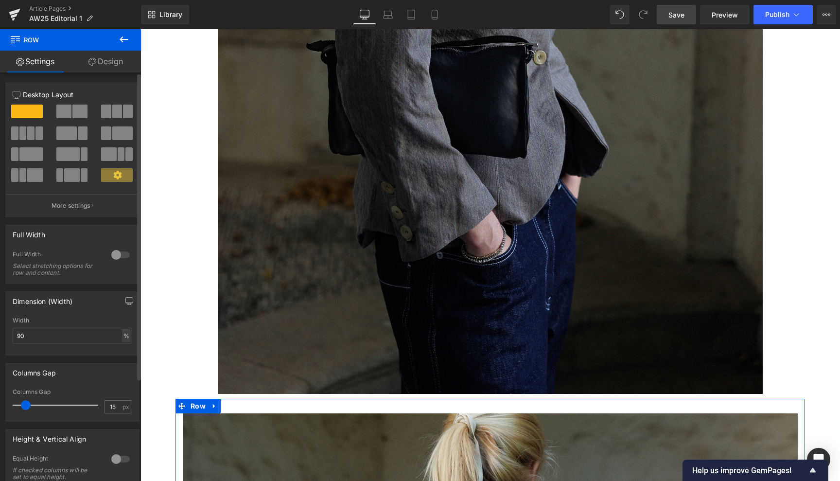
click at [125, 334] on div "%" at bounding box center [126, 335] width 9 height 13
click at [126, 297] on icon "button" at bounding box center [129, 300] width 7 height 6
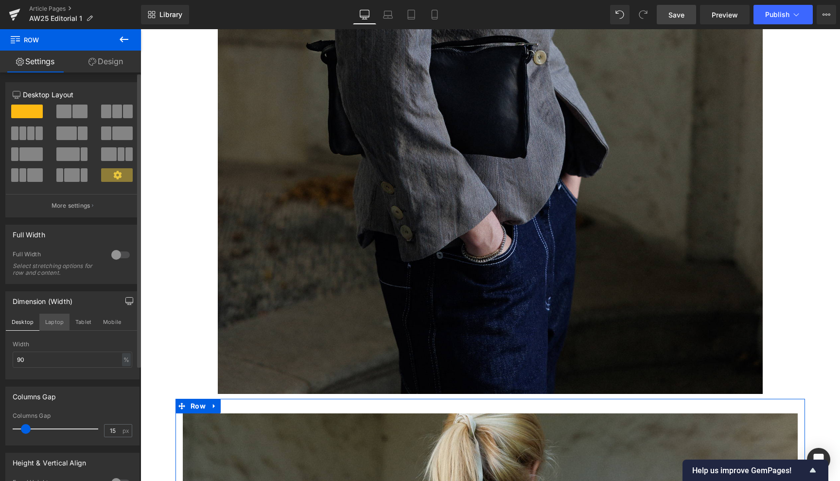
click at [53, 318] on button "Laptop" at bounding box center [54, 321] width 30 height 17
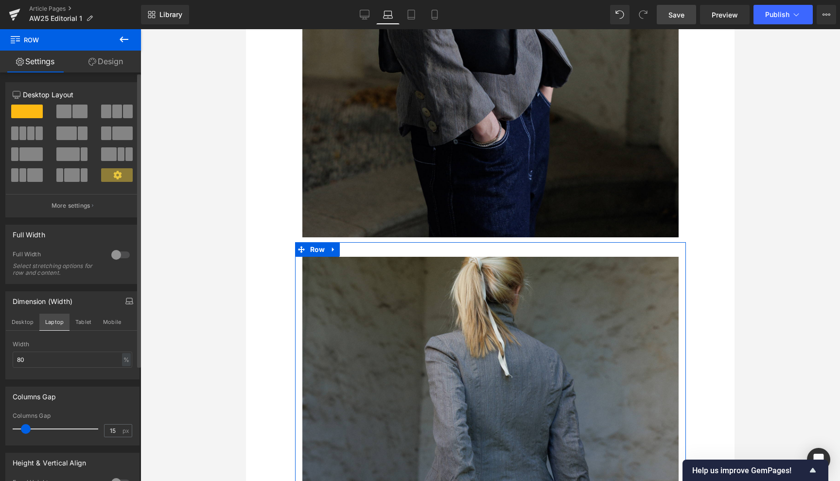
scroll to position [1671, 0]
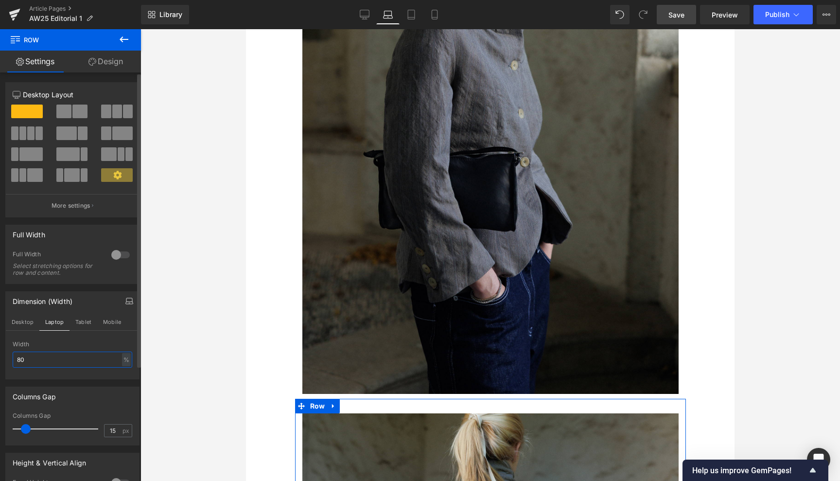
click at [22, 358] on input "80" at bounding box center [73, 359] width 120 height 16
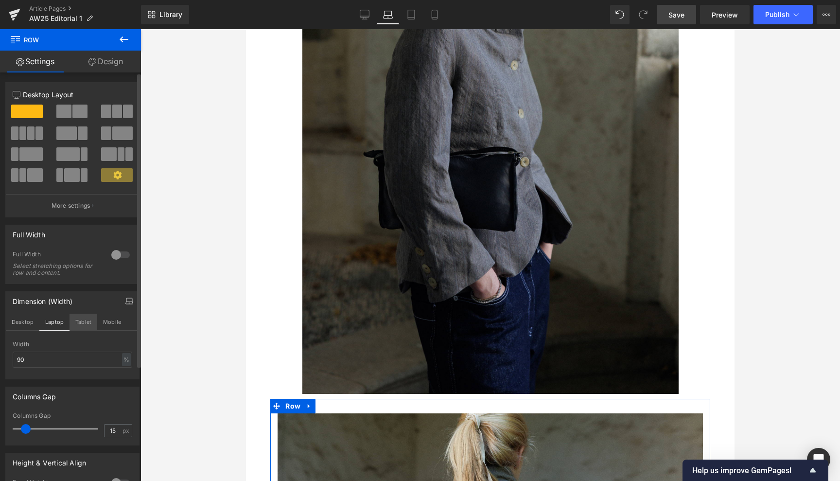
click at [80, 320] on button "Tablet" at bounding box center [83, 321] width 28 height 17
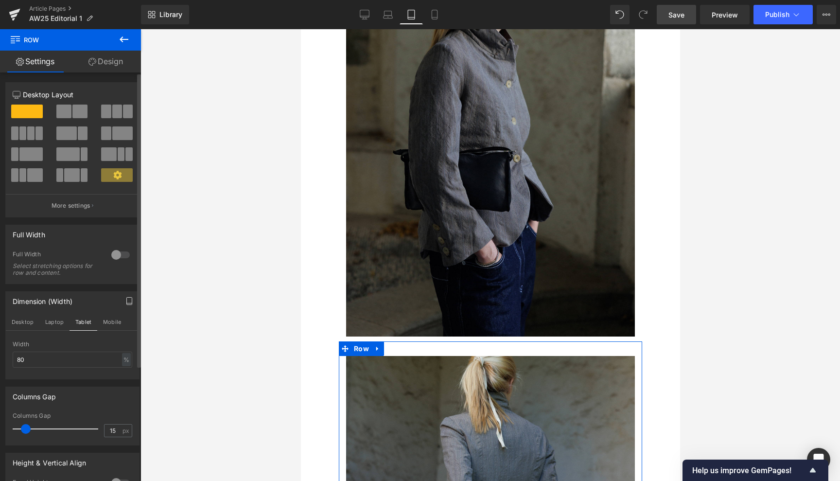
scroll to position [1228, 0]
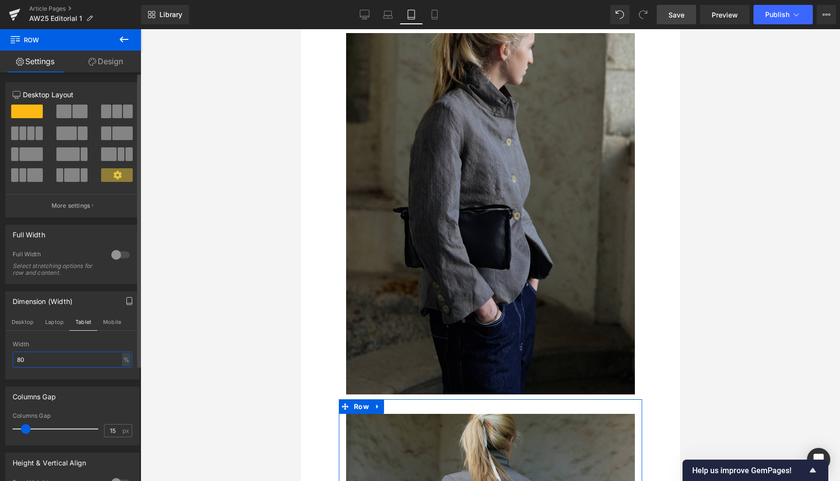
click at [19, 357] on input "80" at bounding box center [73, 359] width 120 height 16
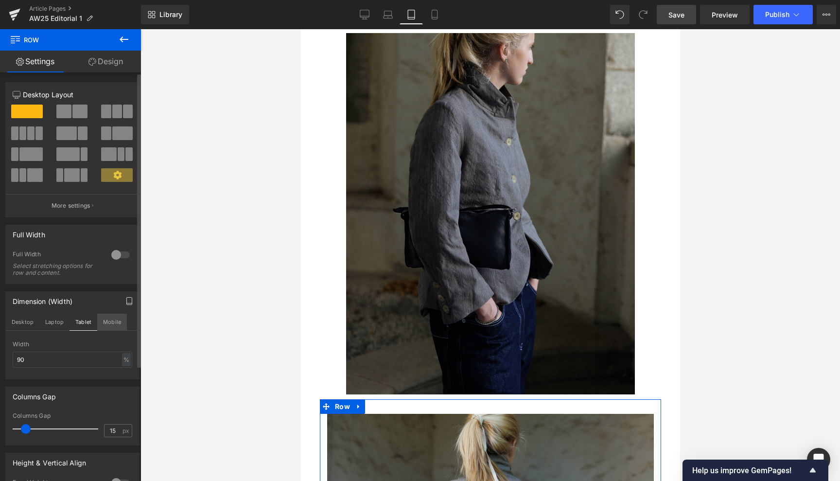
click at [110, 317] on button "Mobile" at bounding box center [112, 321] width 30 height 17
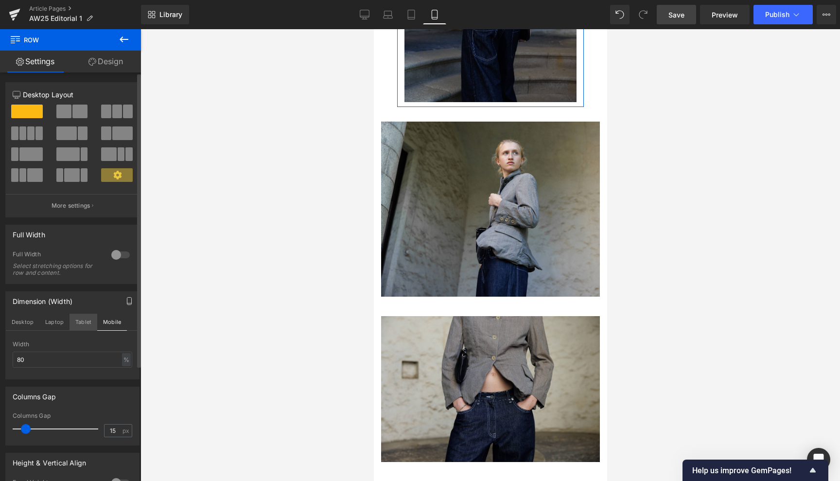
scroll to position [637, 0]
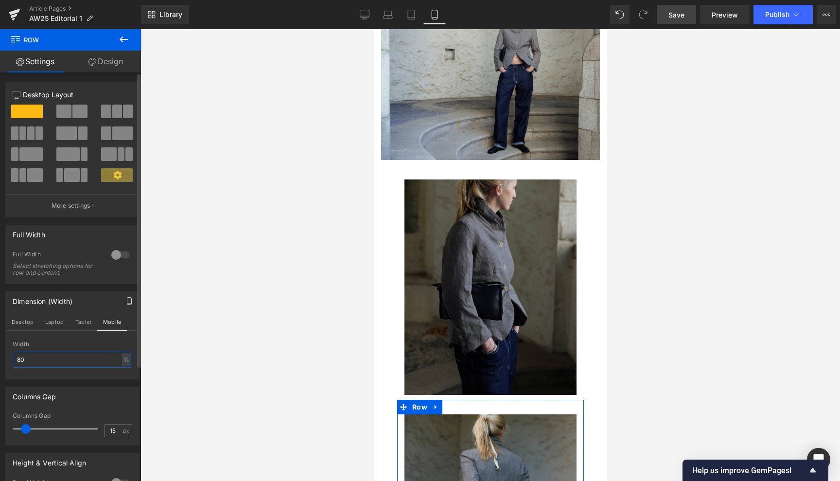
click at [22, 357] on input "80" at bounding box center [73, 359] width 120 height 16
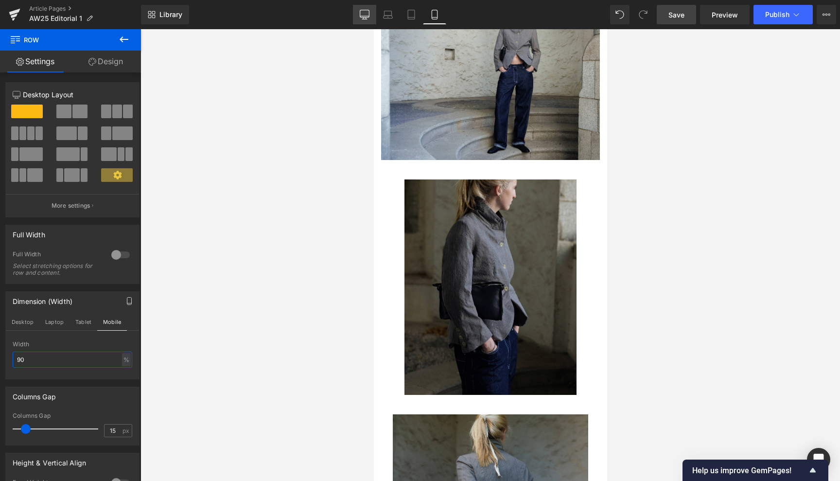
type input "90"
click at [362, 13] on icon at bounding box center [365, 15] width 10 height 10
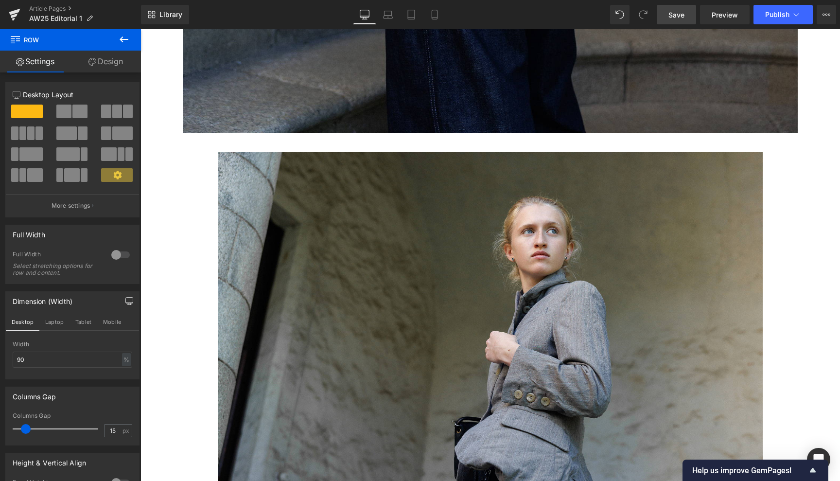
scroll to position [3583, 0]
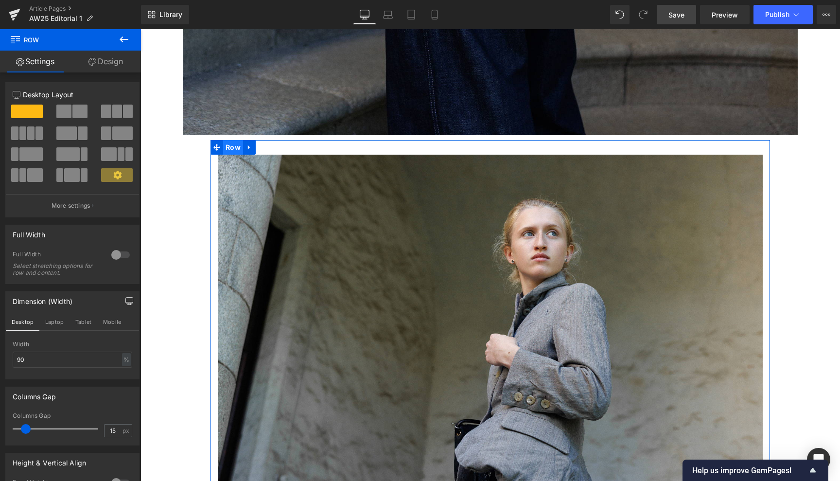
click at [235, 140] on span "Row" at bounding box center [233, 147] width 20 height 15
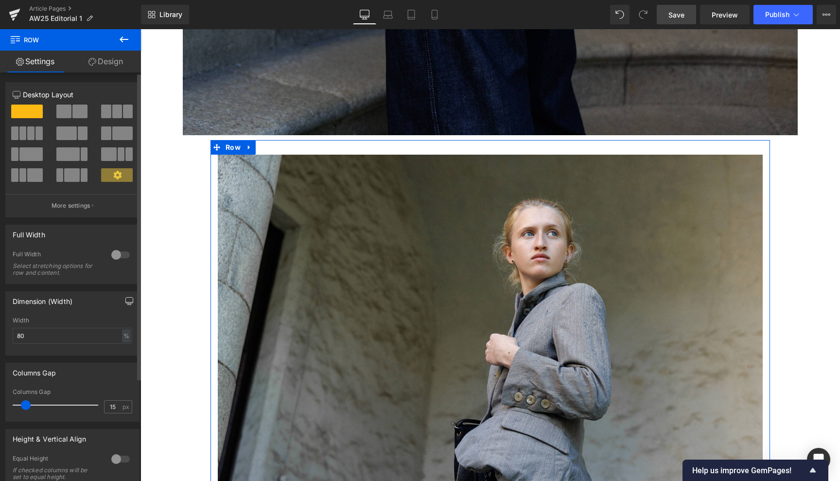
click at [125, 297] on icon "button" at bounding box center [129, 301] width 8 height 8
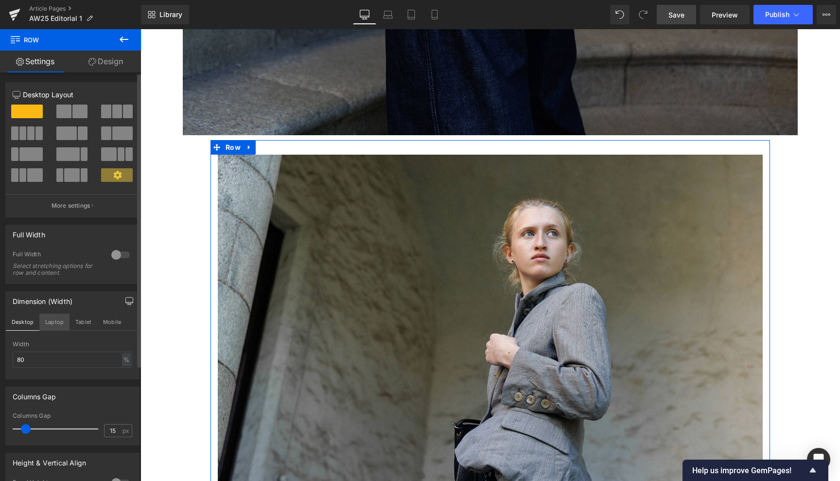
click at [50, 320] on button "Laptop" at bounding box center [54, 321] width 30 height 17
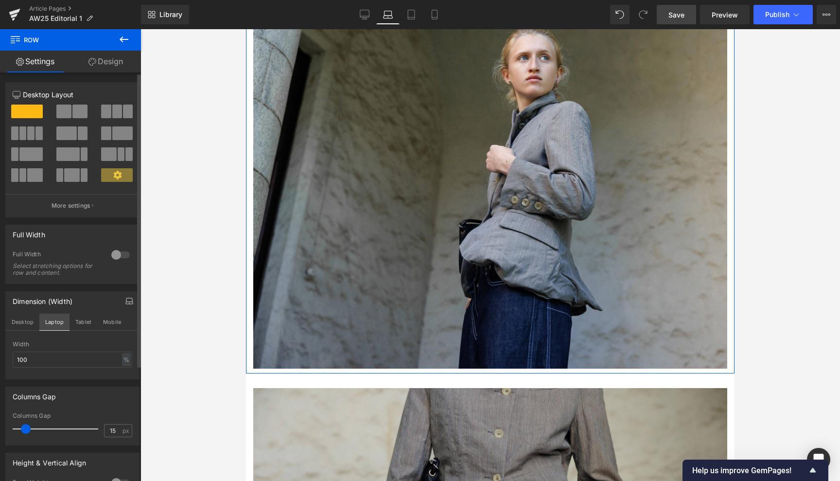
scroll to position [2480, 0]
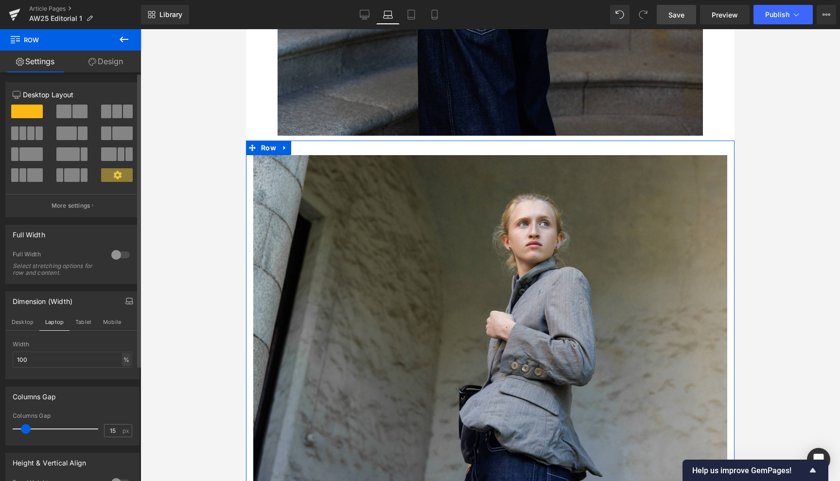
click at [122, 359] on div "%" at bounding box center [126, 359] width 9 height 13
drag, startPoint x: 44, startPoint y: 360, endPoint x: 3, endPoint y: 359, distance: 40.3
click at [3, 359] on div "Dimension (Width) Desktop Laptop Tablet Mobile 100% Width 100 % % px" at bounding box center [72, 331] width 145 height 95
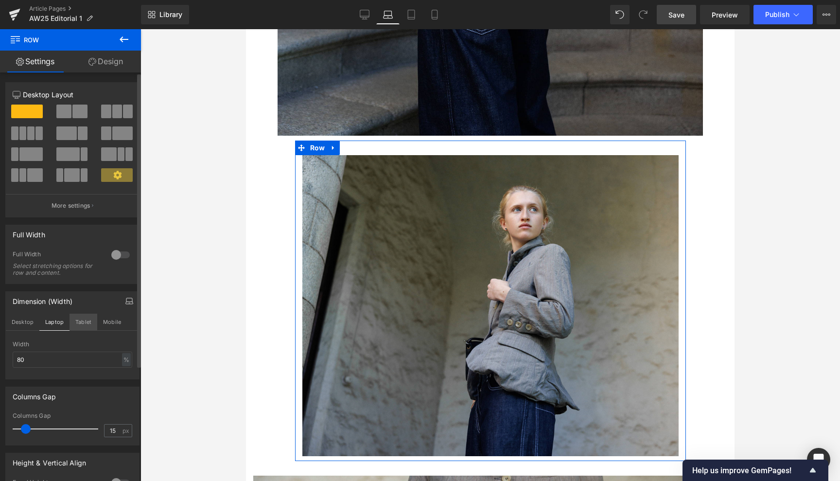
click at [82, 321] on button "Tablet" at bounding box center [83, 321] width 28 height 17
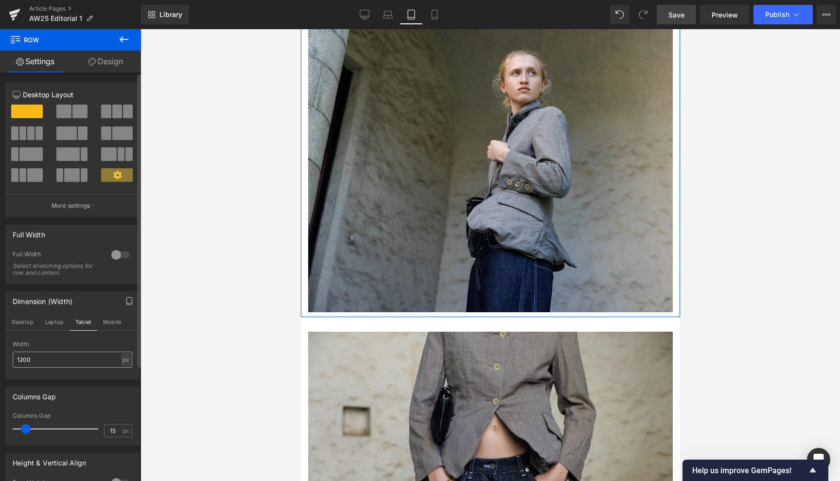
scroll to position [1914, 0]
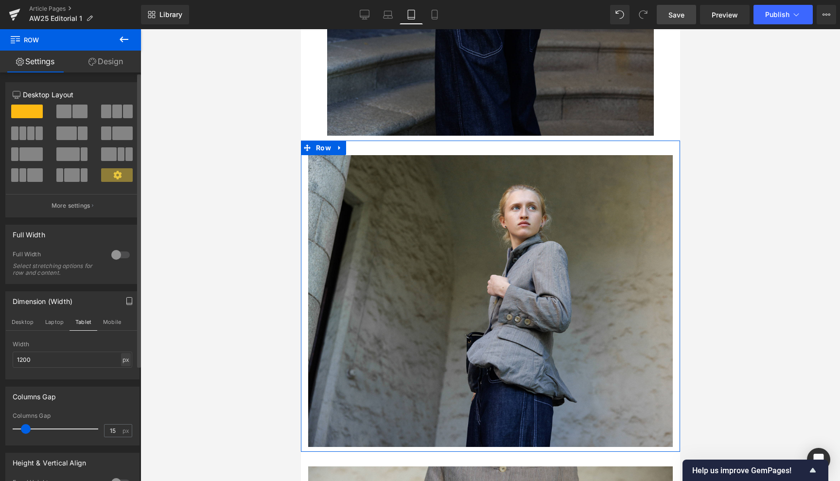
click at [123, 361] on div "px" at bounding box center [126, 359] width 10 height 13
click at [120, 370] on li "%" at bounding box center [126, 374] width 12 height 14
drag, startPoint x: 47, startPoint y: 360, endPoint x: 2, endPoint y: 358, distance: 44.3
click at [2, 358] on div "Dimension (Width) Desktop Laptop Tablet Mobile 100% Width 100 % % px" at bounding box center [72, 331] width 145 height 95
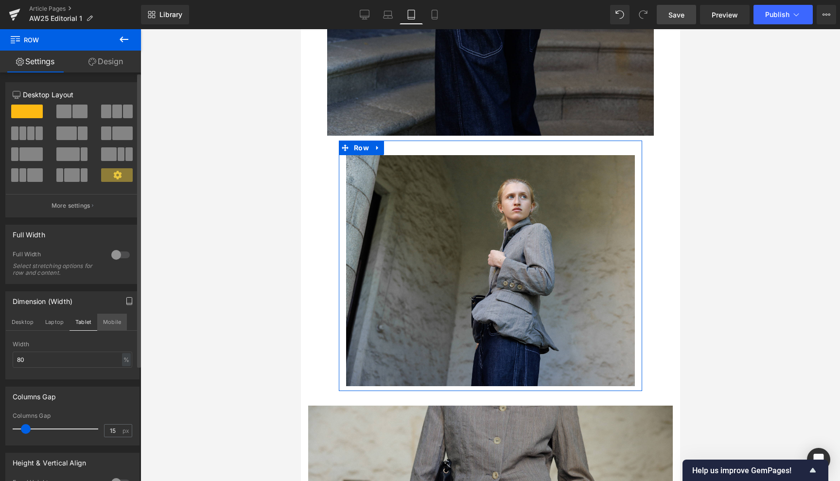
click at [109, 318] on button "Mobile" at bounding box center [112, 321] width 30 height 17
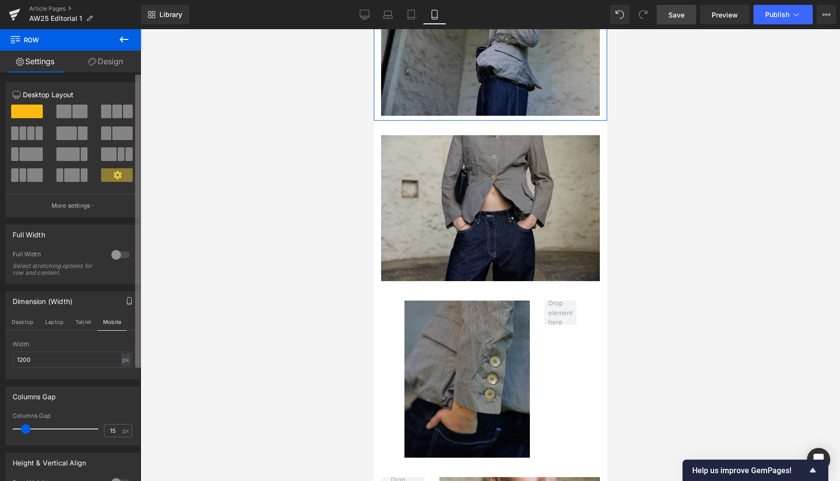
scroll to position [1160, 0]
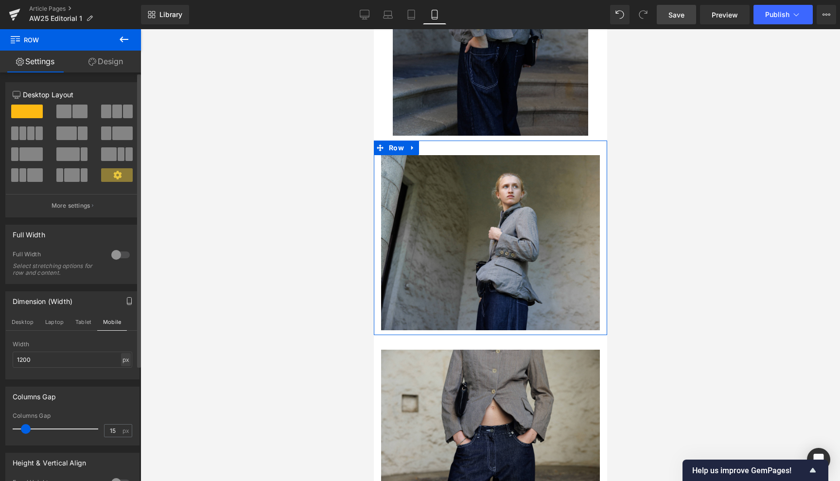
click at [124, 362] on div "px" at bounding box center [126, 359] width 10 height 13
click at [120, 372] on li "%" at bounding box center [126, 374] width 12 height 14
drag, startPoint x: 42, startPoint y: 360, endPoint x: 5, endPoint y: 359, distance: 36.5
click at [5, 359] on div "Dimension (Width) Desktop Laptop Tablet Mobile 100% Width 100 % % px" at bounding box center [72, 335] width 134 height 88
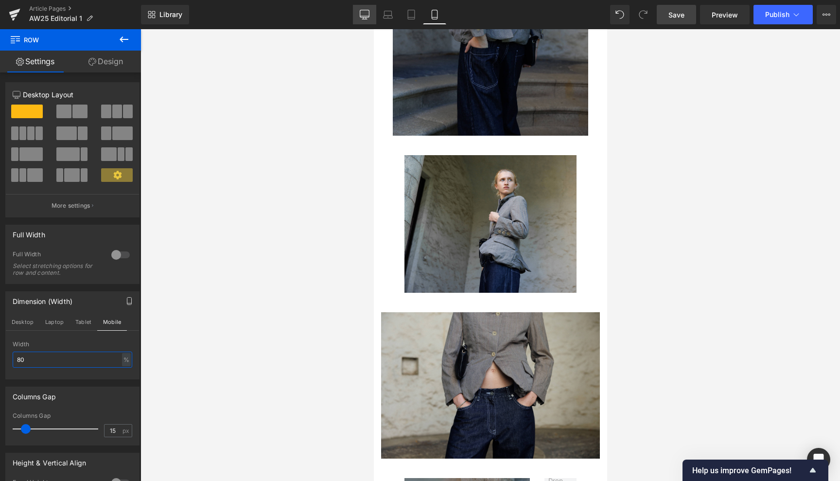
type input "80"
click at [366, 14] on icon at bounding box center [365, 15] width 10 height 10
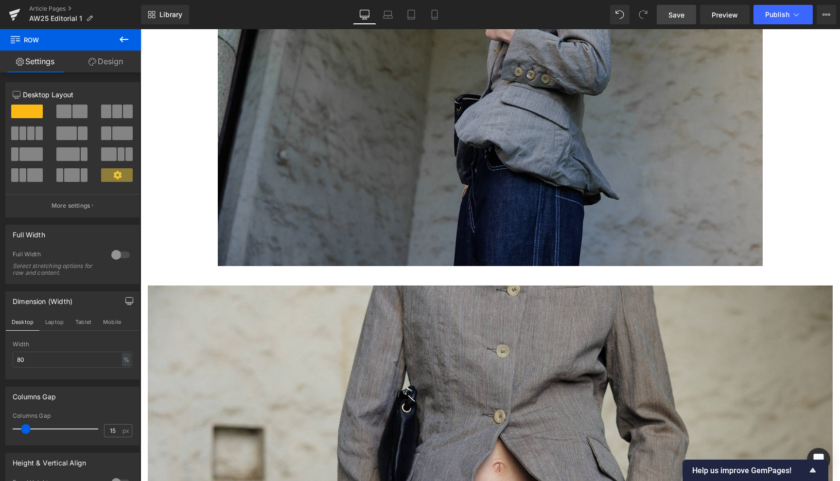
scroll to position [3906, 0]
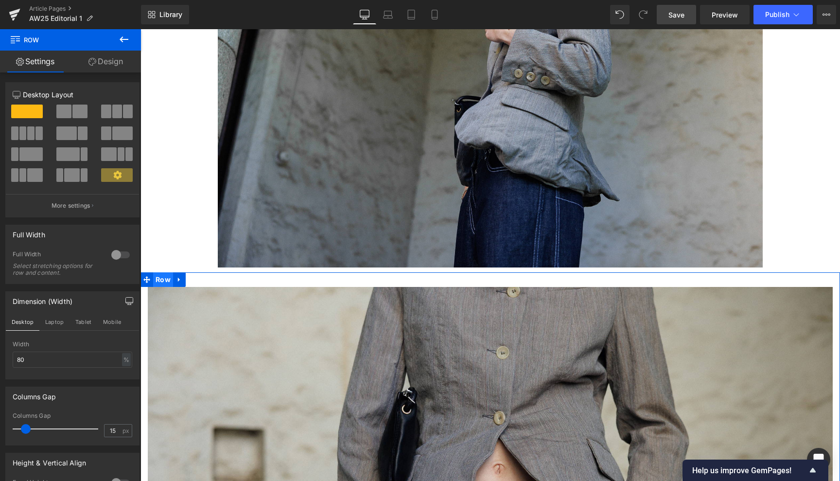
click at [164, 272] on span "Row" at bounding box center [163, 279] width 20 height 15
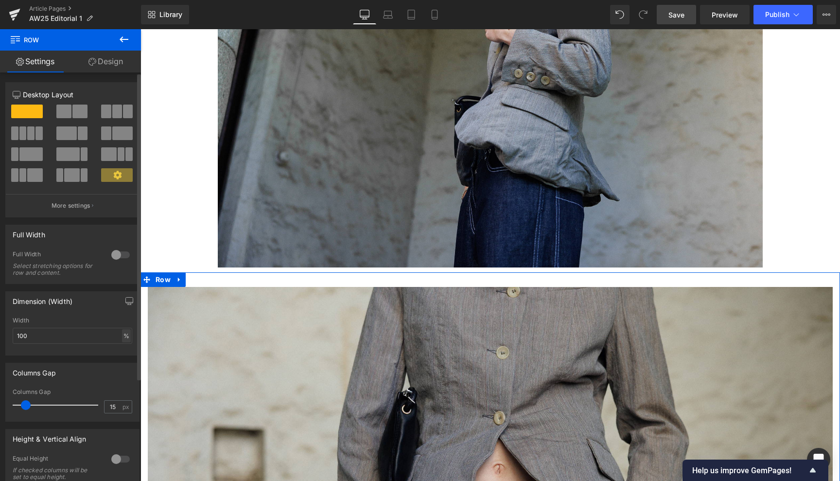
click at [122, 334] on div "%" at bounding box center [126, 335] width 9 height 13
click at [126, 297] on icon "button" at bounding box center [129, 300] width 7 height 6
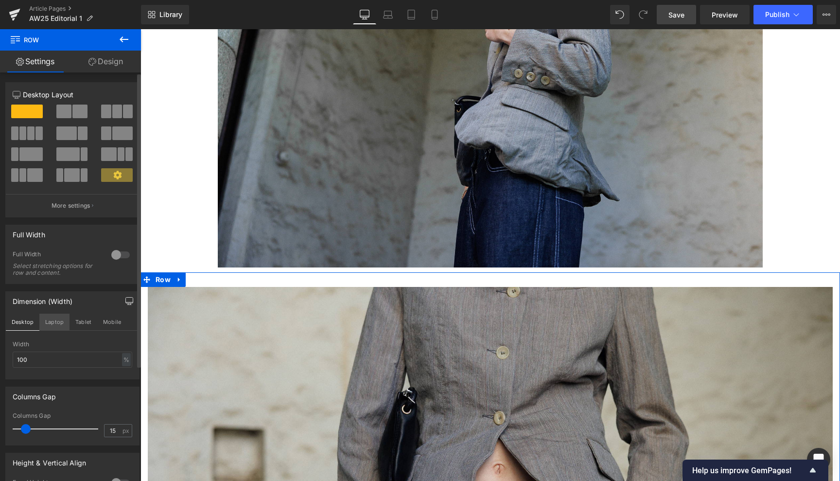
click at [49, 320] on button "Laptop" at bounding box center [54, 321] width 30 height 17
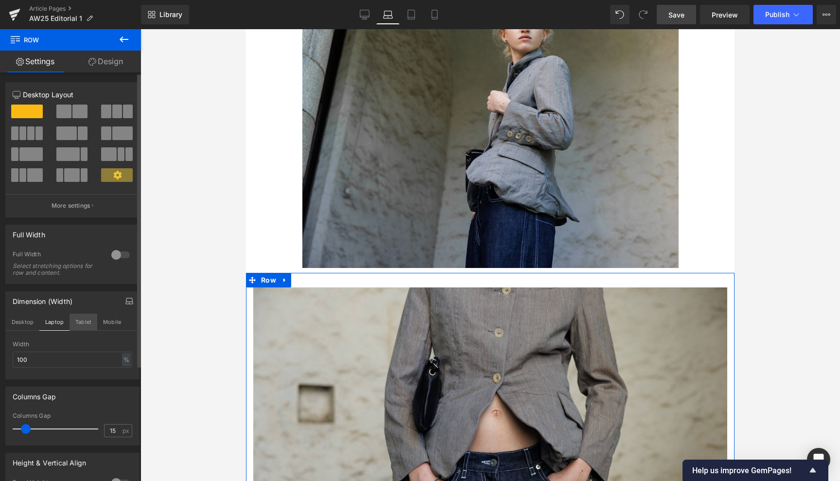
click at [81, 319] on button "Tablet" at bounding box center [83, 321] width 28 height 17
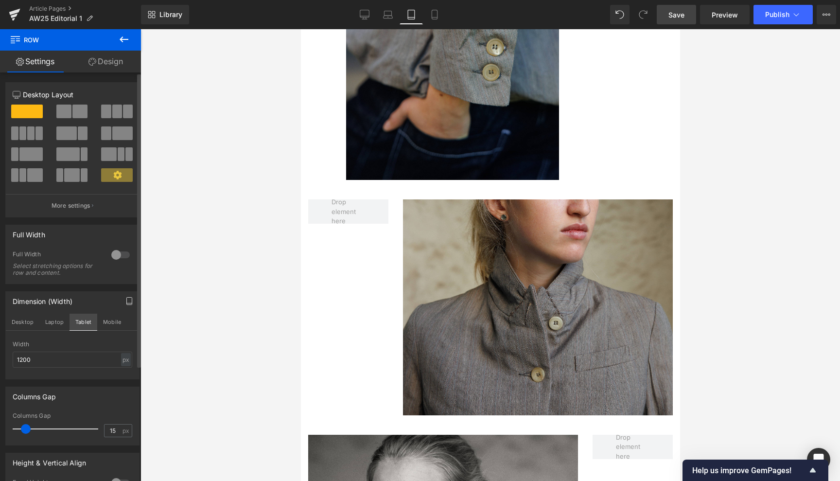
scroll to position [2032, 0]
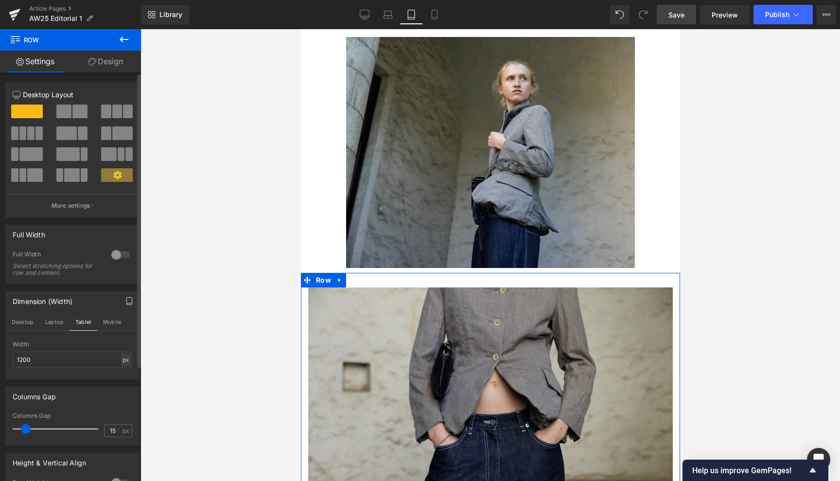
click at [121, 357] on div "px" at bounding box center [126, 359] width 10 height 13
click at [121, 373] on li "%" at bounding box center [126, 374] width 12 height 14
click at [112, 317] on button "Mobile" at bounding box center [112, 321] width 30 height 17
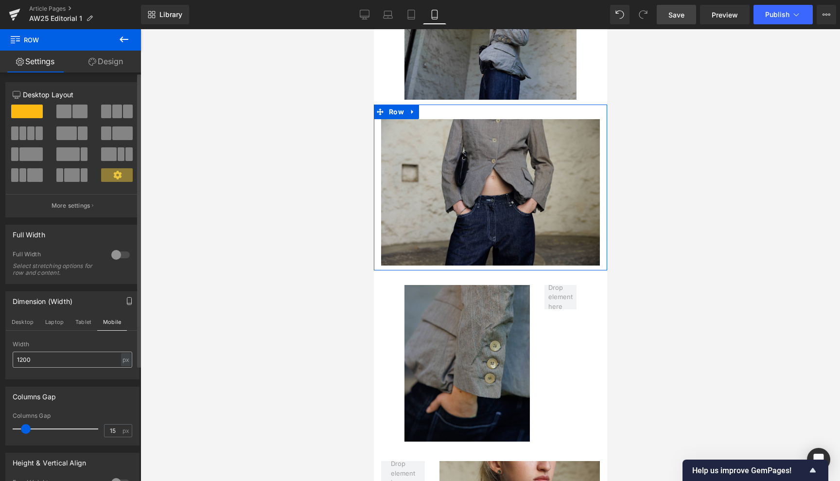
scroll to position [1184, 0]
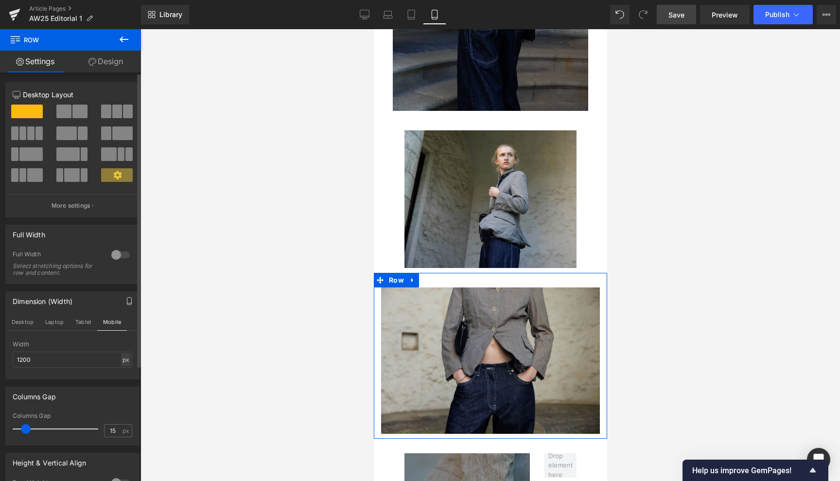
click at [121, 359] on div "px" at bounding box center [126, 359] width 10 height 13
click at [121, 371] on li "%" at bounding box center [126, 374] width 12 height 14
type input "100"
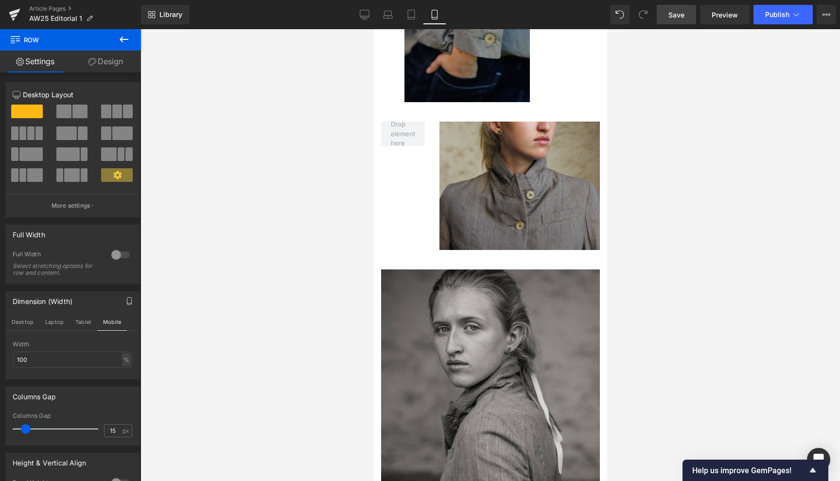
scroll to position [1689, 0]
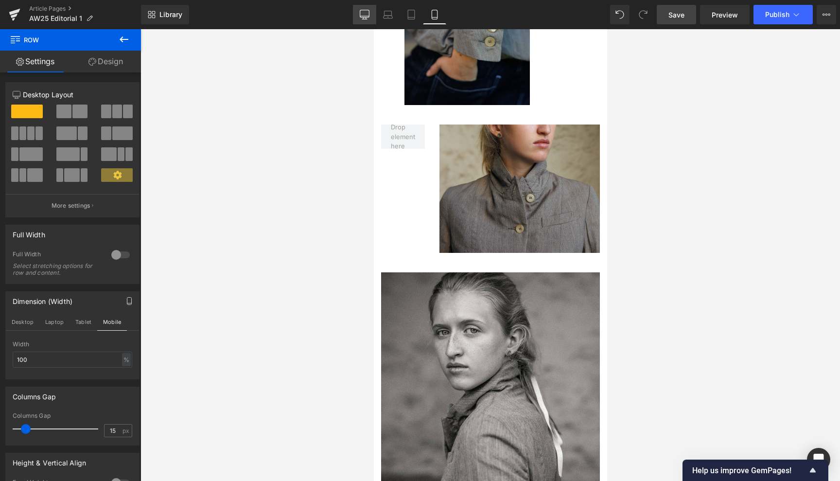
click at [368, 15] on icon at bounding box center [365, 15] width 10 height 10
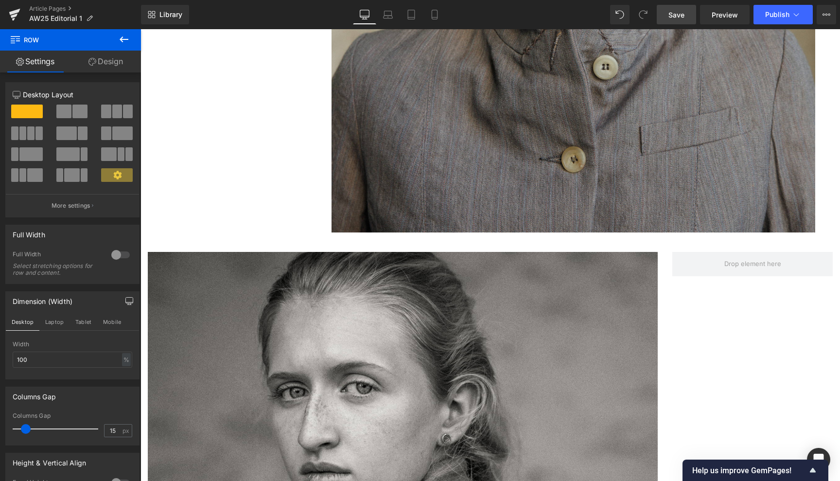
scroll to position [5442, 0]
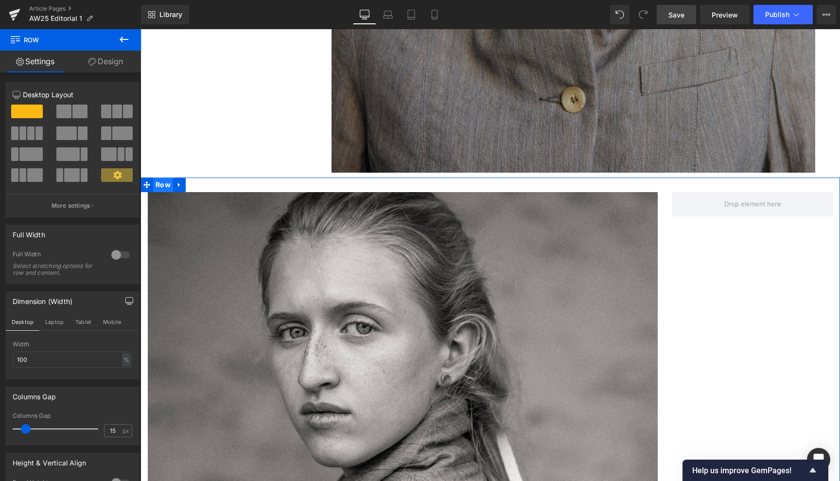
click at [162, 177] on span "Row" at bounding box center [163, 184] width 20 height 15
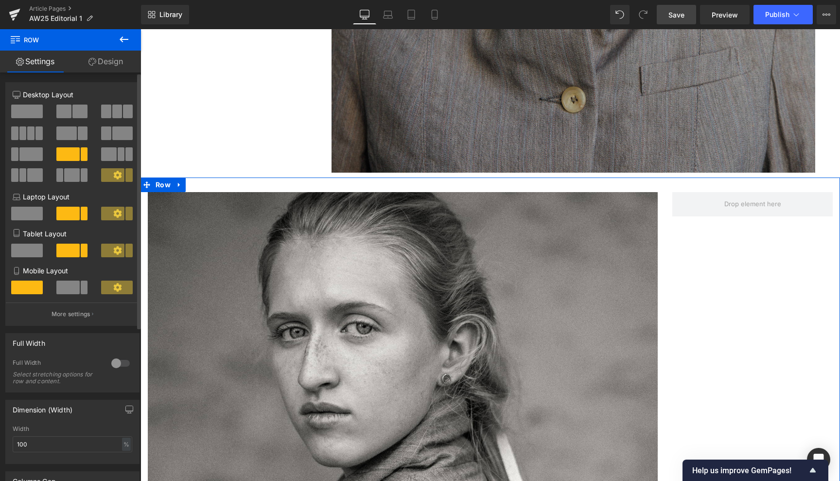
click at [67, 290] on span at bounding box center [67, 287] width 23 height 14
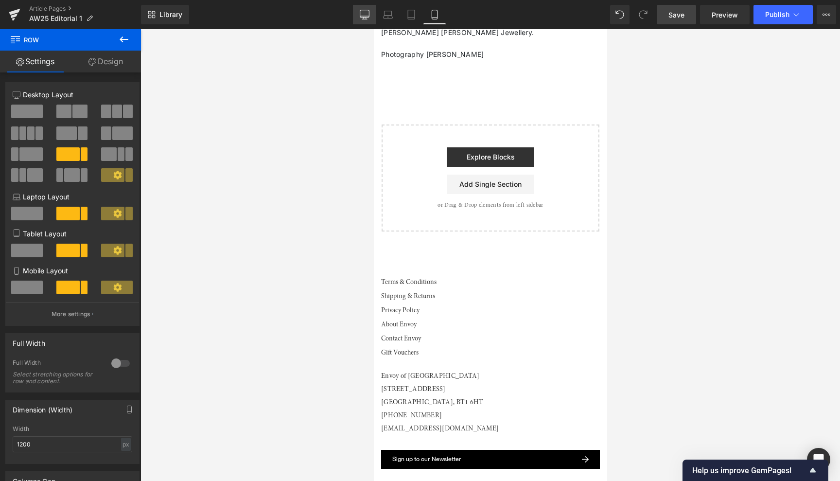
click at [366, 11] on icon at bounding box center [365, 15] width 10 height 10
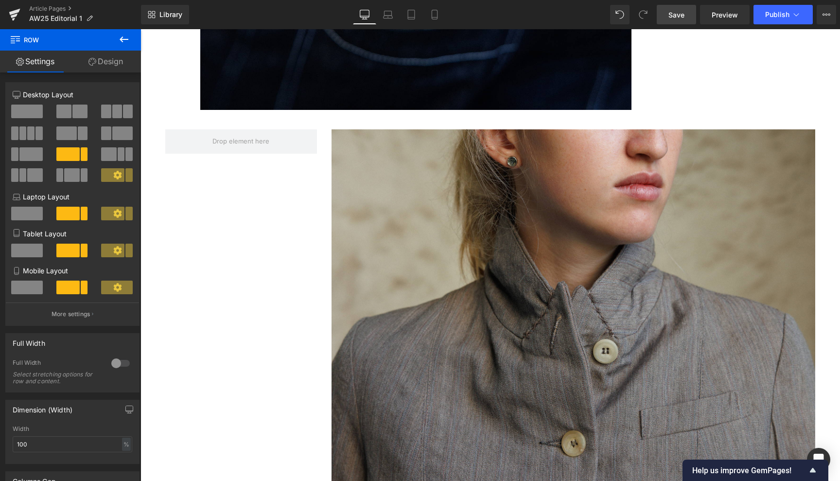
scroll to position [5407, 0]
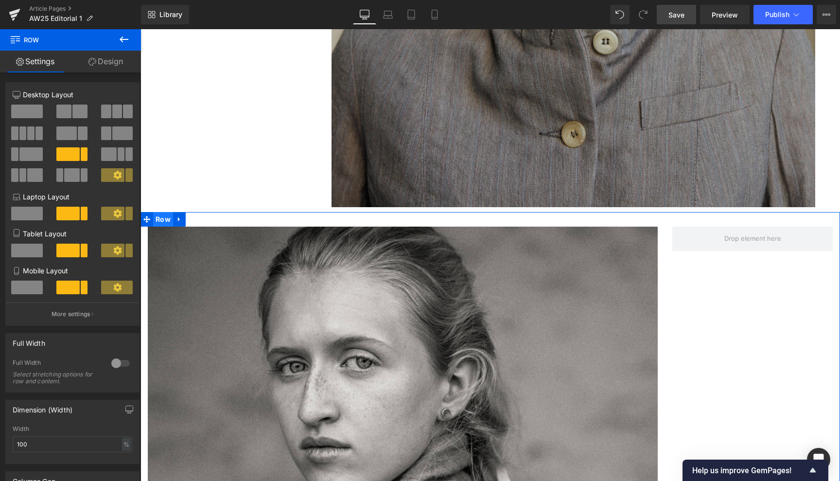
click at [166, 212] on span "Row" at bounding box center [163, 219] width 20 height 15
click at [123, 404] on button "button" at bounding box center [129, 409] width 16 height 18
click at [48, 431] on button "Laptop" at bounding box center [54, 430] width 30 height 17
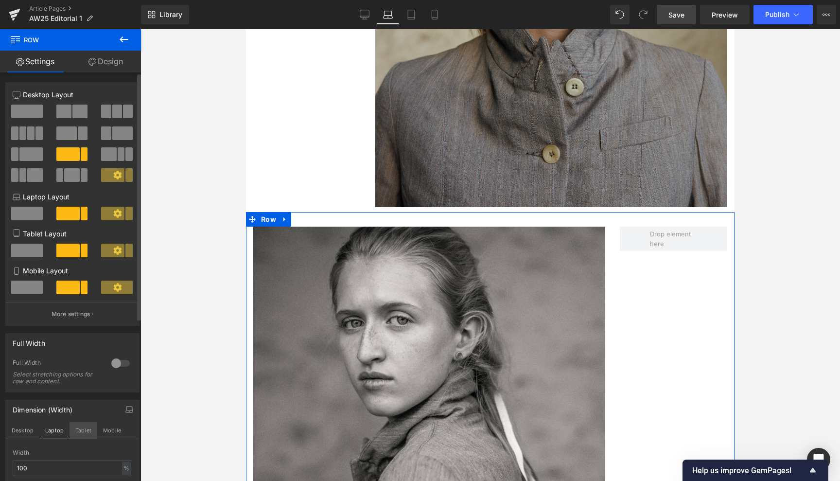
click at [88, 428] on button "Tablet" at bounding box center [83, 430] width 28 height 17
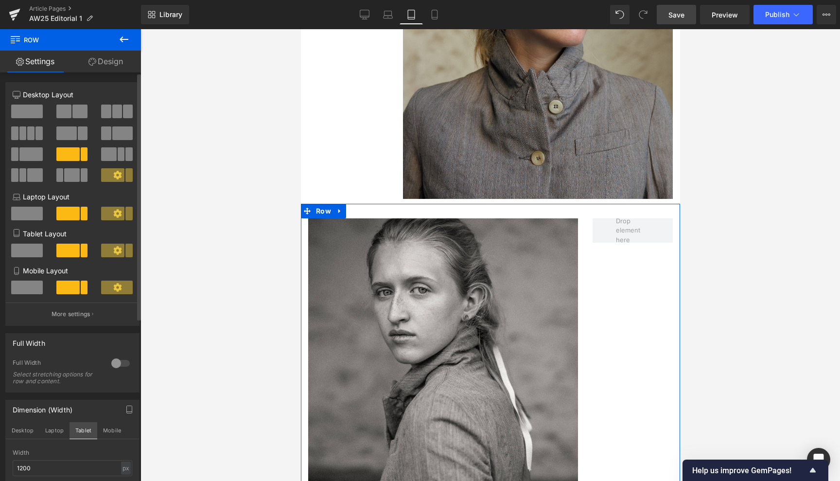
scroll to position [2876, 0]
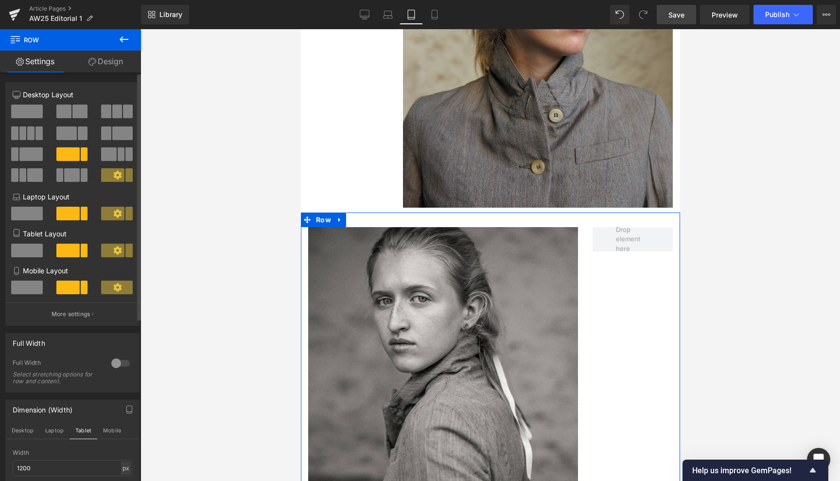
click at [125, 463] on div "px" at bounding box center [126, 467] width 10 height 13
click at [124, 463] on div "px" at bounding box center [126, 467] width 10 height 13
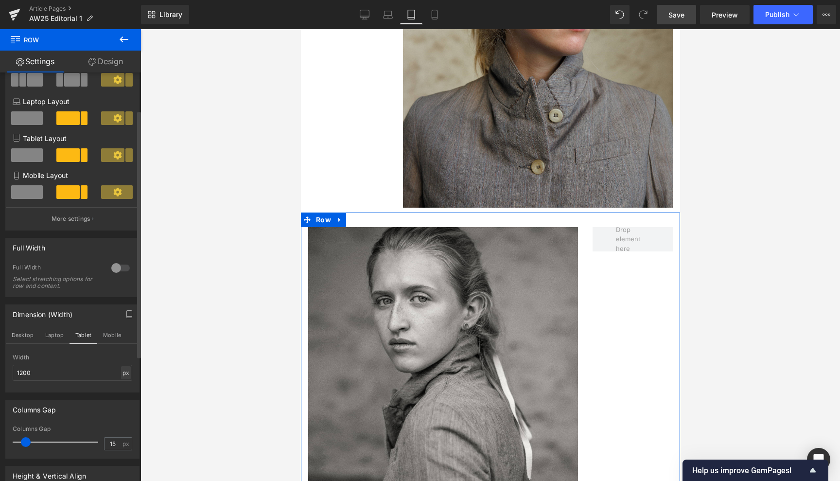
scroll to position [106, 0]
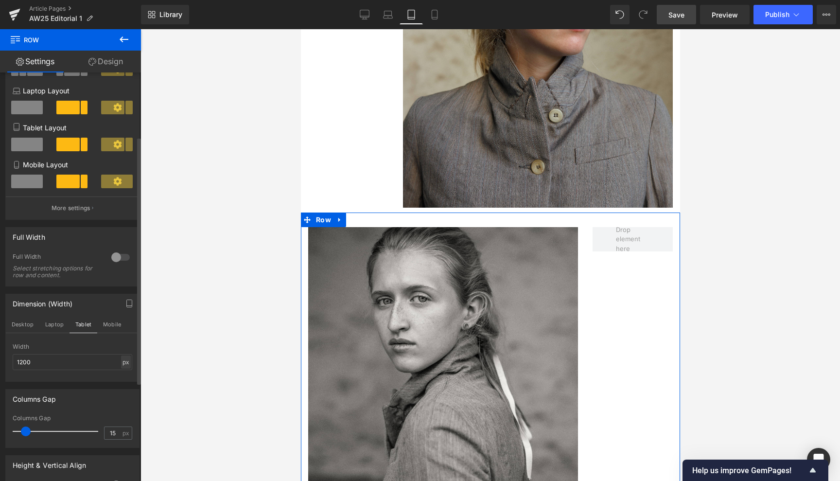
click at [122, 364] on div "px" at bounding box center [126, 361] width 10 height 13
click at [120, 375] on li "%" at bounding box center [126, 377] width 12 height 14
click at [110, 325] on button "Mobile" at bounding box center [112, 324] width 30 height 17
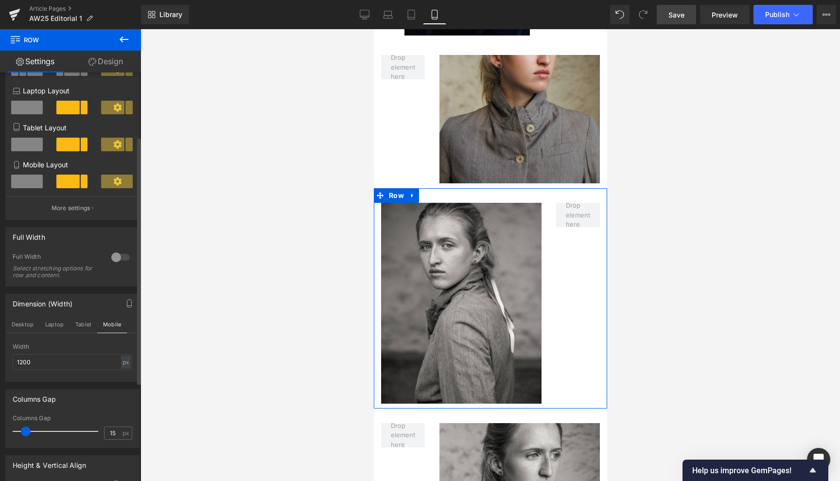
scroll to position [1734, 0]
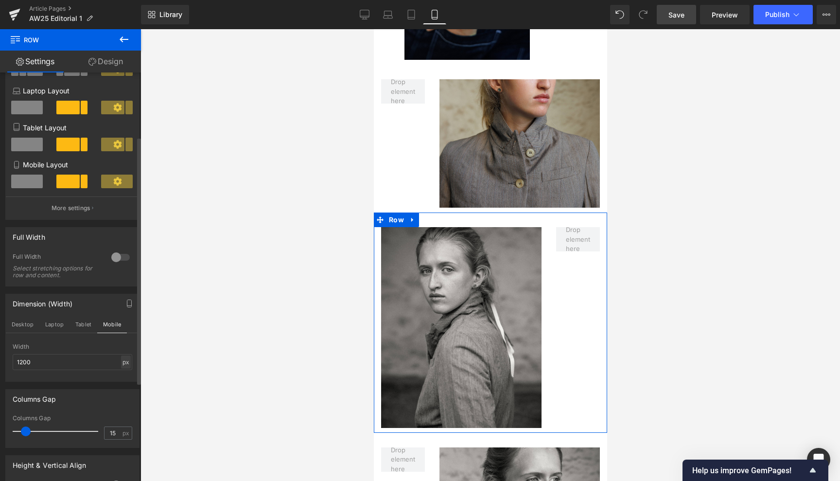
click at [121, 364] on div "px" at bounding box center [126, 361] width 10 height 13
click at [122, 375] on li "%" at bounding box center [126, 377] width 12 height 14
type input "100"
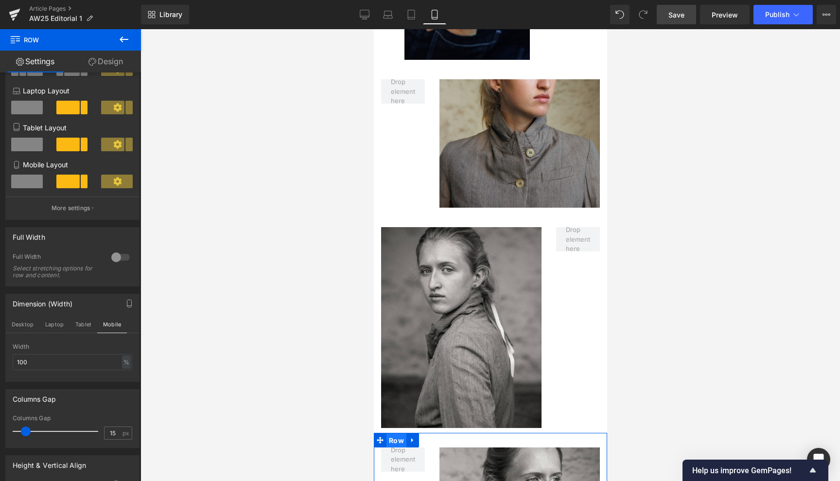
click at [393, 433] on span "Row" at bounding box center [396, 440] width 20 height 15
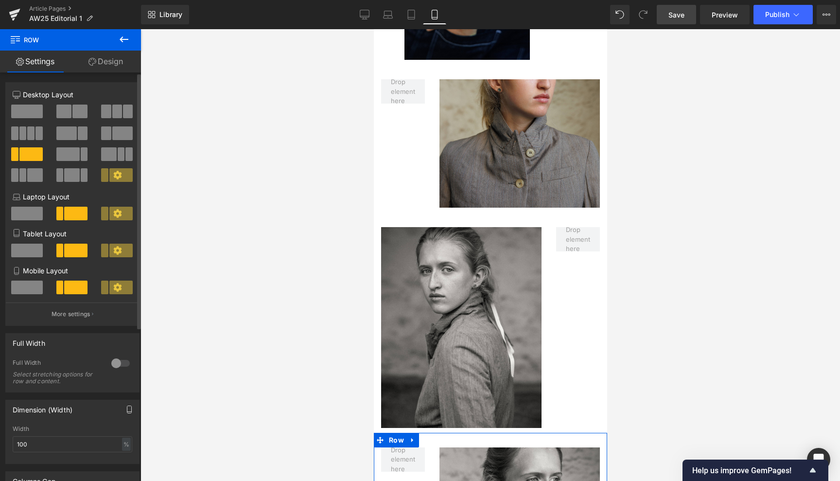
click at [125, 411] on icon "button" at bounding box center [129, 409] width 8 height 8
click at [85, 427] on button "Tablet" at bounding box center [83, 430] width 28 height 17
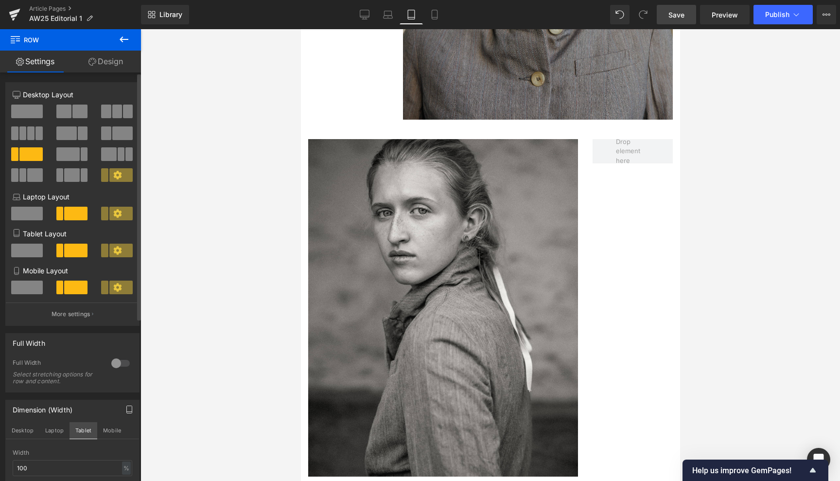
scroll to position [3013, 0]
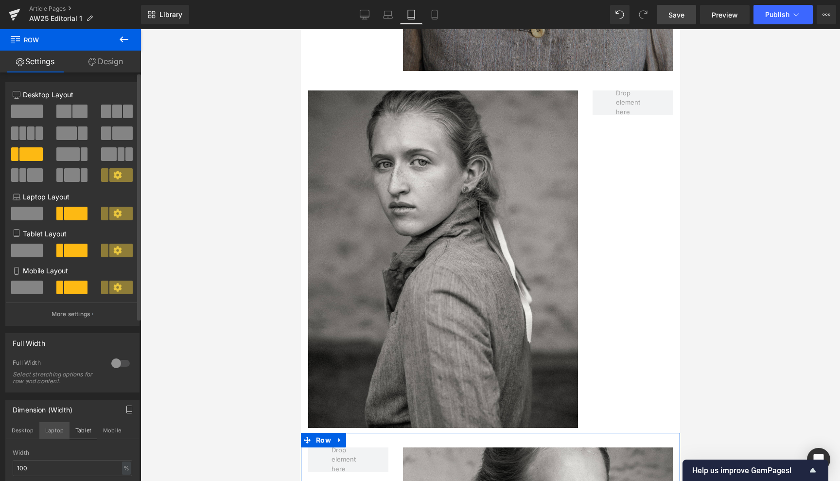
click at [51, 425] on button "Laptop" at bounding box center [54, 430] width 30 height 17
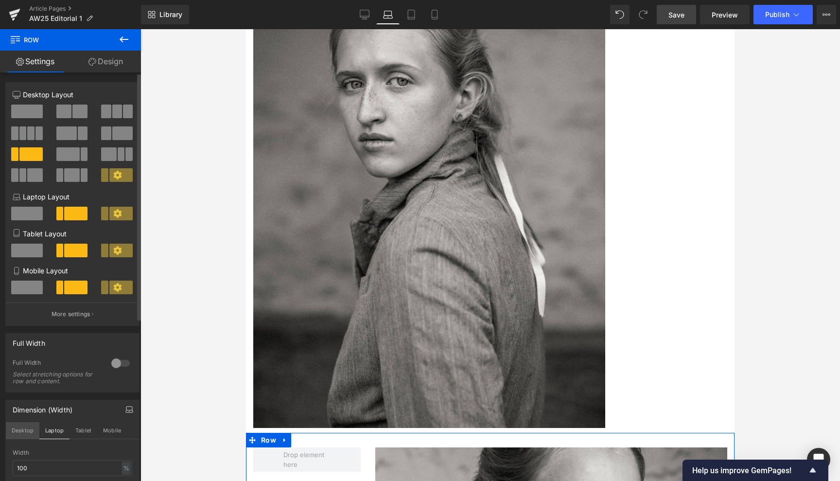
click at [17, 425] on button "Desktop" at bounding box center [23, 430] width 34 height 17
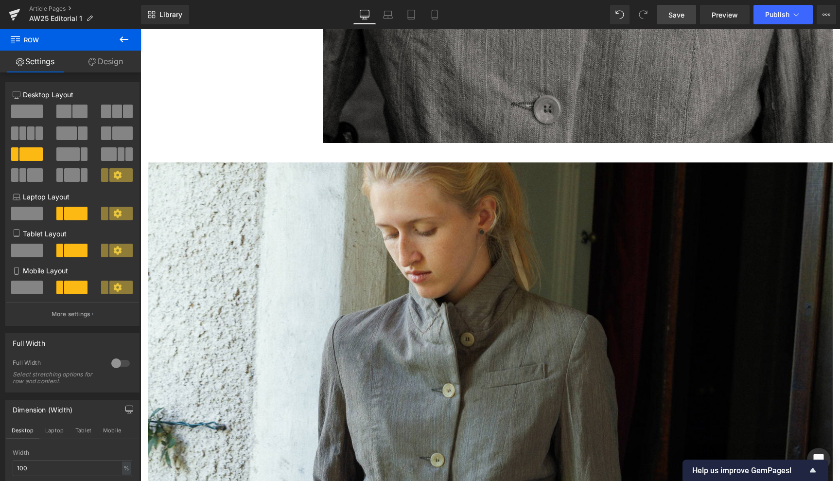
scroll to position [6818, 0]
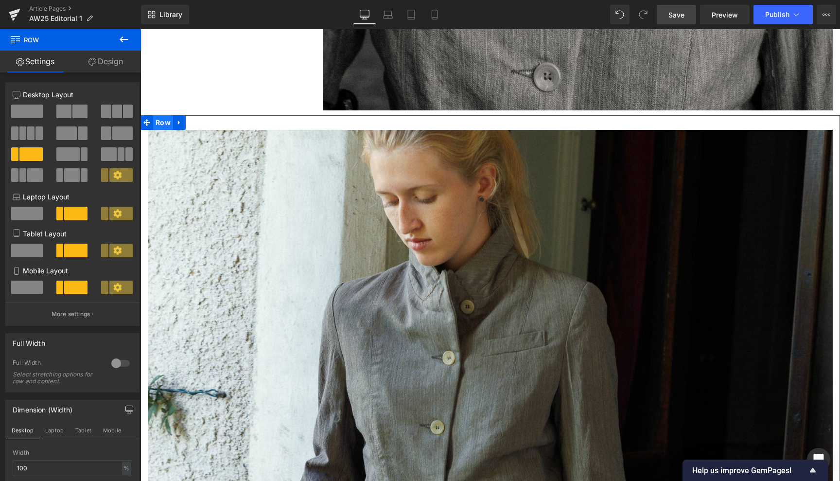
click at [157, 115] on span "Row" at bounding box center [163, 122] width 20 height 15
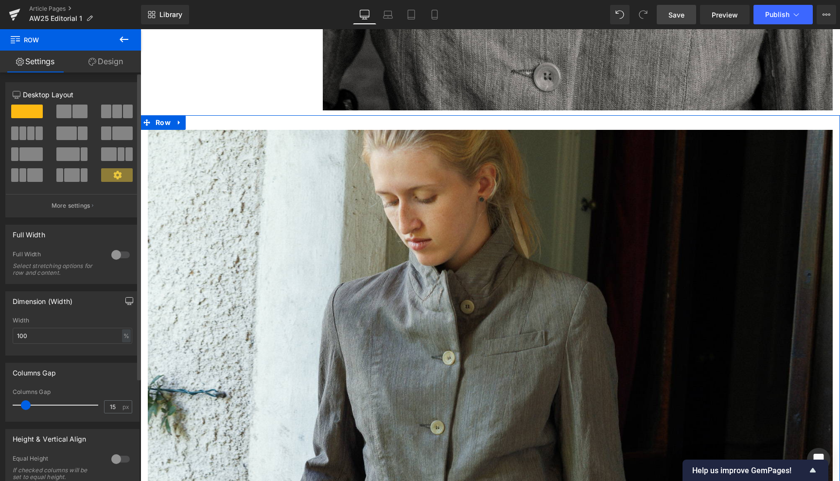
click at [126, 297] on icon "button" at bounding box center [129, 300] width 7 height 6
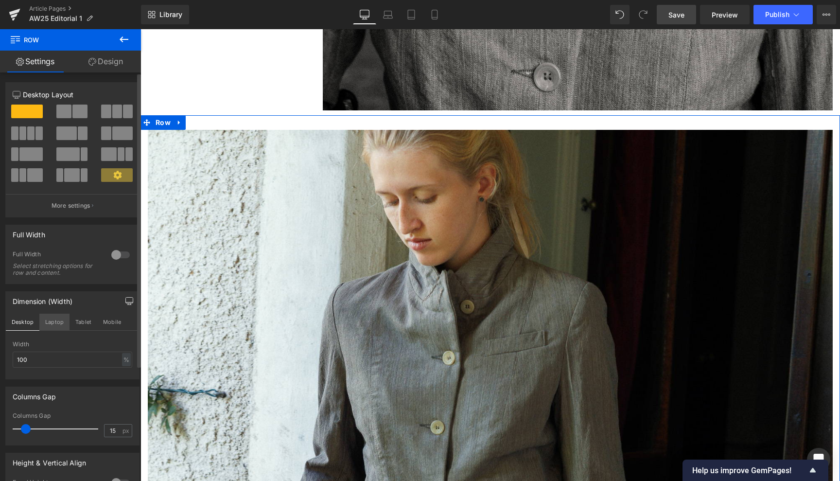
click at [51, 318] on button "Laptop" at bounding box center [54, 321] width 30 height 17
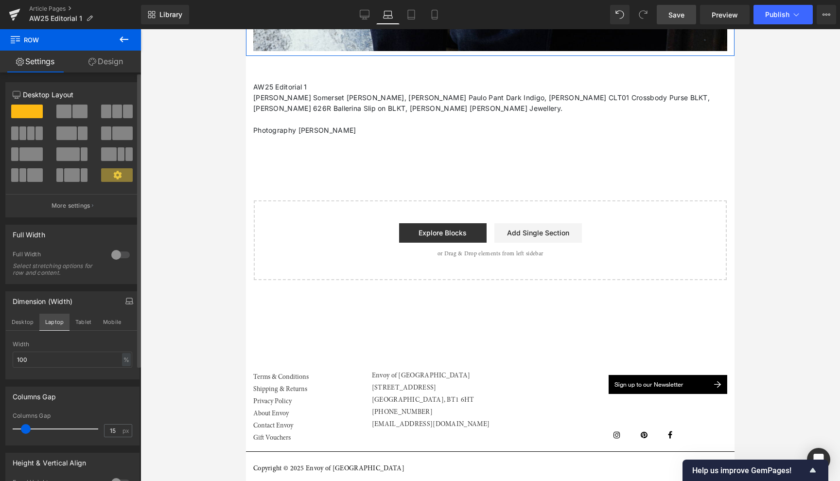
scroll to position [4748, 0]
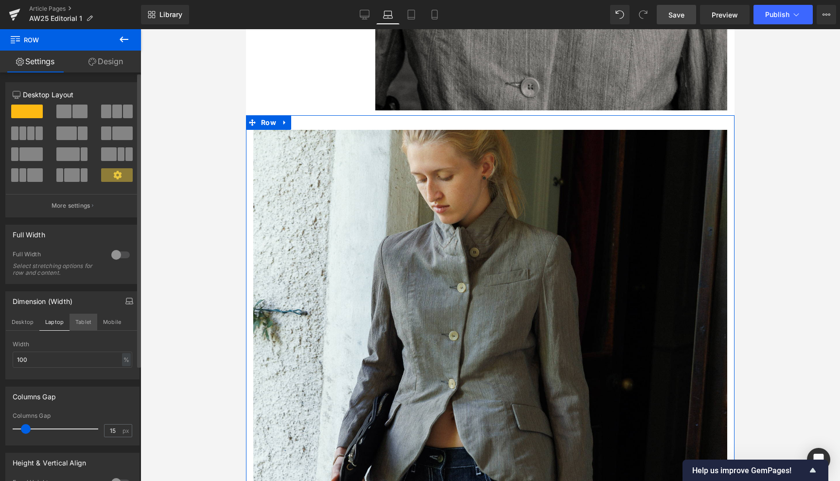
click at [79, 321] on button "Tablet" at bounding box center [83, 321] width 28 height 17
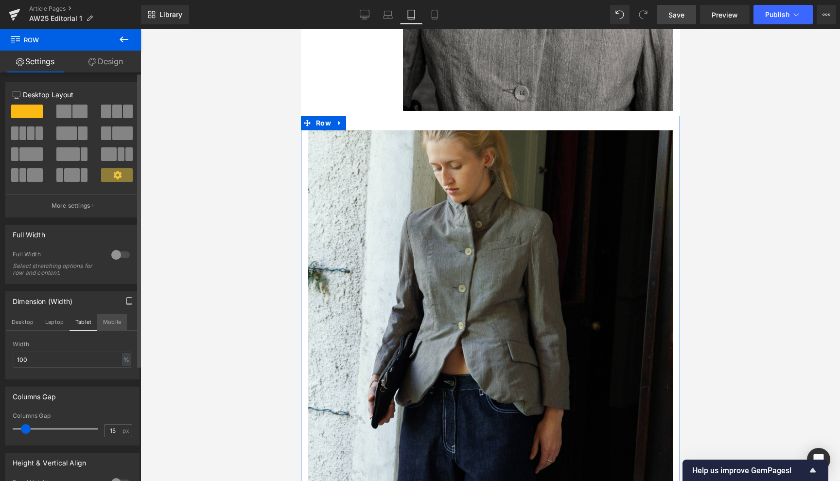
click at [107, 321] on button "Mobile" at bounding box center [112, 321] width 30 height 17
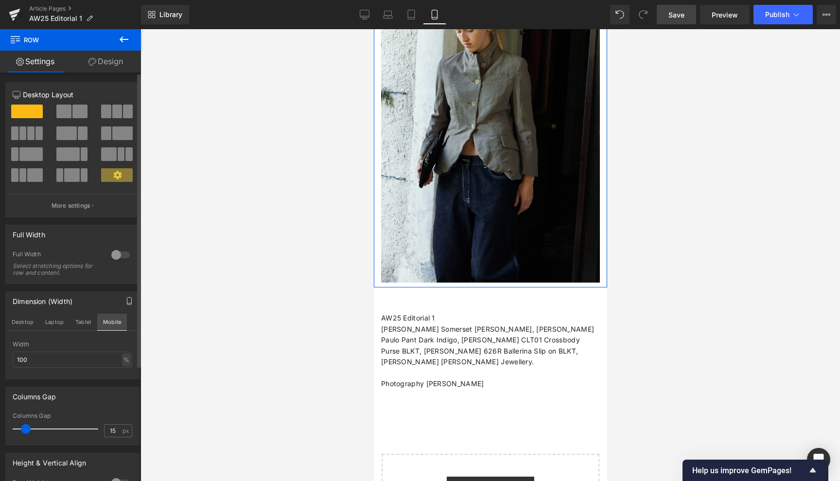
scroll to position [2270, 0]
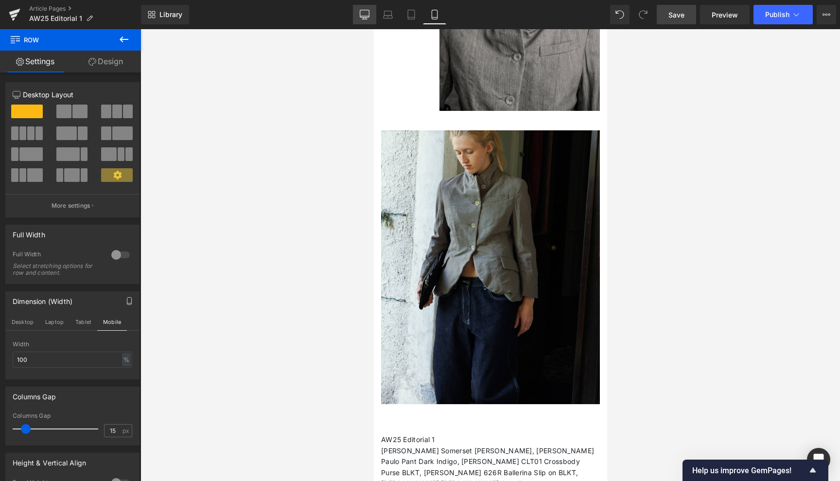
click at [363, 15] on icon at bounding box center [365, 15] width 10 height 10
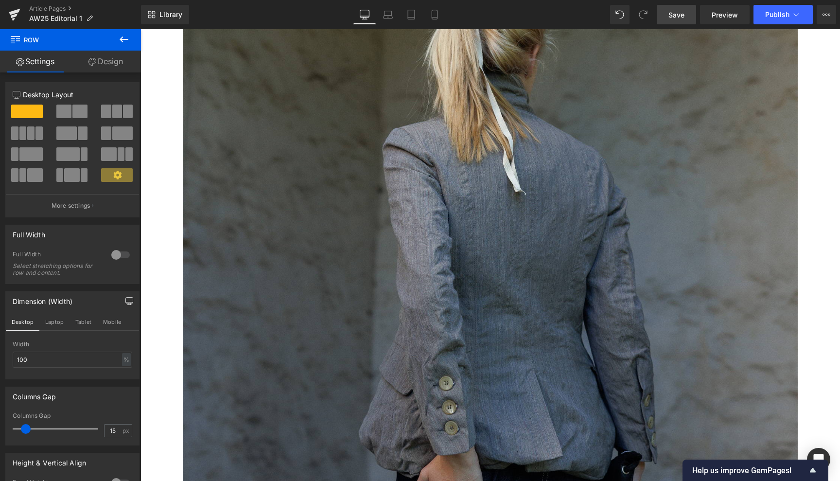
scroll to position [6817, 0]
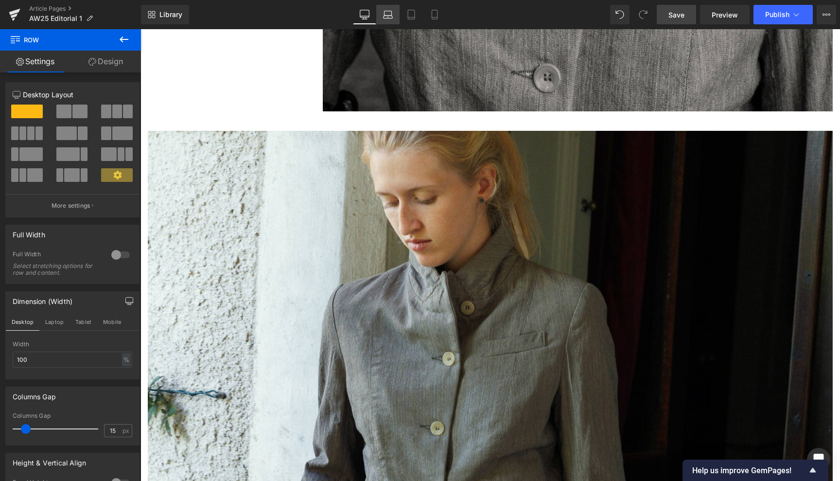
click at [384, 13] on icon at bounding box center [387, 13] width 7 height 4
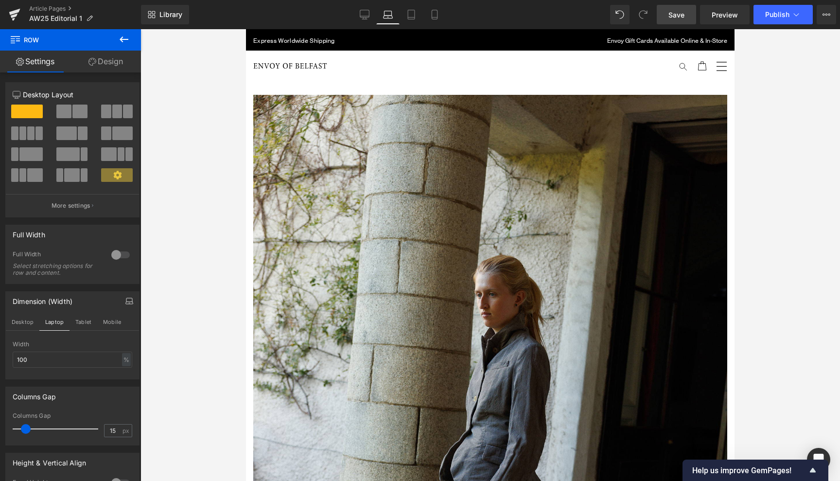
scroll to position [0, 0]
click at [674, 12] on span "Save" at bounding box center [676, 15] width 16 height 10
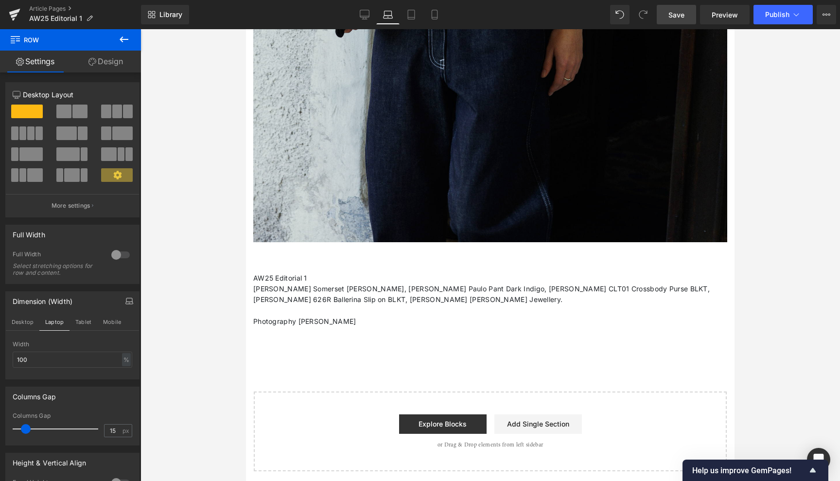
scroll to position [5231, 0]
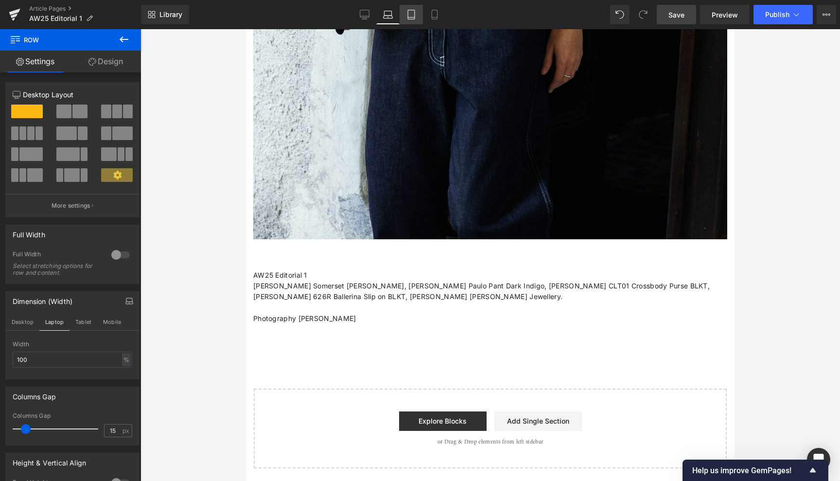
click at [409, 17] on icon at bounding box center [411, 15] width 10 height 10
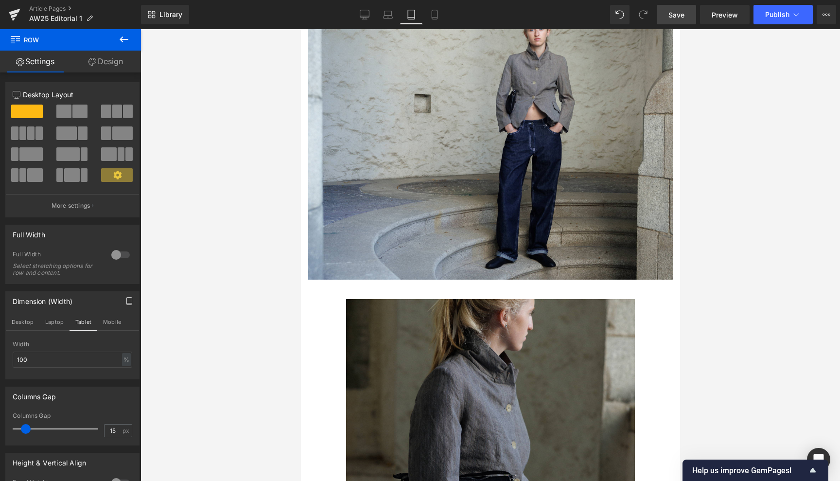
scroll to position [963, 0]
click at [680, 16] on span "Save" at bounding box center [676, 15] width 16 height 10
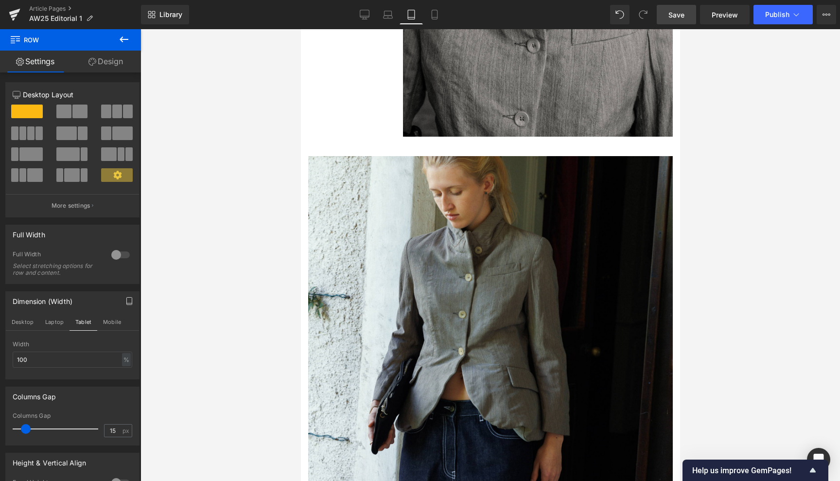
scroll to position [3658, 0]
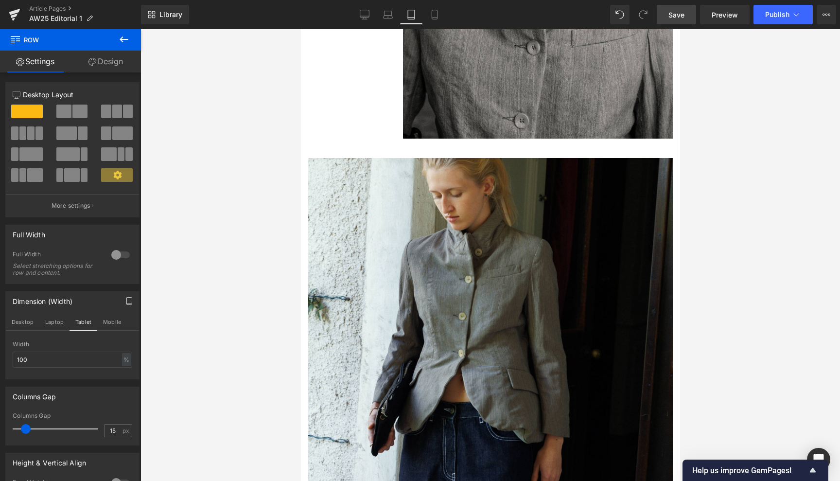
click at [679, 14] on span "Save" at bounding box center [676, 15] width 16 height 10
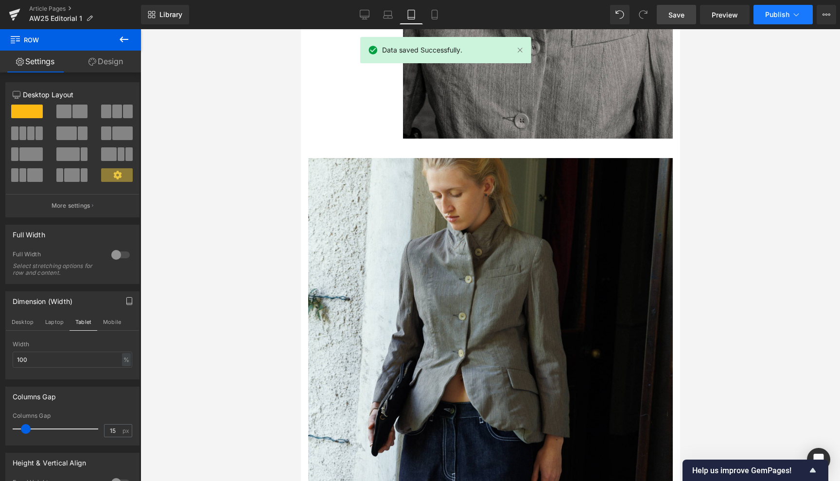
click at [796, 15] on icon at bounding box center [796, 15] width 10 height 10
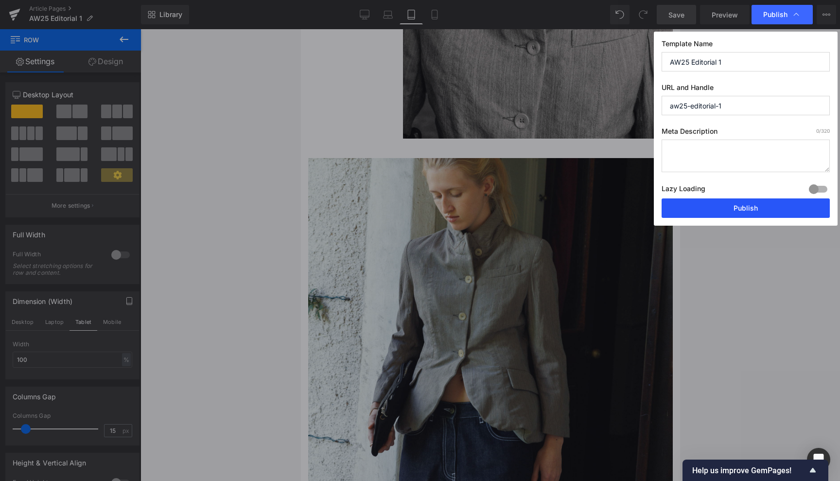
click at [759, 204] on button "Publish" at bounding box center [745, 207] width 168 height 19
